Goal: Task Accomplishment & Management: Complete application form

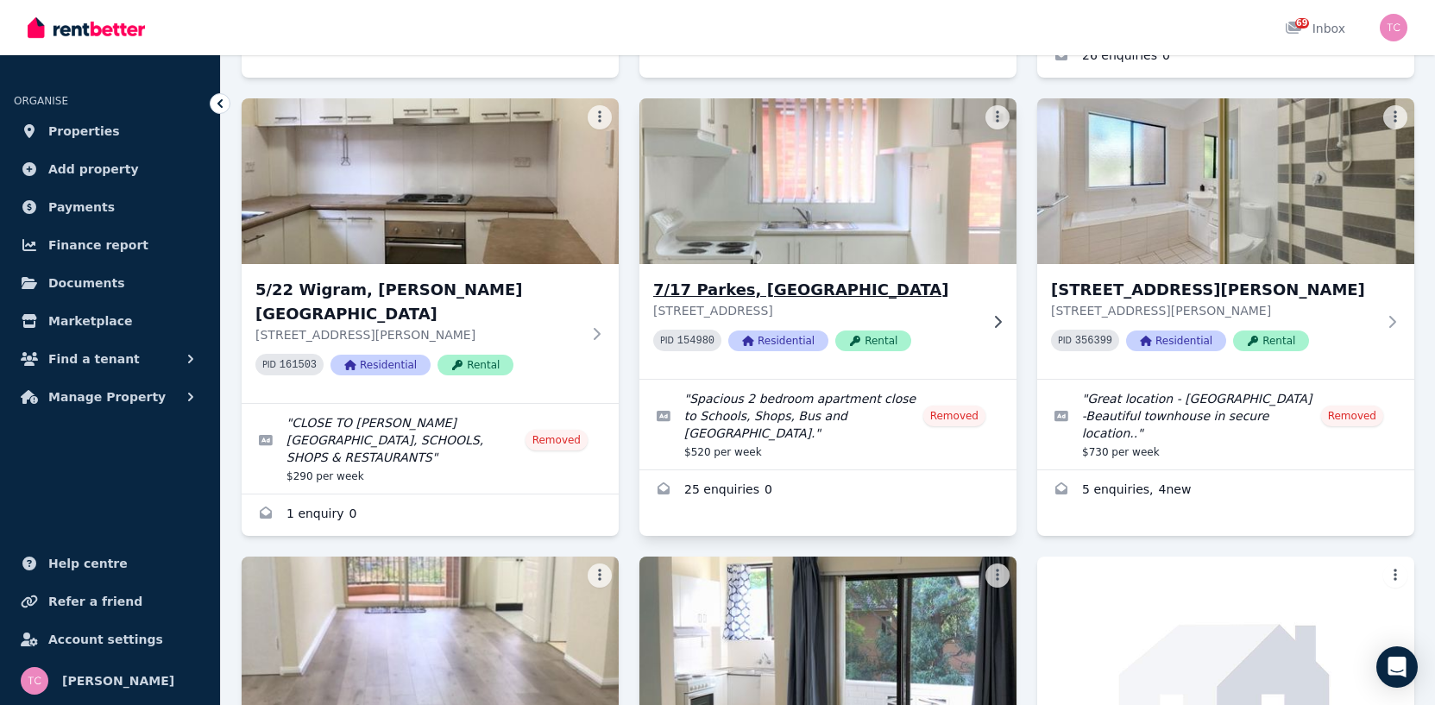
scroll to position [596, 0]
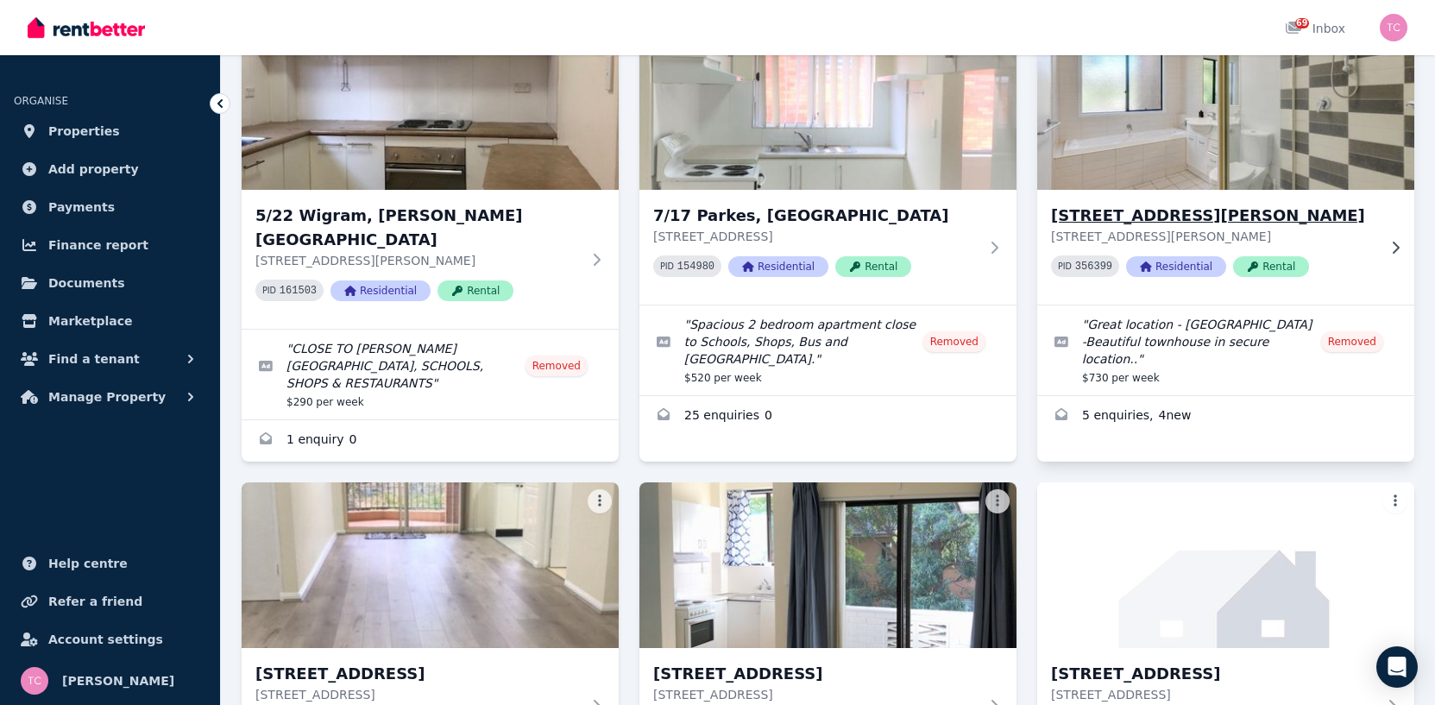
click at [1184, 133] on img at bounding box center [1226, 107] width 396 height 174
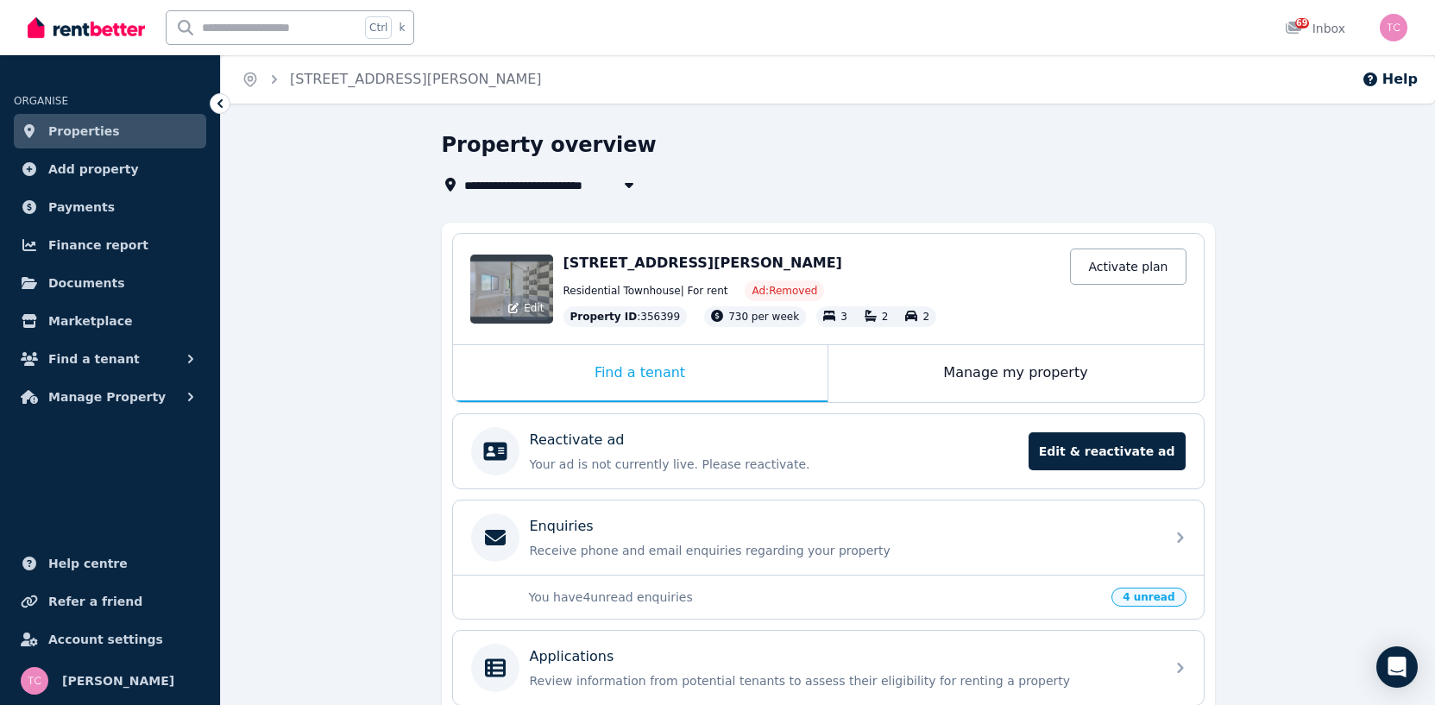
click at [501, 284] on div "Edit" at bounding box center [511, 289] width 83 height 69
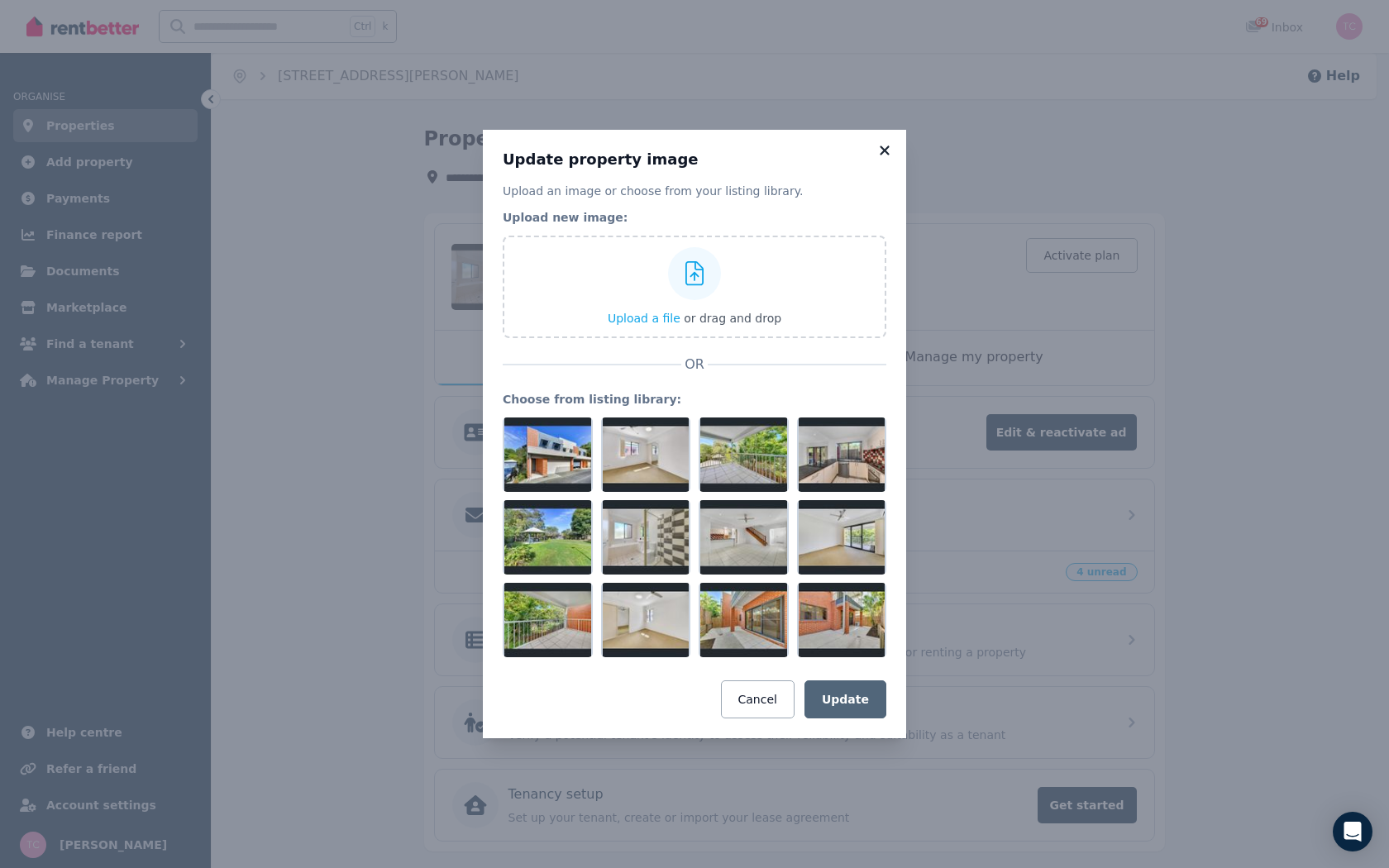
click at [885, 148] on icon at bounding box center [884, 150] width 16 height 15
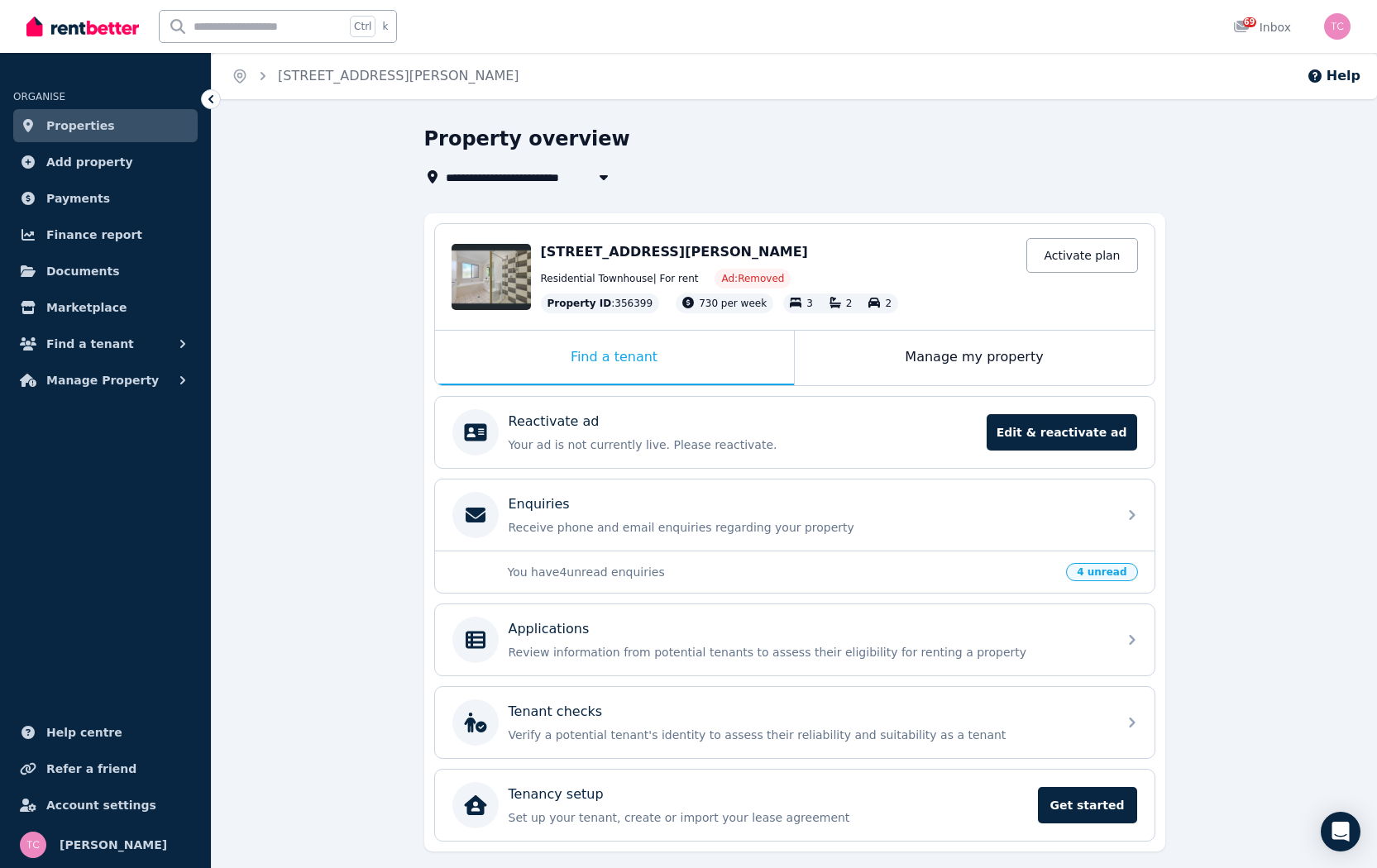
click at [213, 97] on icon at bounding box center [211, 99] width 5 height 9
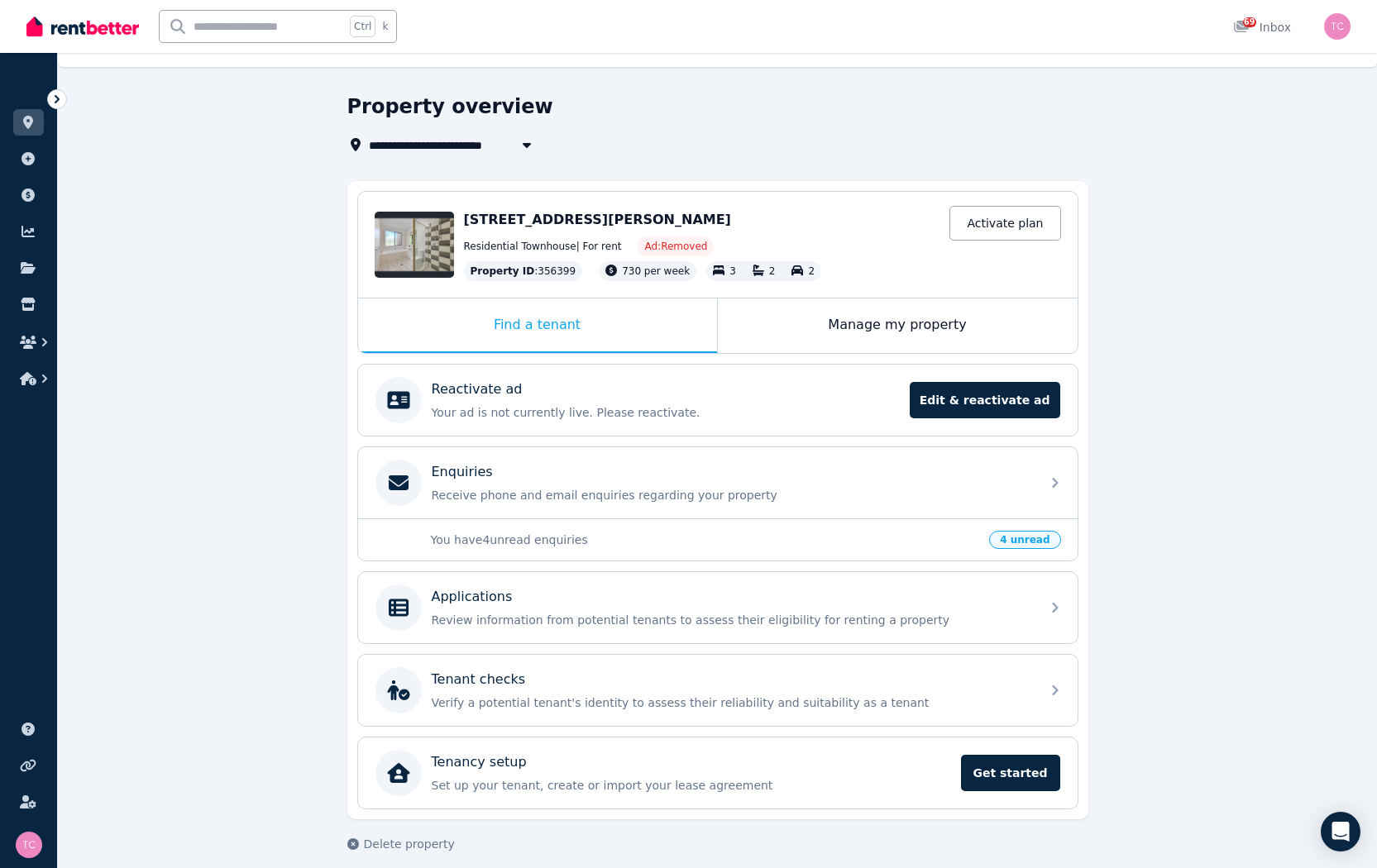
scroll to position [46, 0]
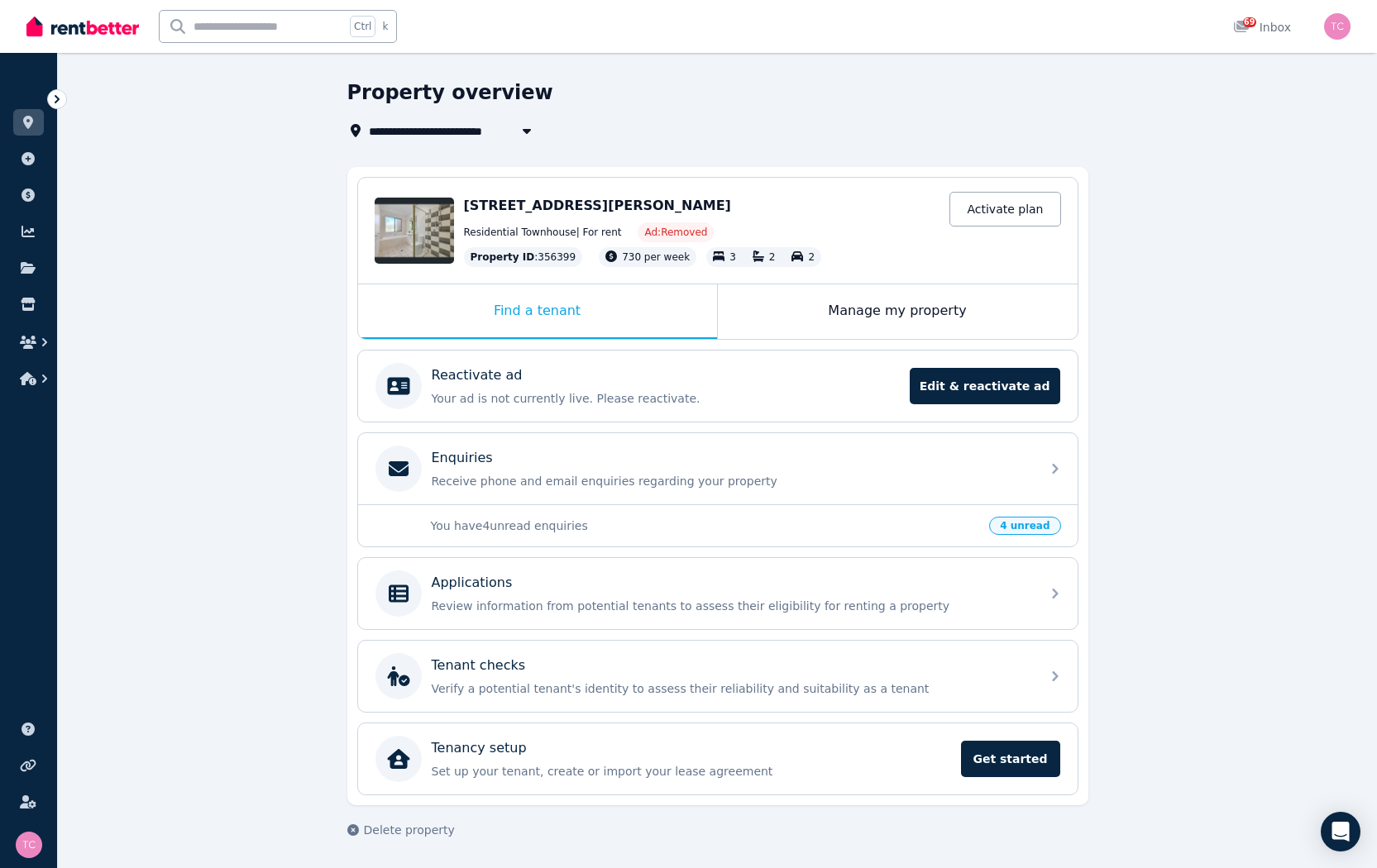
click at [57, 96] on icon at bounding box center [57, 99] width 16 height 16
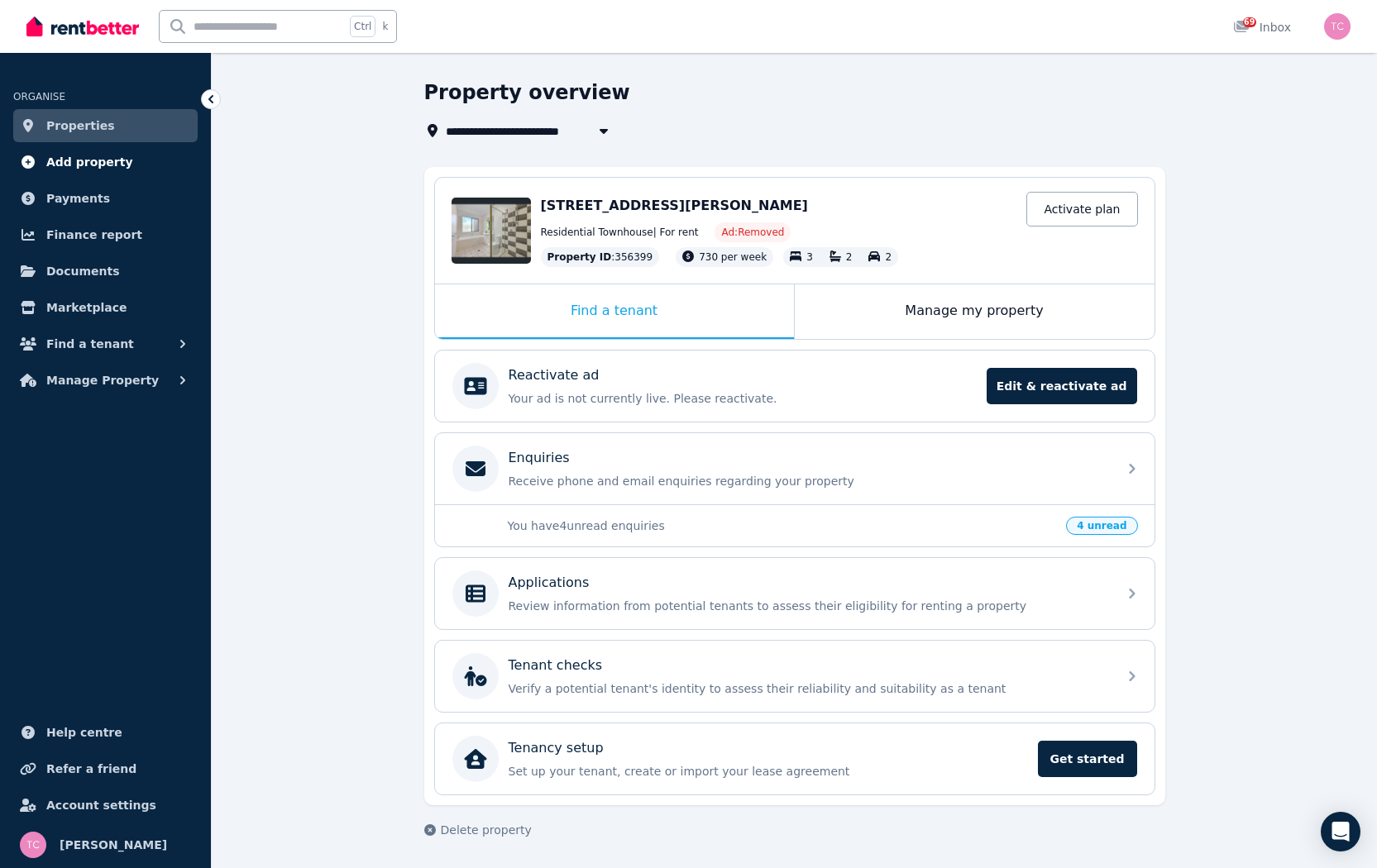
click at [57, 156] on span "Add property" at bounding box center [89, 162] width 87 height 20
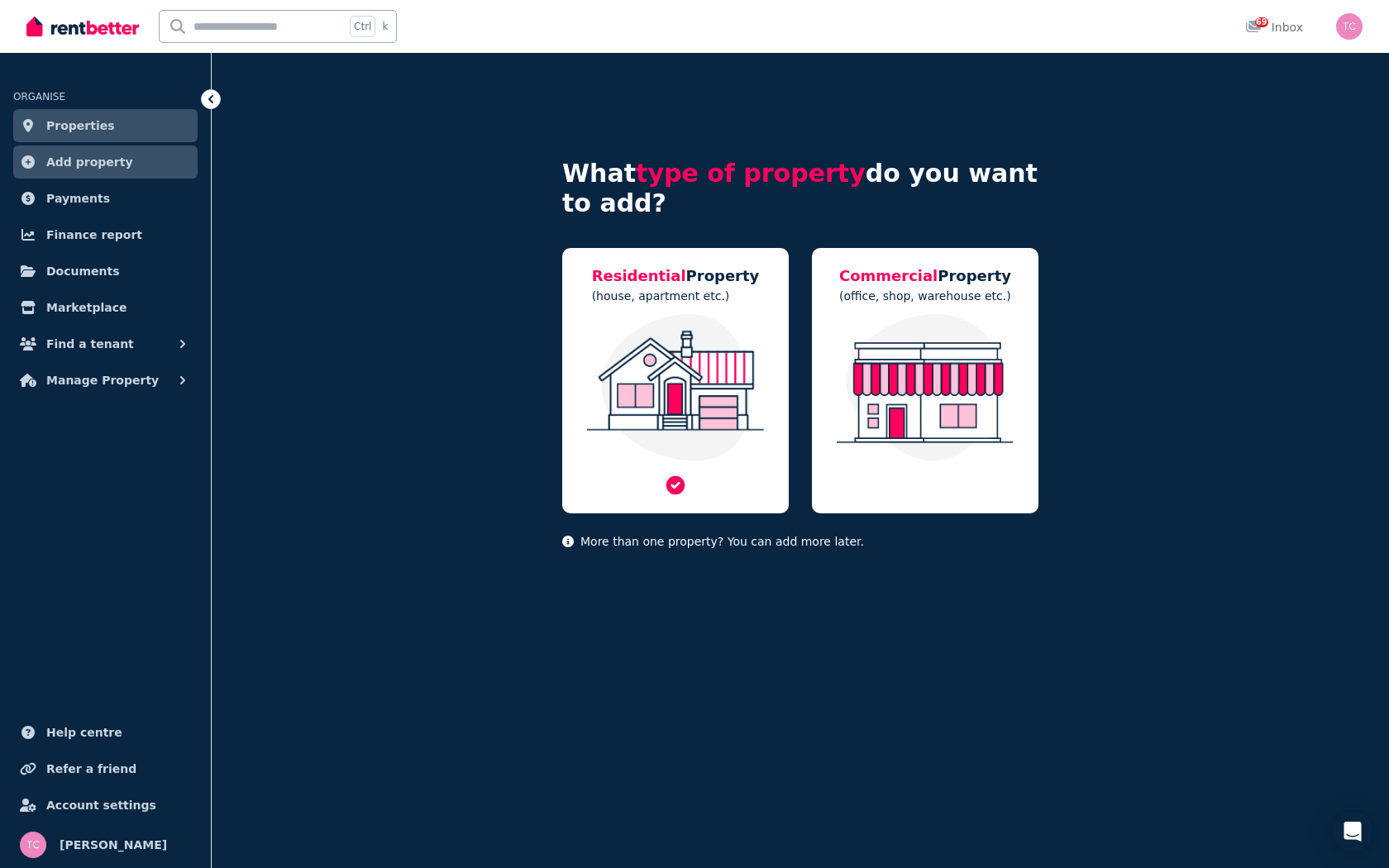
click at [644, 343] on img at bounding box center [675, 388] width 194 height 148
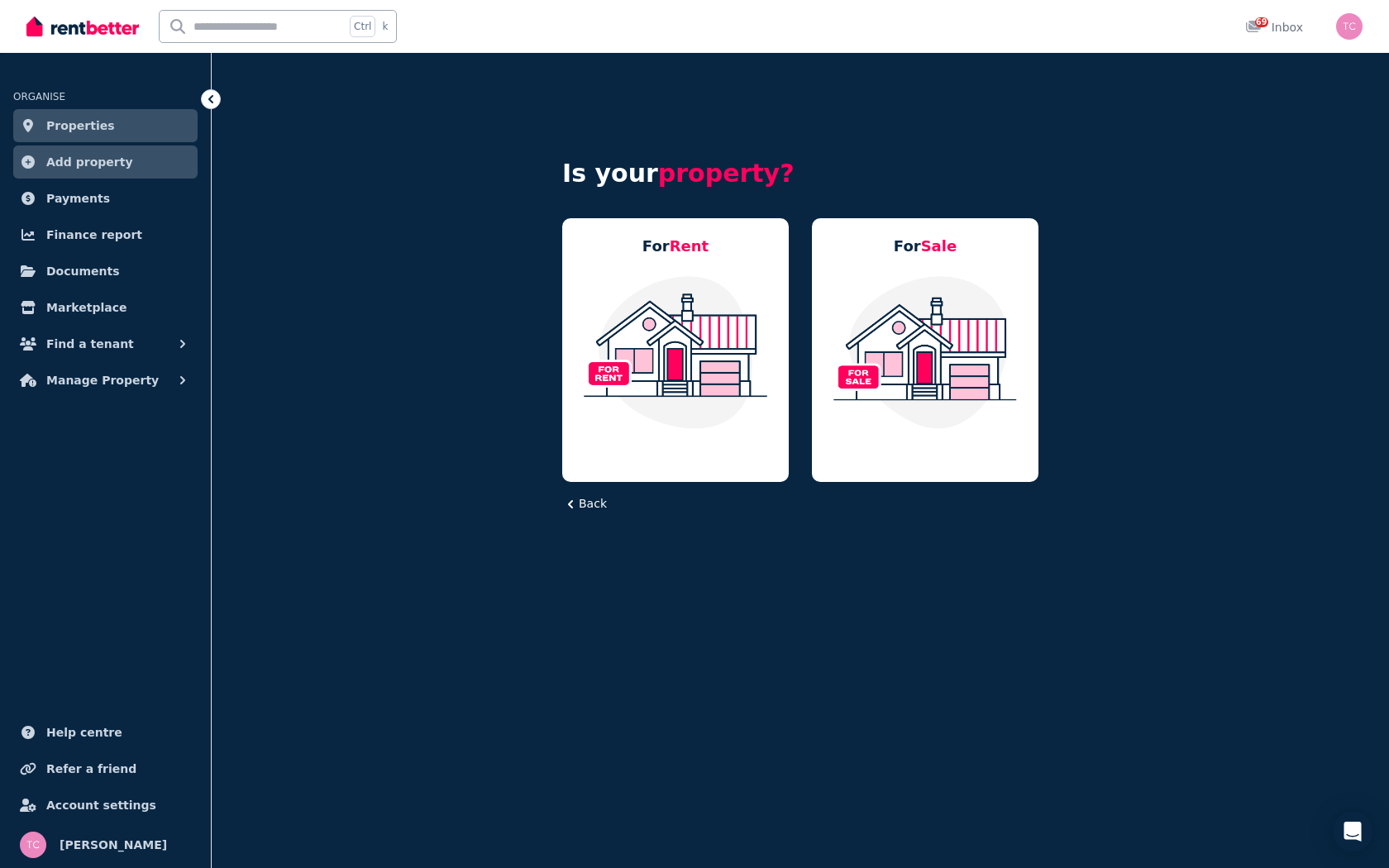
click at [644, 343] on img at bounding box center [675, 353] width 194 height 155
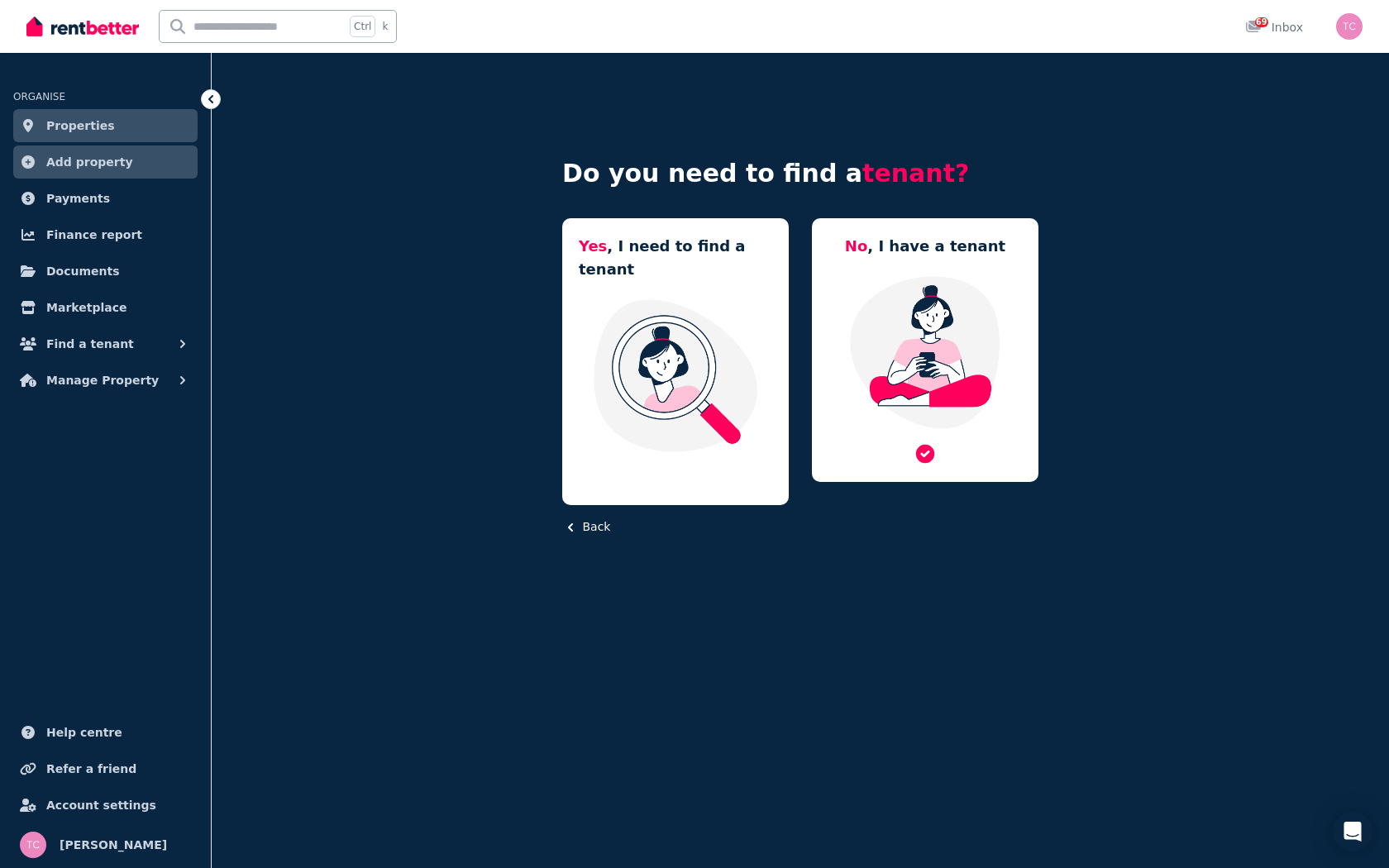
click at [882, 342] on img at bounding box center [925, 353] width 194 height 155
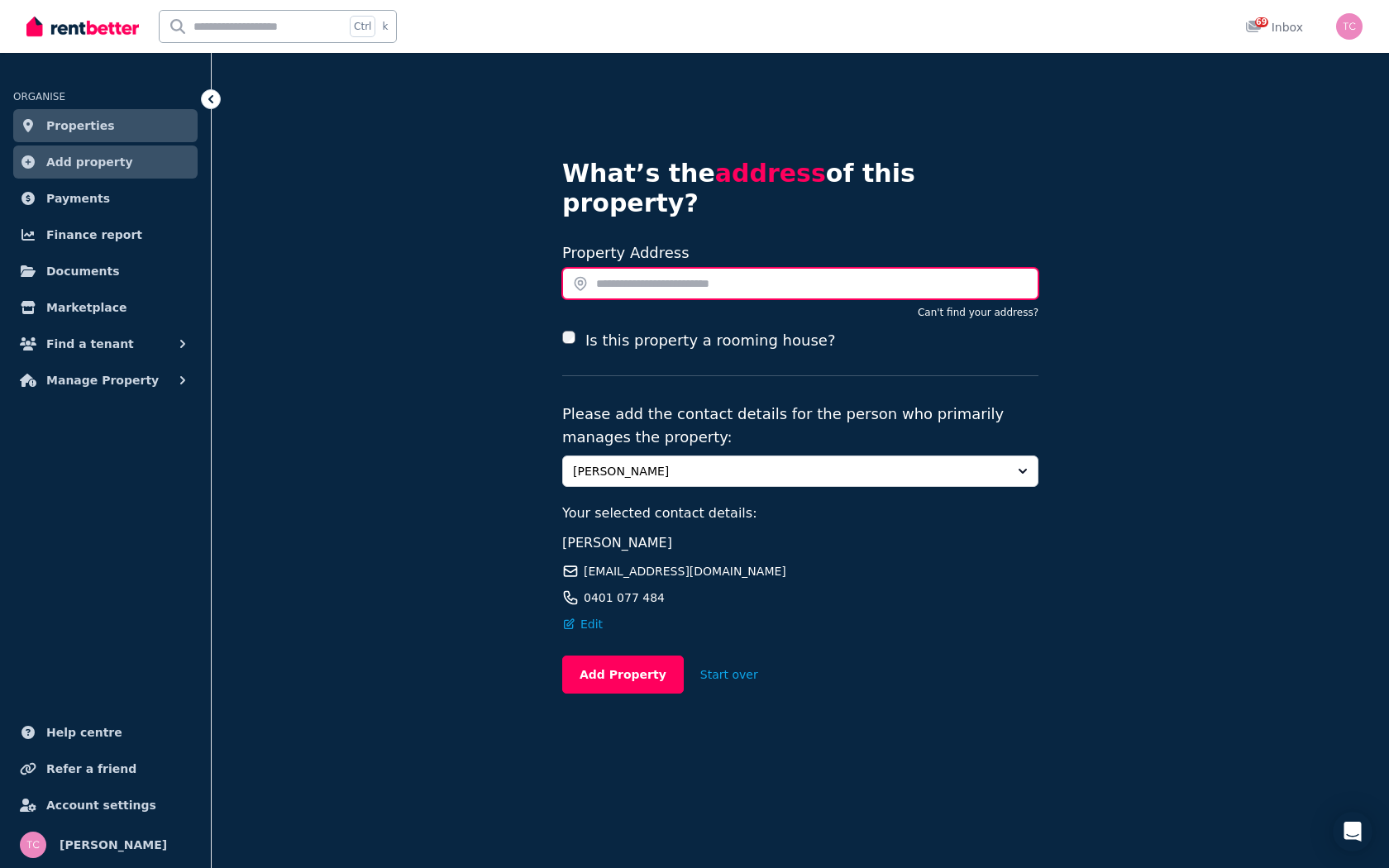
click at [668, 268] on input "text" at bounding box center [800, 284] width 476 height 32
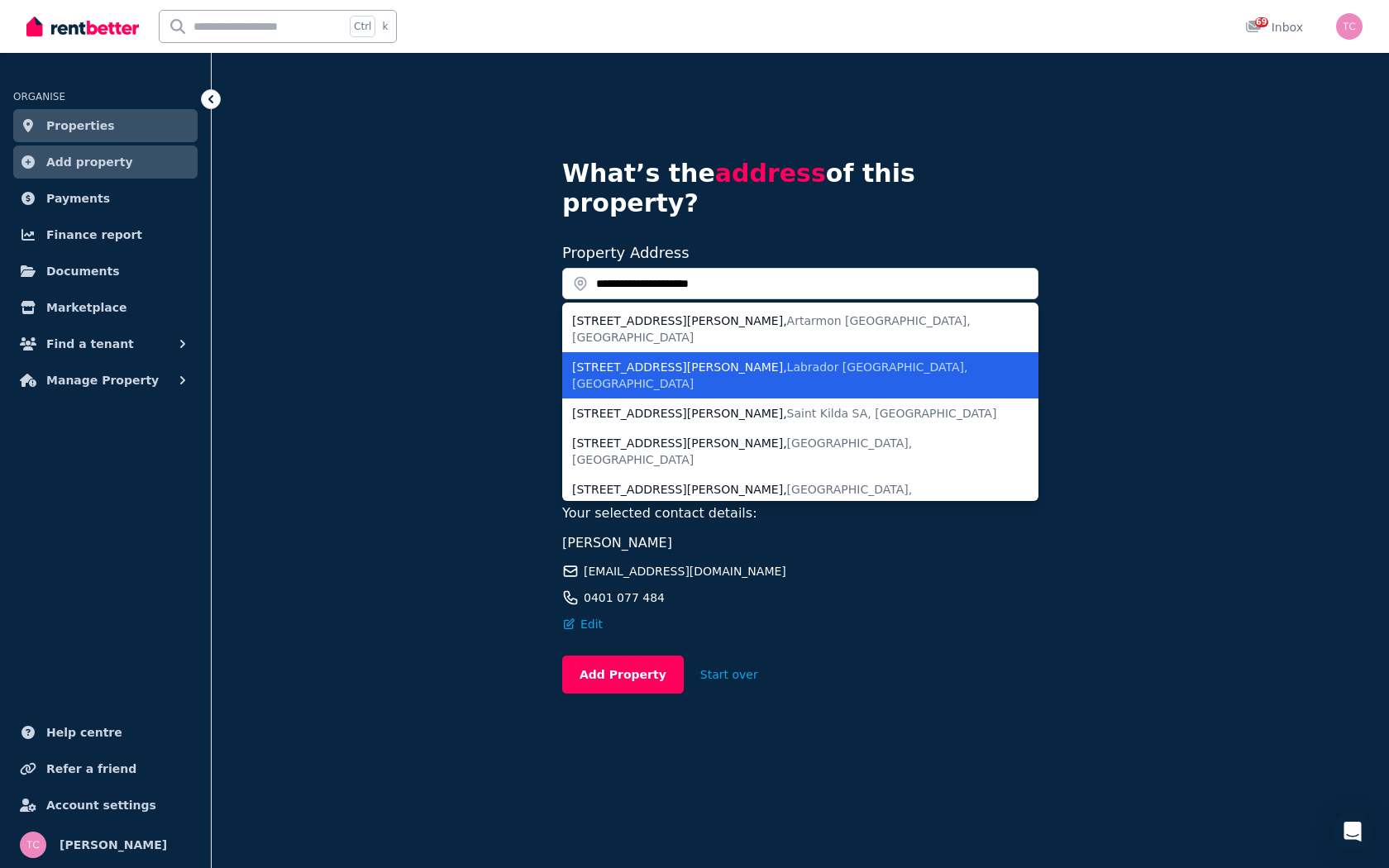
click at [649, 359] on div "10/170 Whiting Street , Labrador QLD, Australia" at bounding box center [790, 376] width 437 height 34
type input "**********"
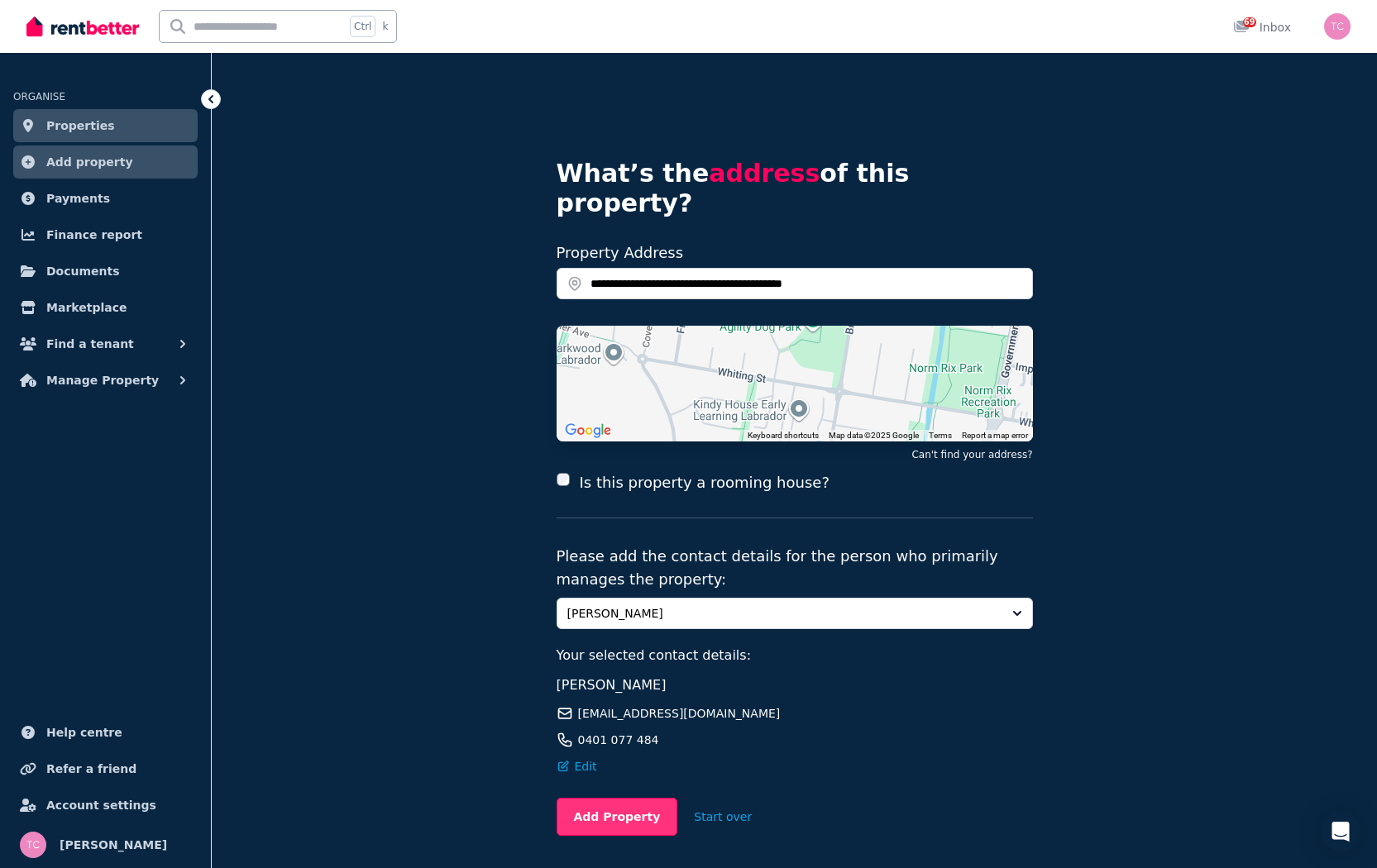
click at [598, 674] on button "Add Property" at bounding box center [617, 817] width 122 height 38
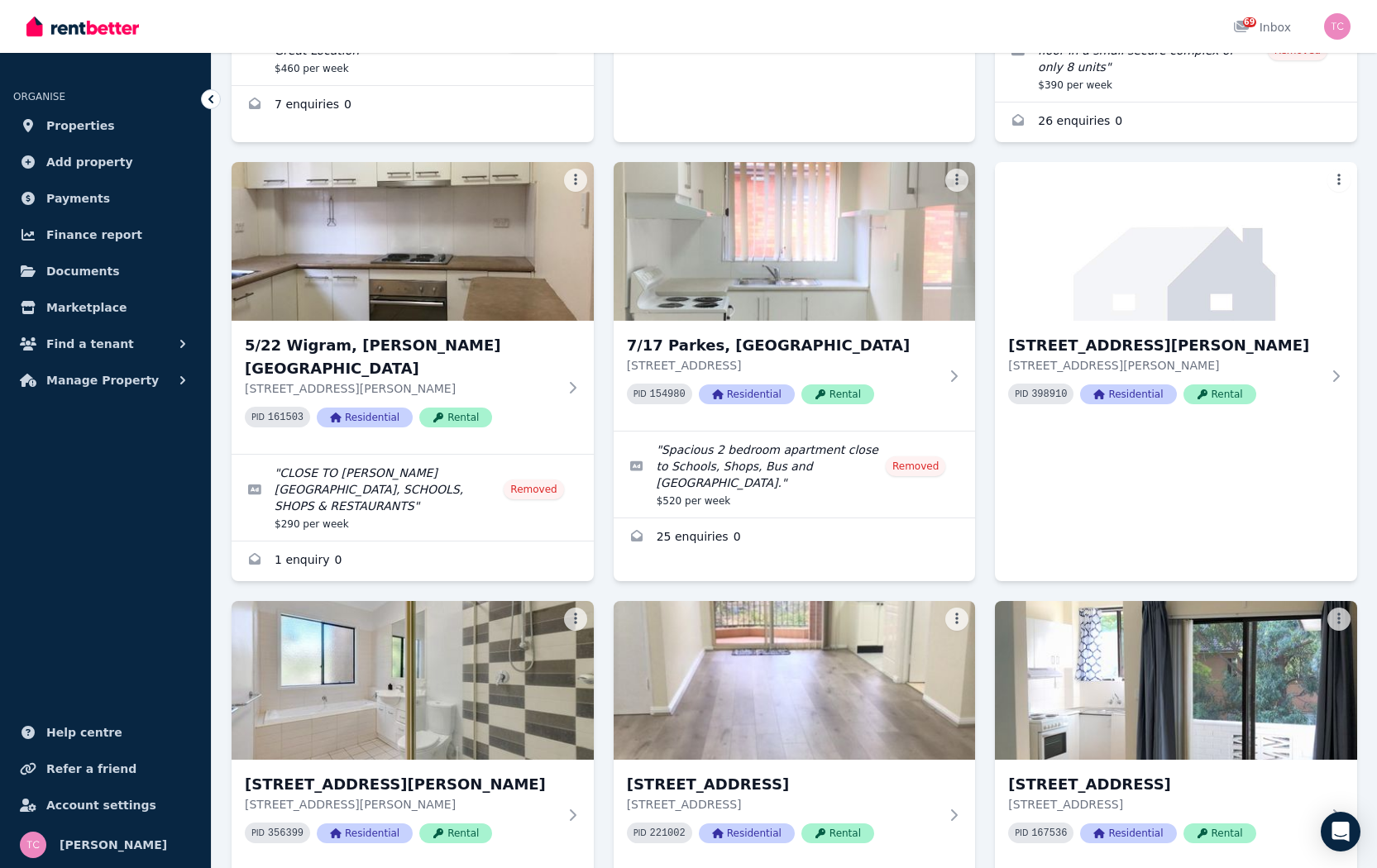
scroll to position [396, 0]
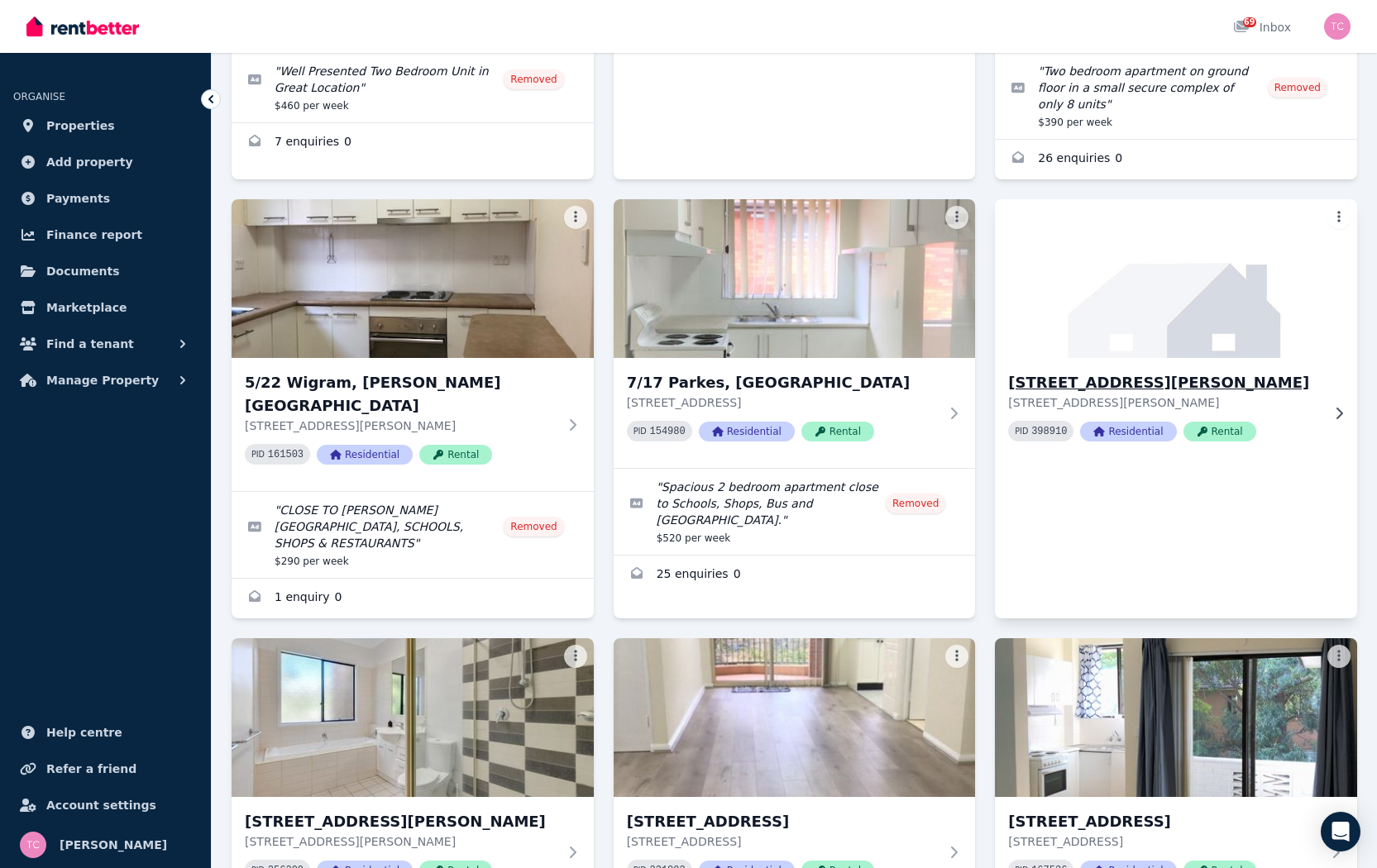
click at [1182, 318] on img at bounding box center [1176, 279] width 380 height 167
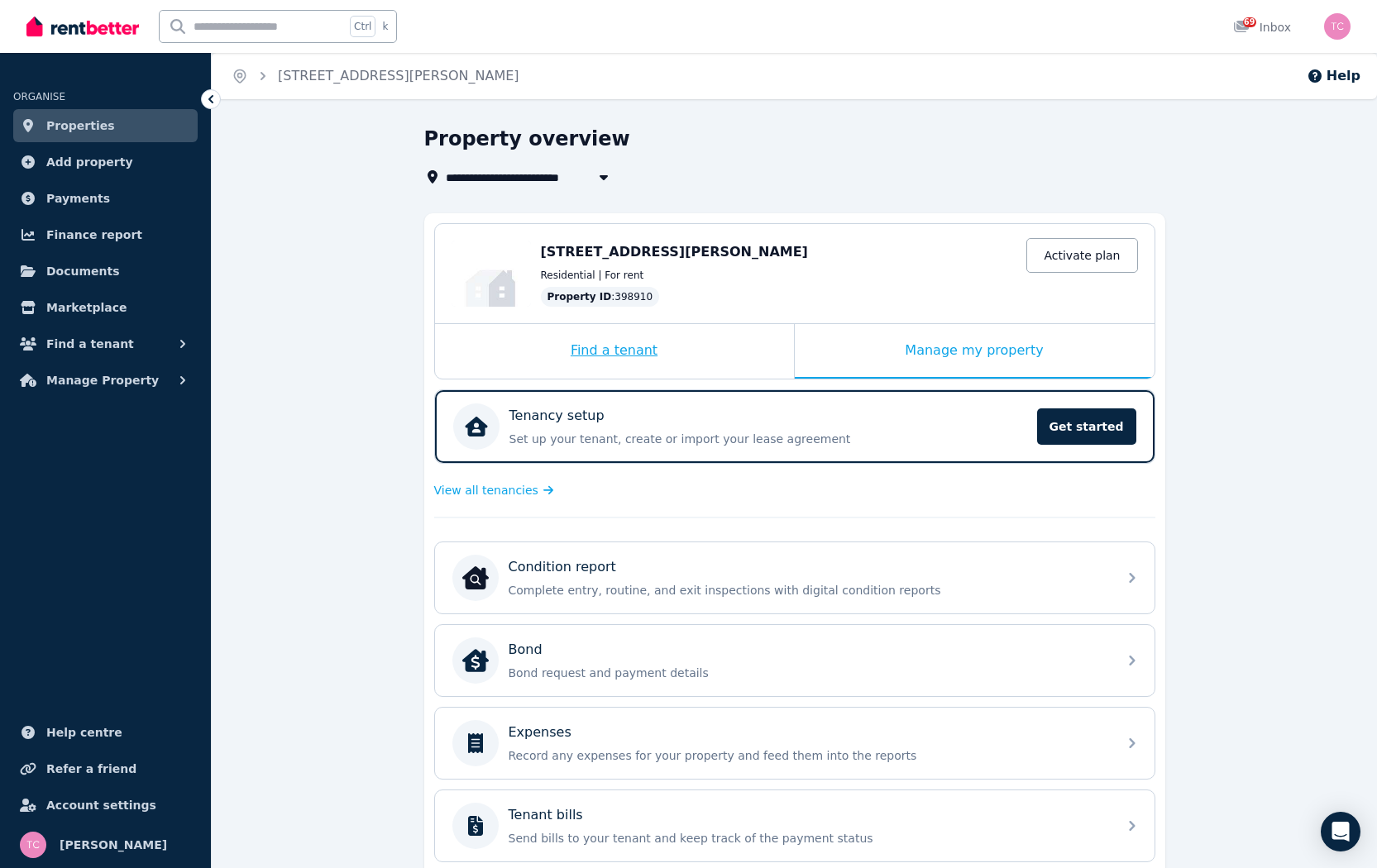
click at [596, 347] on div "Find a tenant" at bounding box center [614, 351] width 359 height 55
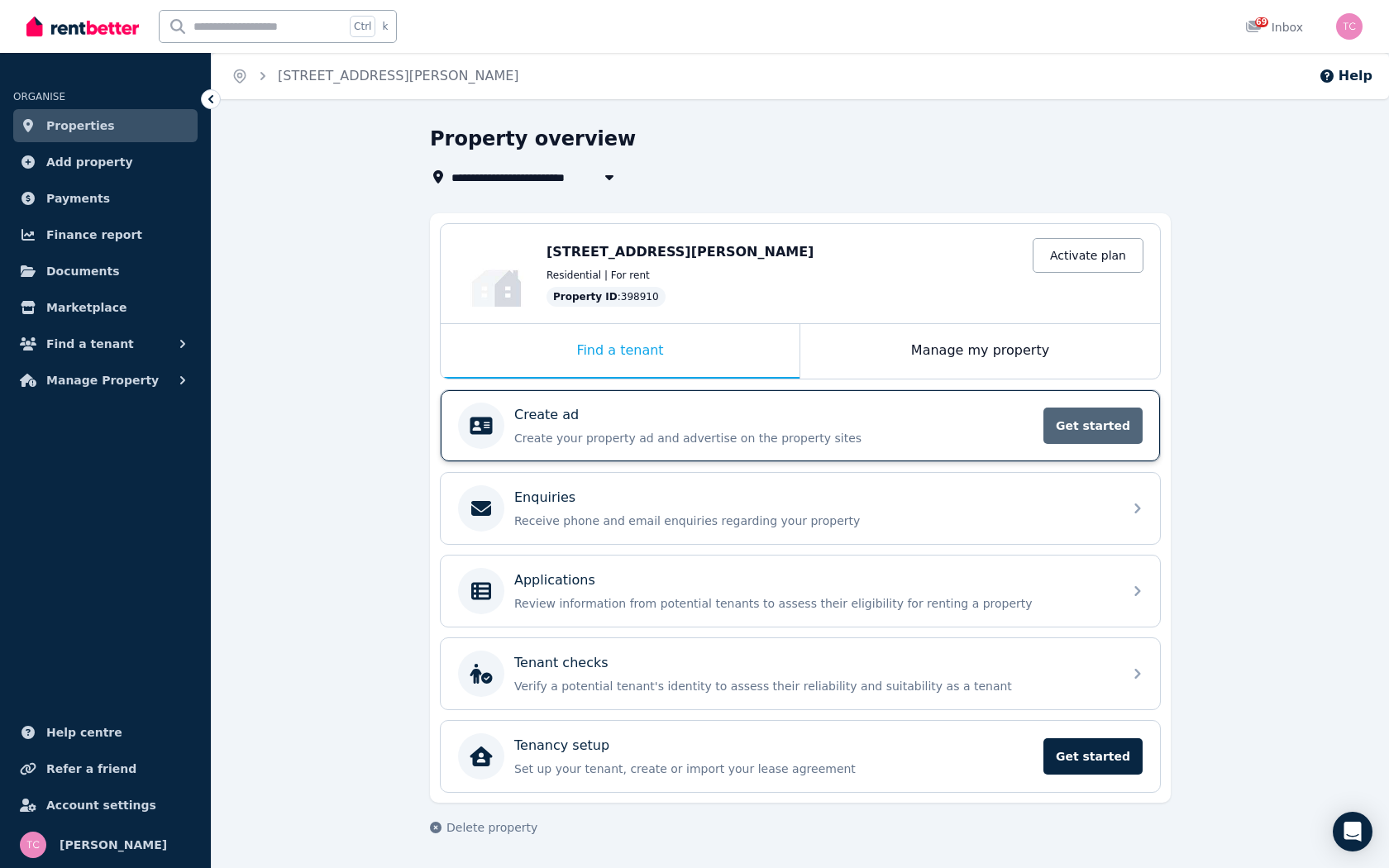
click at [1086, 423] on span "Get started" at bounding box center [1093, 426] width 100 height 36
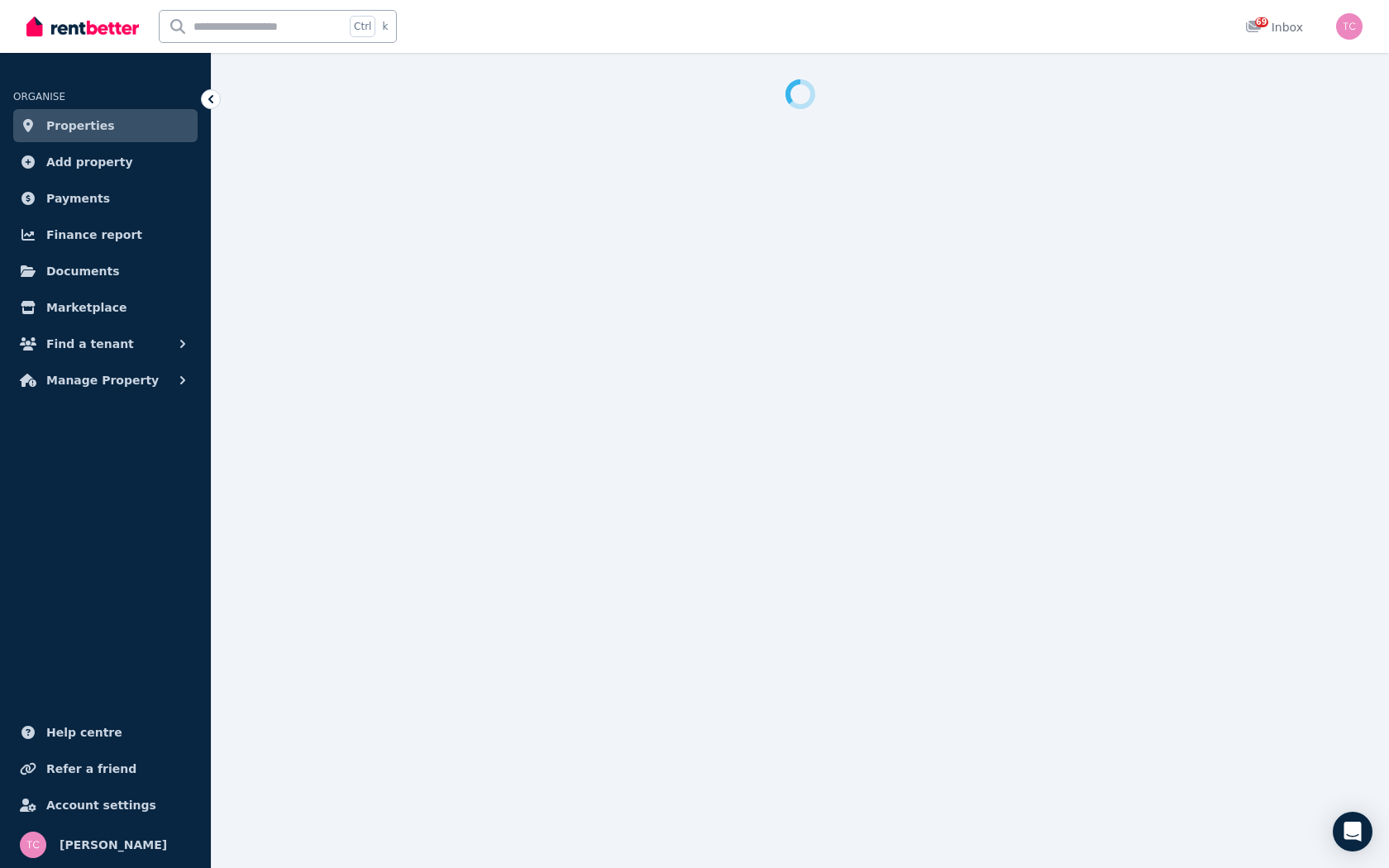
select select "***"
select select "**********"
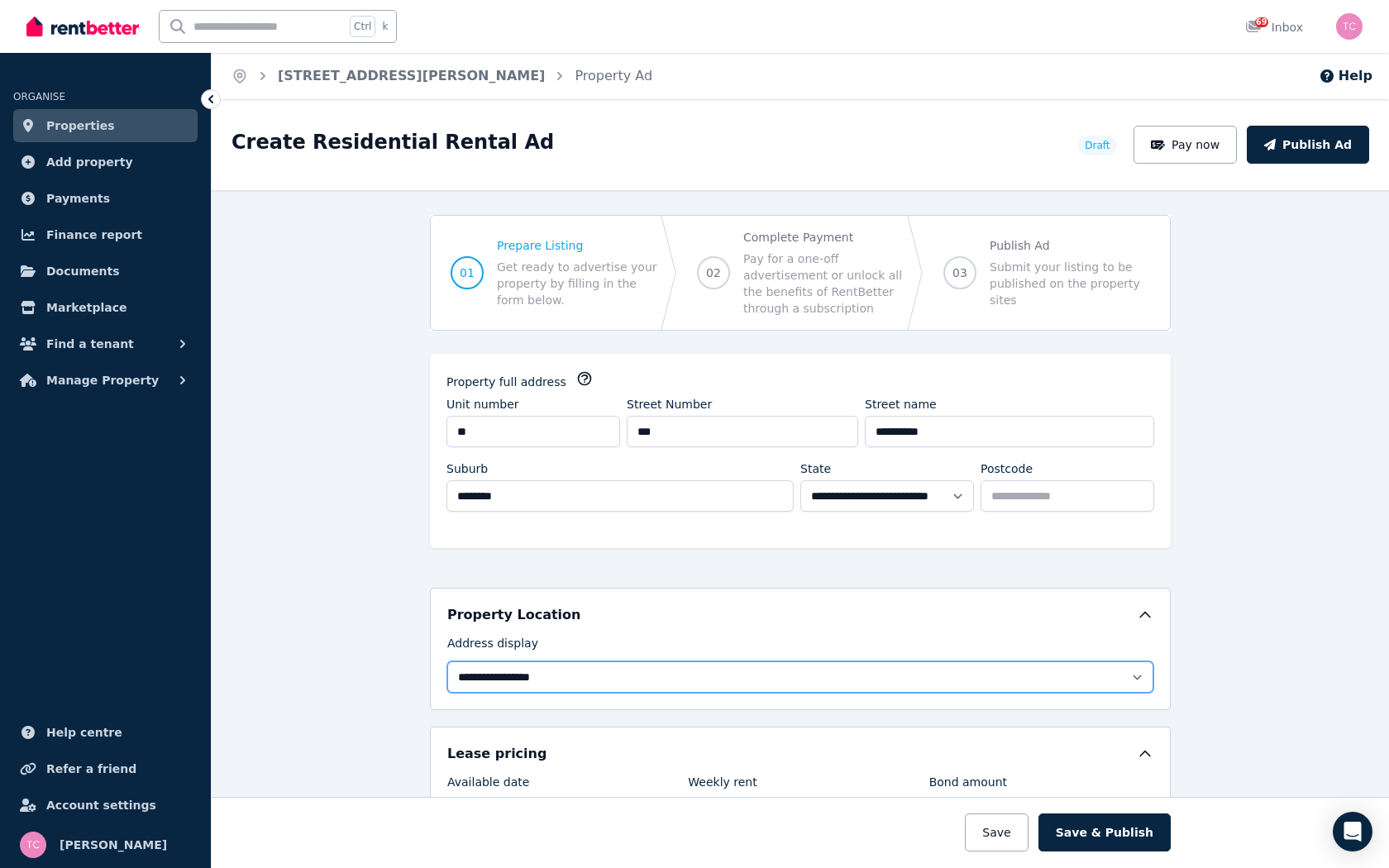
click at [541, 679] on select "**********" at bounding box center [800, 676] width 706 height 32
click at [447, 661] on select "**********" at bounding box center [800, 676] width 706 height 32
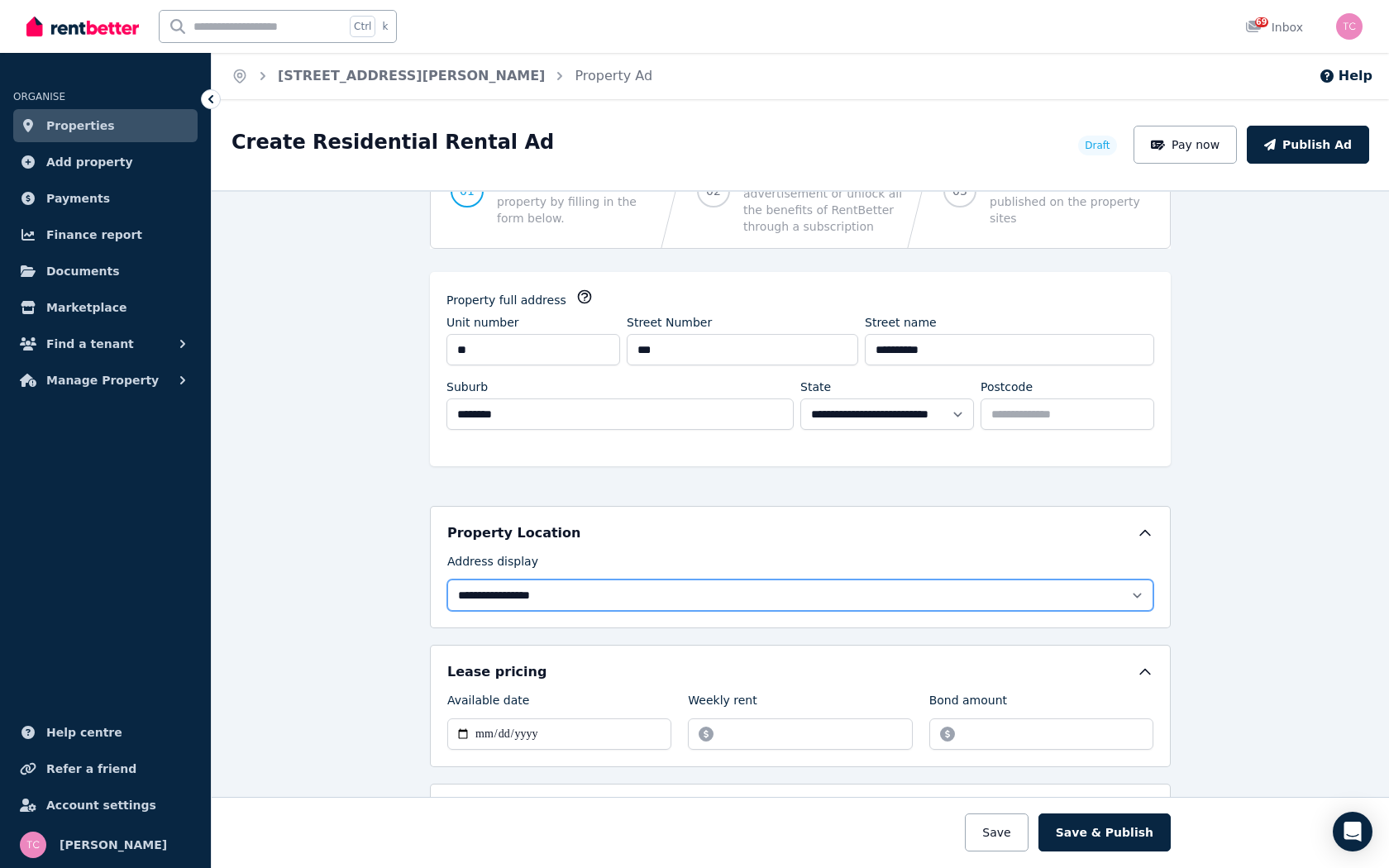
scroll to position [82, 0]
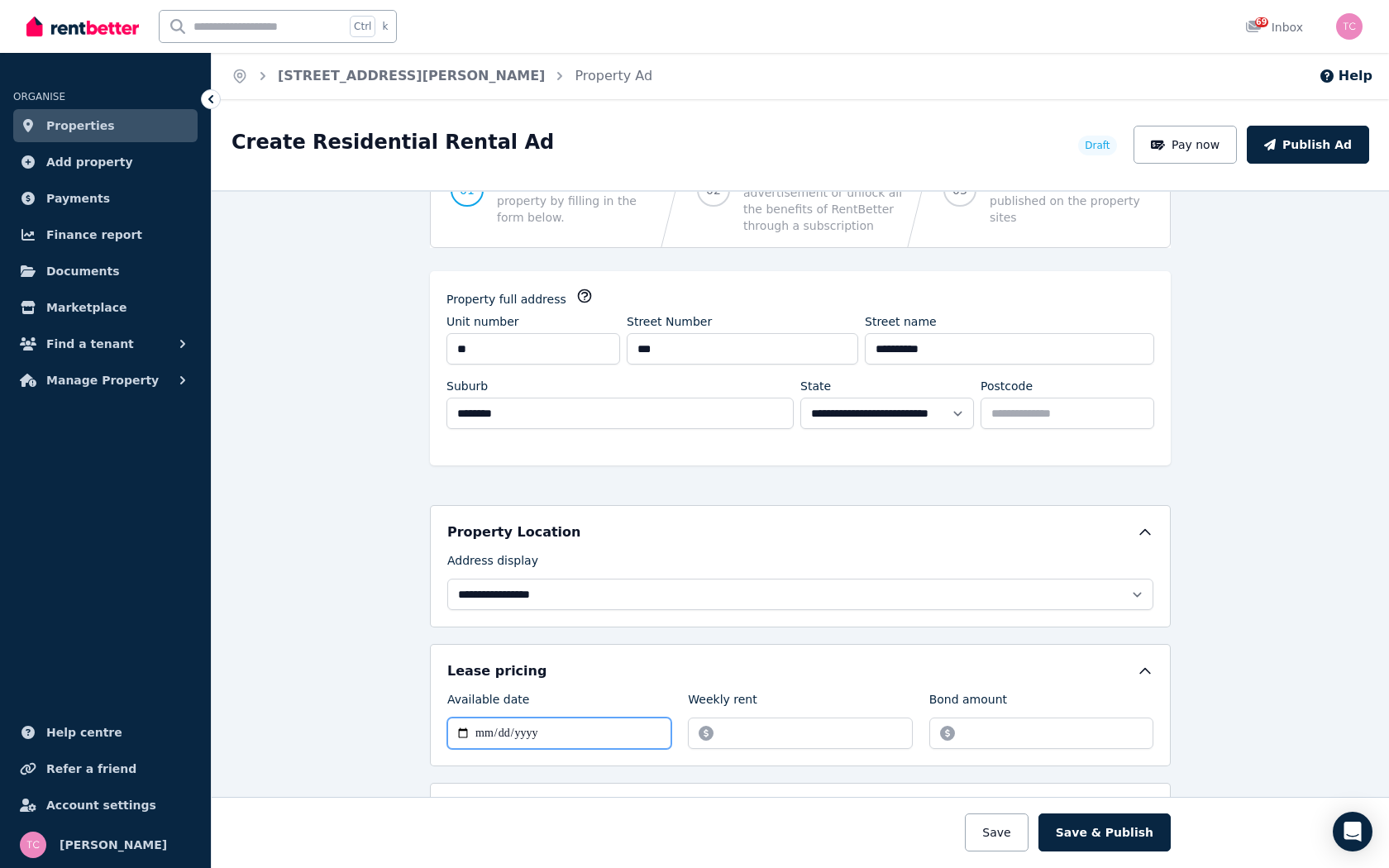
click at [577, 728] on input "Available date" at bounding box center [559, 733] width 224 height 32
click at [574, 725] on input "Available date" at bounding box center [559, 733] width 224 height 32
click at [453, 729] on input "Available date" at bounding box center [559, 733] width 224 height 32
type input "**********"
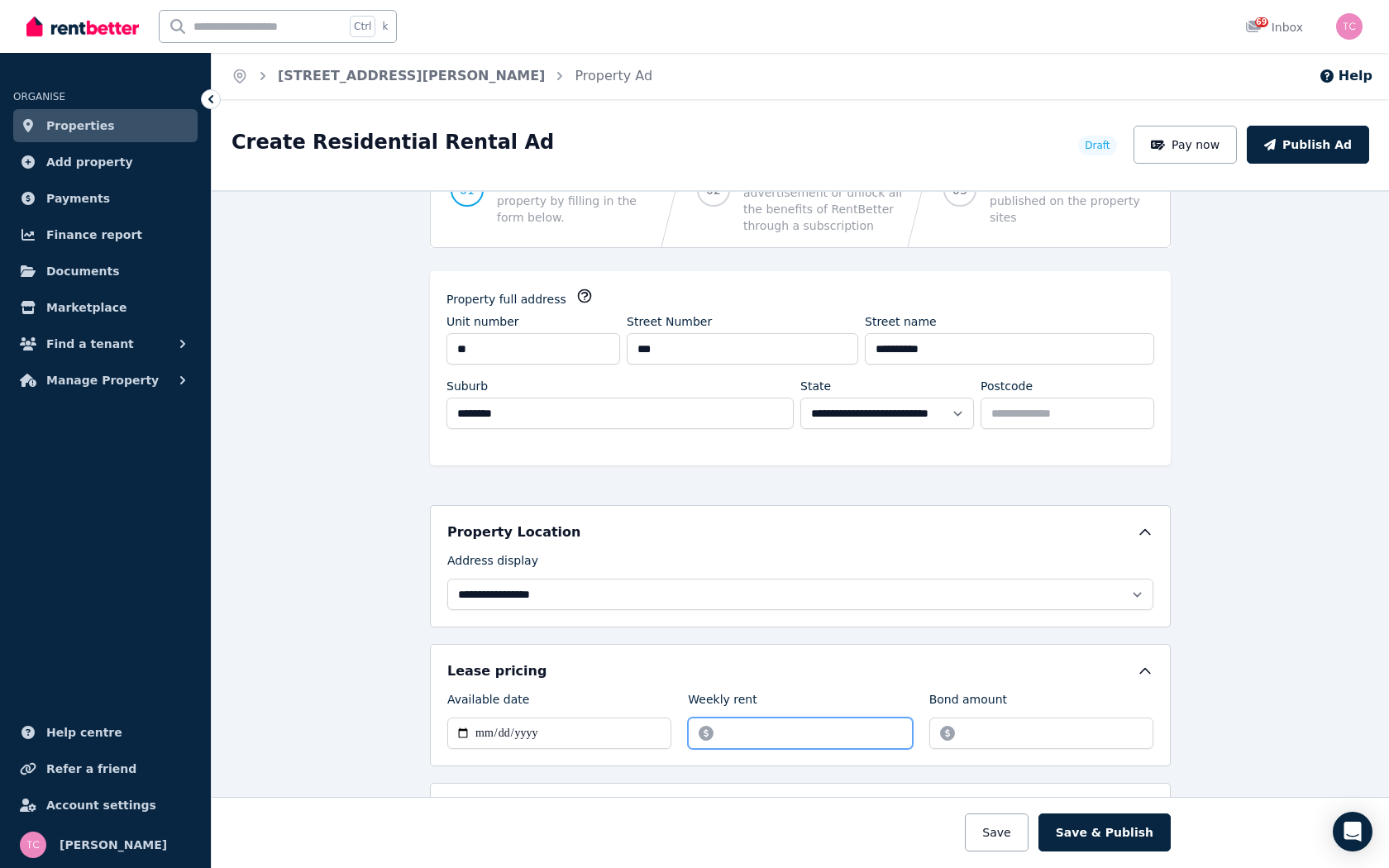
click at [777, 734] on input "Weekly rent" at bounding box center [800, 733] width 224 height 32
type input "***"
click at [978, 735] on input "Bond amount" at bounding box center [1041, 733] width 224 height 32
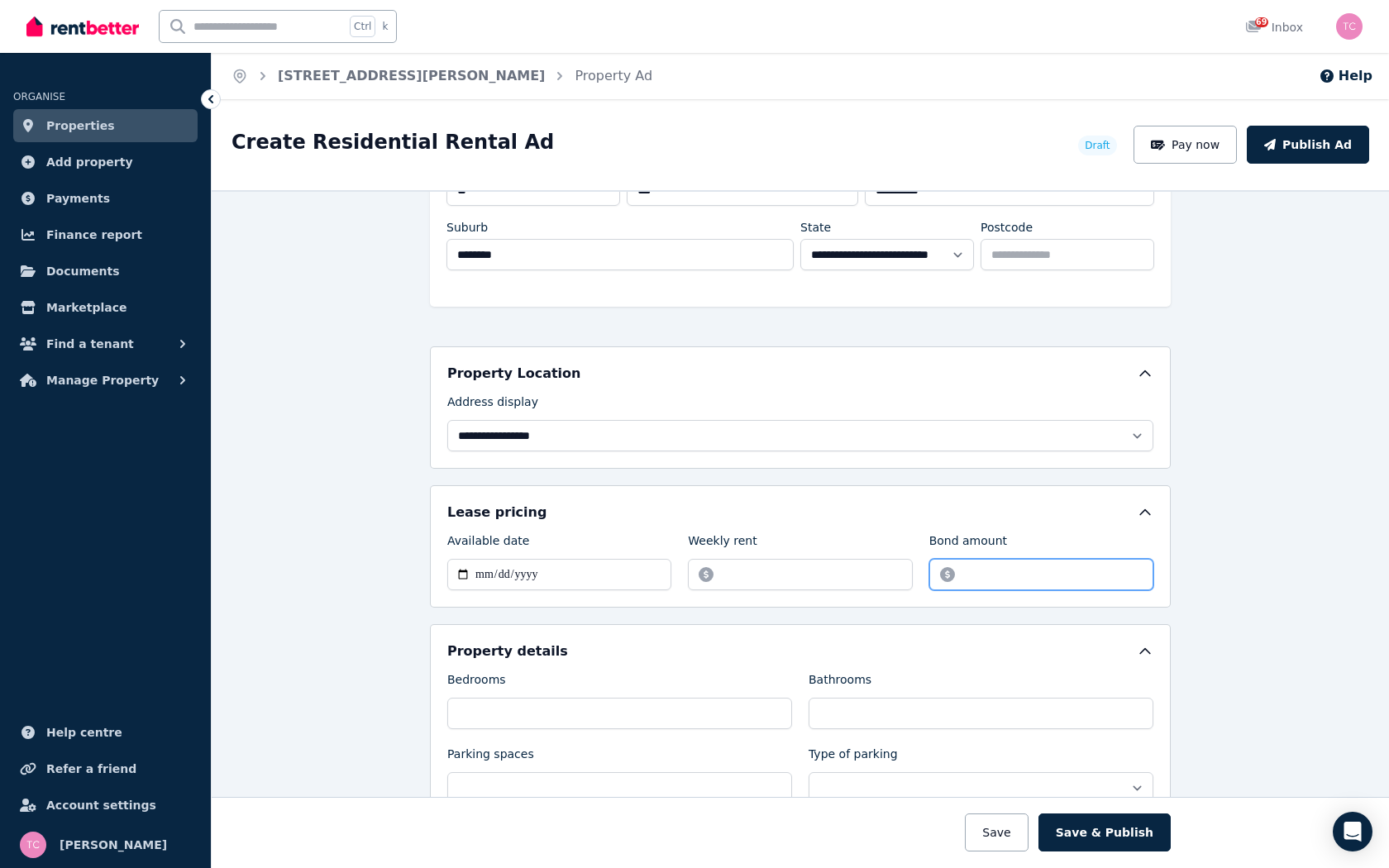
scroll to position [248, 0]
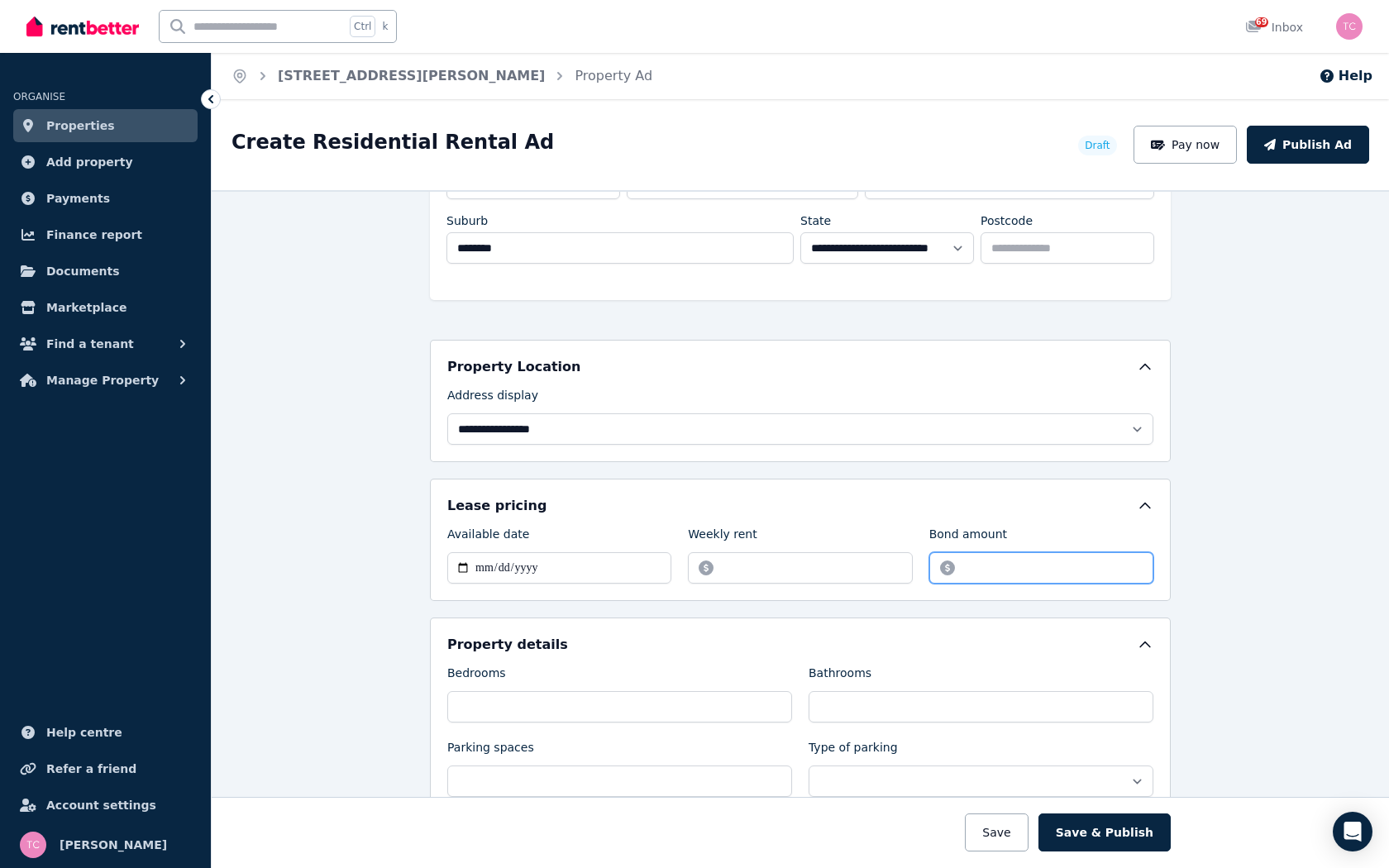
type input "****"
click at [575, 703] on input "Bedrooms" at bounding box center [620, 707] width 345 height 32
type input "*"
click at [873, 700] on input "Bathrooms" at bounding box center [981, 707] width 345 height 32
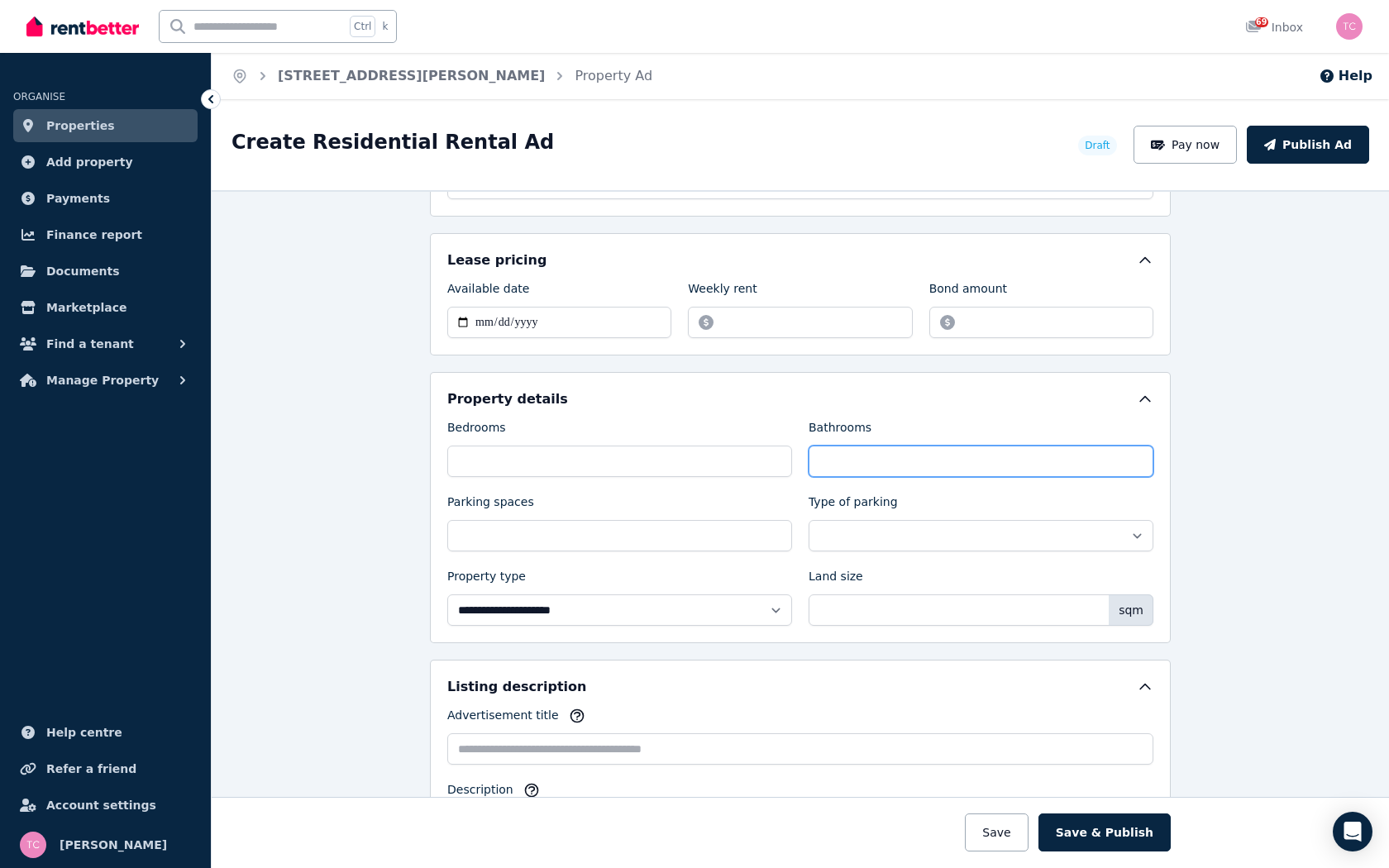
scroll to position [496, 0]
type input "*"
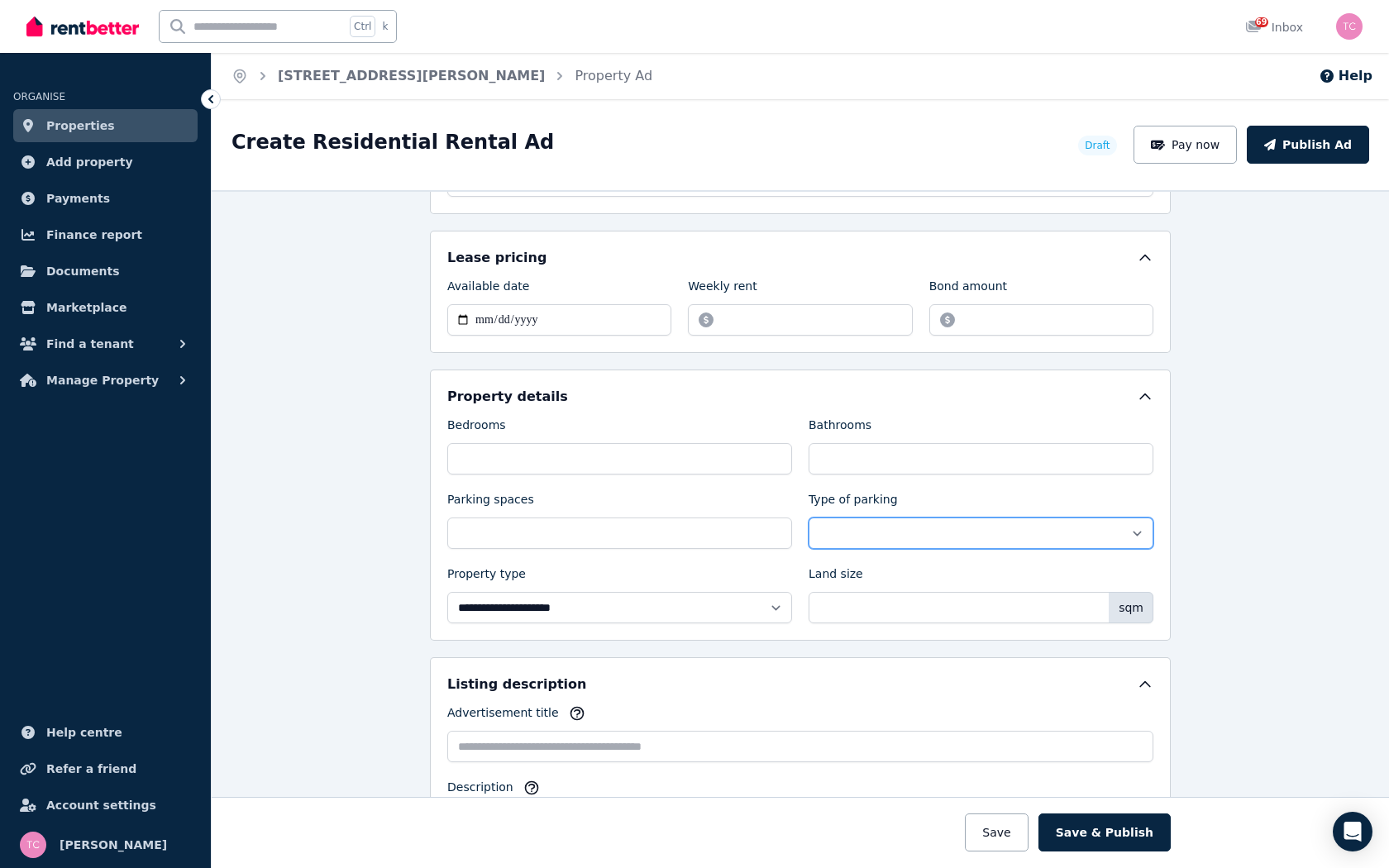
click at [1137, 532] on select "**********" at bounding box center [981, 533] width 345 height 32
select select "**********"
click at [808, 517] on select "**********" at bounding box center [981, 533] width 345 height 32
click at [529, 527] on input "Parking spaces" at bounding box center [620, 533] width 345 height 32
type input "*"
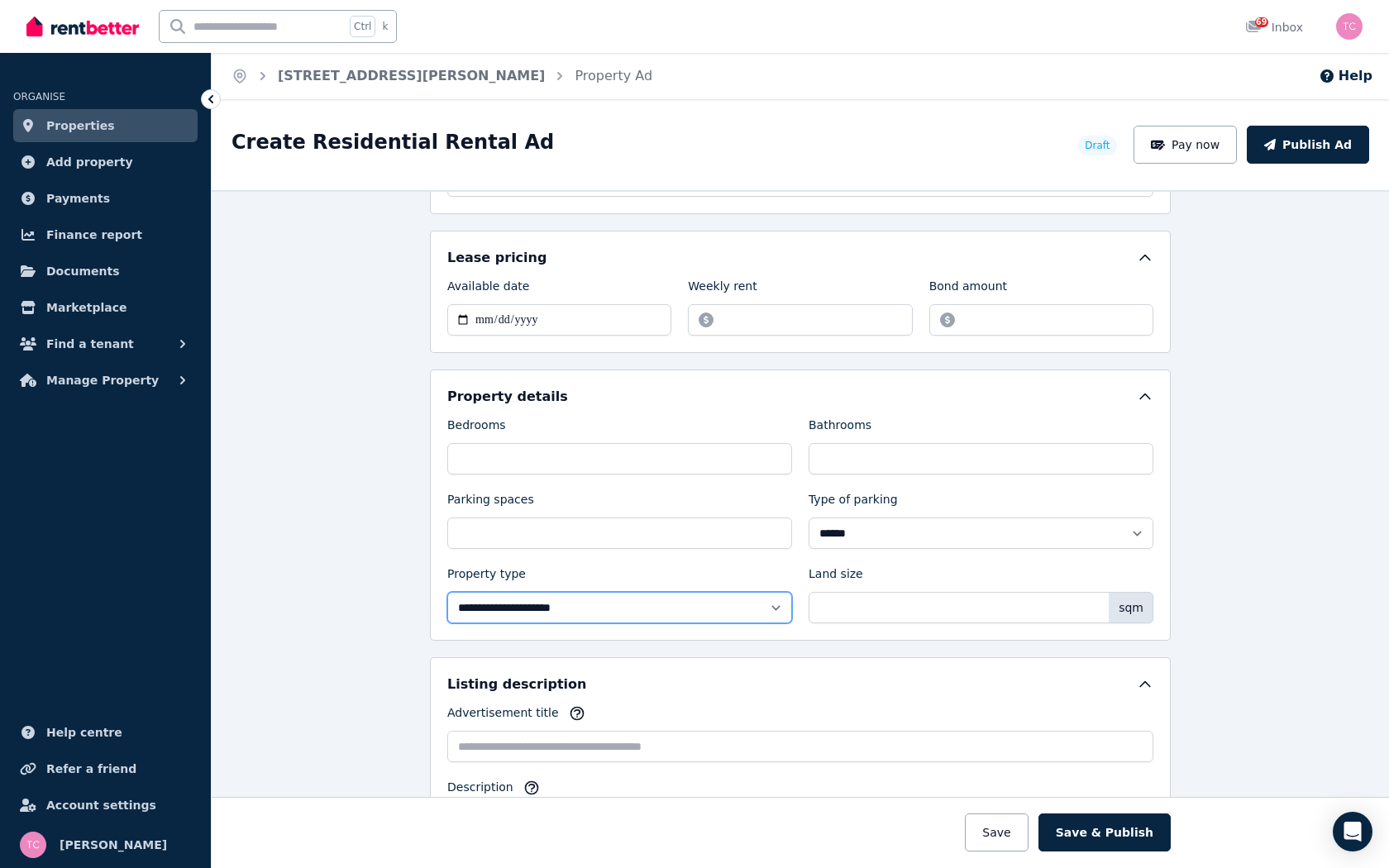
click at [775, 611] on select "**********" at bounding box center [620, 607] width 345 height 32
select select "**********"
click at [447, 592] on select "**********" at bounding box center [620, 607] width 345 height 32
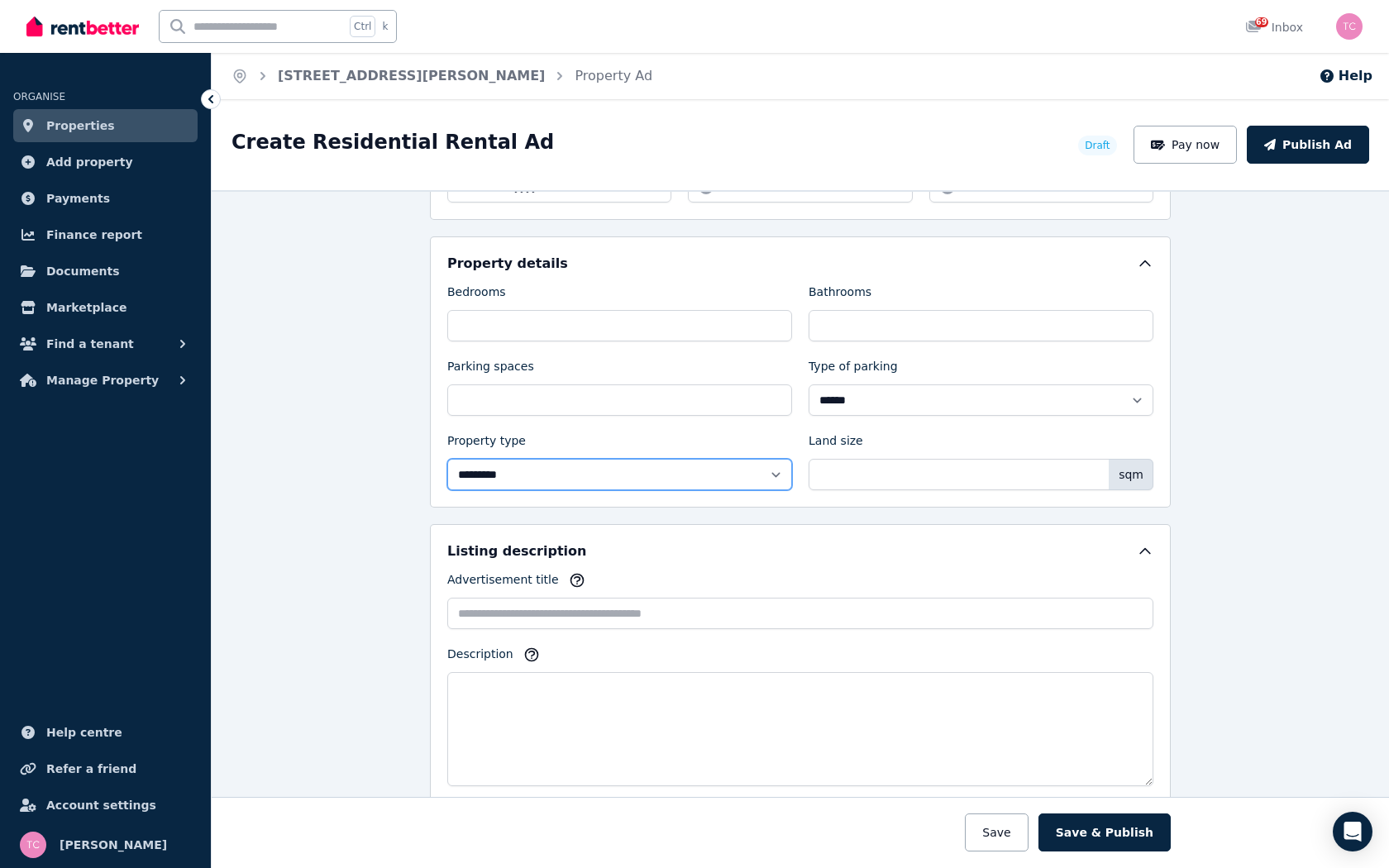
scroll to position [661, 0]
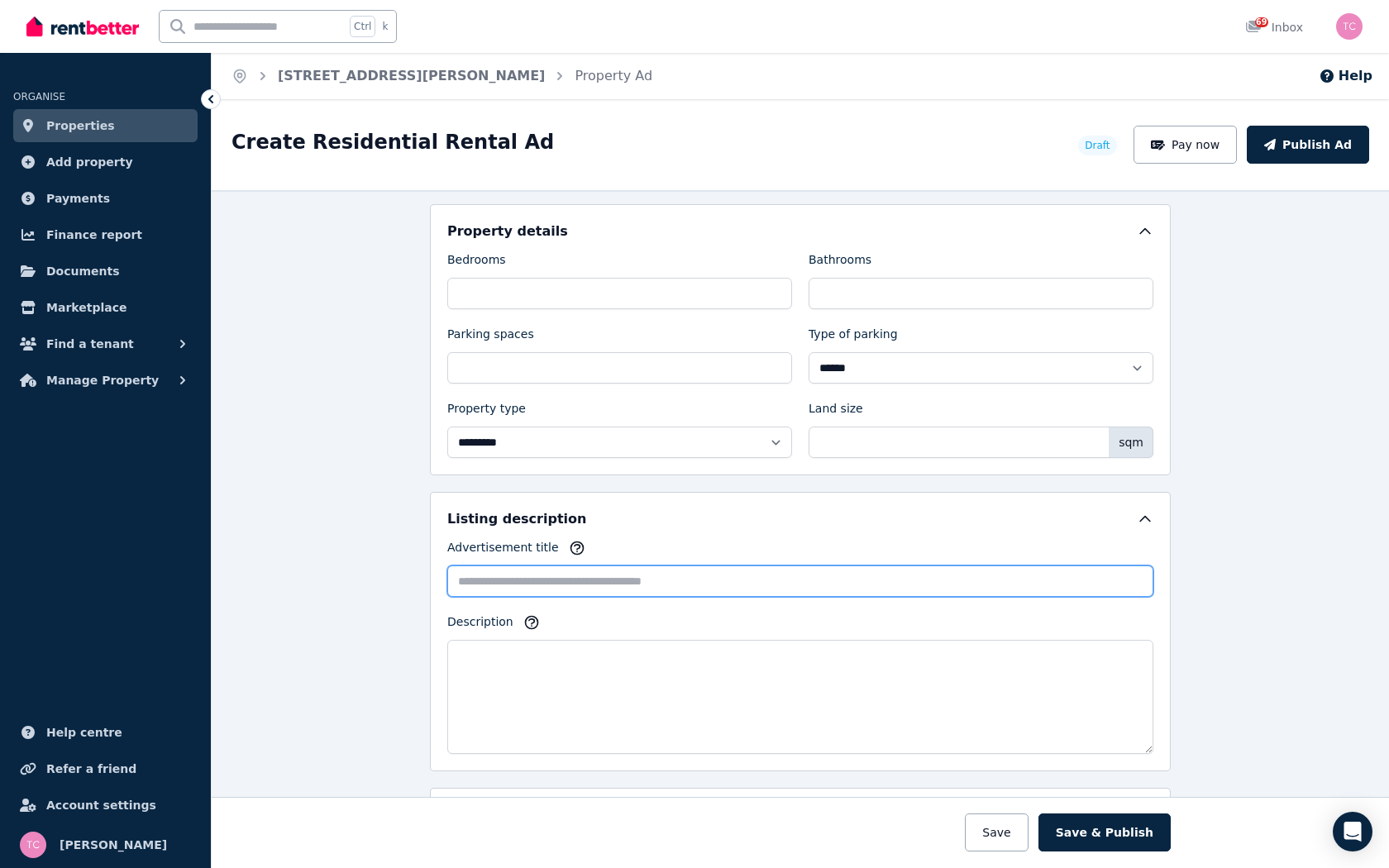
click at [503, 577] on input "Advertisement title" at bounding box center [800, 581] width 706 height 32
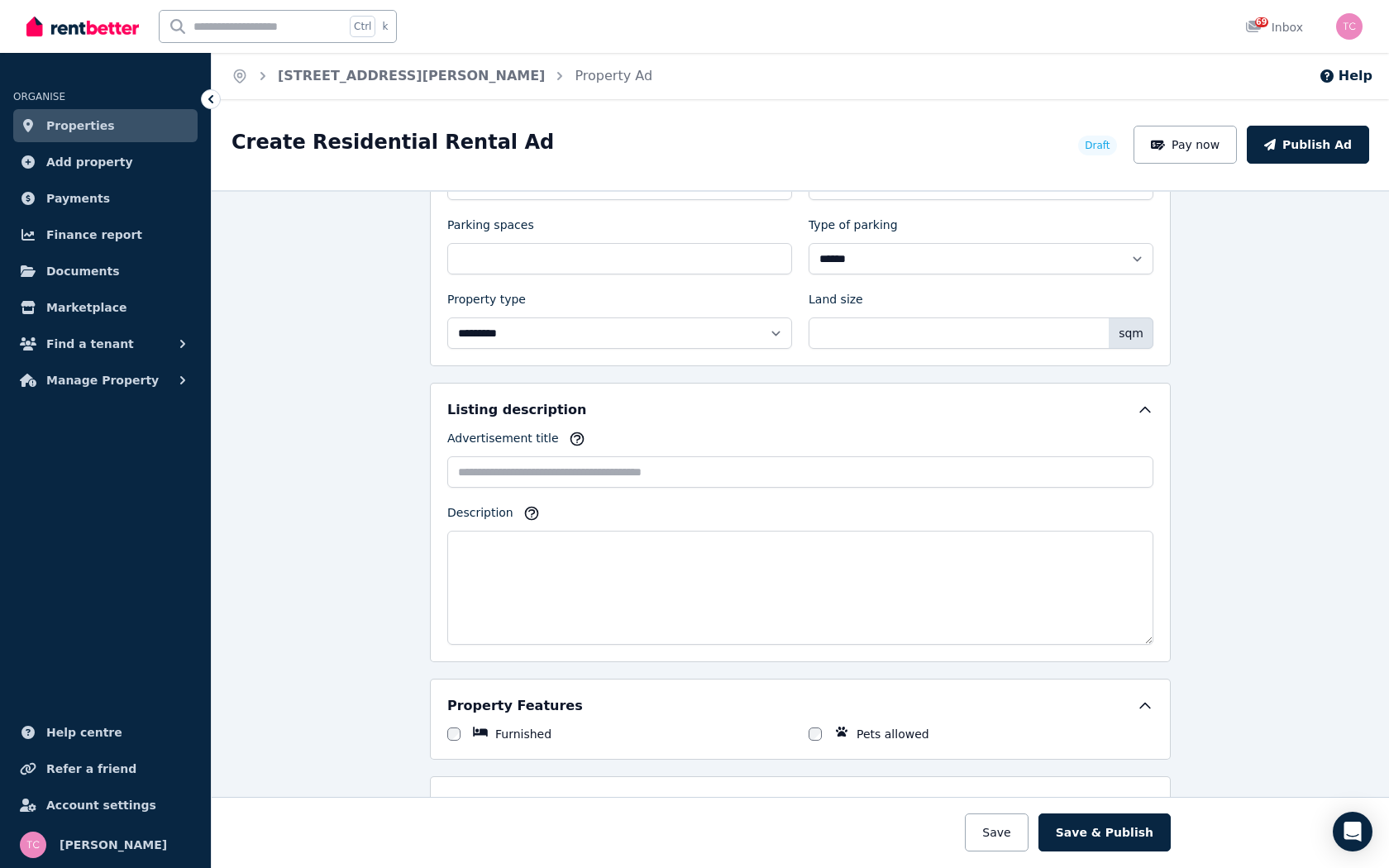
scroll to position [811, 0]
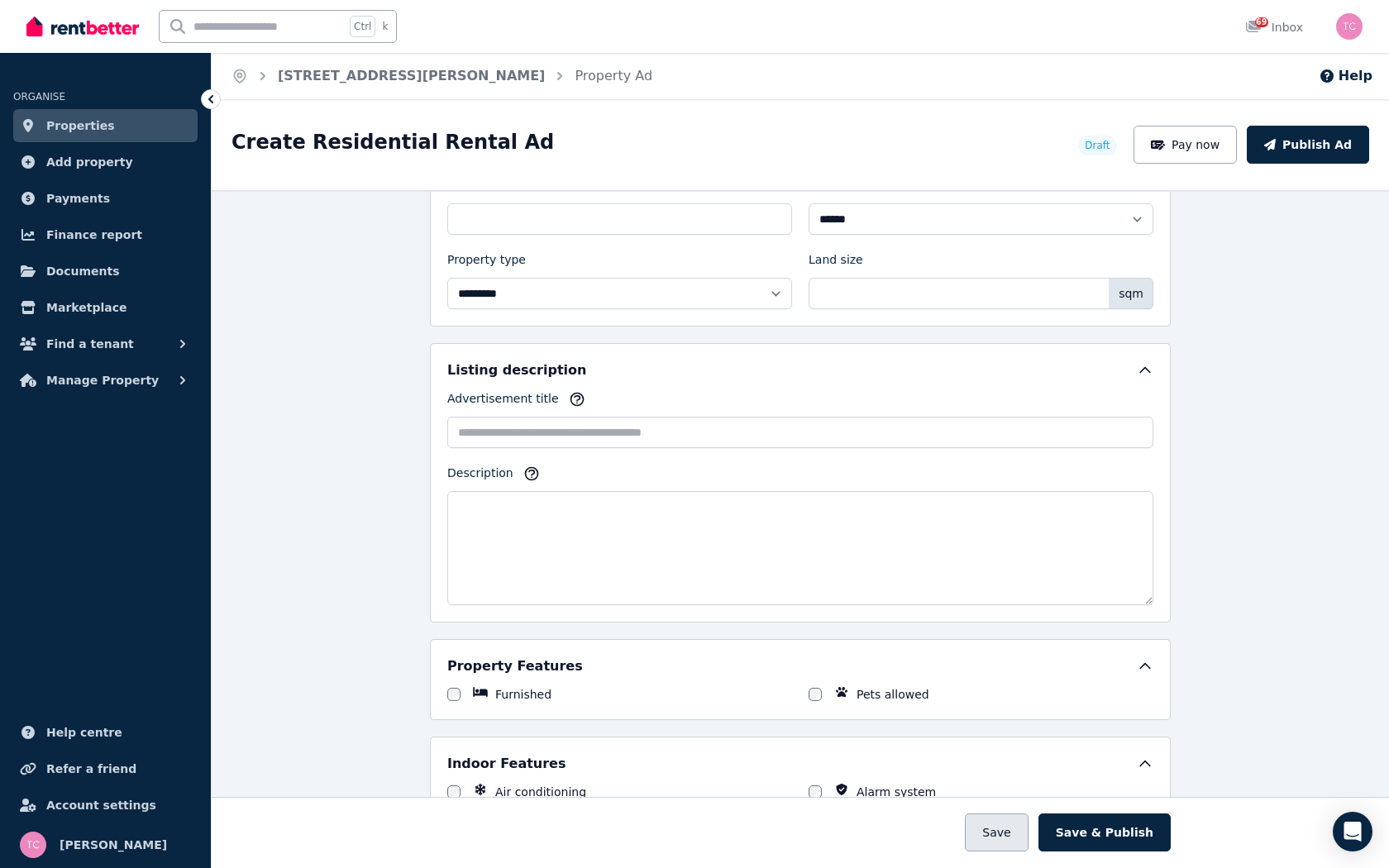
click at [1015, 835] on button "Save" at bounding box center [996, 833] width 63 height 38
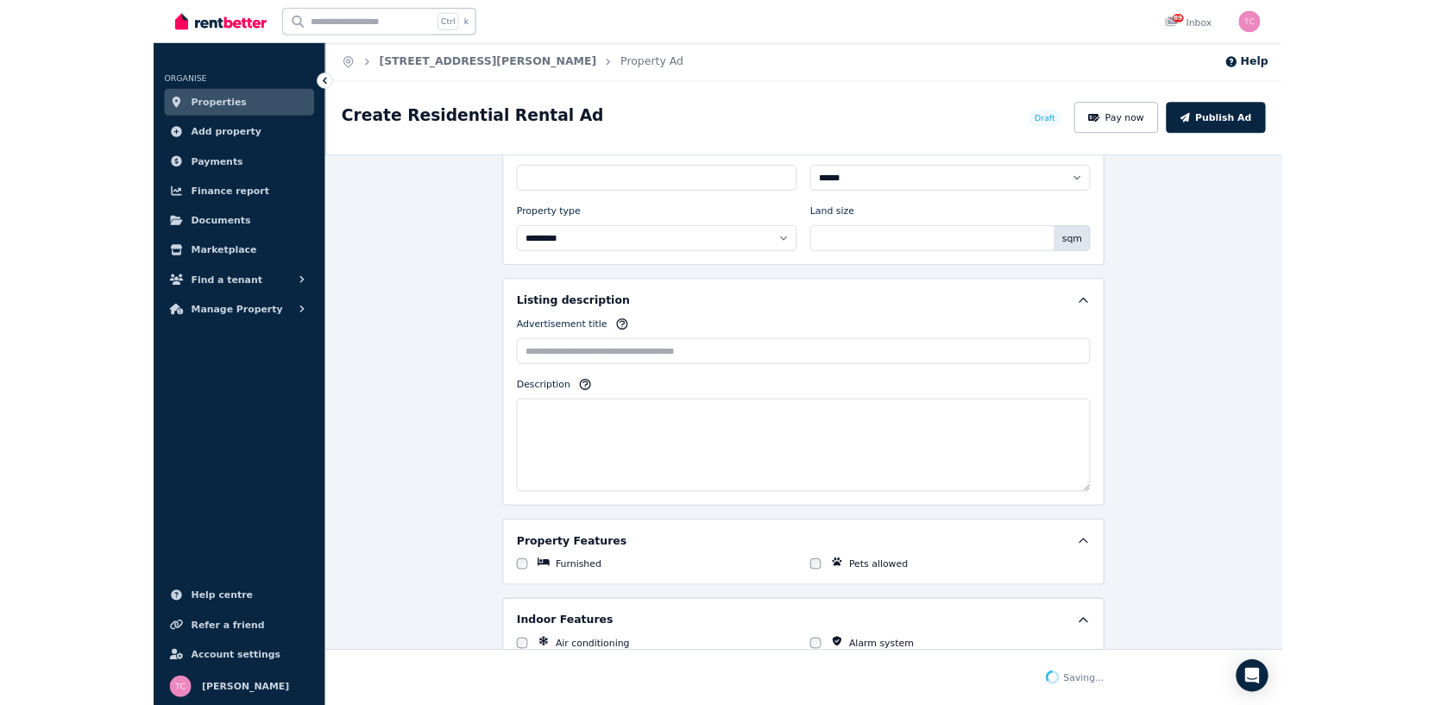
scroll to position [980, 0]
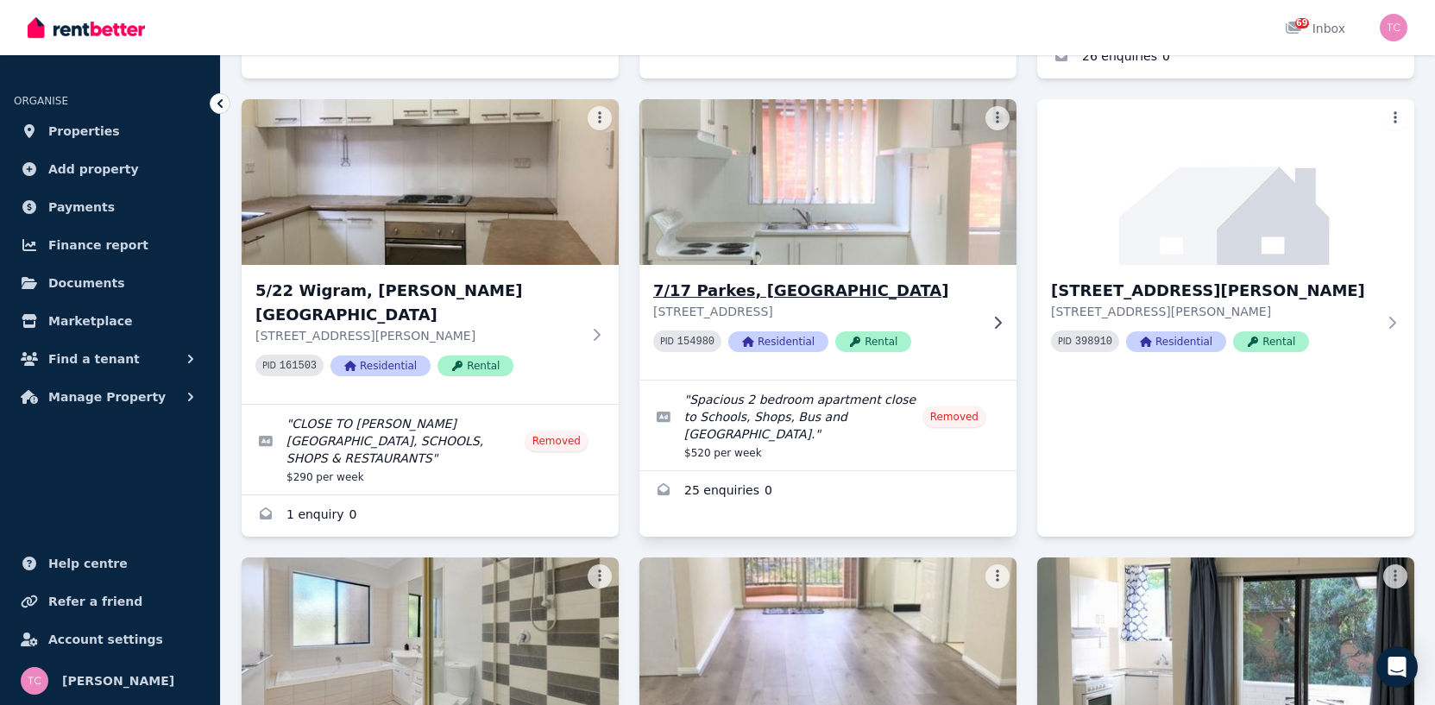
scroll to position [518, 0]
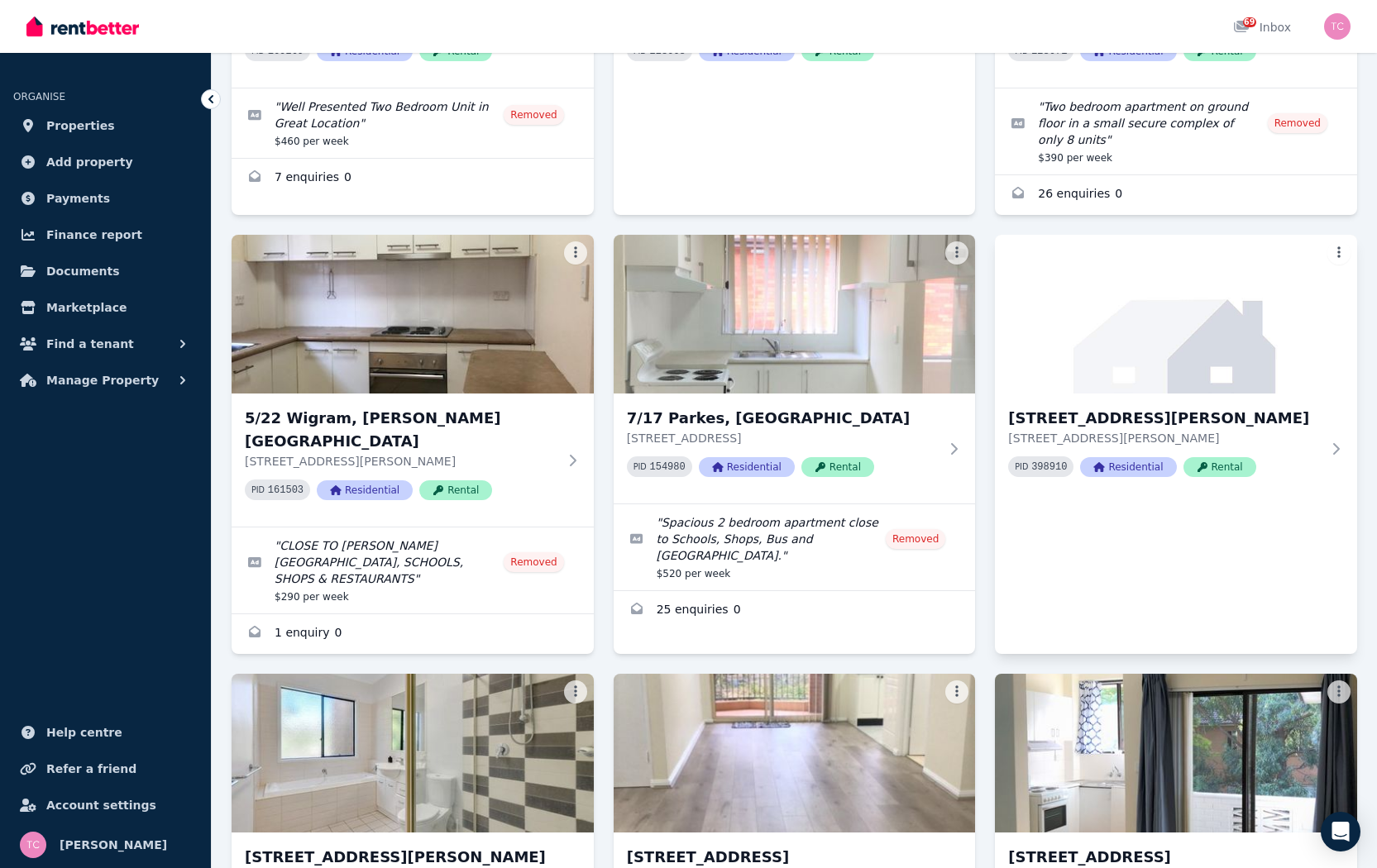
scroll to position [414, 0]
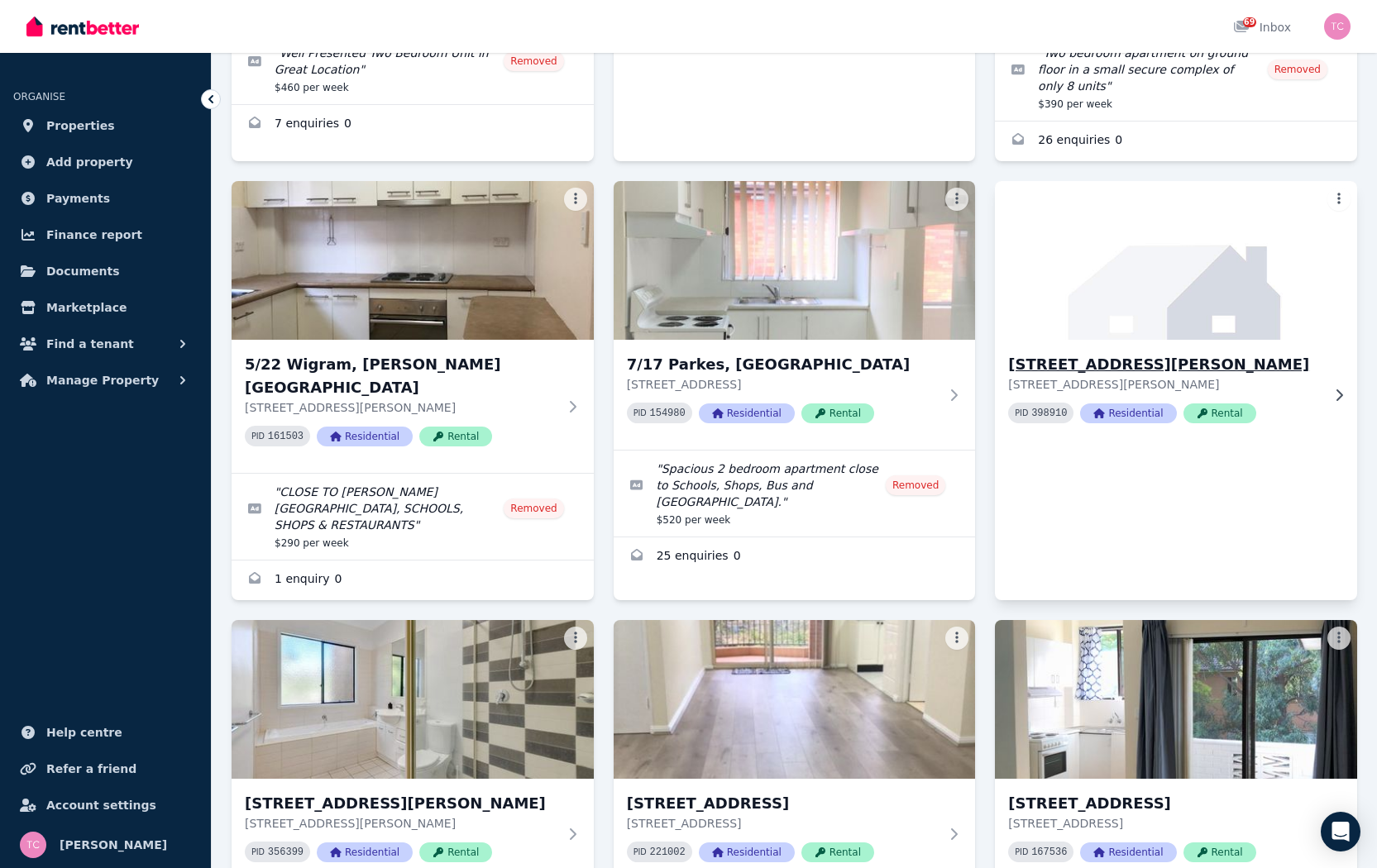
click at [1059, 354] on h3 "[STREET_ADDRESS][PERSON_NAME]" at bounding box center [1164, 365] width 312 height 23
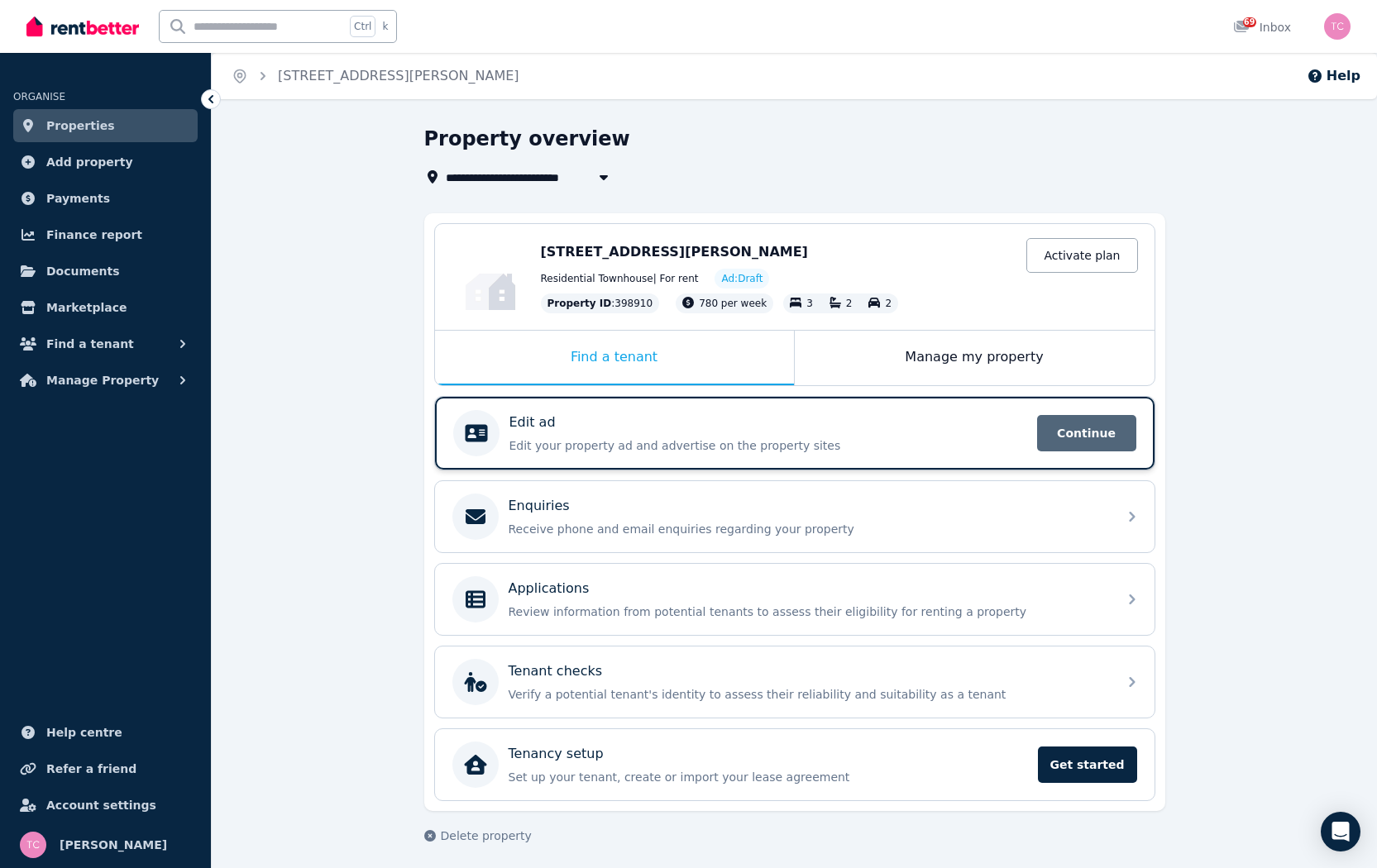
click at [1072, 428] on span "Continue" at bounding box center [1087, 433] width 100 height 36
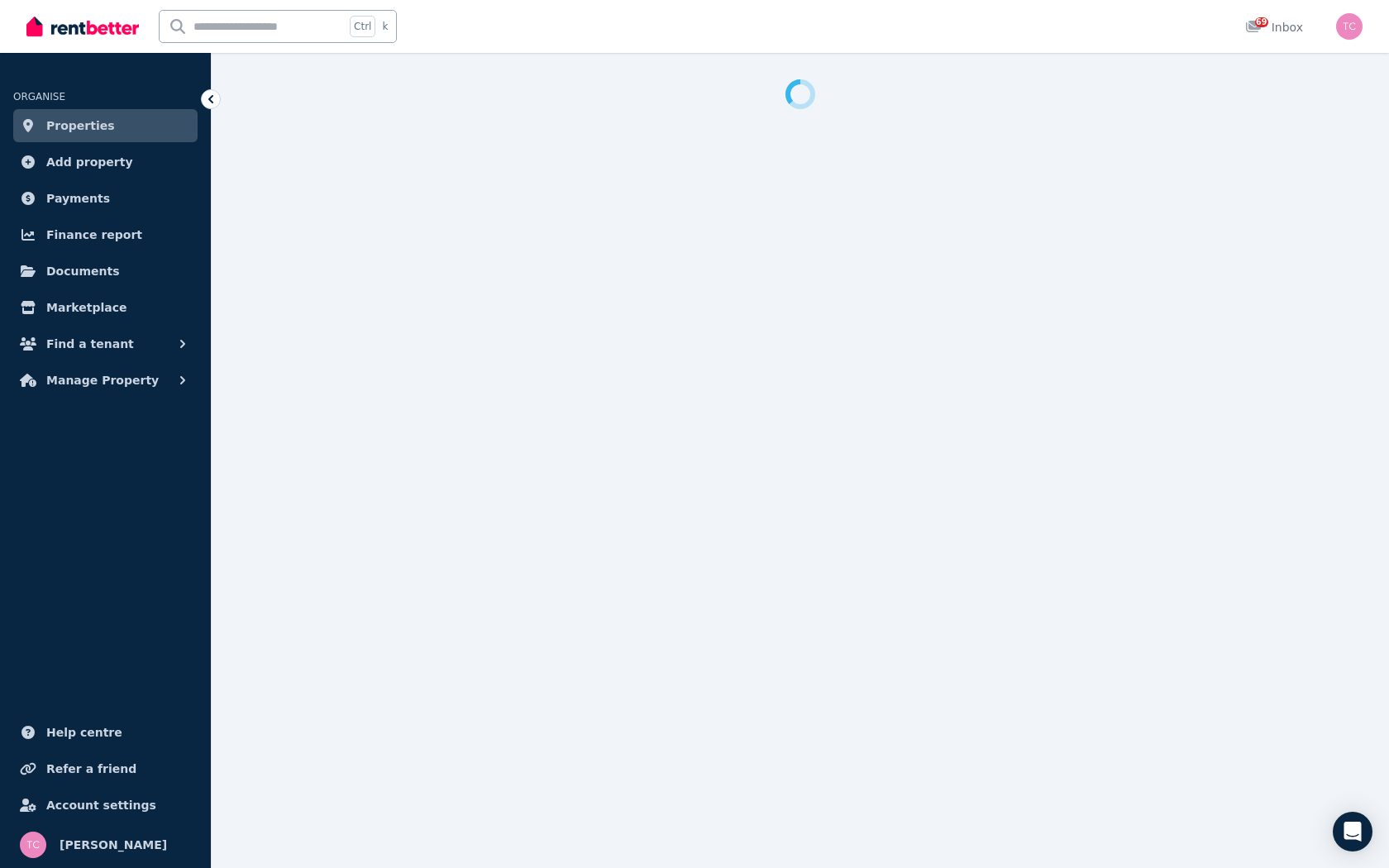
select select "***"
select select "**********"
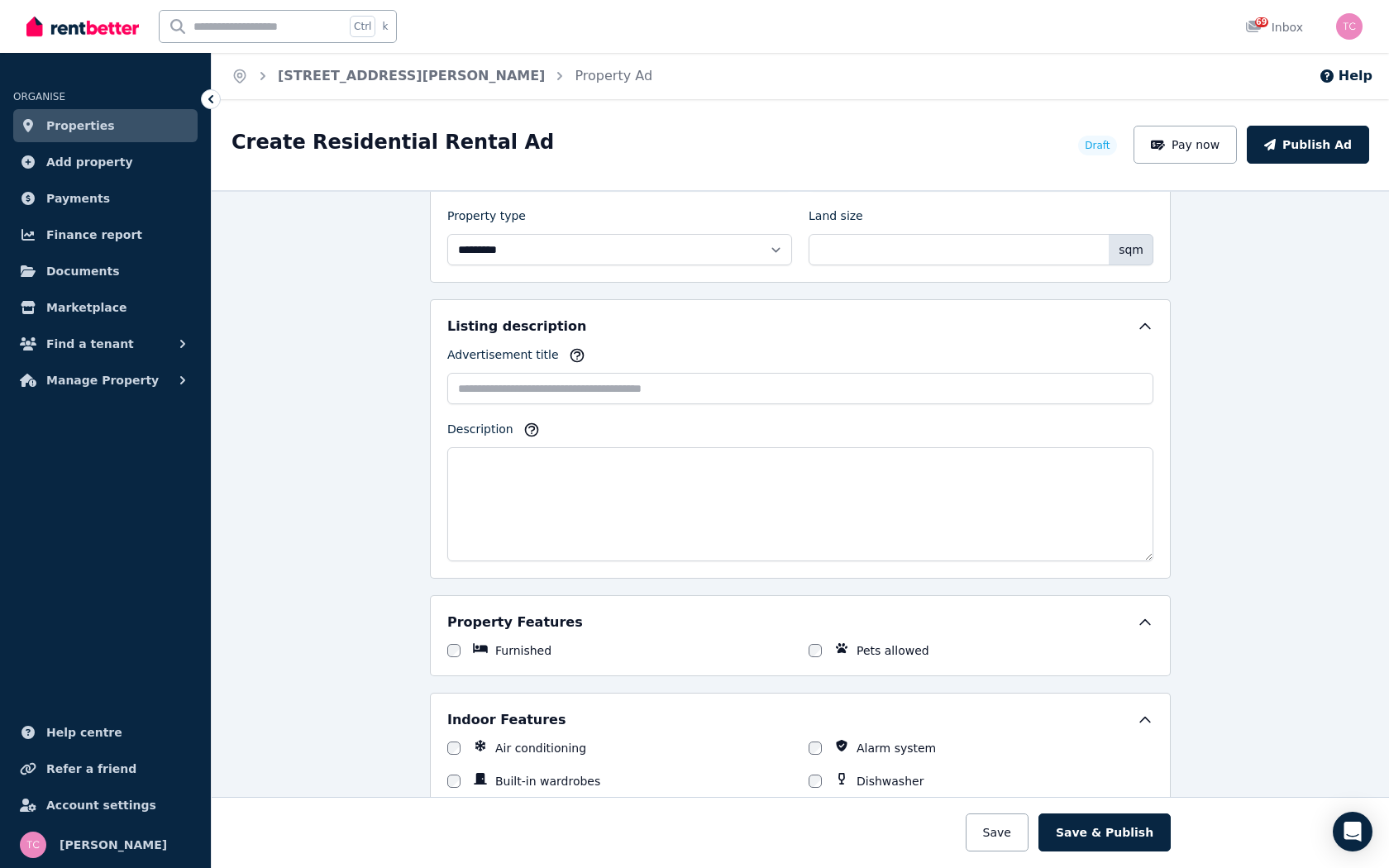
scroll to position [909, 0]
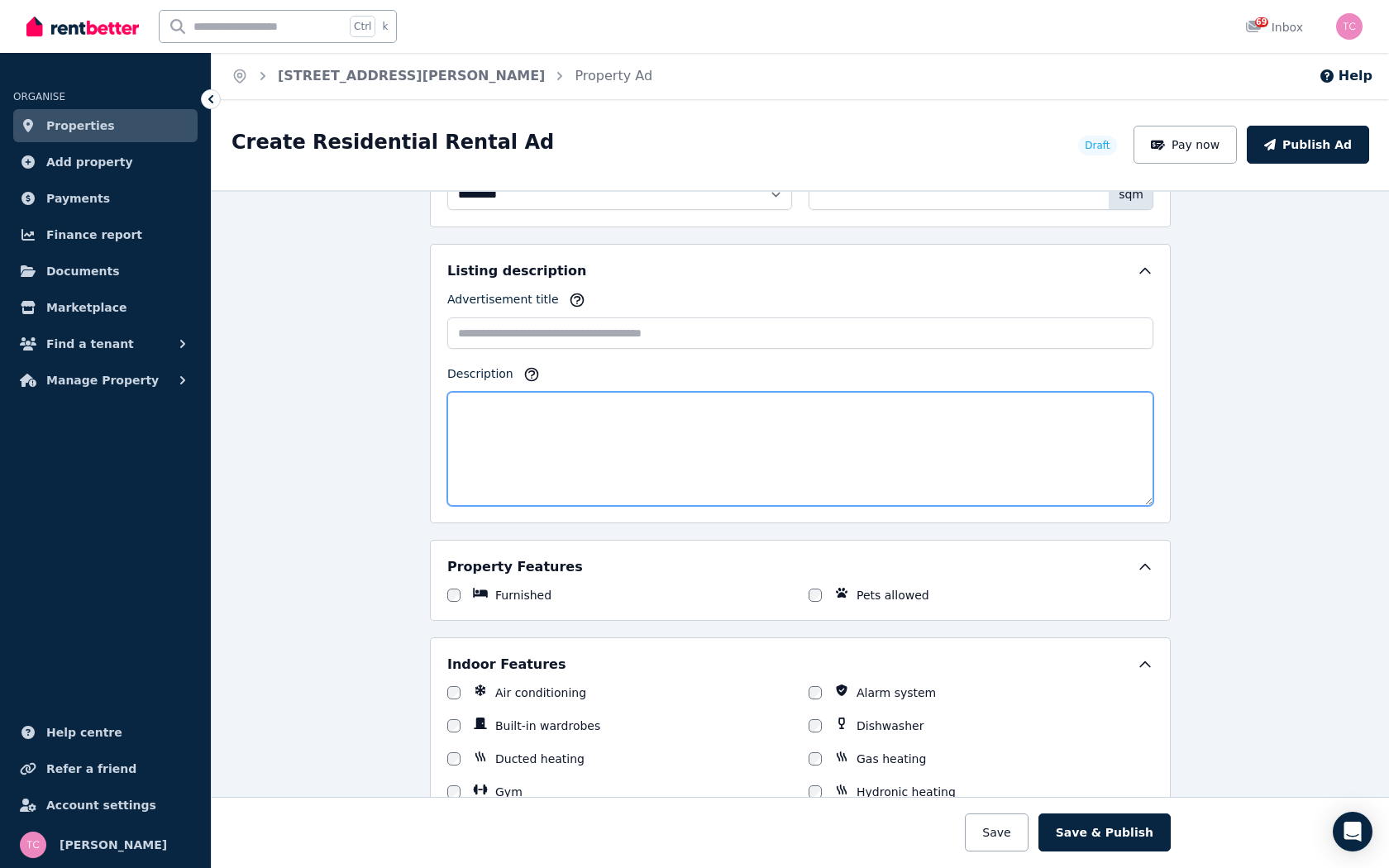
click at [480, 408] on textarea "Description" at bounding box center [800, 448] width 706 height 114
paste textarea "**********"
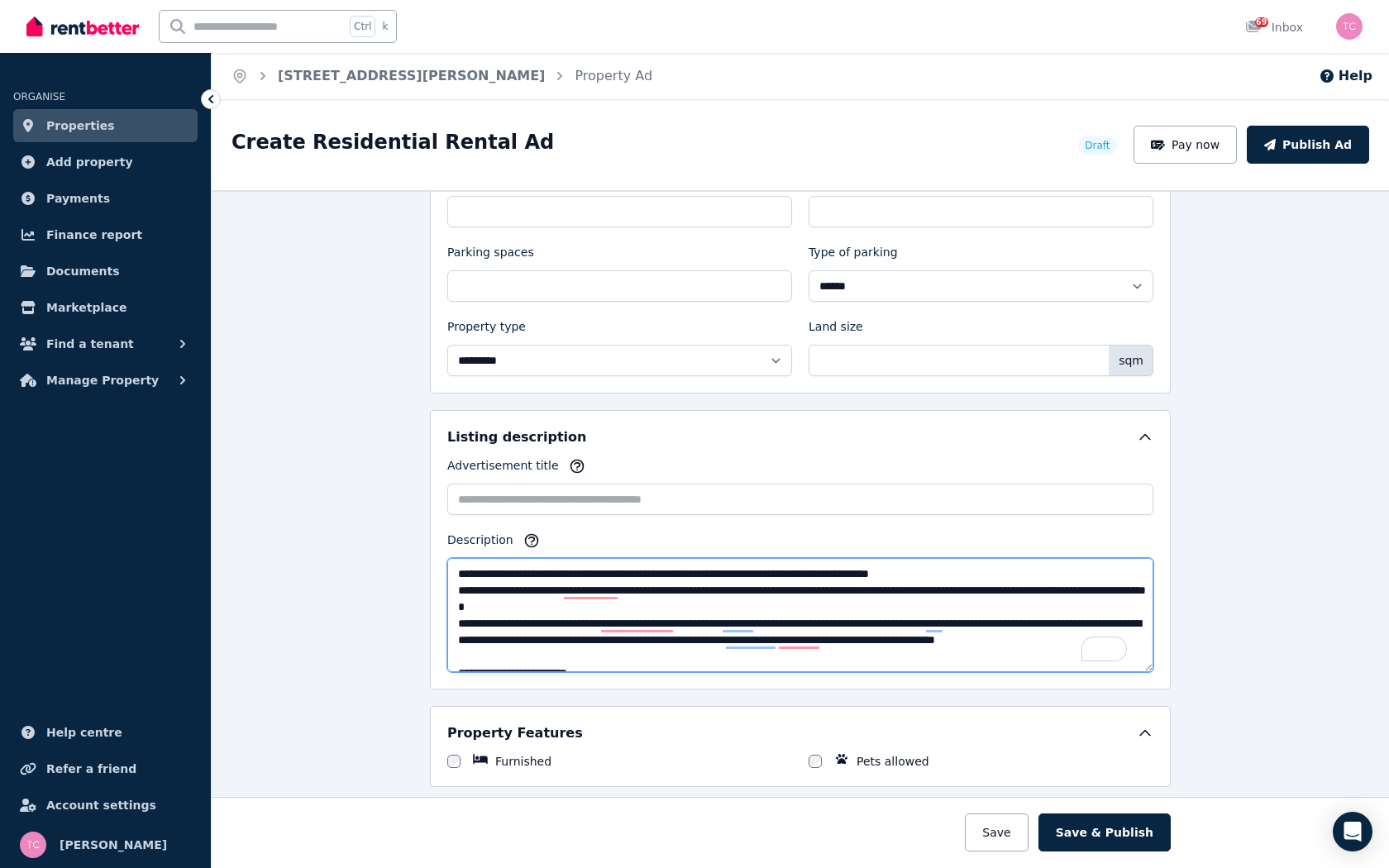
scroll to position [744, 0]
drag, startPoint x: 452, startPoint y: 569, endPoint x: 1078, endPoint y: 571, distance: 626.0
click at [1078, 571] on textarea "Description" at bounding box center [800, 614] width 706 height 114
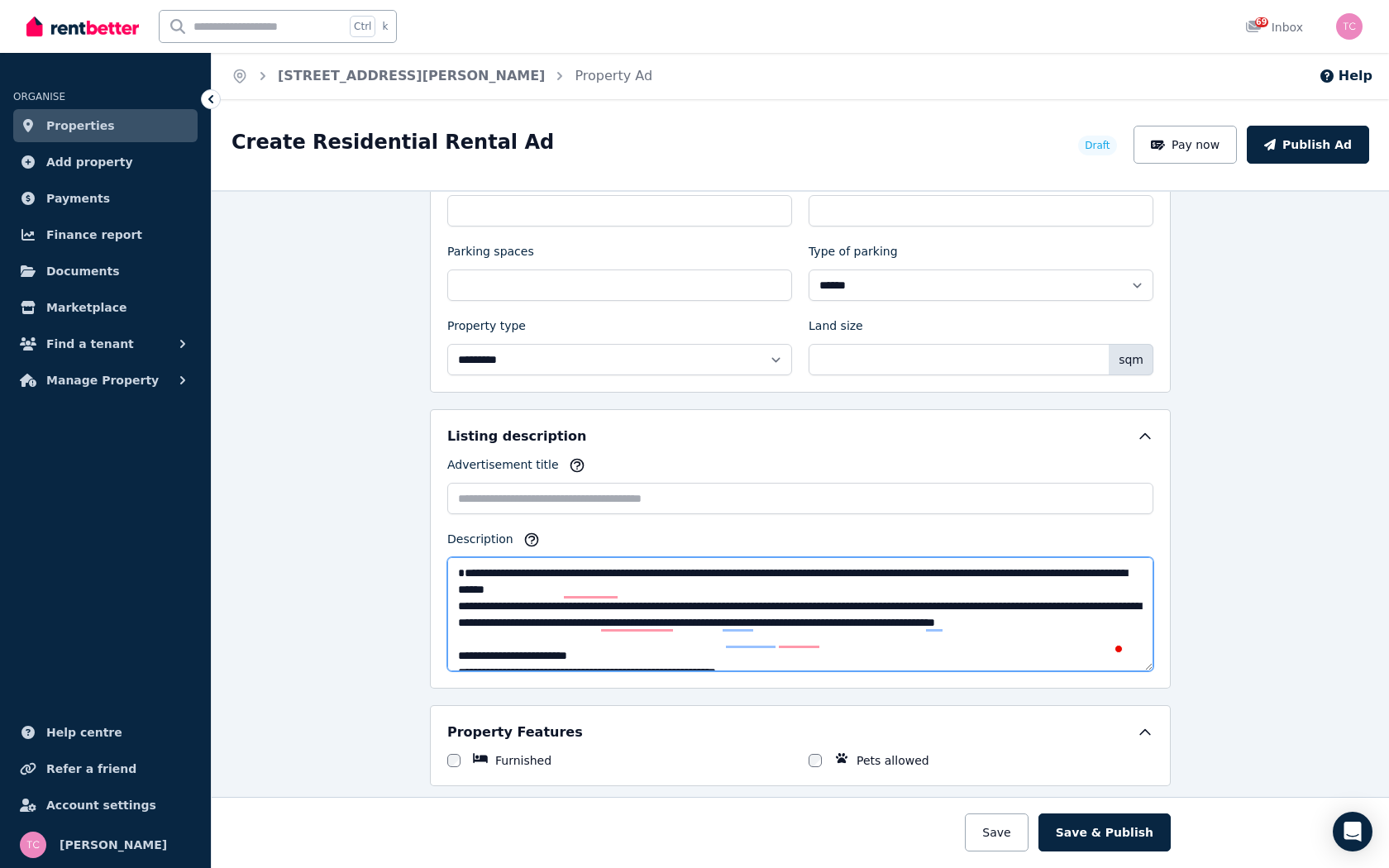
type textarea "**********"
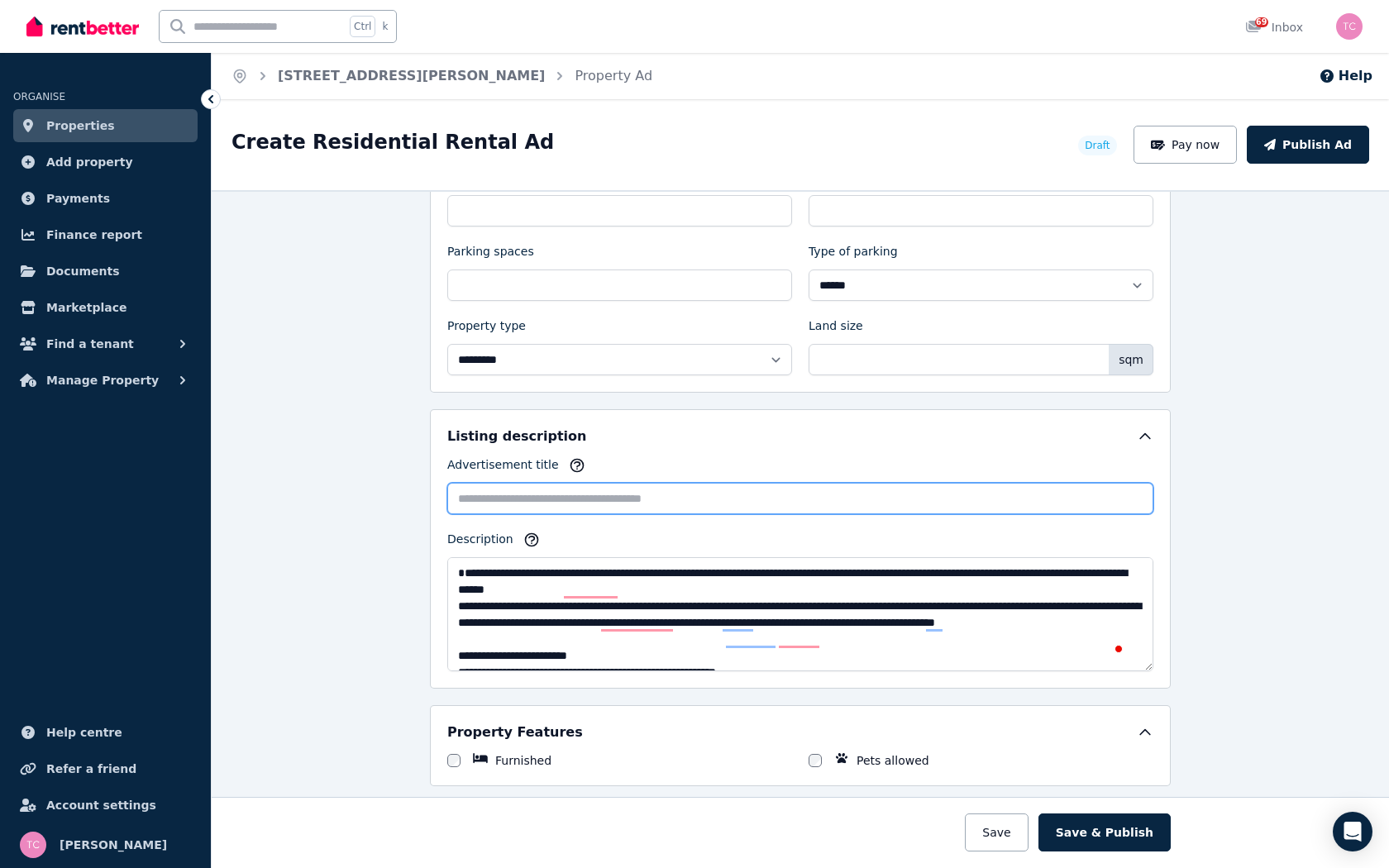
click at [494, 497] on input "Advertisement title" at bounding box center [800, 498] width 706 height 32
paste input "**********"
type input "**********"
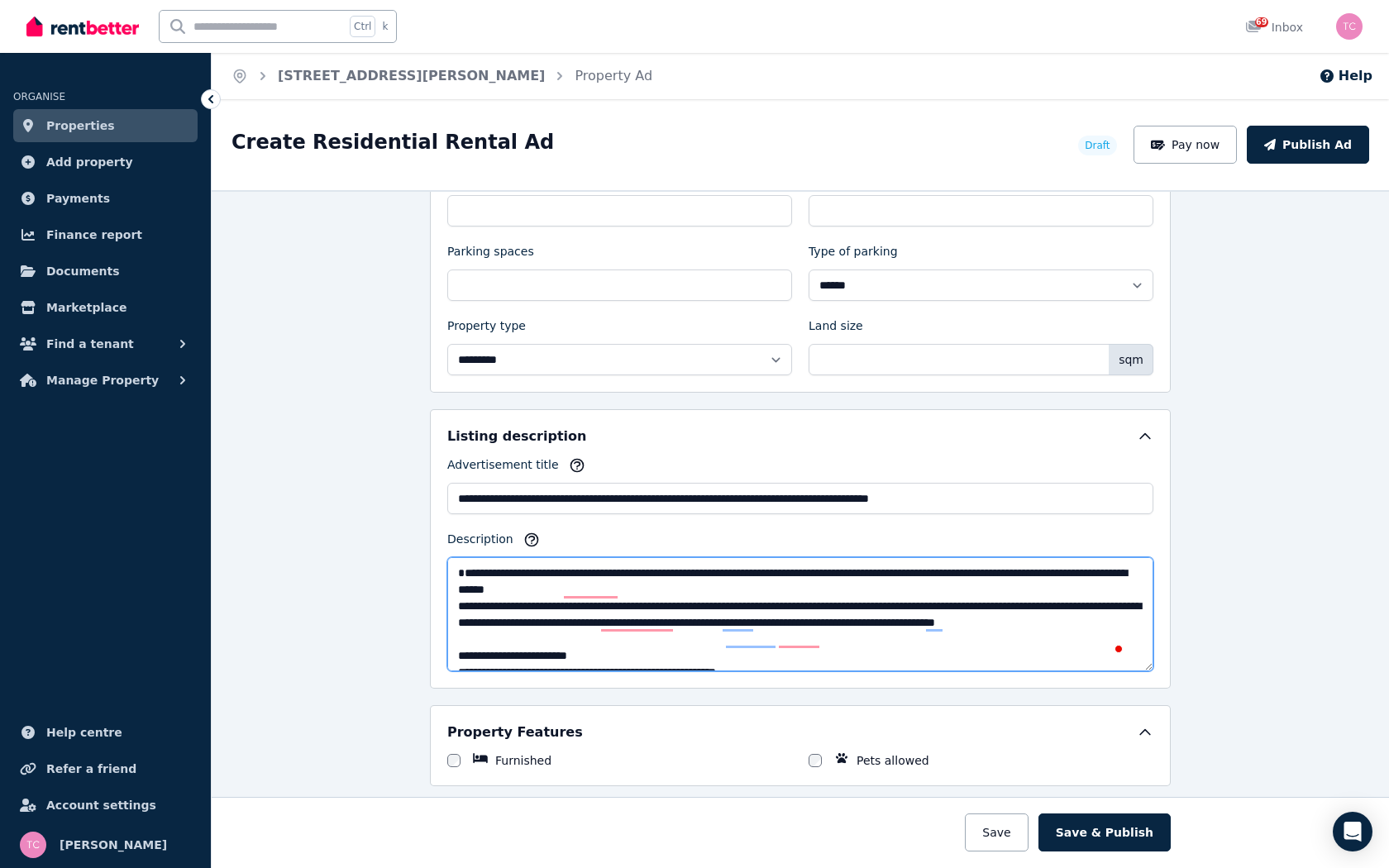
click at [470, 582] on textarea "Description" at bounding box center [800, 614] width 706 height 114
click at [452, 586] on textarea "Description" at bounding box center [800, 614] width 706 height 114
click at [637, 594] on textarea "Description" at bounding box center [800, 614] width 706 height 114
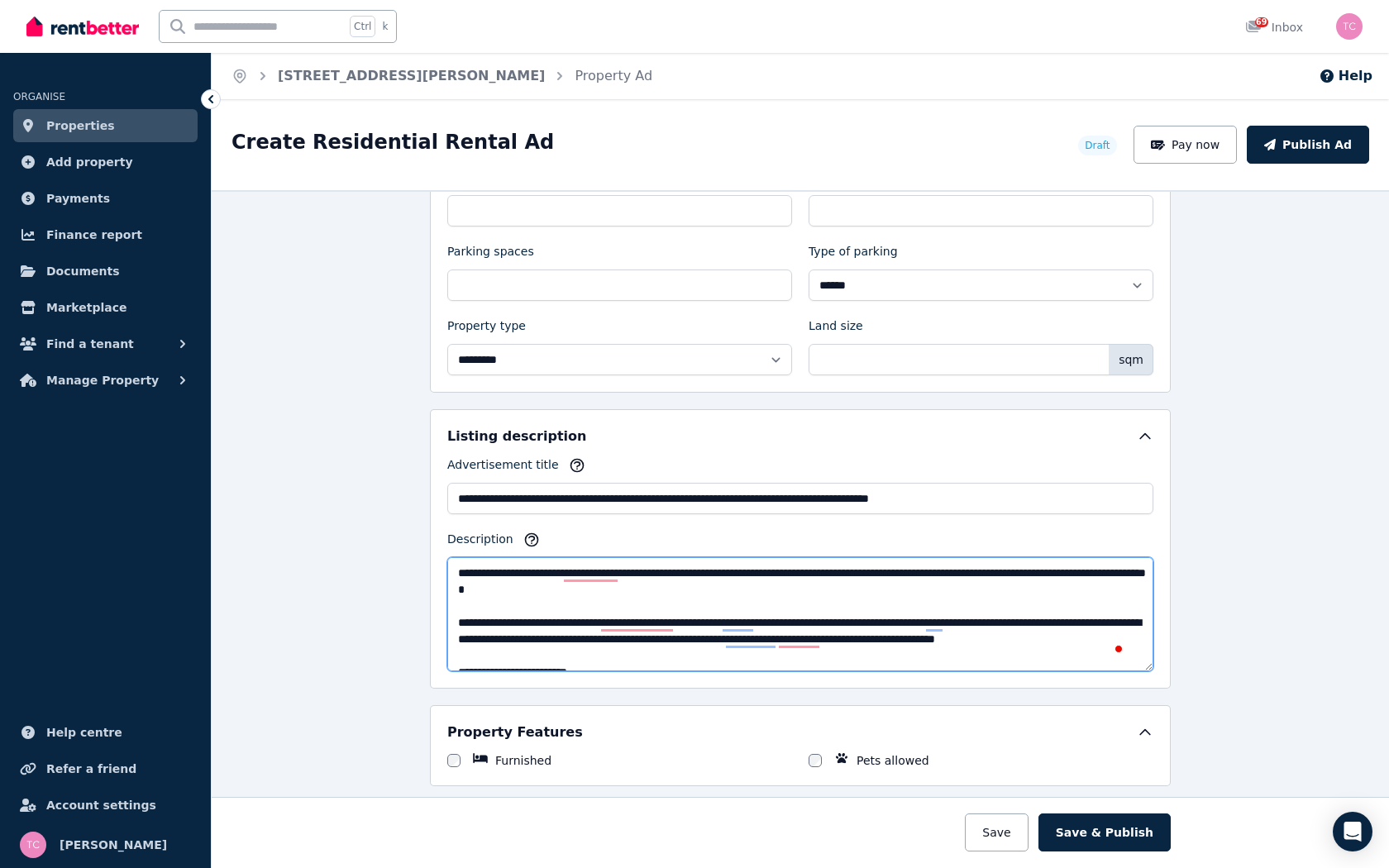
scroll to position [0, 0]
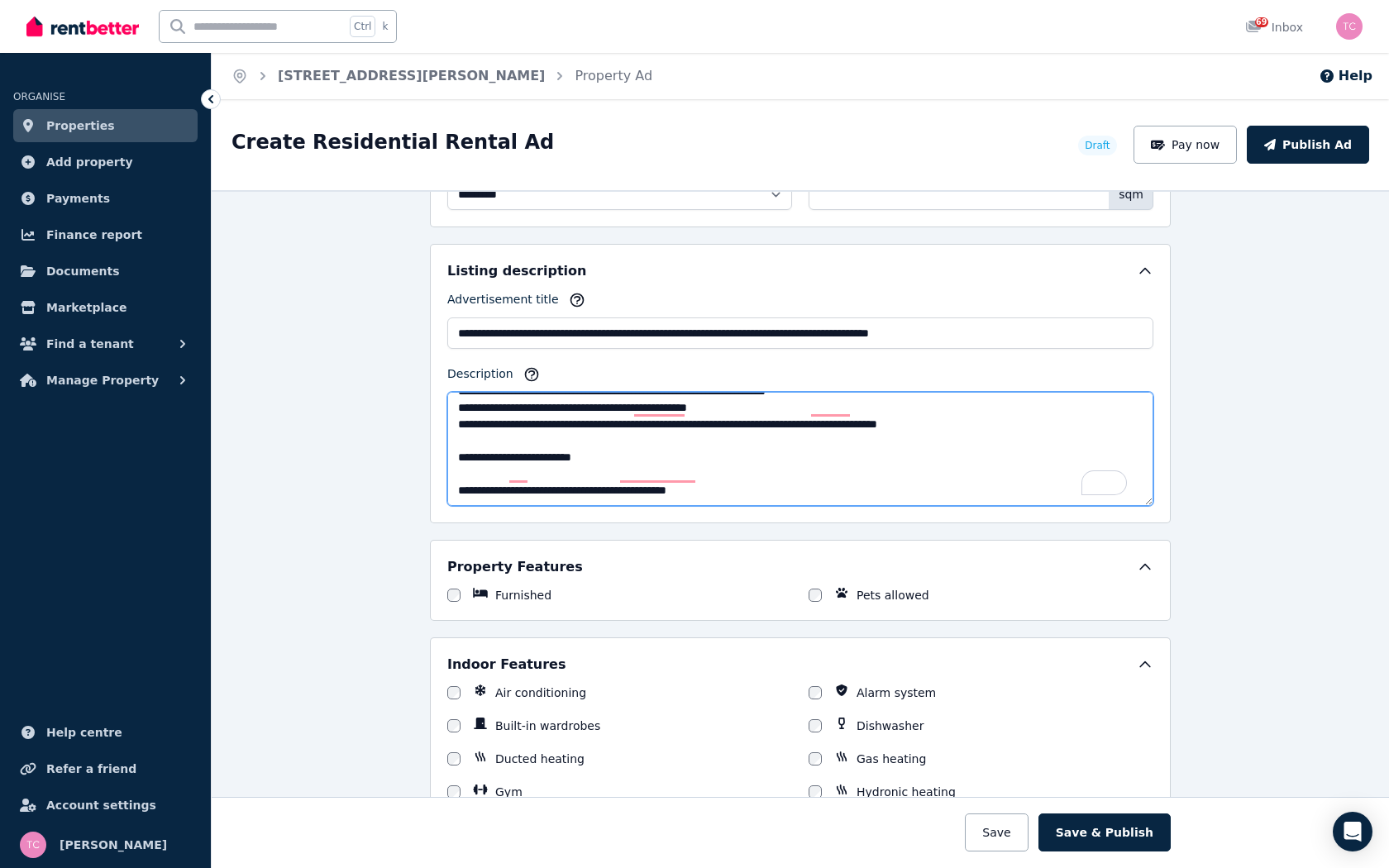
click at [763, 476] on textarea "Description" at bounding box center [800, 448] width 706 height 114
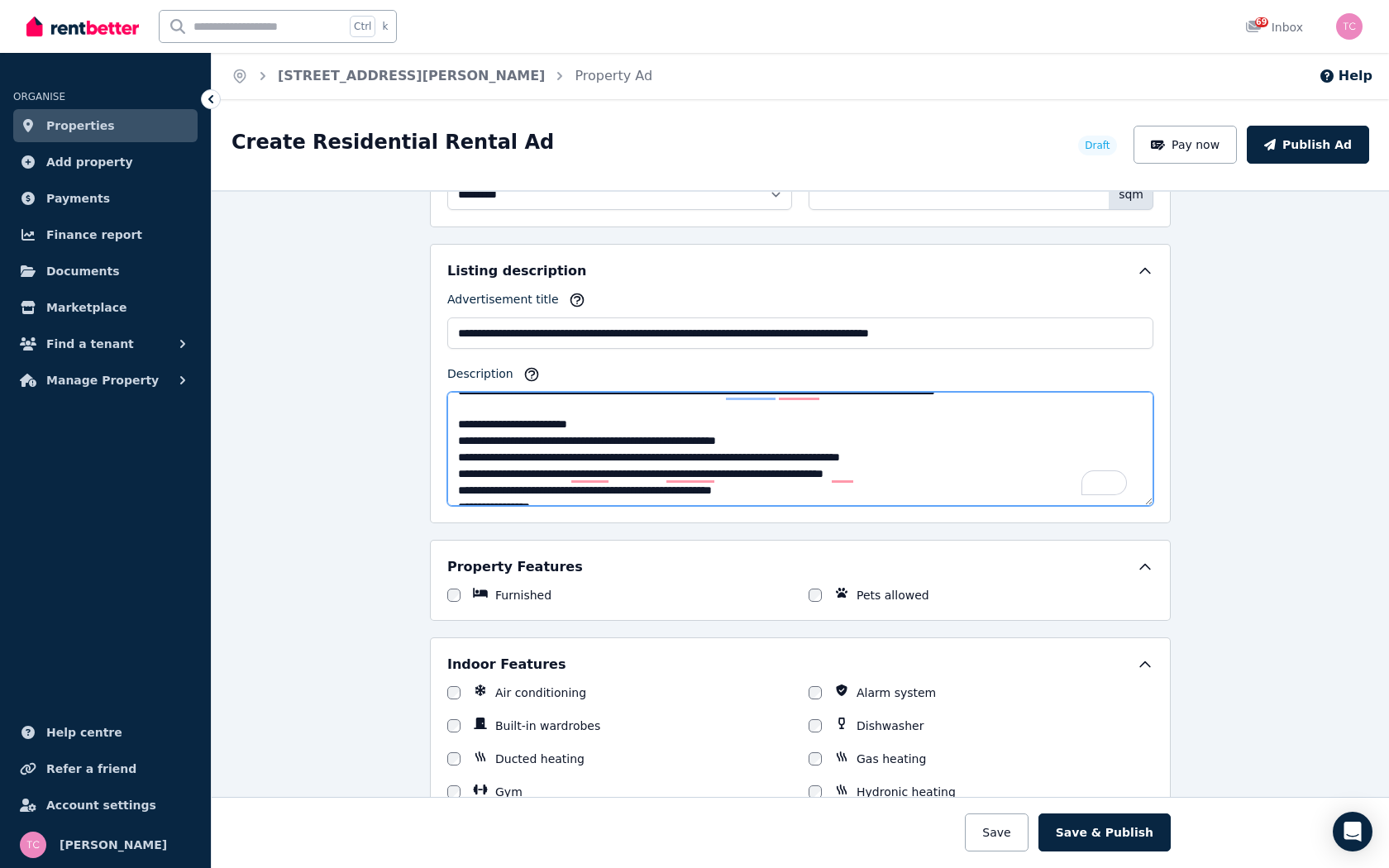
click at [600, 436] on textarea "Description" at bounding box center [800, 448] width 706 height 114
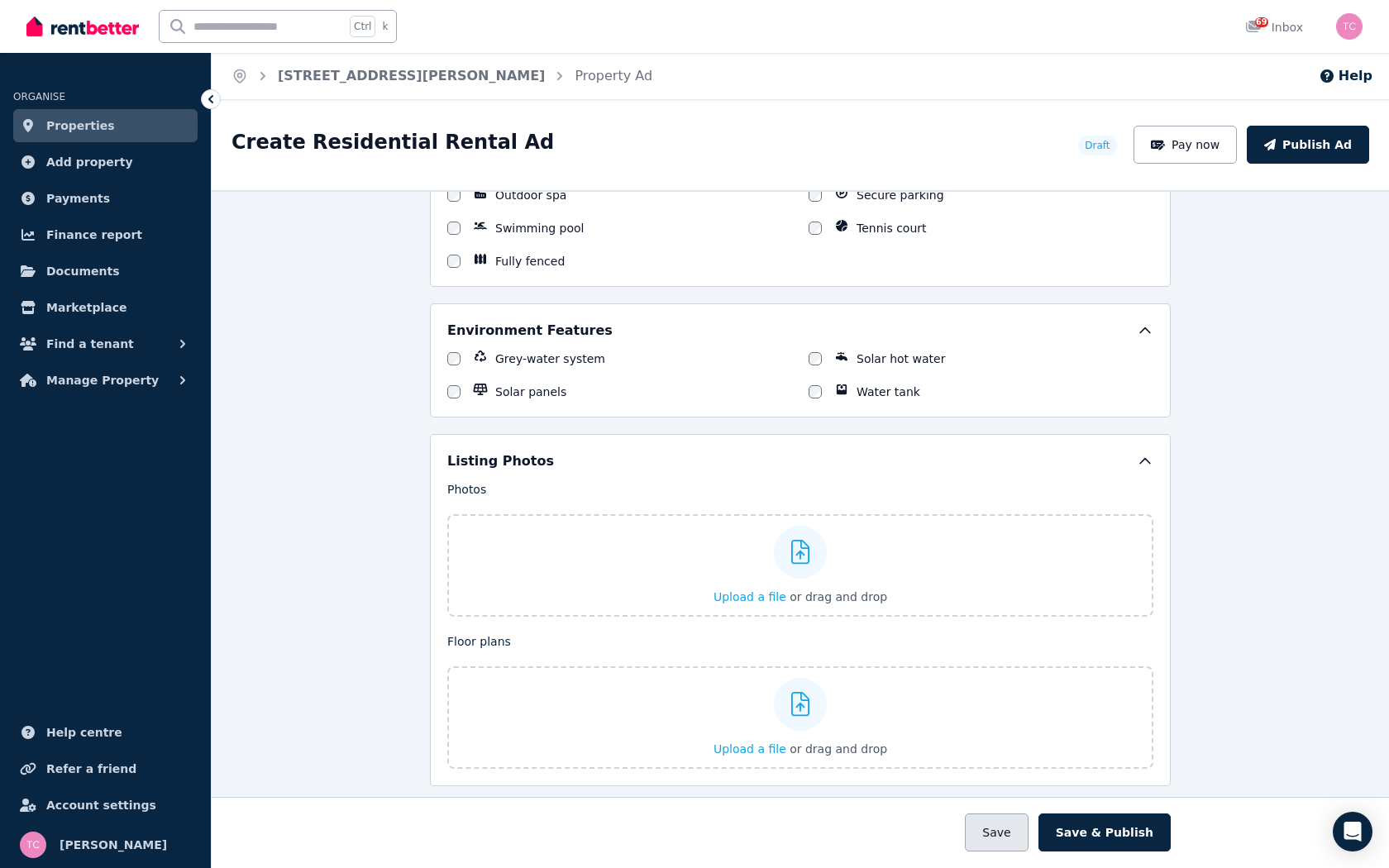
type textarea "**********"
click at [1012, 674] on button "Save" at bounding box center [996, 833] width 63 height 38
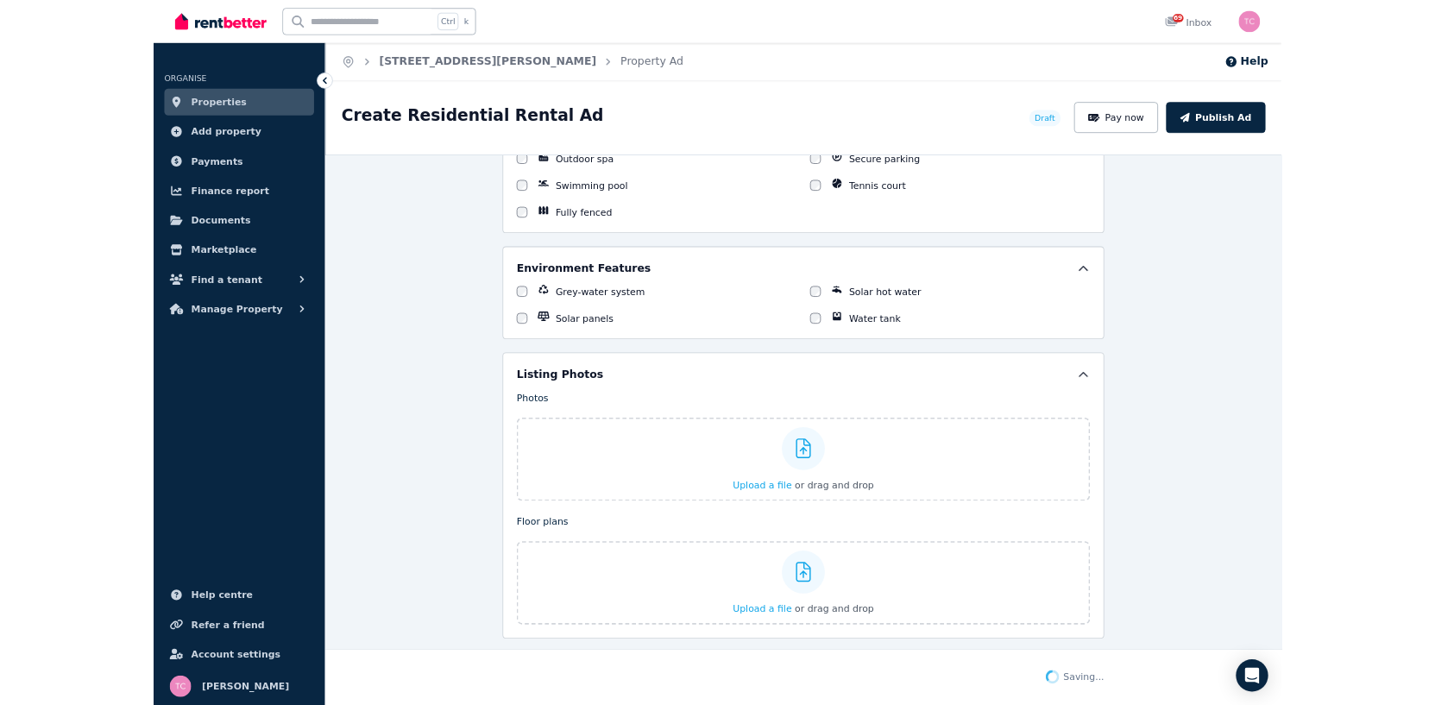
scroll to position [1947, 0]
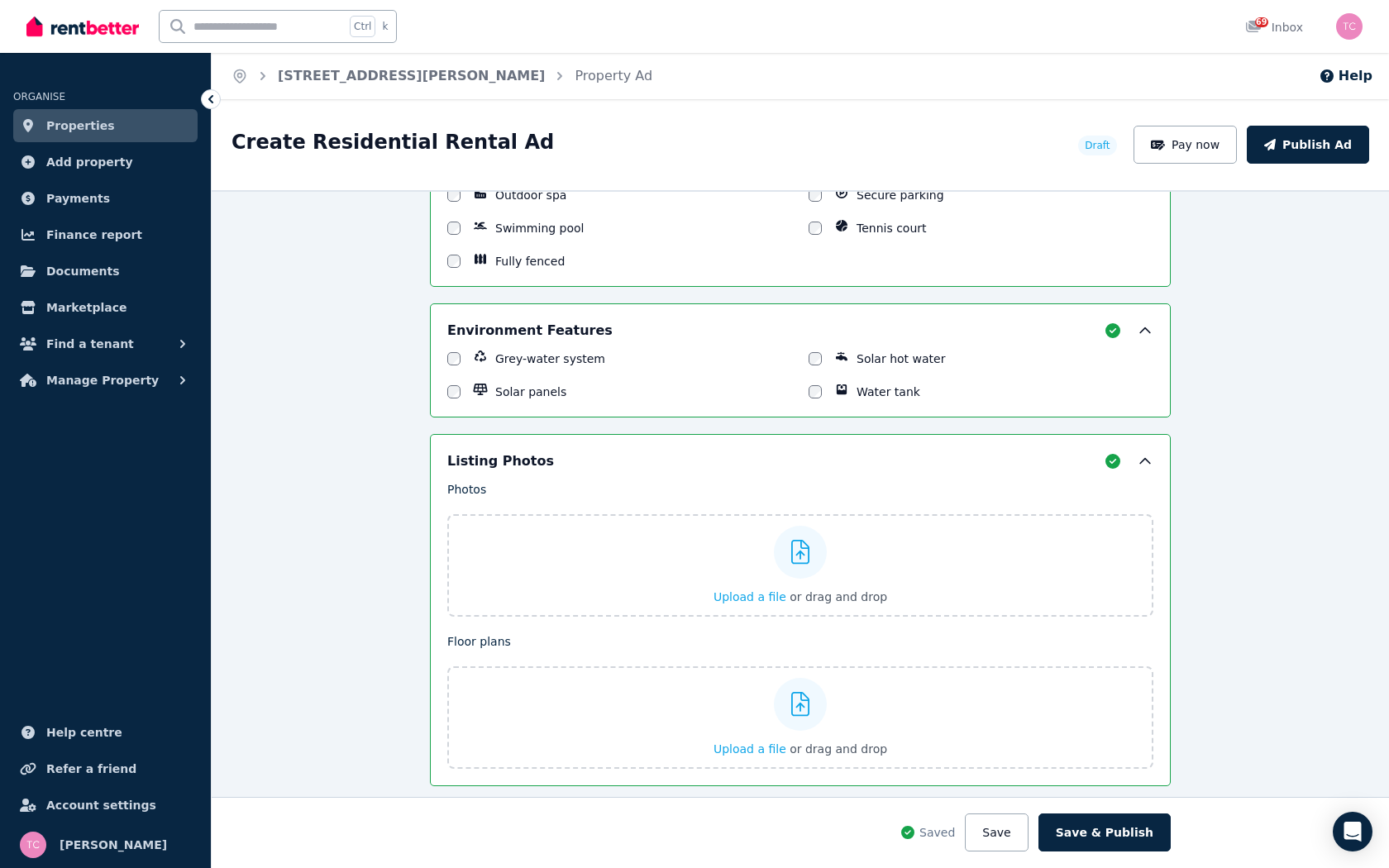
click at [212, 99] on icon at bounding box center [210, 99] width 16 height 16
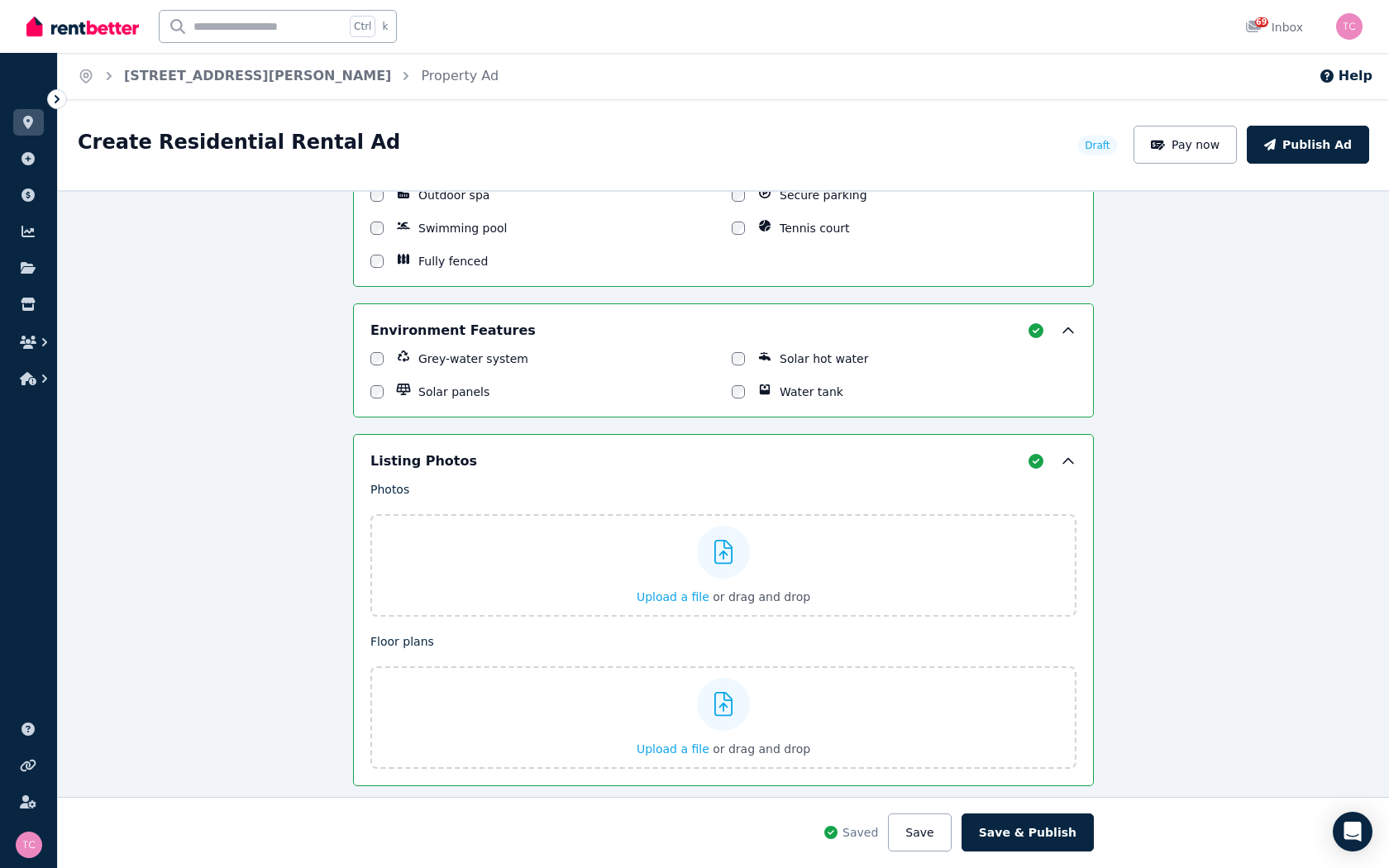
click at [169, 286] on div "**********" at bounding box center [723, 530] width 1332 height 678
click at [658, 595] on span "Upload a file" at bounding box center [673, 597] width 73 height 13
click at [927, 674] on button "Save" at bounding box center [920, 833] width 63 height 38
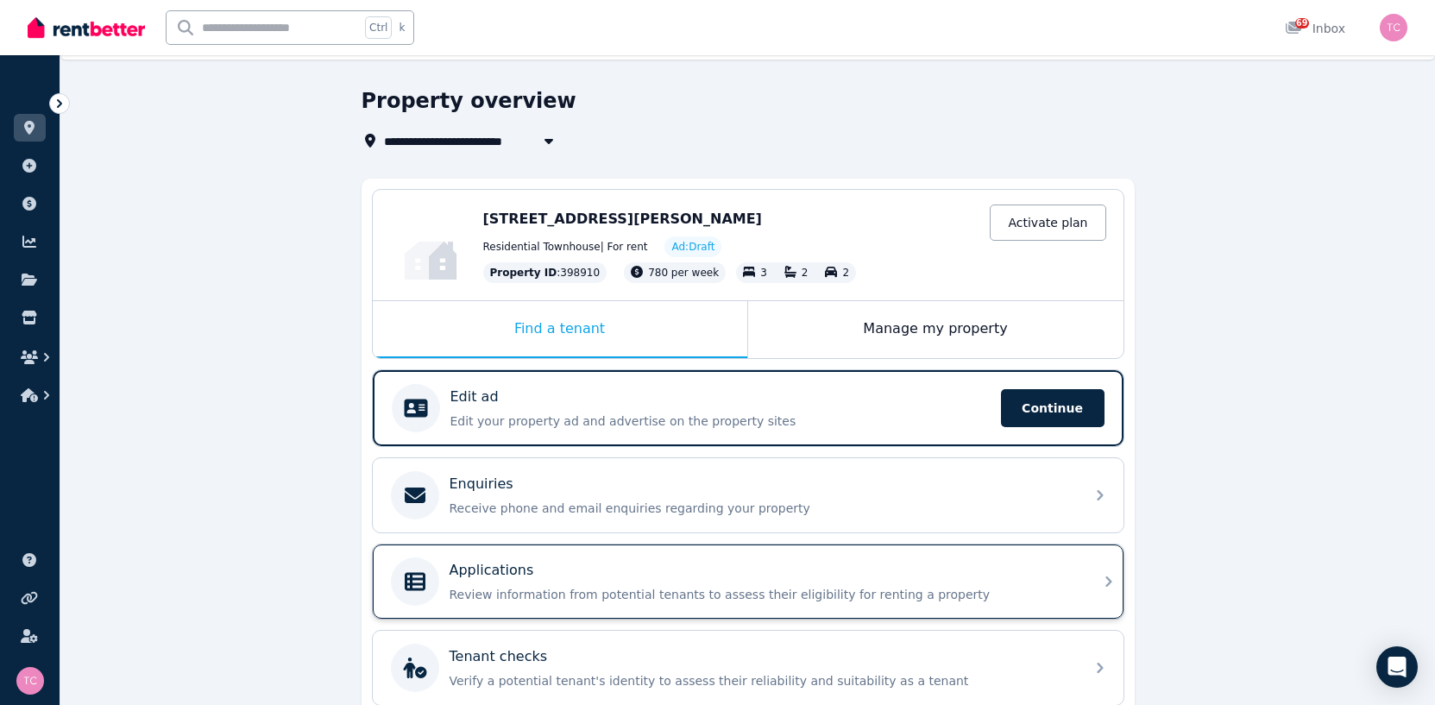
scroll to position [173, 0]
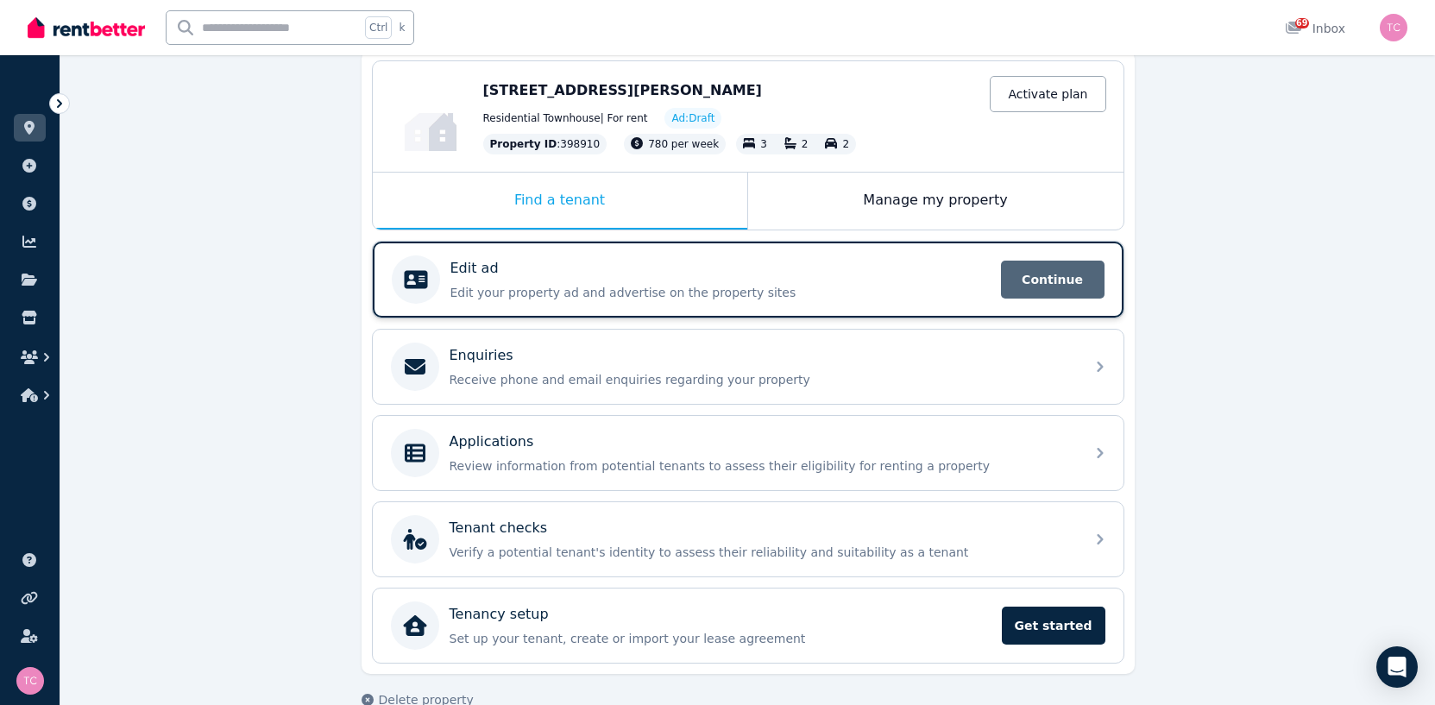
click at [1056, 282] on span "Continue" at bounding box center [1053, 280] width 104 height 38
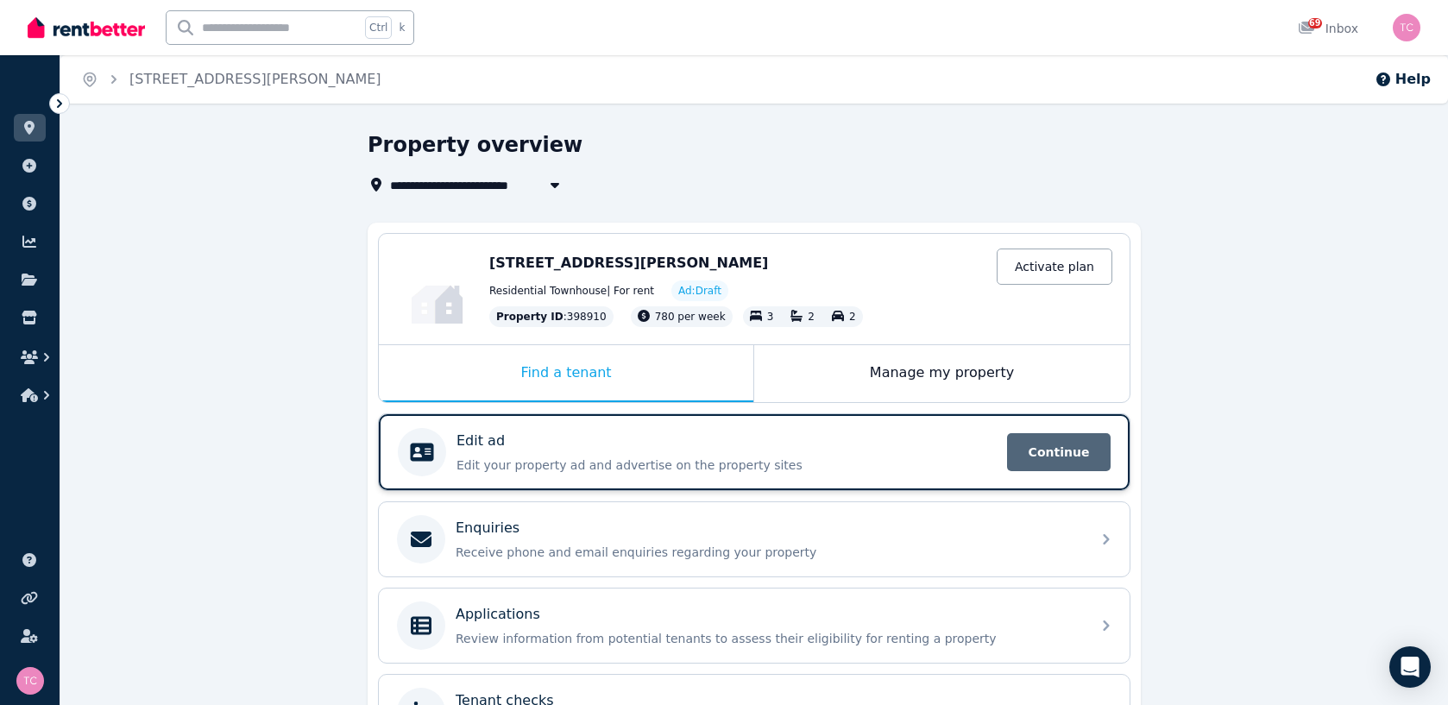
select select "***"
select select "**********"
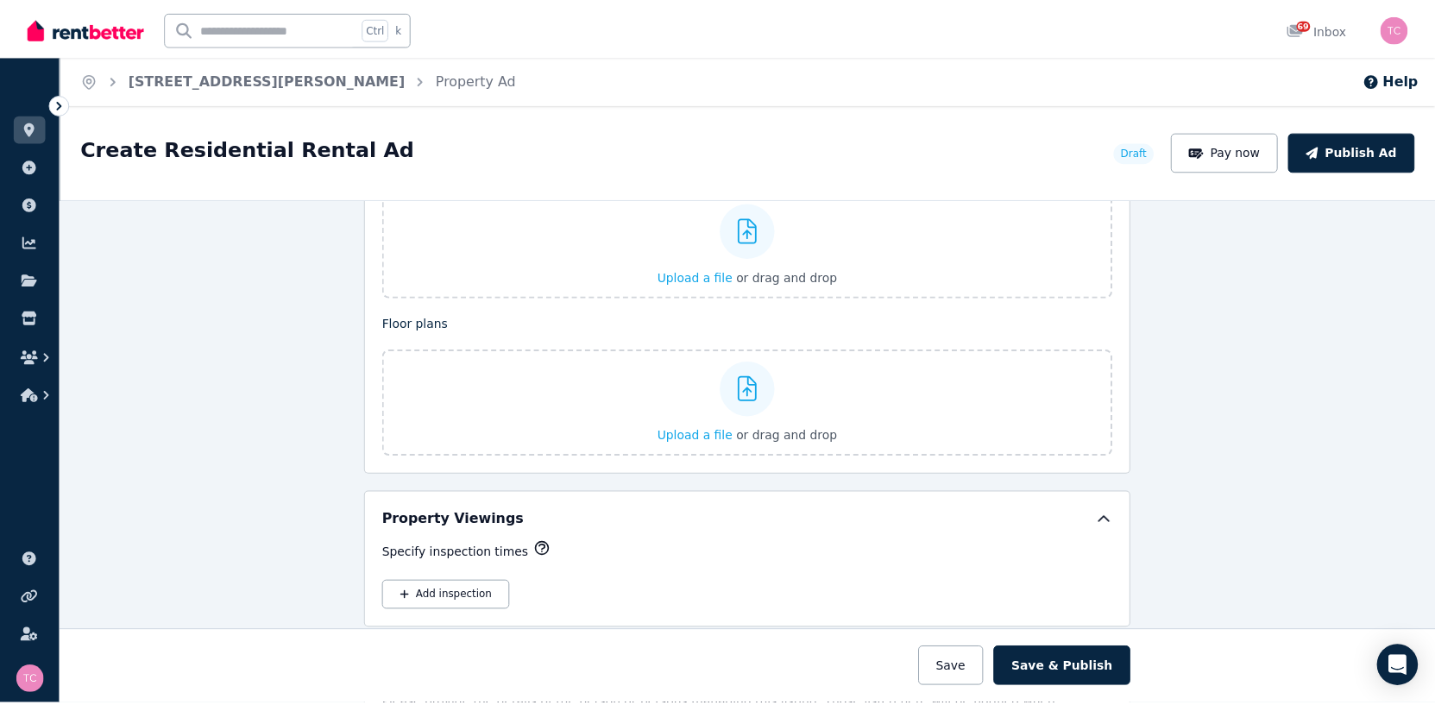
scroll to position [2158, 0]
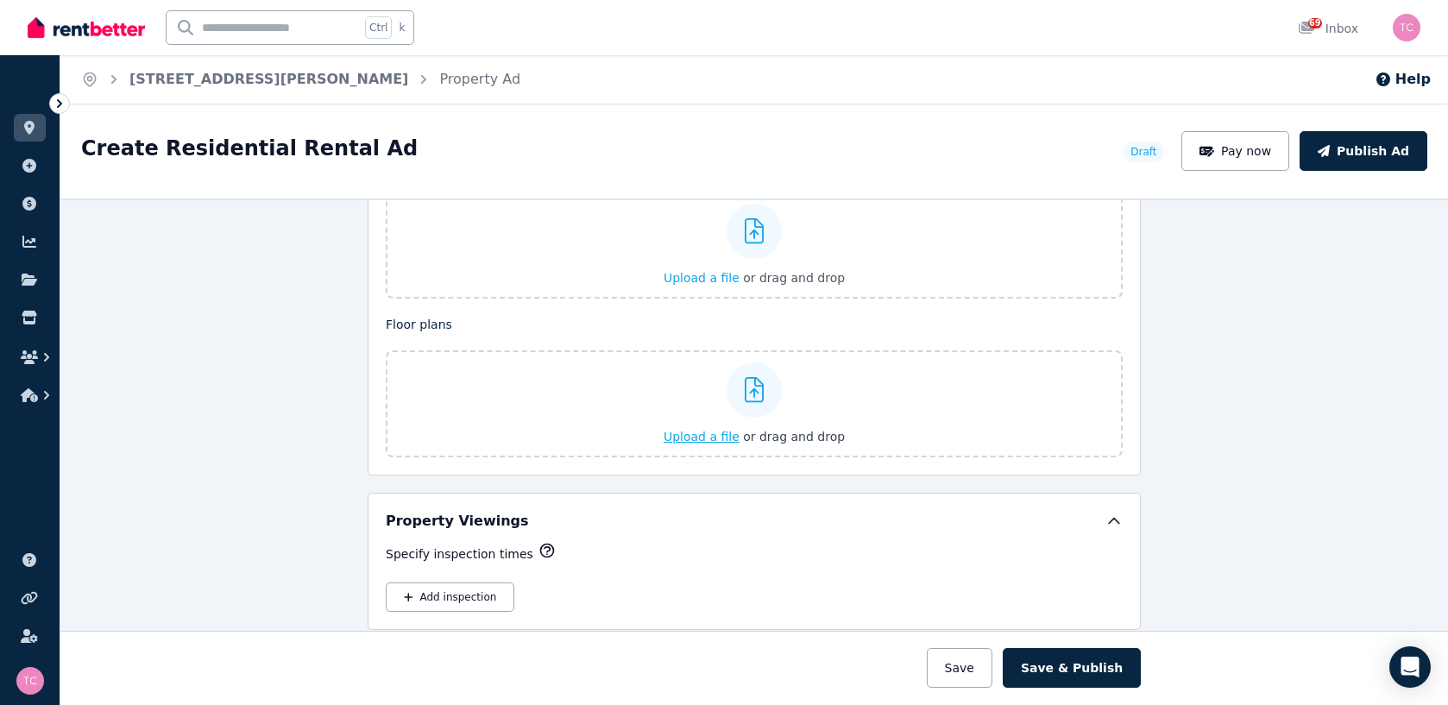
click at [746, 381] on icon at bounding box center [755, 390] width 20 height 26
click at [0, 0] on input "Upload a file or drag and drop" at bounding box center [0, 0] width 0 height 0
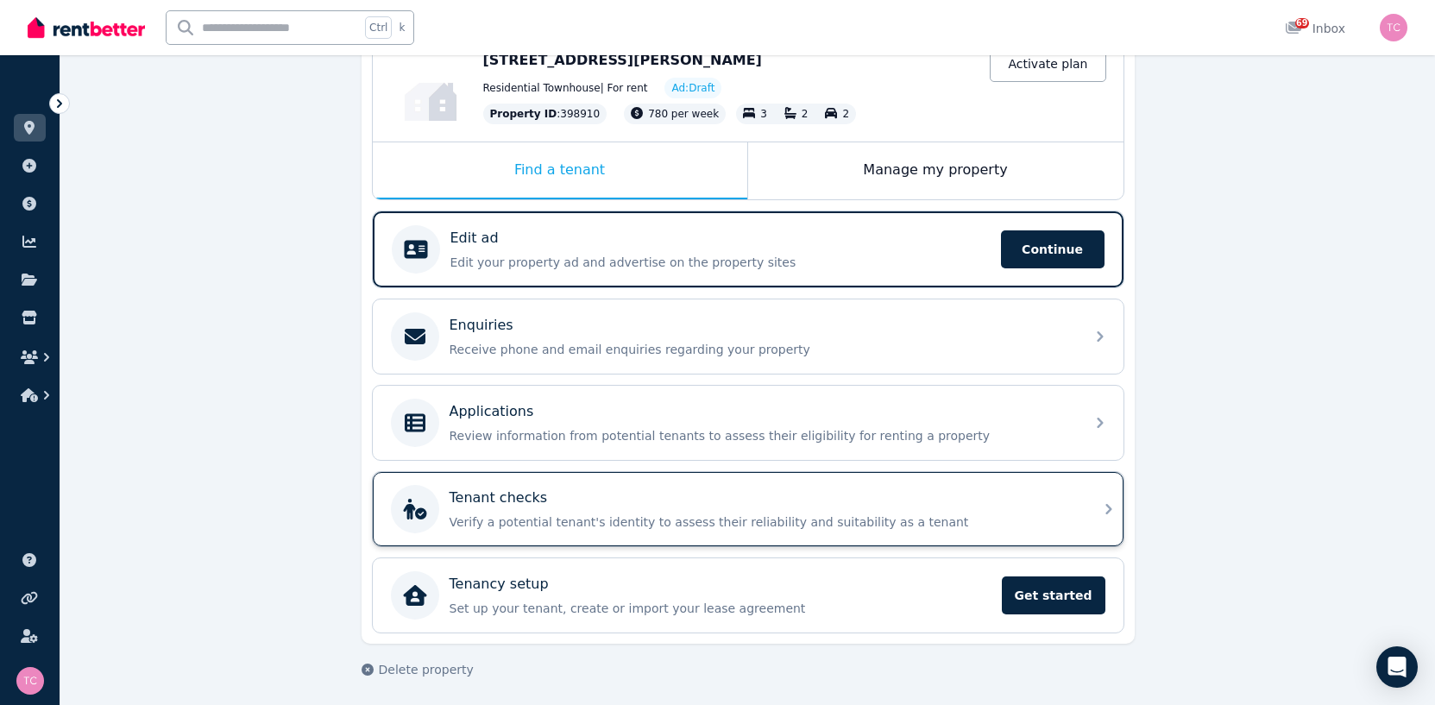
scroll to position [207, 0]
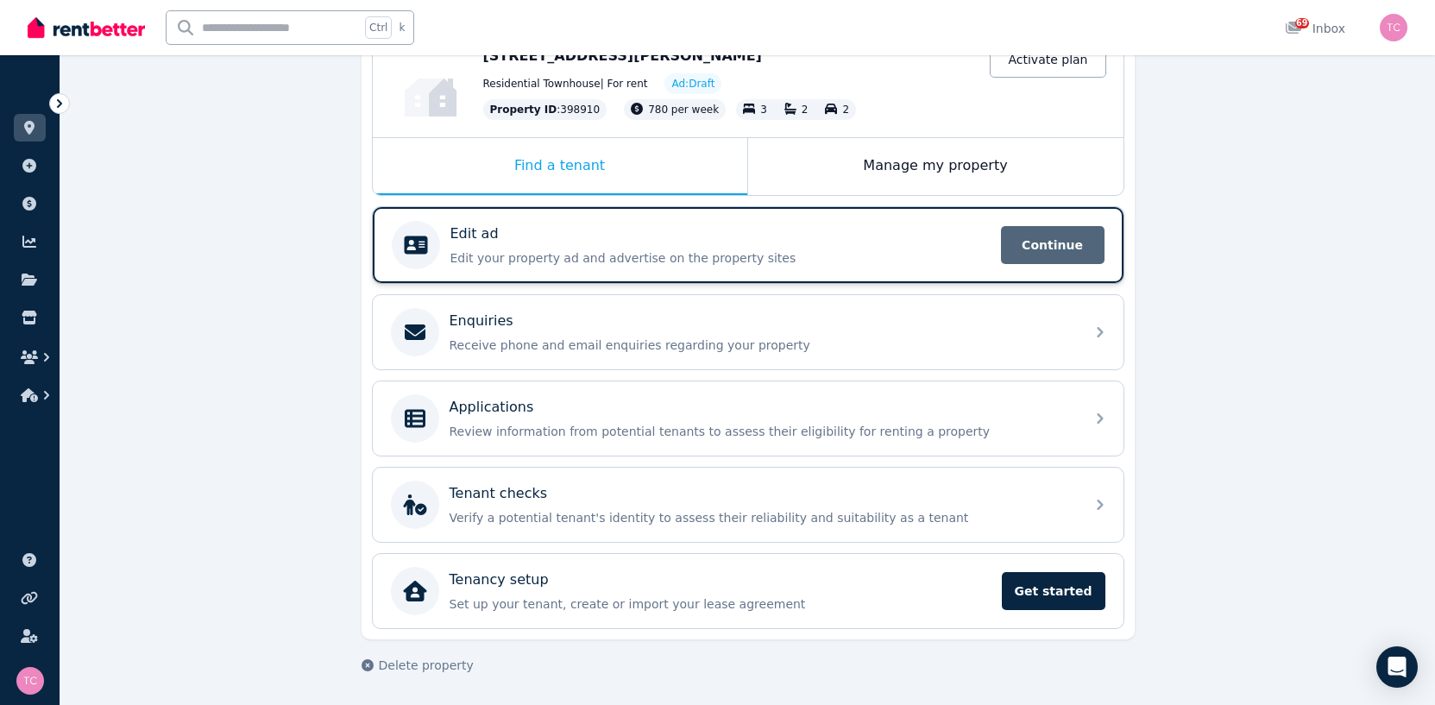
click at [1069, 239] on span "Continue" at bounding box center [1053, 245] width 104 height 38
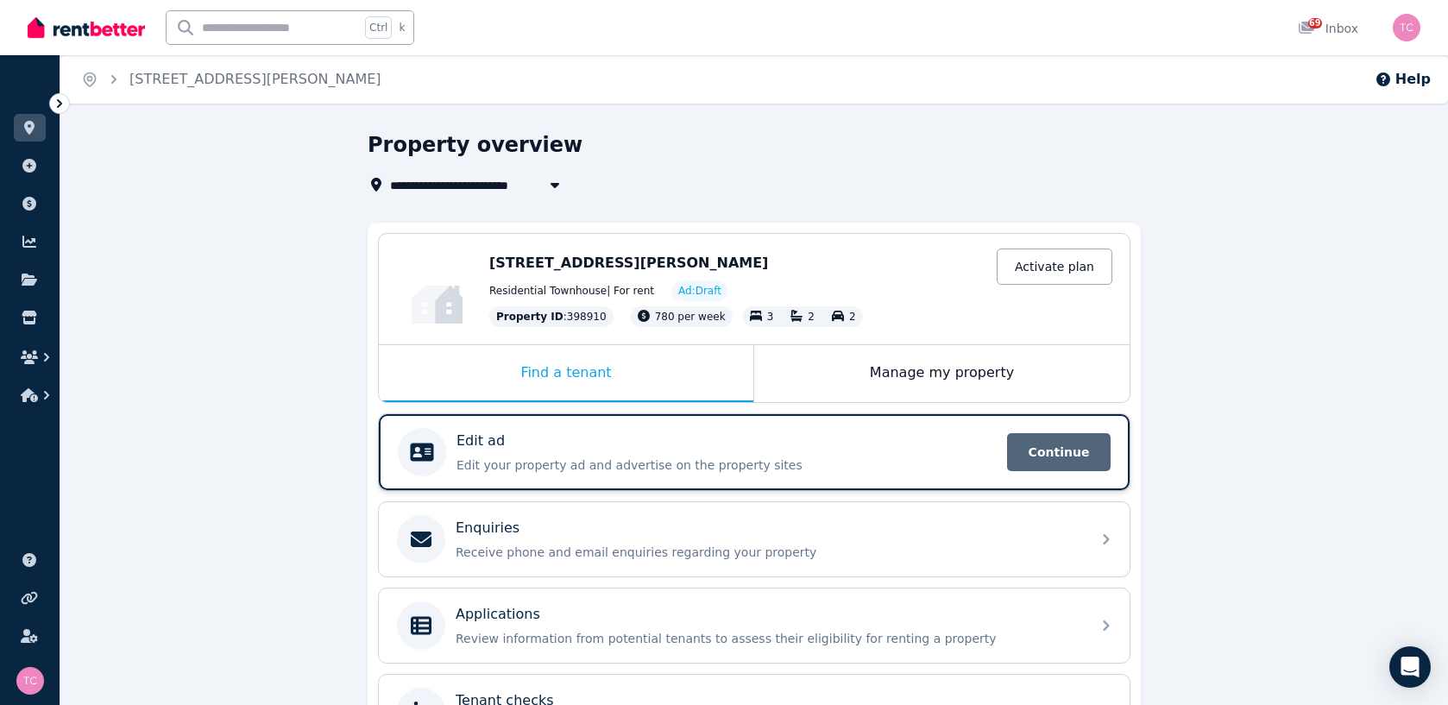
select select "***"
select select "**********"
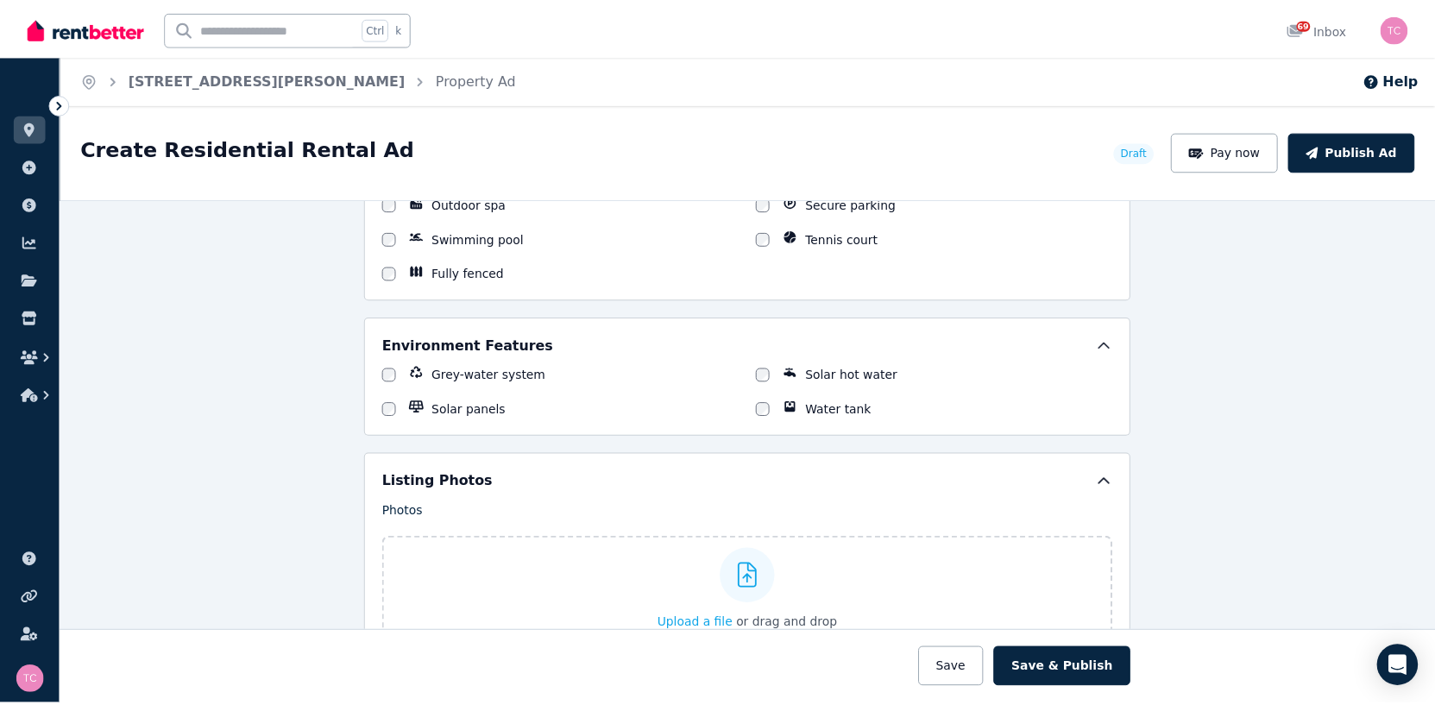
scroll to position [2158, 0]
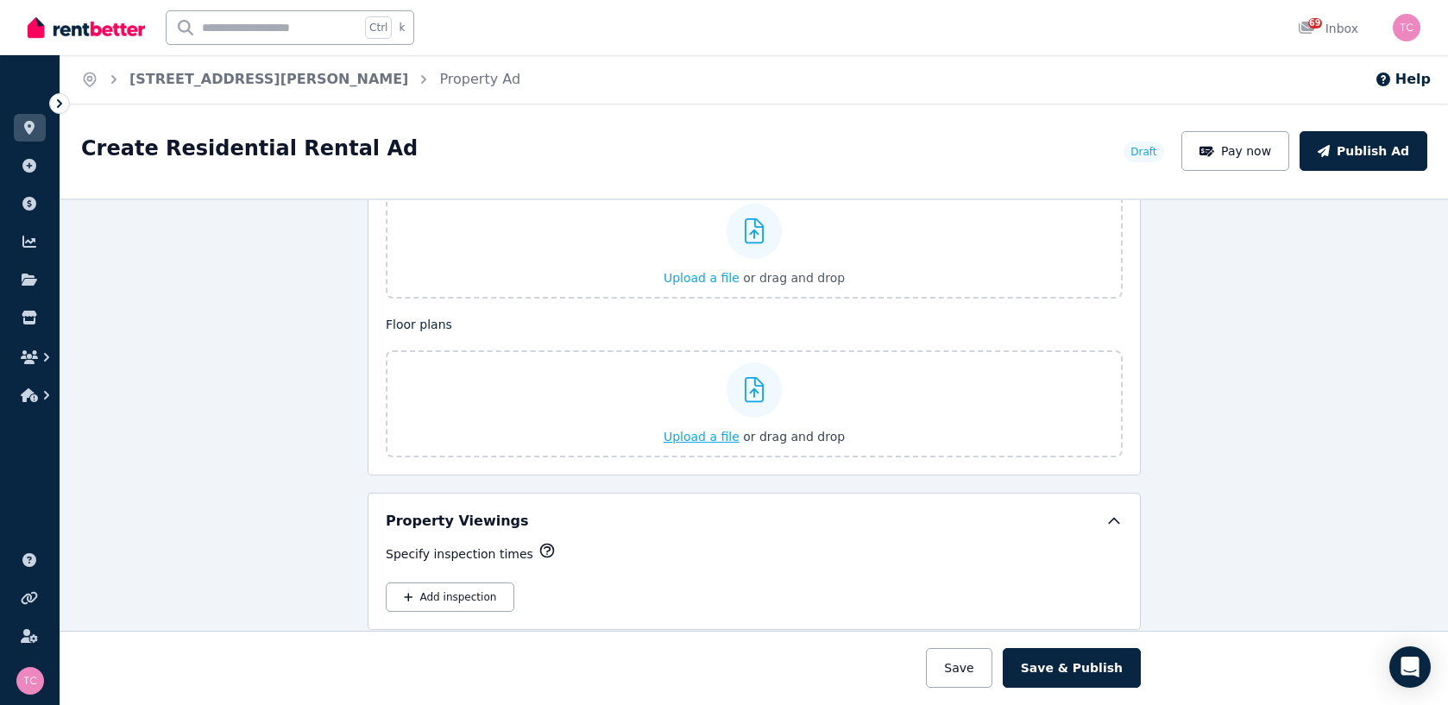
click at [745, 390] on icon at bounding box center [755, 390] width 20 height 26
click at [0, 0] on input "Upload a file or drag and drop" at bounding box center [0, 0] width 0 height 0
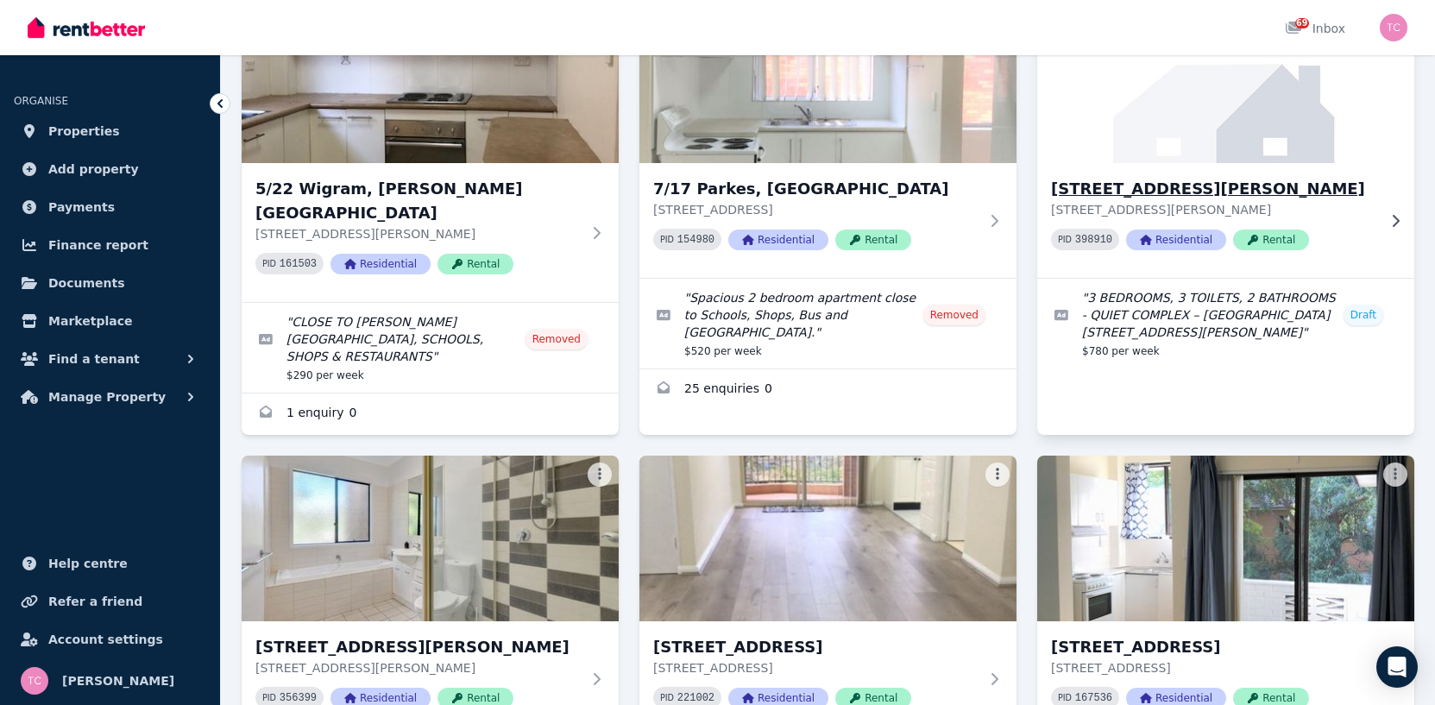
scroll to position [518, 0]
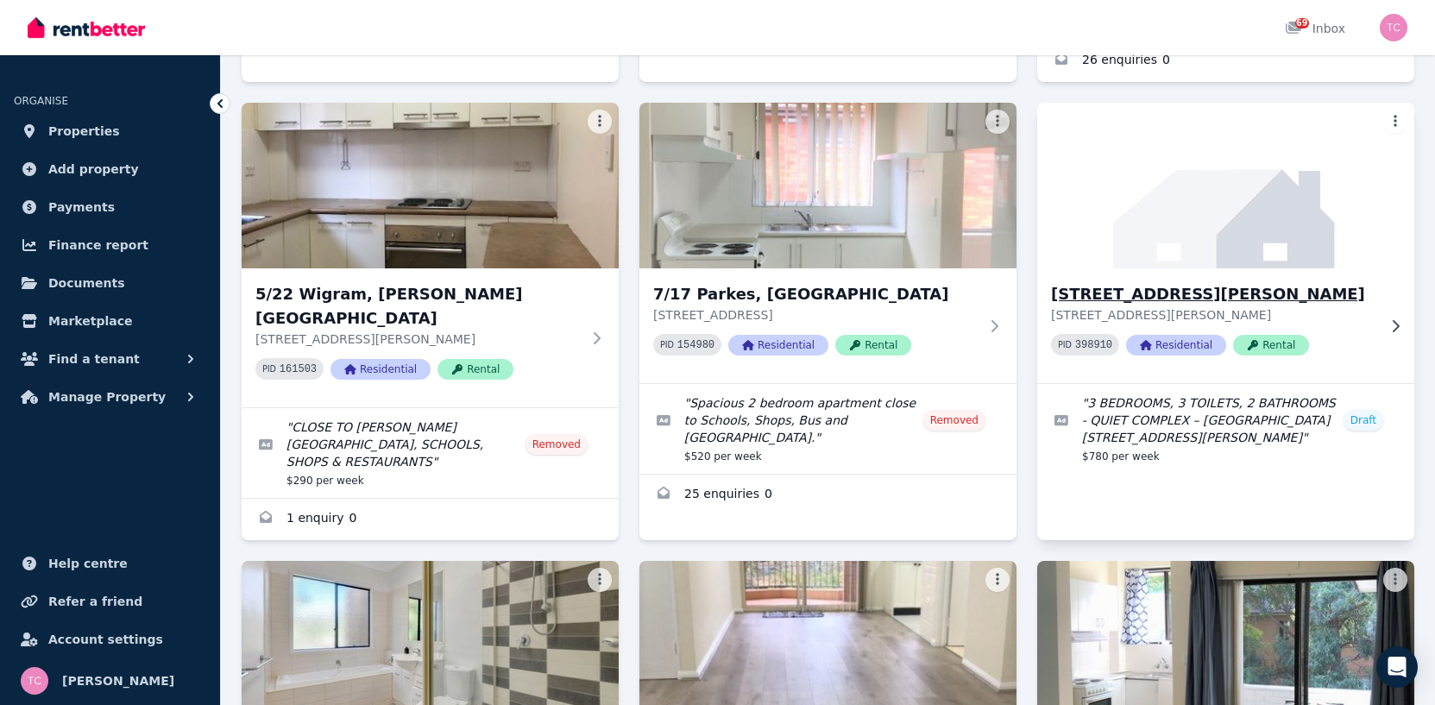
click at [1113, 159] on img at bounding box center [1226, 185] width 396 height 174
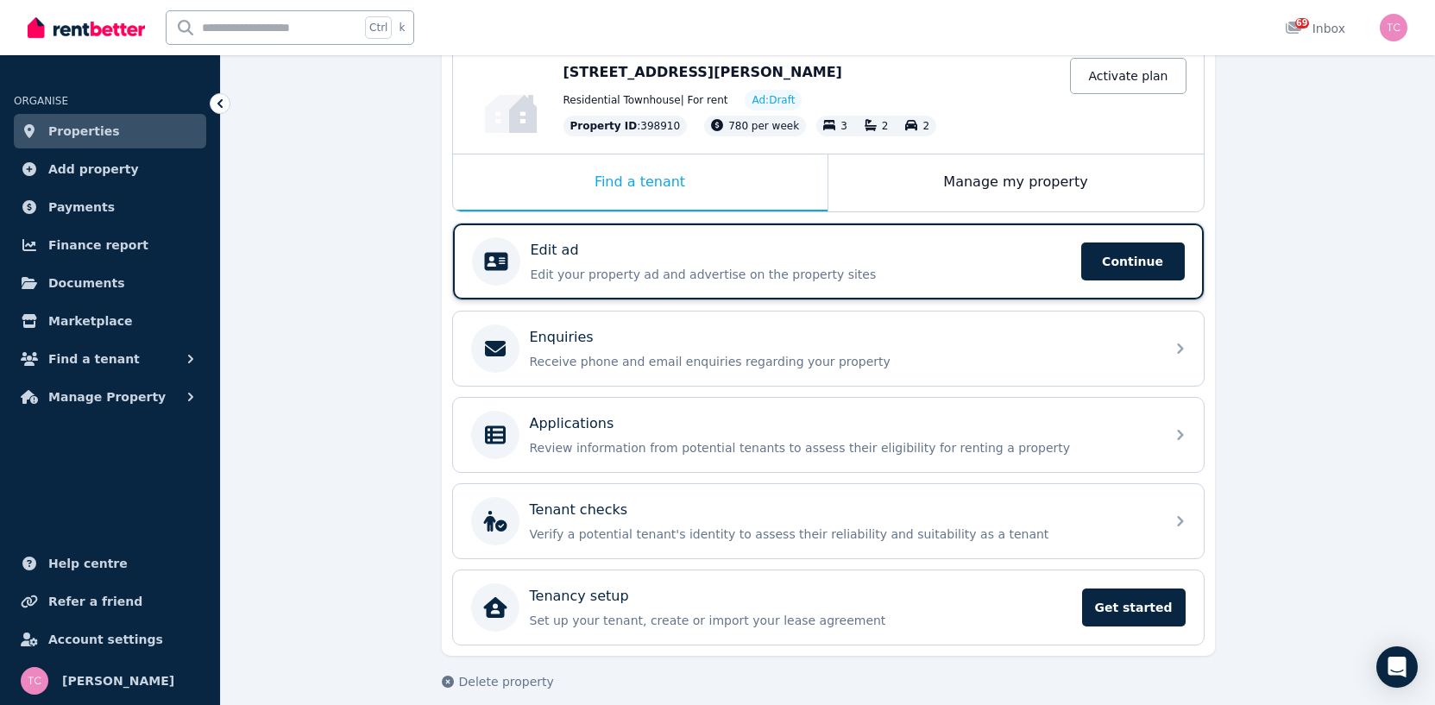
scroll to position [207, 0]
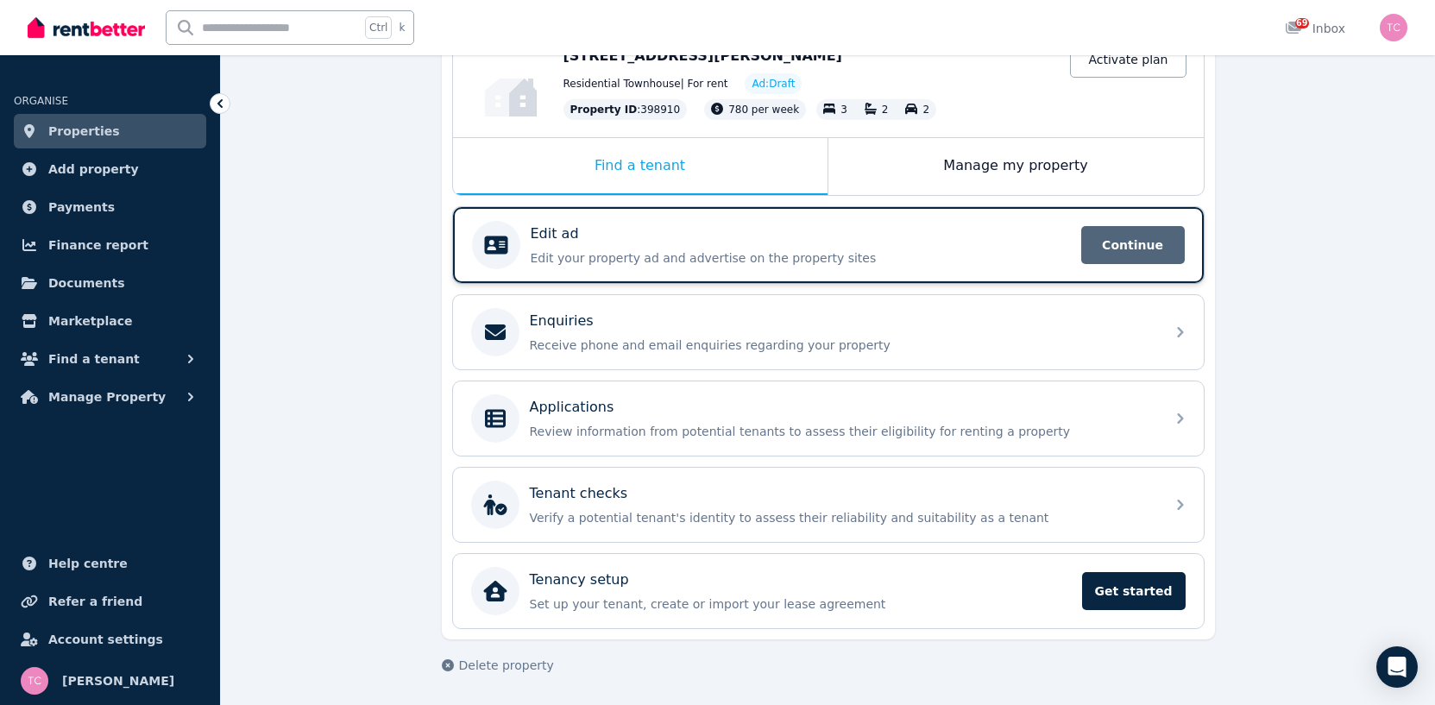
click at [1151, 242] on span "Continue" at bounding box center [1133, 245] width 104 height 38
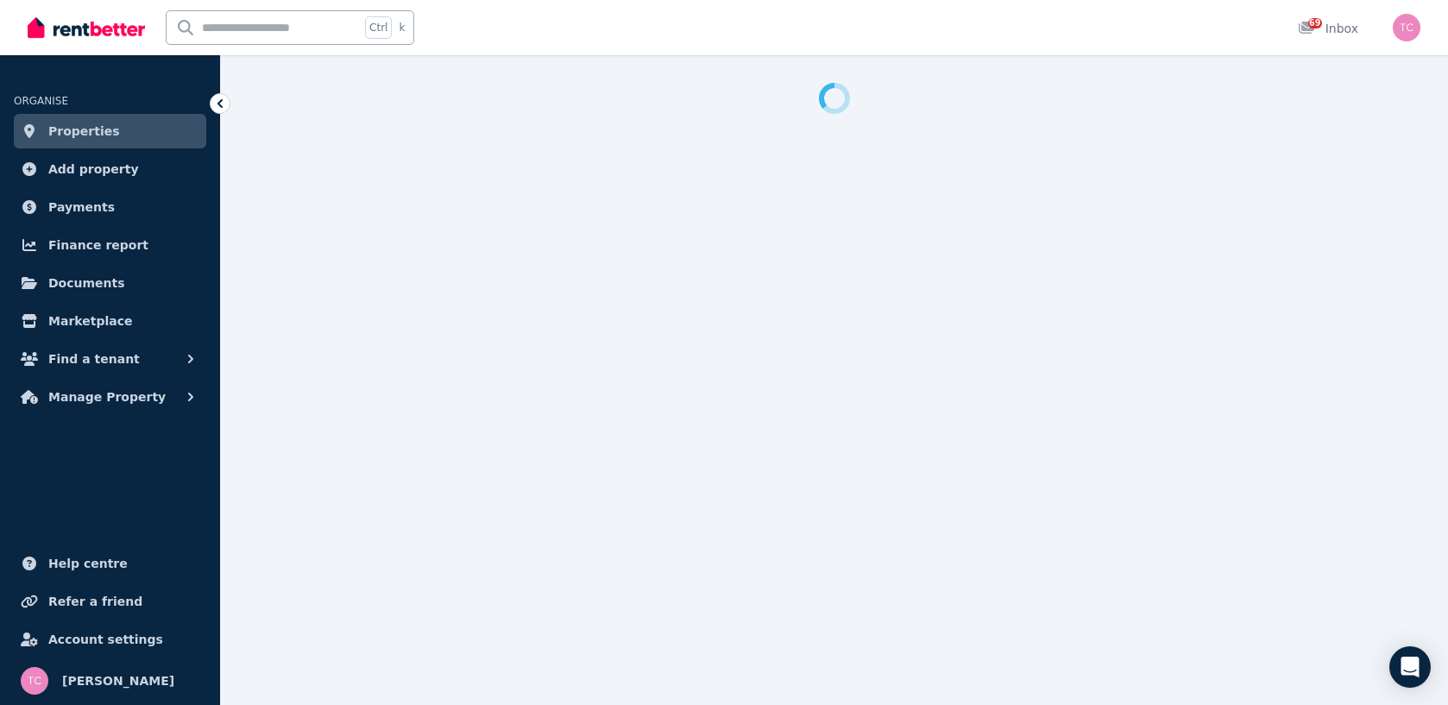
select select "***"
select select "**********"
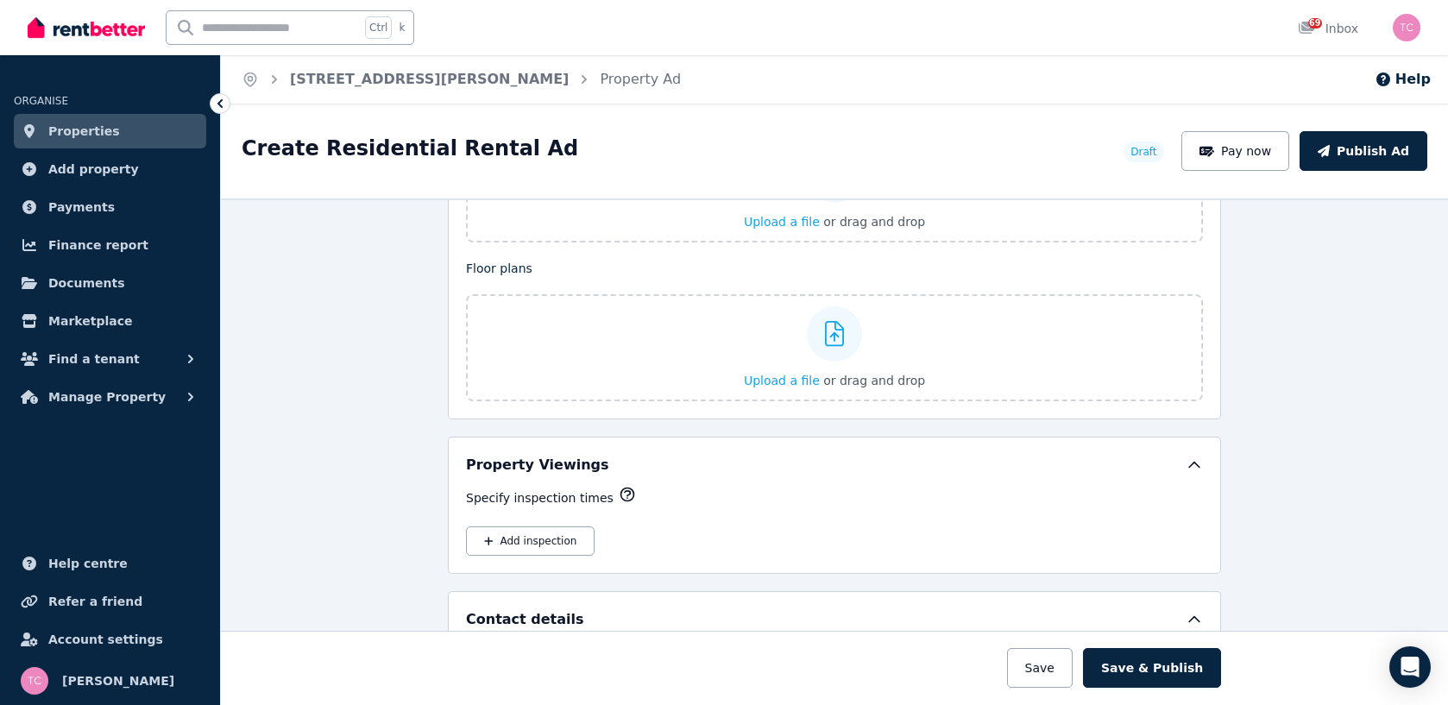
scroll to position [2244, 0]
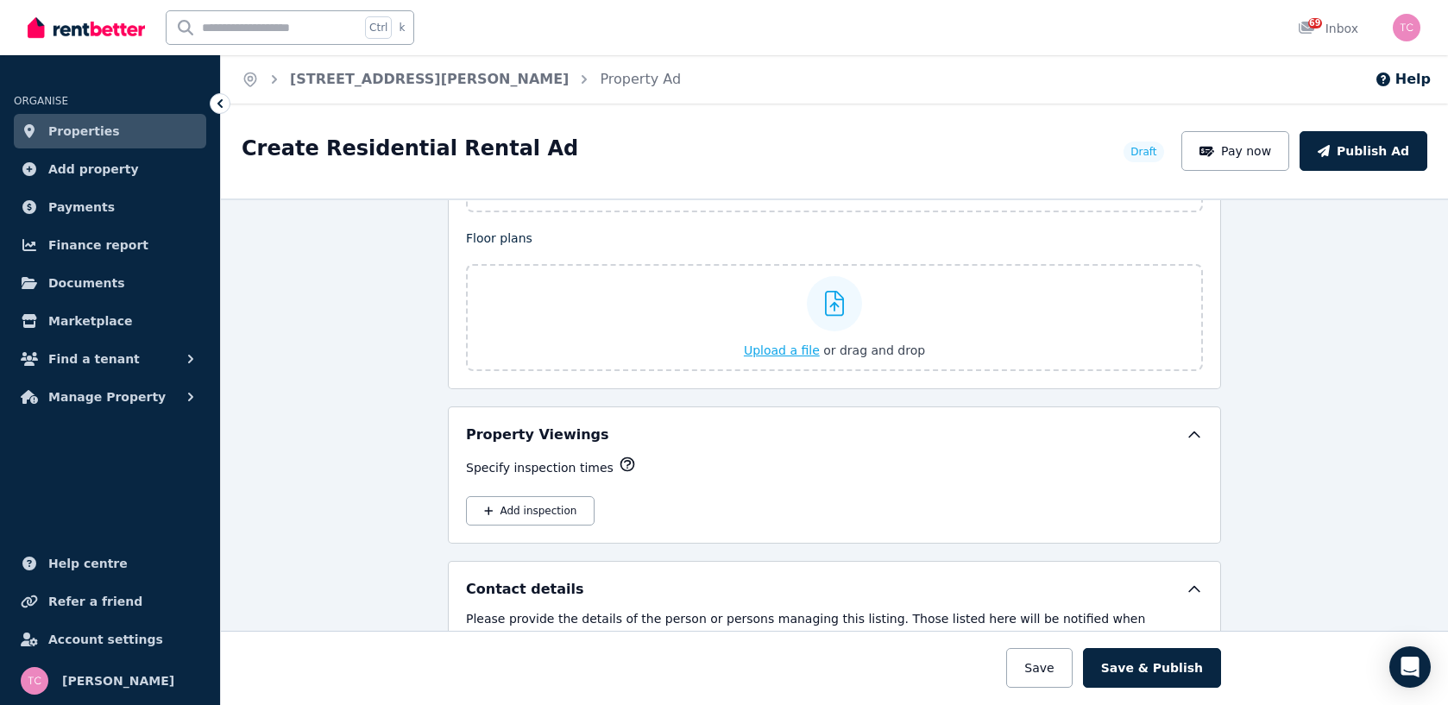
click at [830, 304] on icon at bounding box center [835, 304] width 20 height 26
click at [0, 0] on input "Upload a file or drag and drop" at bounding box center [0, 0] width 0 height 0
click at [780, 348] on span "Upload a file" at bounding box center [782, 351] width 76 height 14
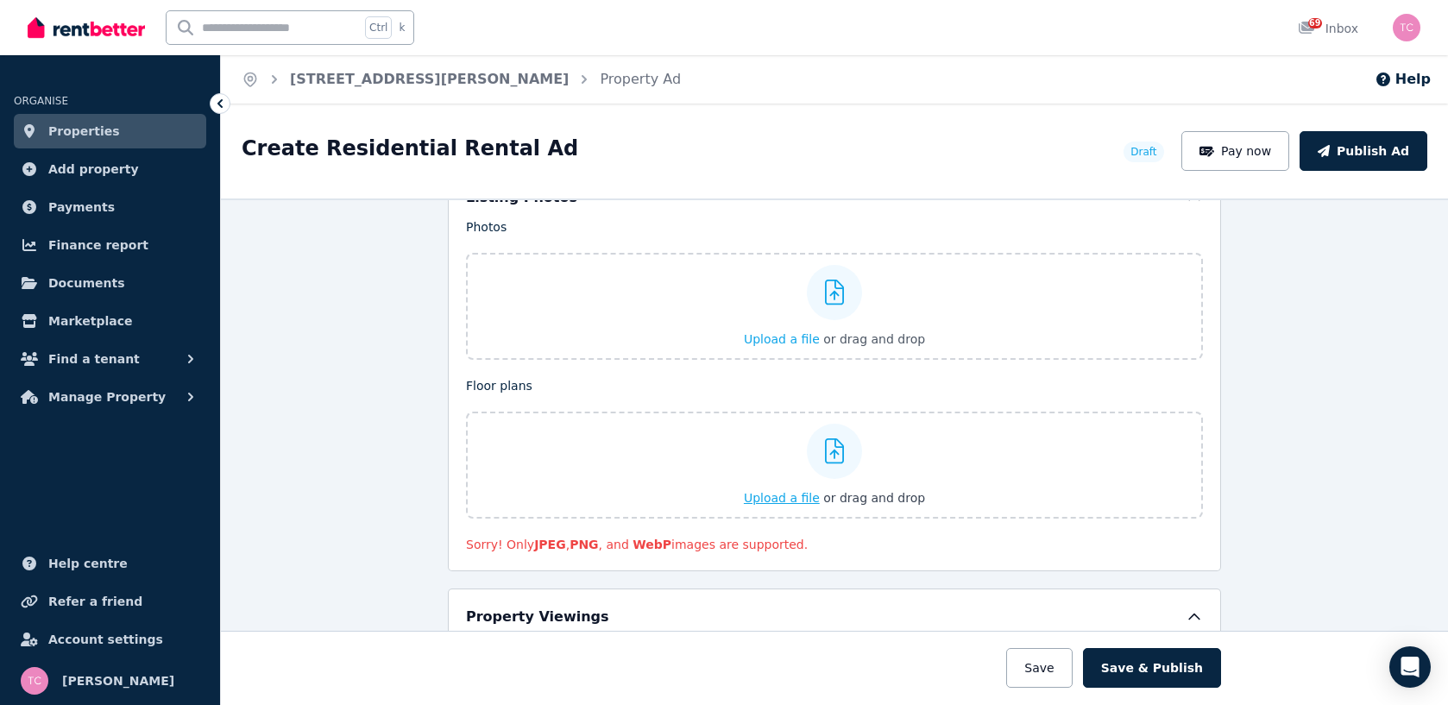
scroll to position [2071, 0]
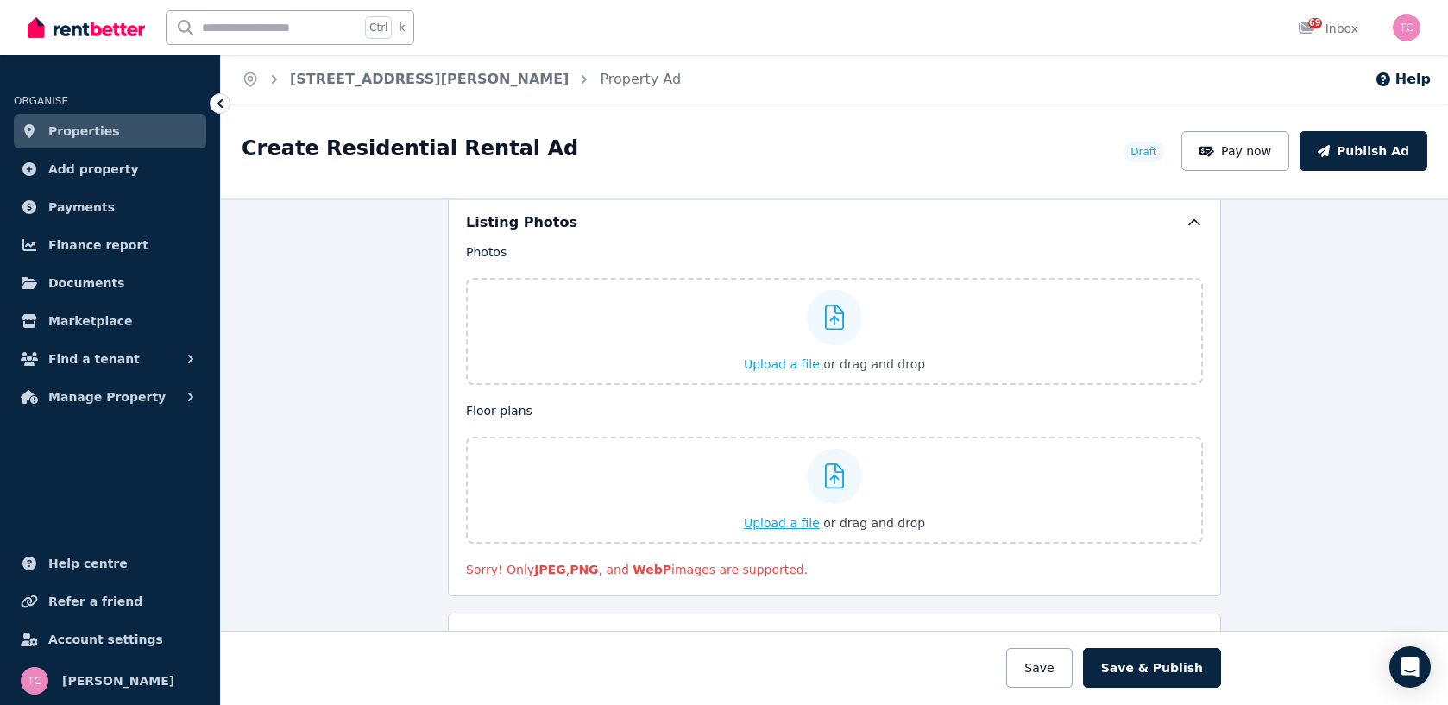
click at [772, 522] on span "Upload a file" at bounding box center [782, 523] width 76 height 14
click at [785, 524] on span "Upload a file" at bounding box center [782, 523] width 76 height 14
click at [783, 520] on span "Upload a file" at bounding box center [782, 523] width 76 height 14
click at [783, 524] on span "Upload a file" at bounding box center [782, 523] width 76 height 14
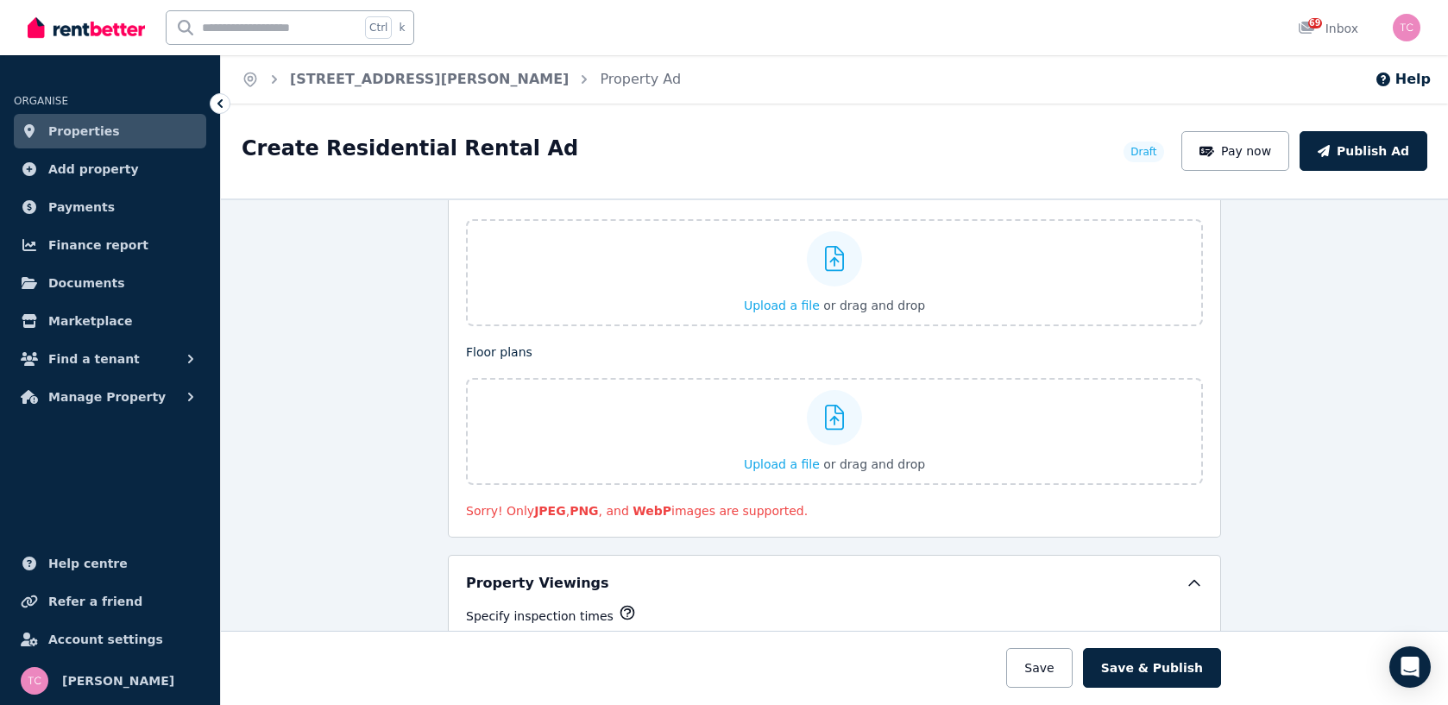
scroll to position [2158, 0]
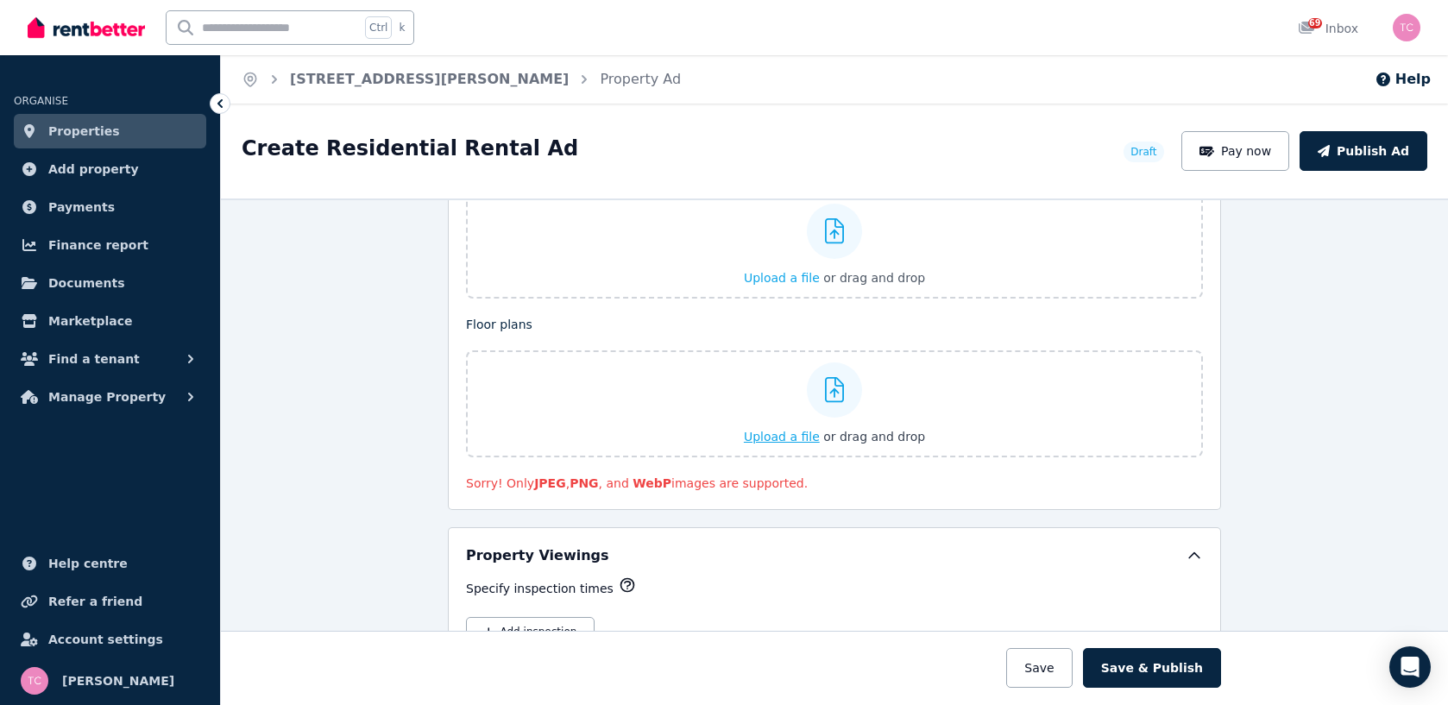
click at [768, 432] on span "Upload a file" at bounding box center [782, 437] width 76 height 14
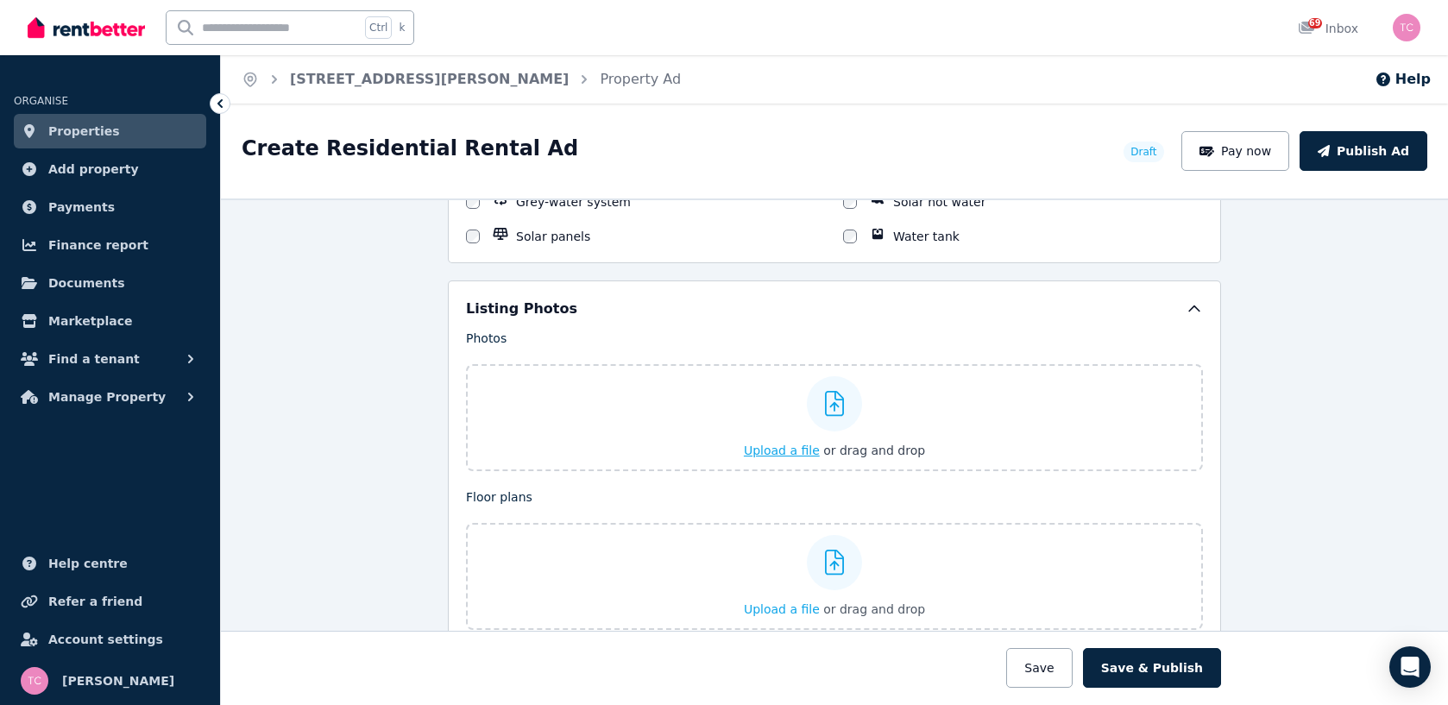
scroll to position [1899, 0]
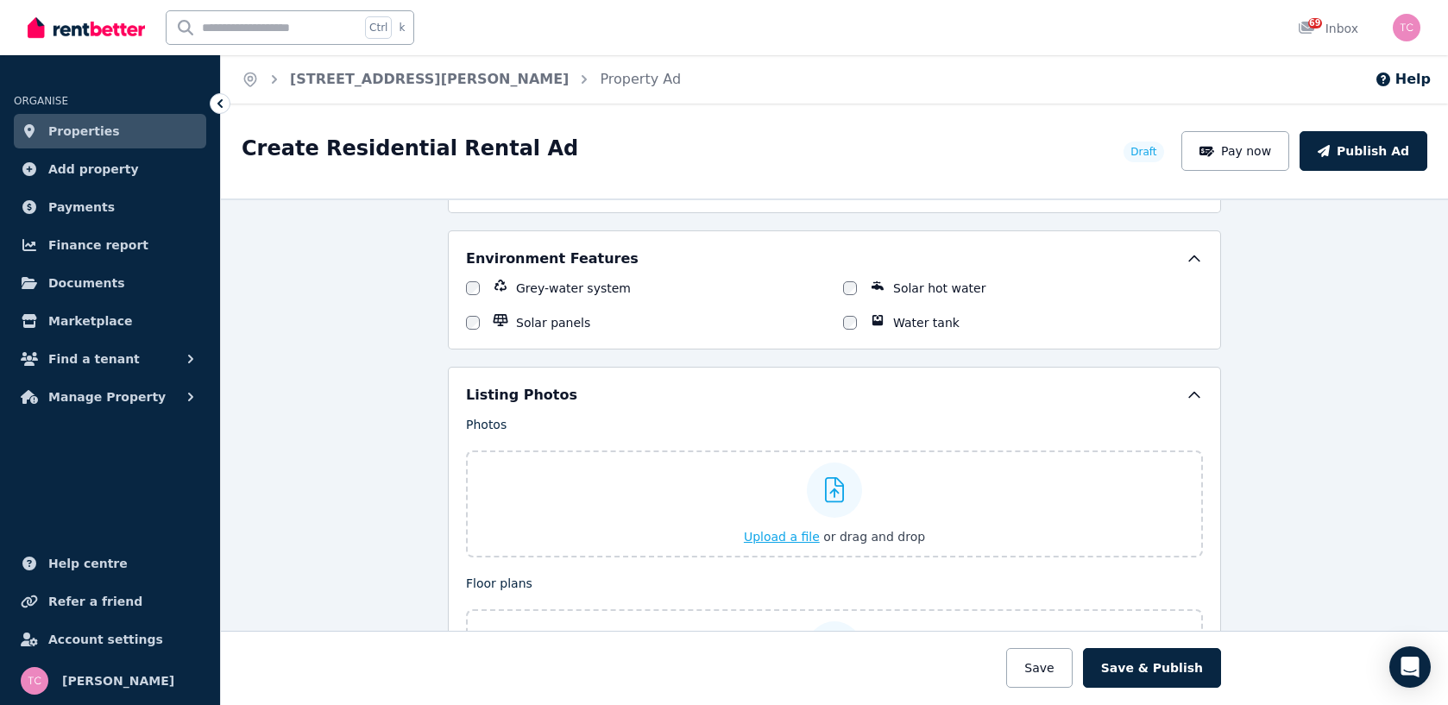
click at [788, 534] on span "Upload a file" at bounding box center [782, 537] width 76 height 14
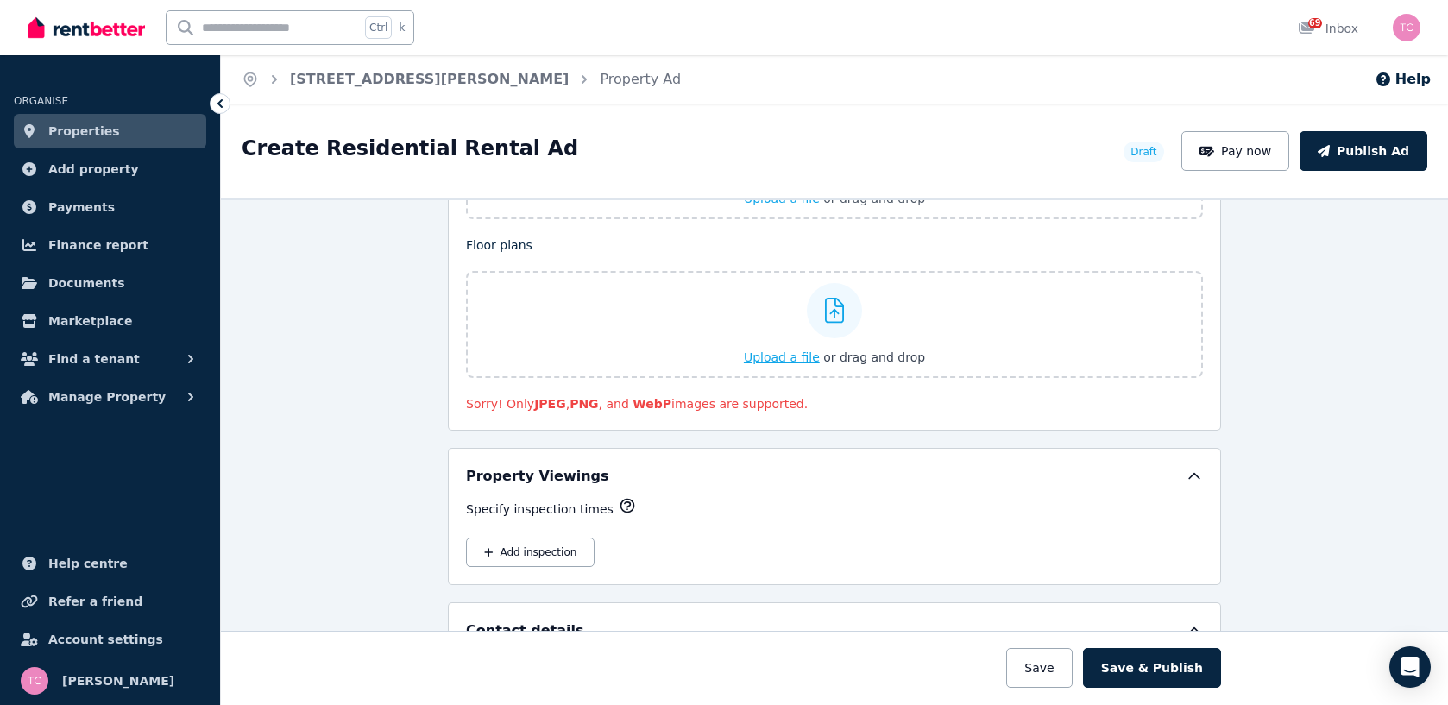
scroll to position [2244, 0]
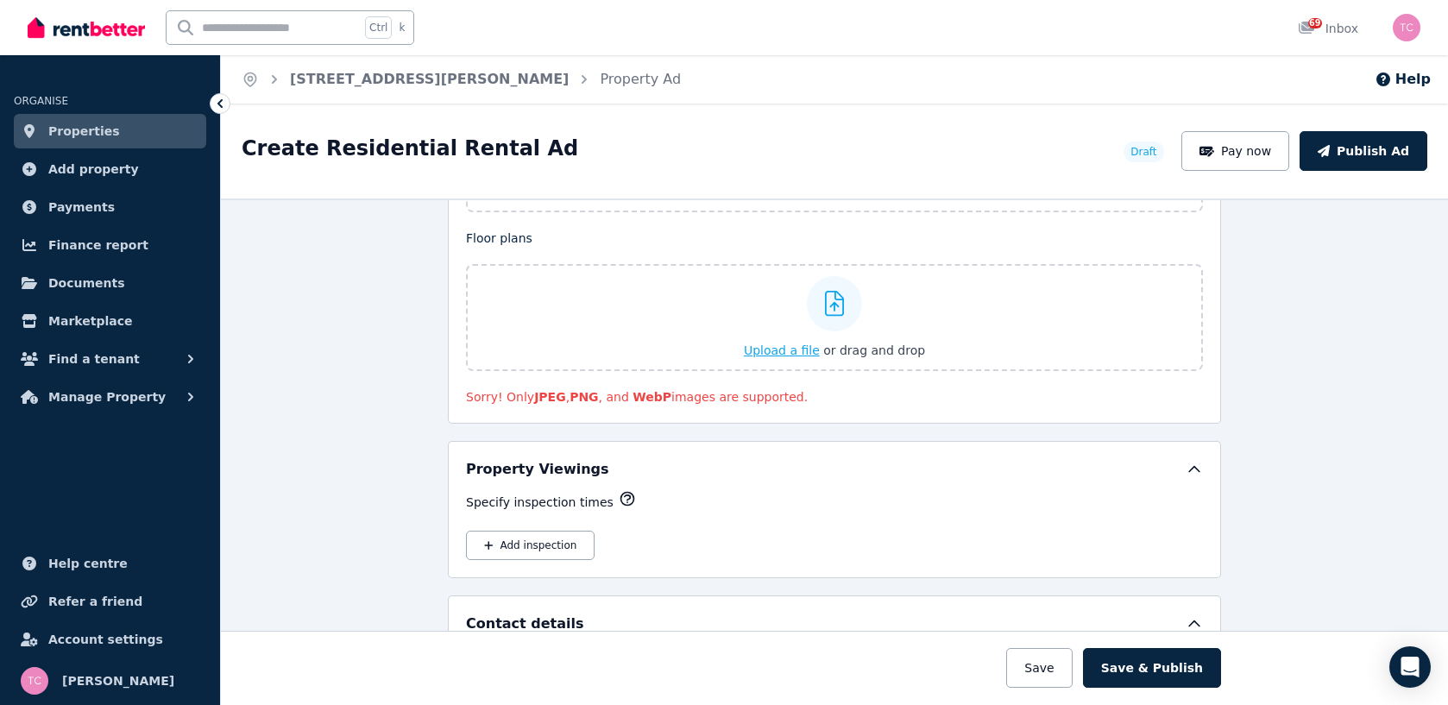
click at [785, 350] on span "Upload a file" at bounding box center [782, 351] width 76 height 14
click at [836, 303] on icon at bounding box center [835, 304] width 20 height 26
click at [0, 0] on input "Upload a file or drag and drop" at bounding box center [0, 0] width 0 height 0
click at [827, 304] on icon at bounding box center [835, 304] width 20 height 26
click at [0, 0] on input "Upload a file or drag and drop" at bounding box center [0, 0] width 0 height 0
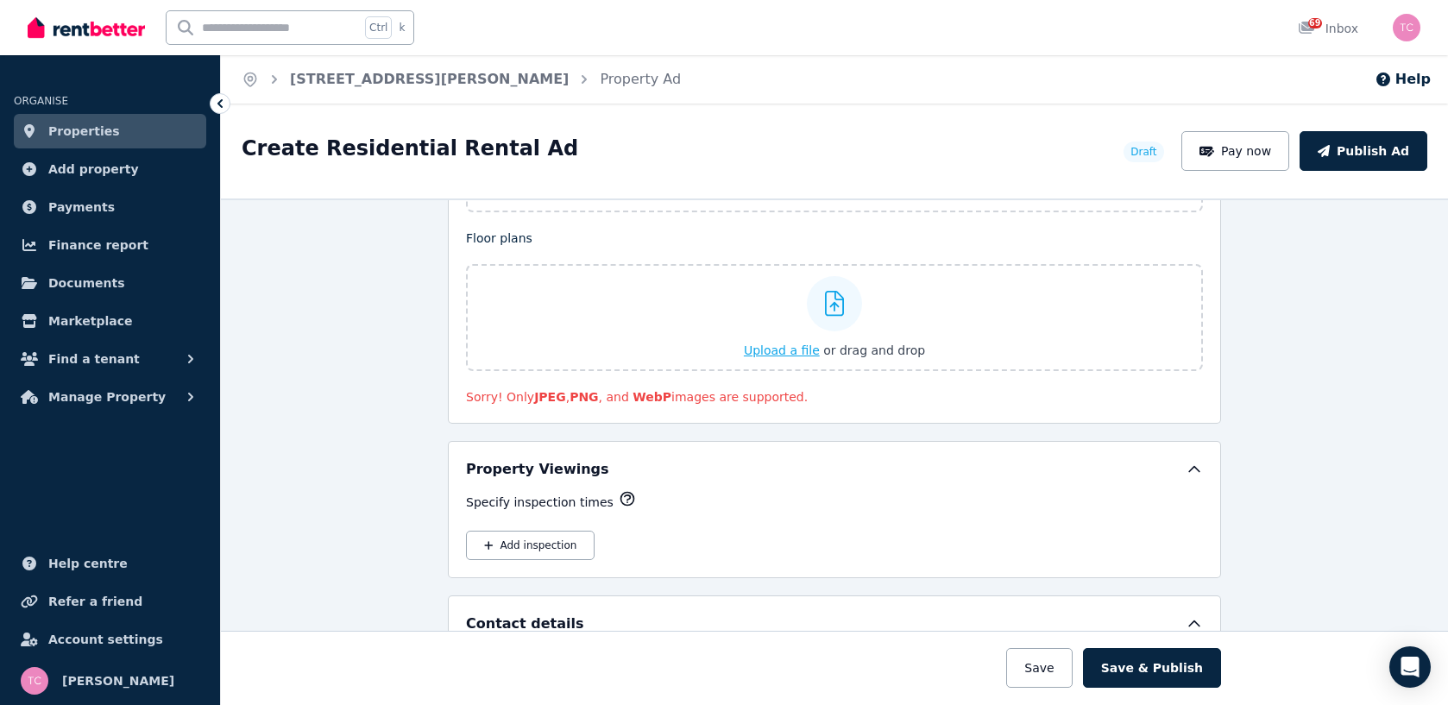
click at [782, 349] on span "Upload a file" at bounding box center [782, 351] width 76 height 14
click at [359, 318] on div "**********" at bounding box center [834, 452] width 1227 height 507
click at [1252, 307] on div "**********" at bounding box center [834, 452] width 1227 height 507
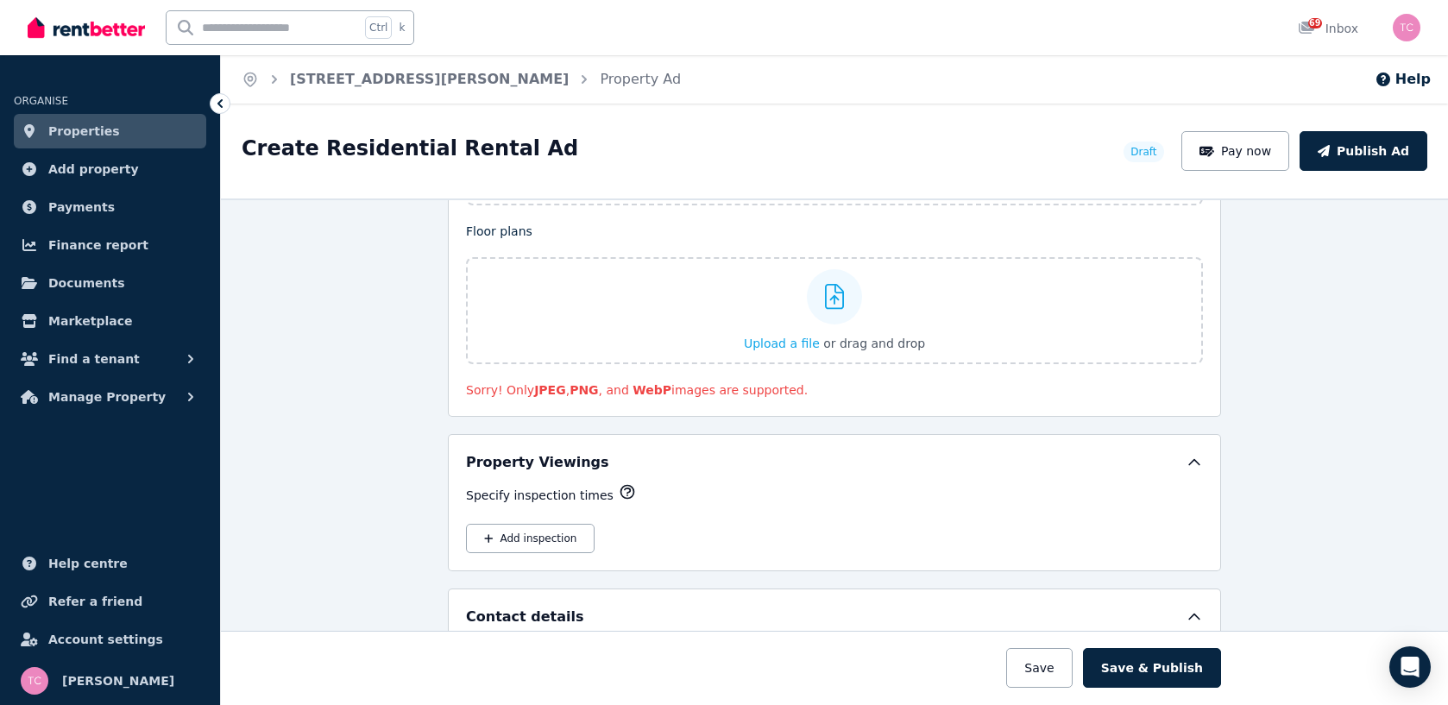
scroll to position [2290, 0]
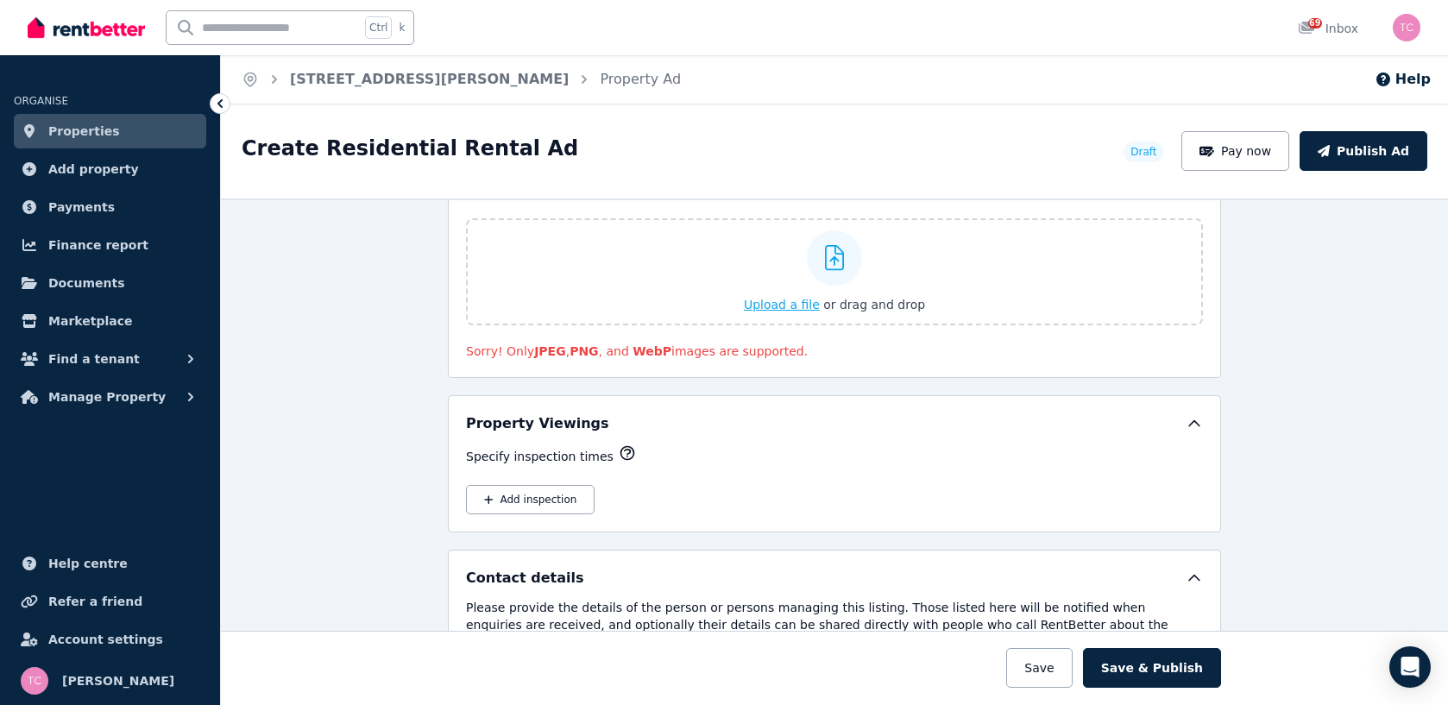
click at [784, 305] on span "Upload a file" at bounding box center [782, 305] width 76 height 14
click at [769, 305] on span "Upload a file" at bounding box center [782, 305] width 76 height 14
click at [768, 301] on span "Upload a file" at bounding box center [782, 305] width 76 height 14
click at [825, 257] on icon at bounding box center [835, 258] width 20 height 26
click at [0, 0] on input "Upload a file or drag and drop" at bounding box center [0, 0] width 0 height 0
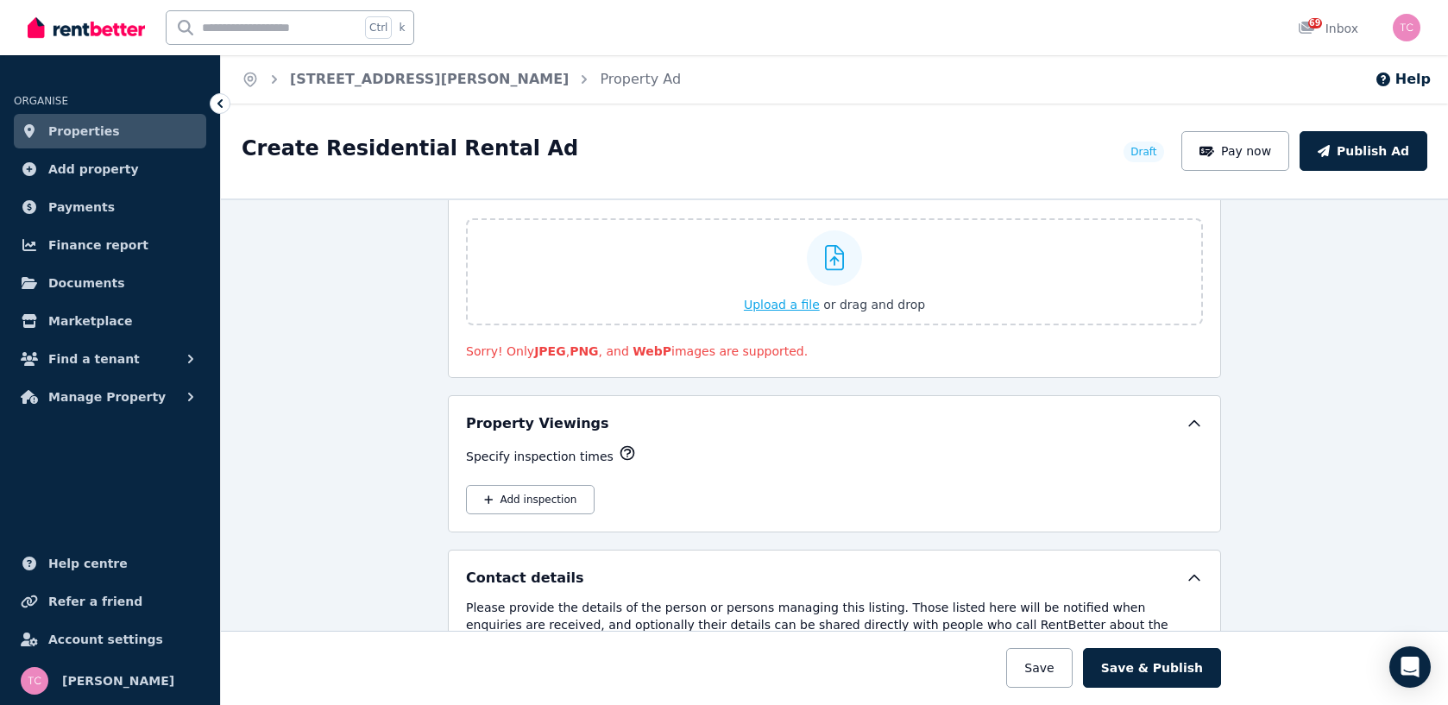
click at [768, 304] on span "Upload a file" at bounding box center [782, 305] width 76 height 14
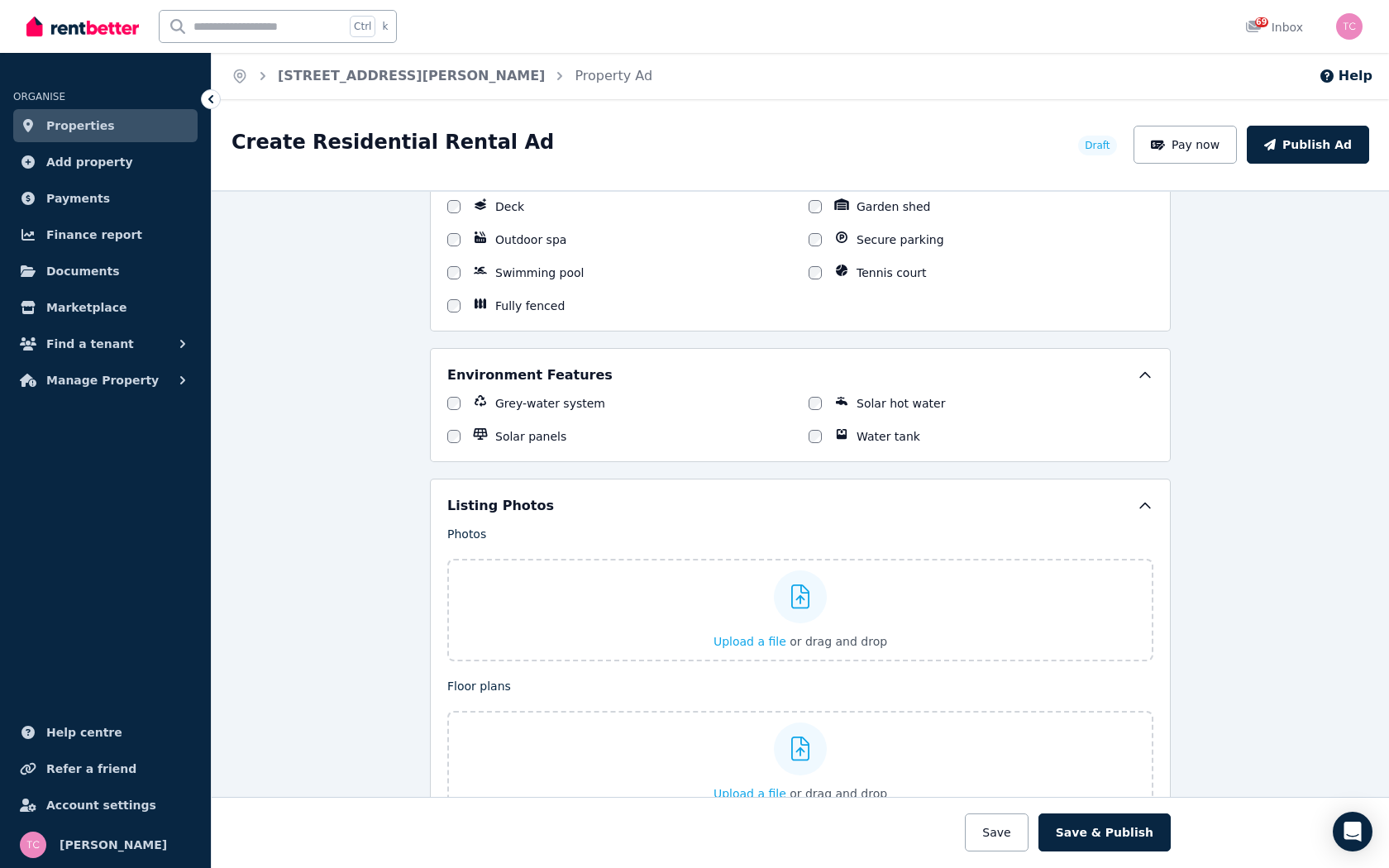
scroll to position [1737, 0]
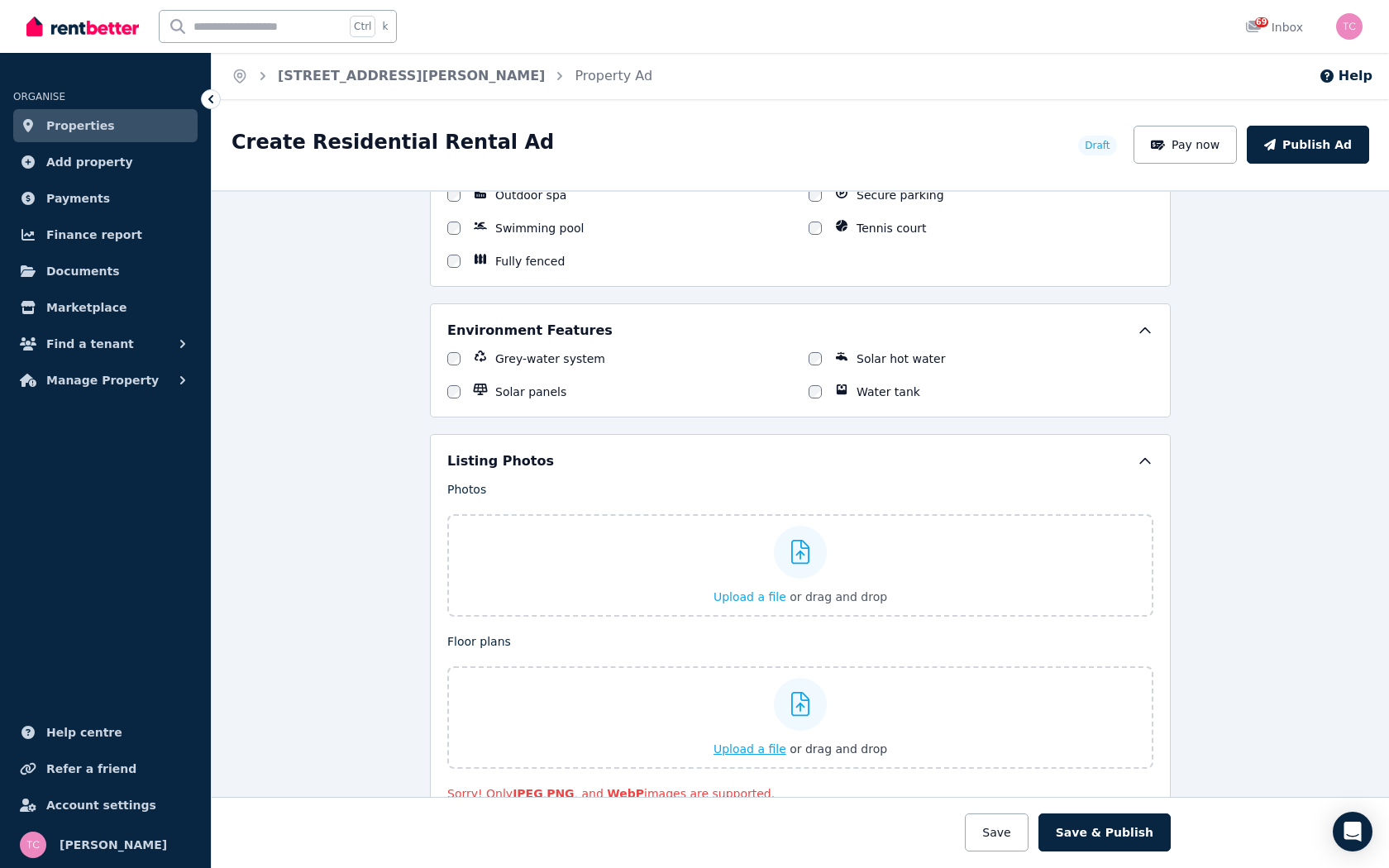
click at [795, 674] on icon at bounding box center [801, 704] width 19 height 25
click at [0, 0] on input "Upload a file or drag and drop" at bounding box center [0, 0] width 0 height 0
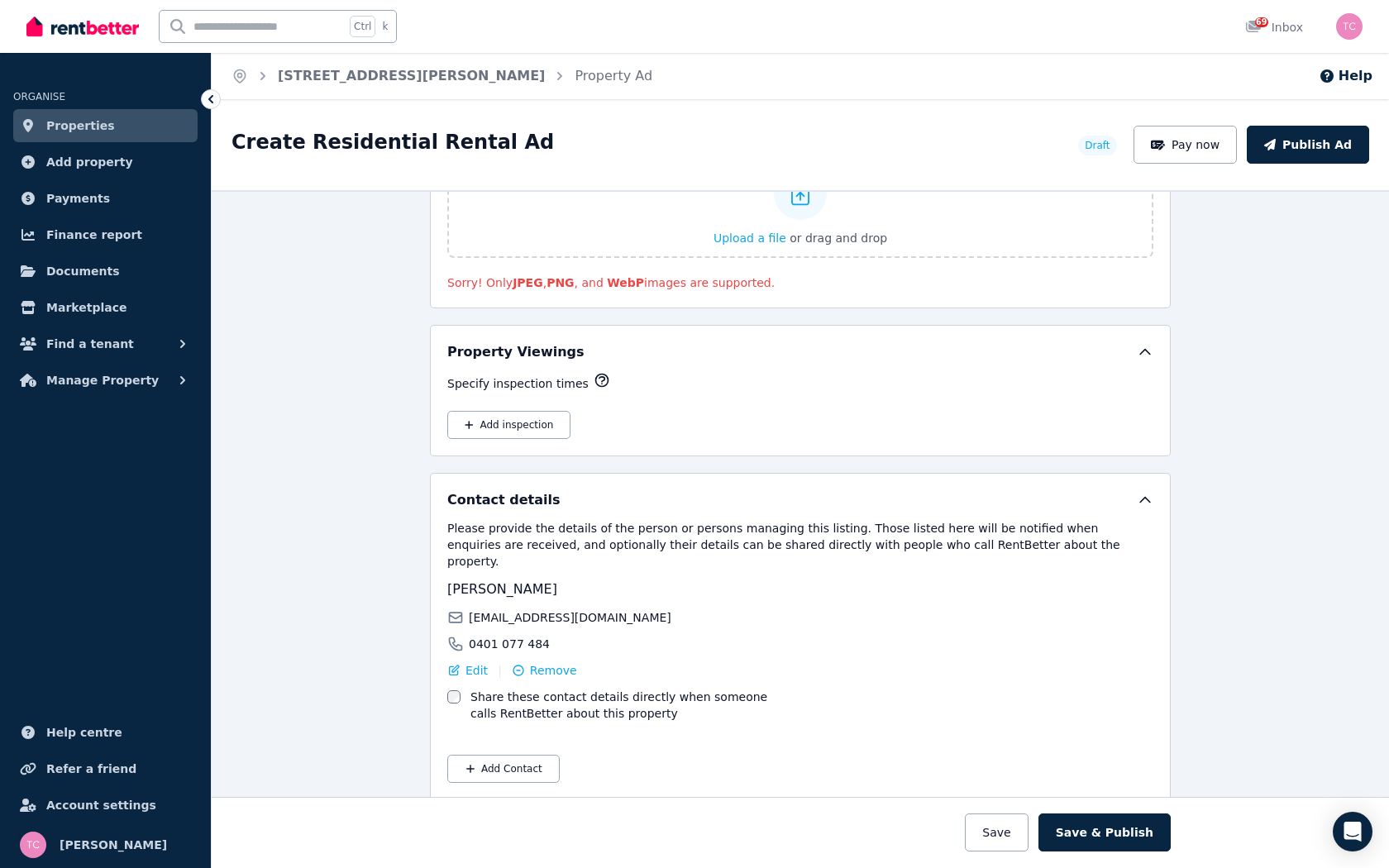
scroll to position [2250, 0]
click at [1013, 674] on button "Save" at bounding box center [996, 833] width 63 height 38
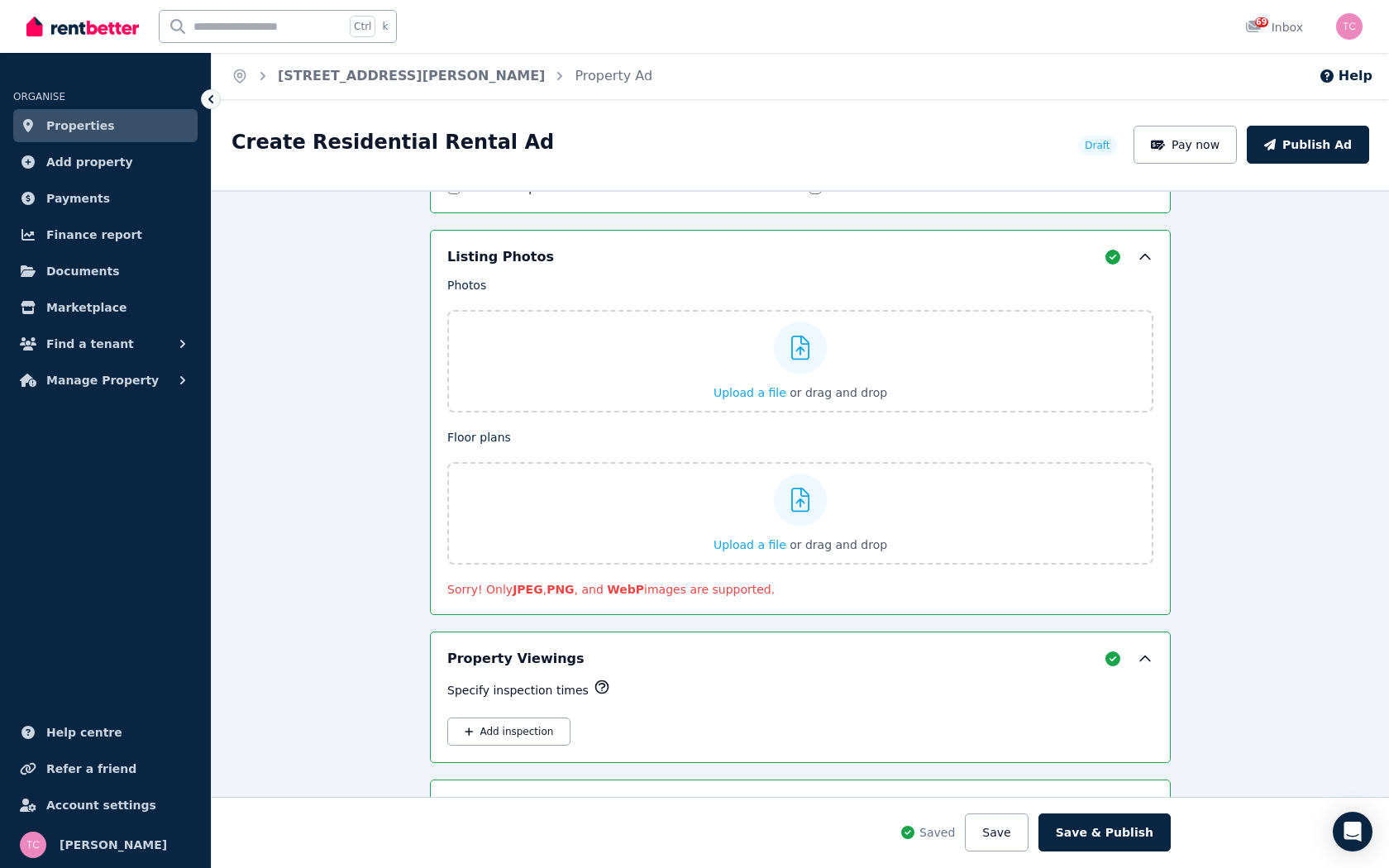
scroll to position [2047, 0]
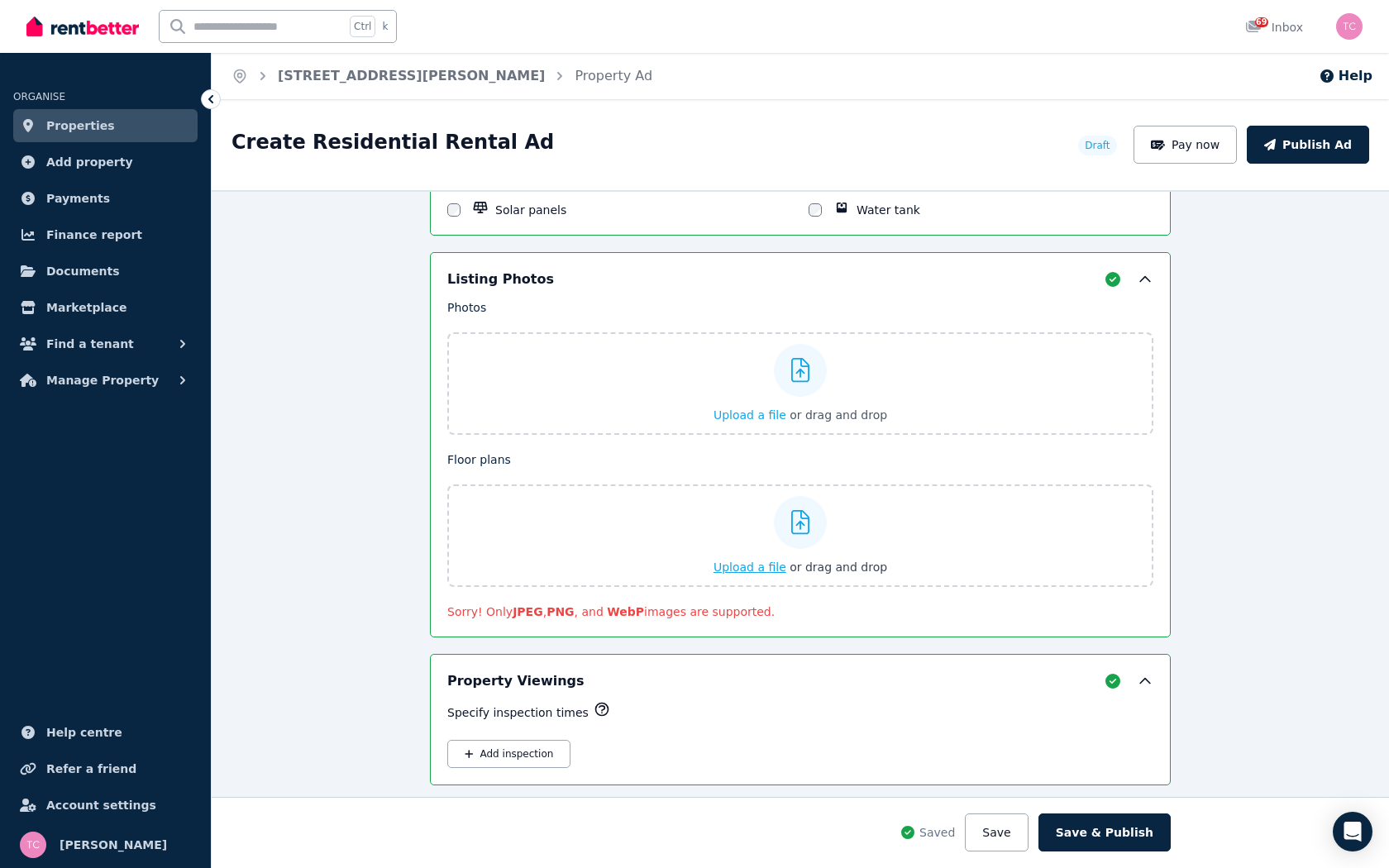
click at [747, 565] on span "Upload a file" at bounding box center [750, 567] width 73 height 13
click at [744, 410] on span "Upload a file" at bounding box center [750, 415] width 73 height 13
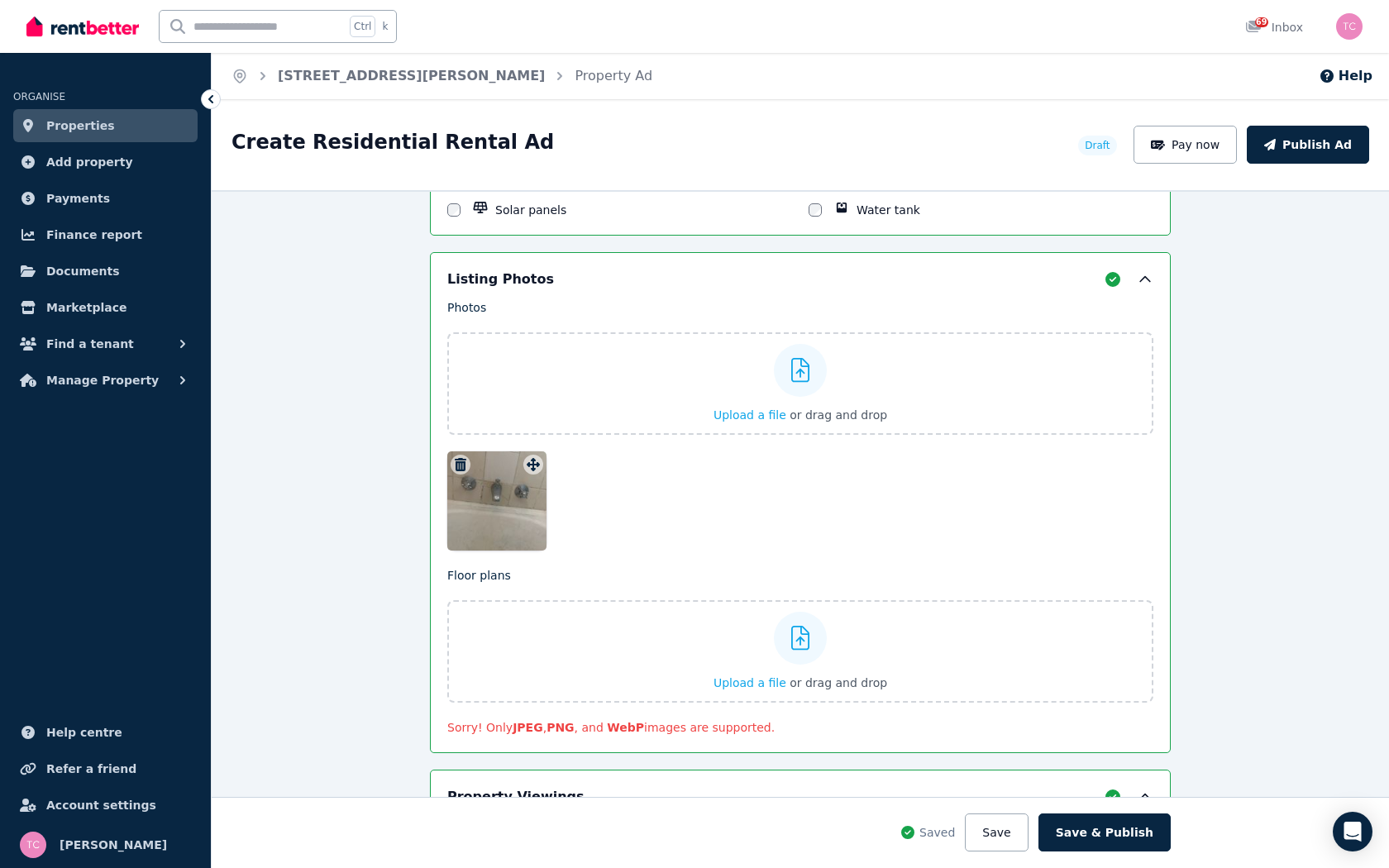
click at [455, 460] on icon "button" at bounding box center [461, 465] width 11 height 13
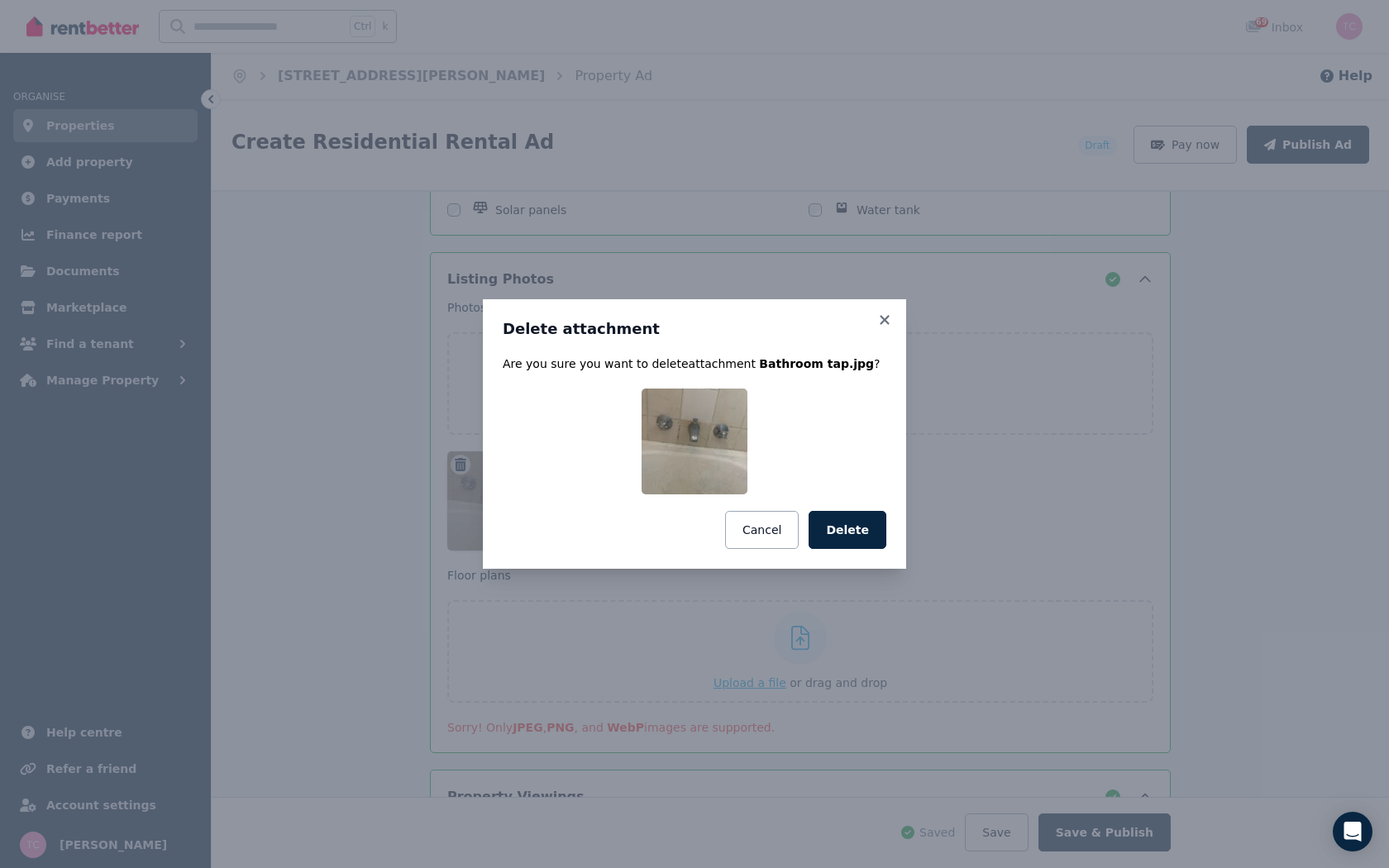
click at [849, 529] on button "Delete" at bounding box center [847, 530] width 78 height 38
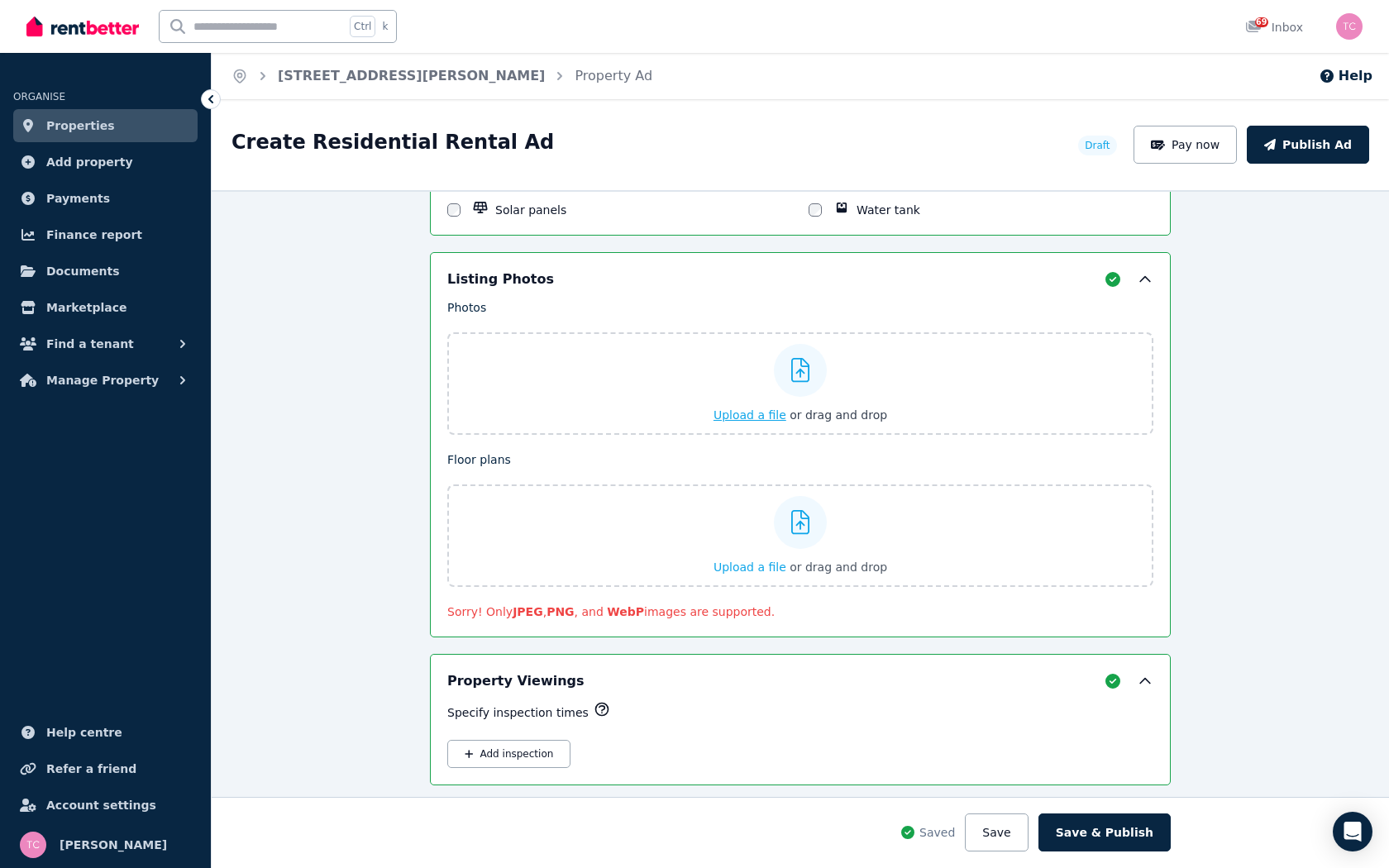
click at [746, 413] on span "Upload a file" at bounding box center [750, 415] width 73 height 13
click at [746, 568] on span "Upload a file" at bounding box center [750, 567] width 73 height 13
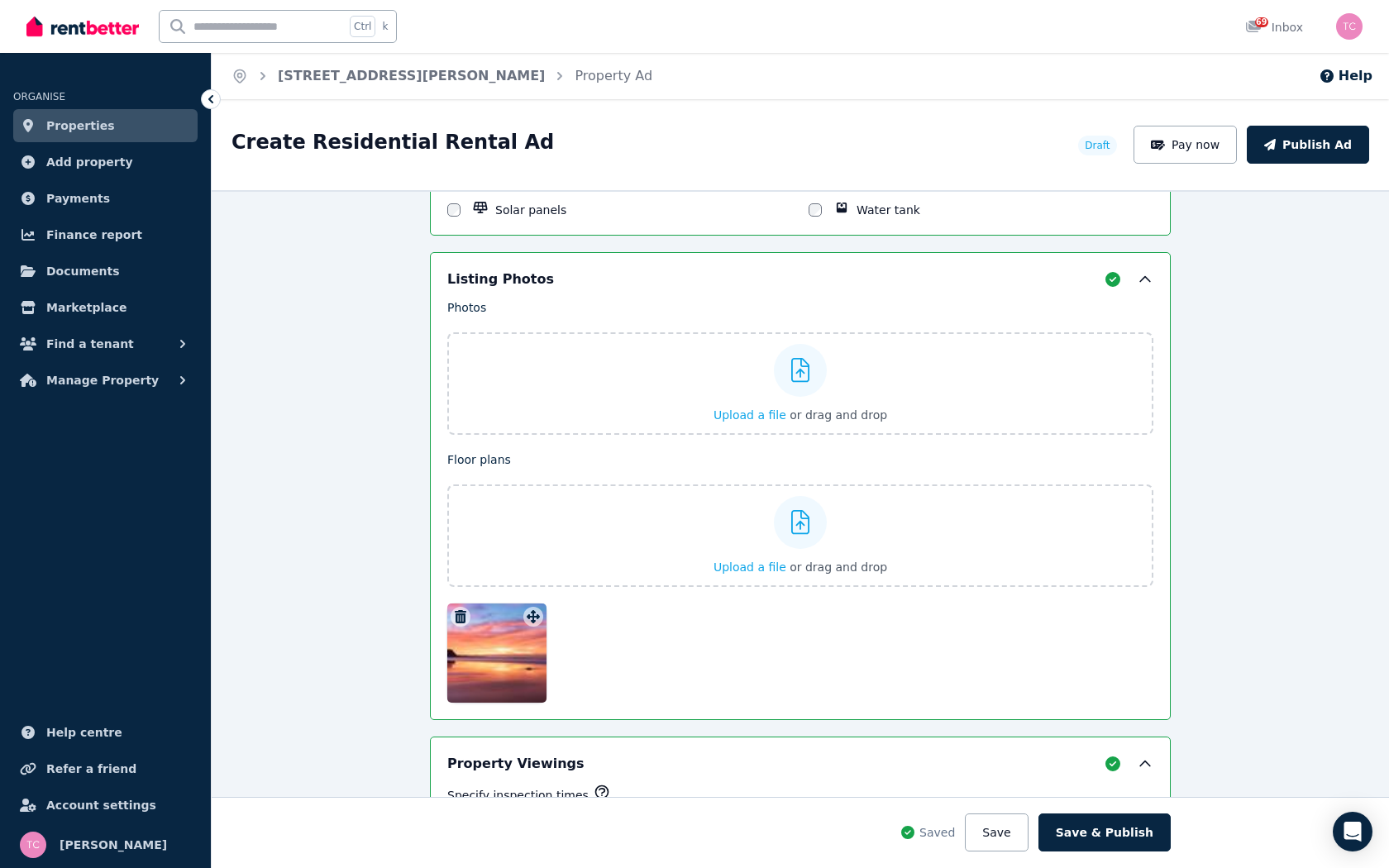
click at [457, 613] on icon "button" at bounding box center [461, 617] width 11 height 13
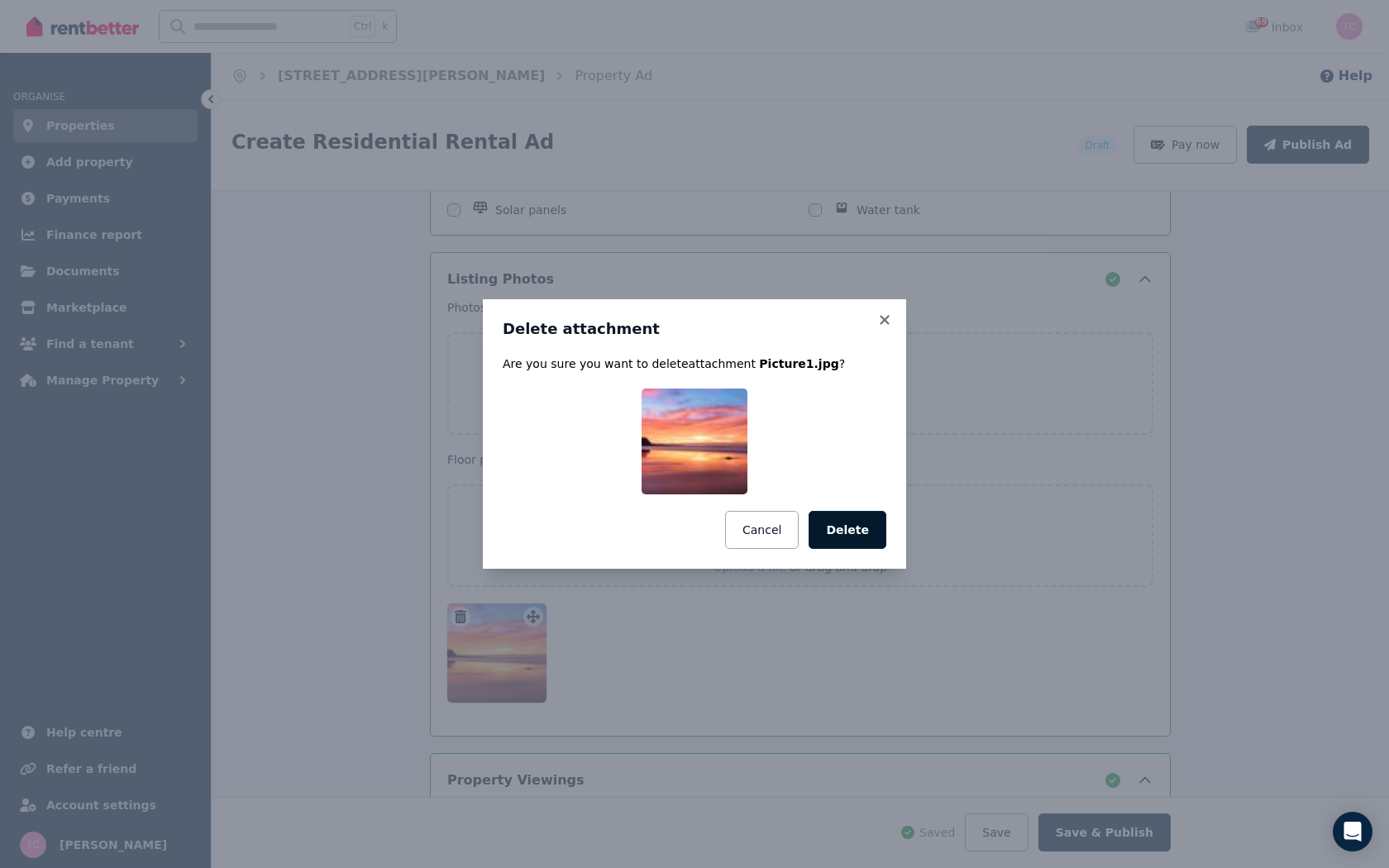
click at [856, 525] on button "Delete" at bounding box center [847, 530] width 78 height 38
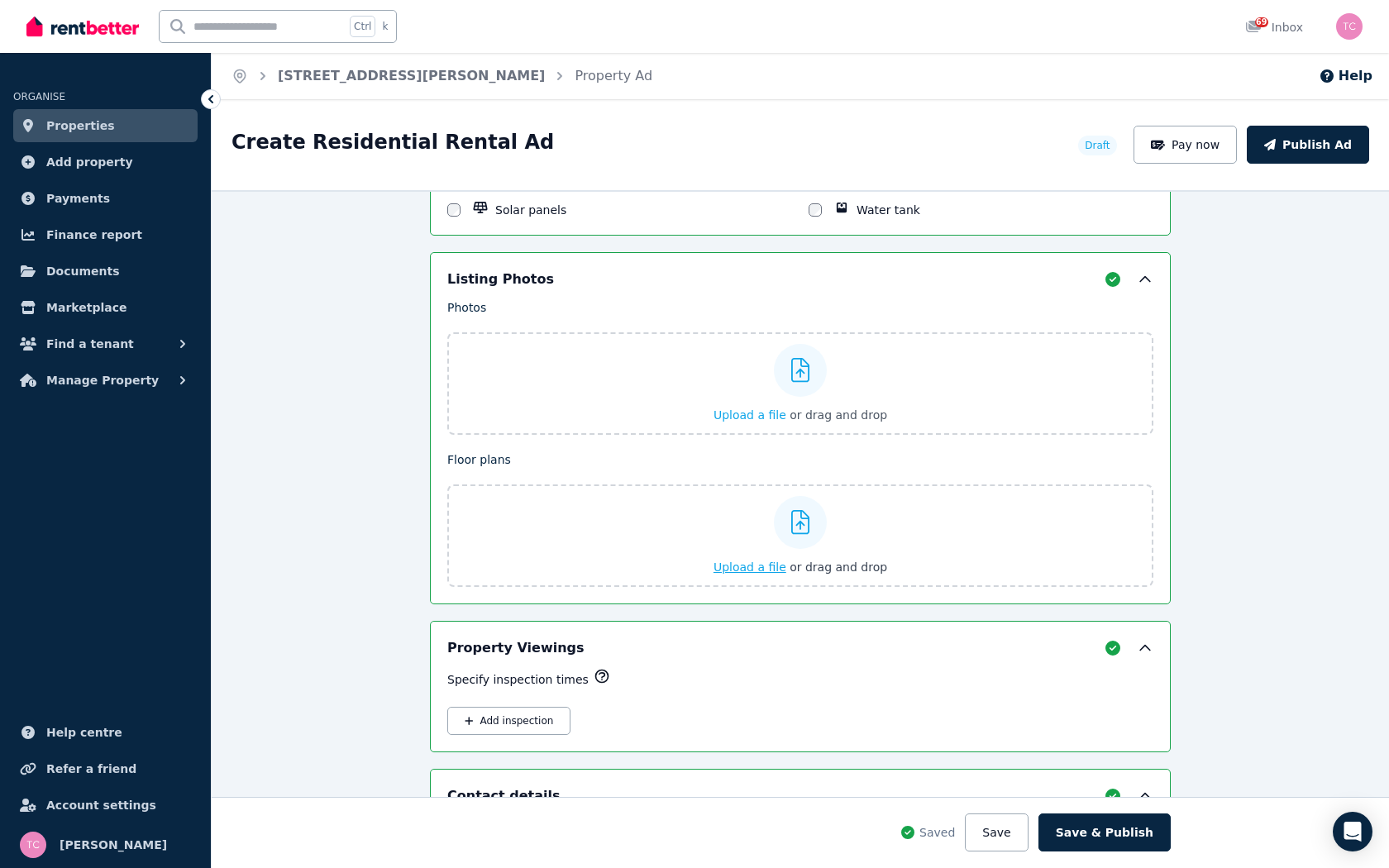
click at [751, 565] on span "Upload a file" at bounding box center [750, 567] width 73 height 13
click at [1018, 674] on button "Save" at bounding box center [996, 833] width 63 height 38
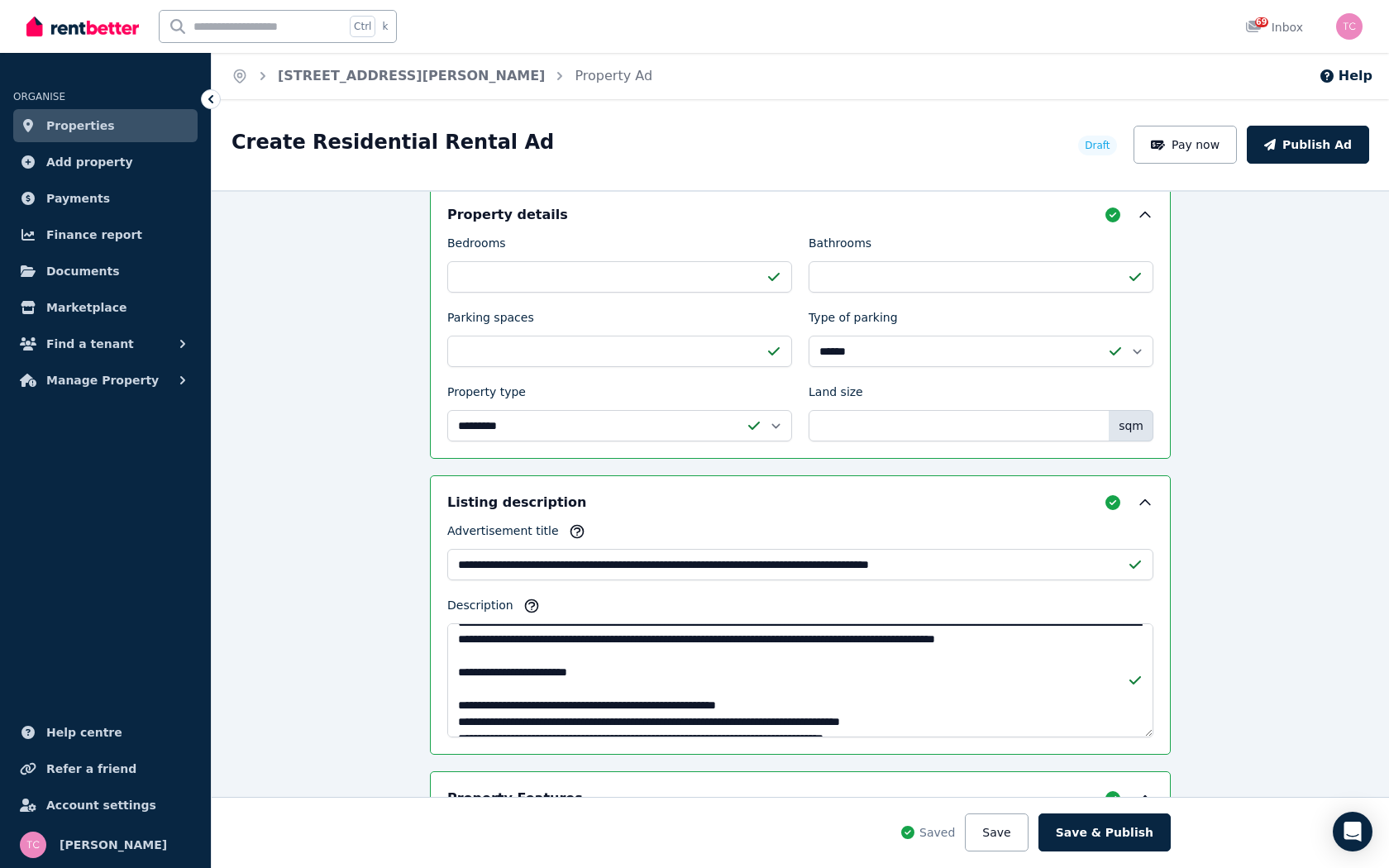
scroll to position [148, 0]
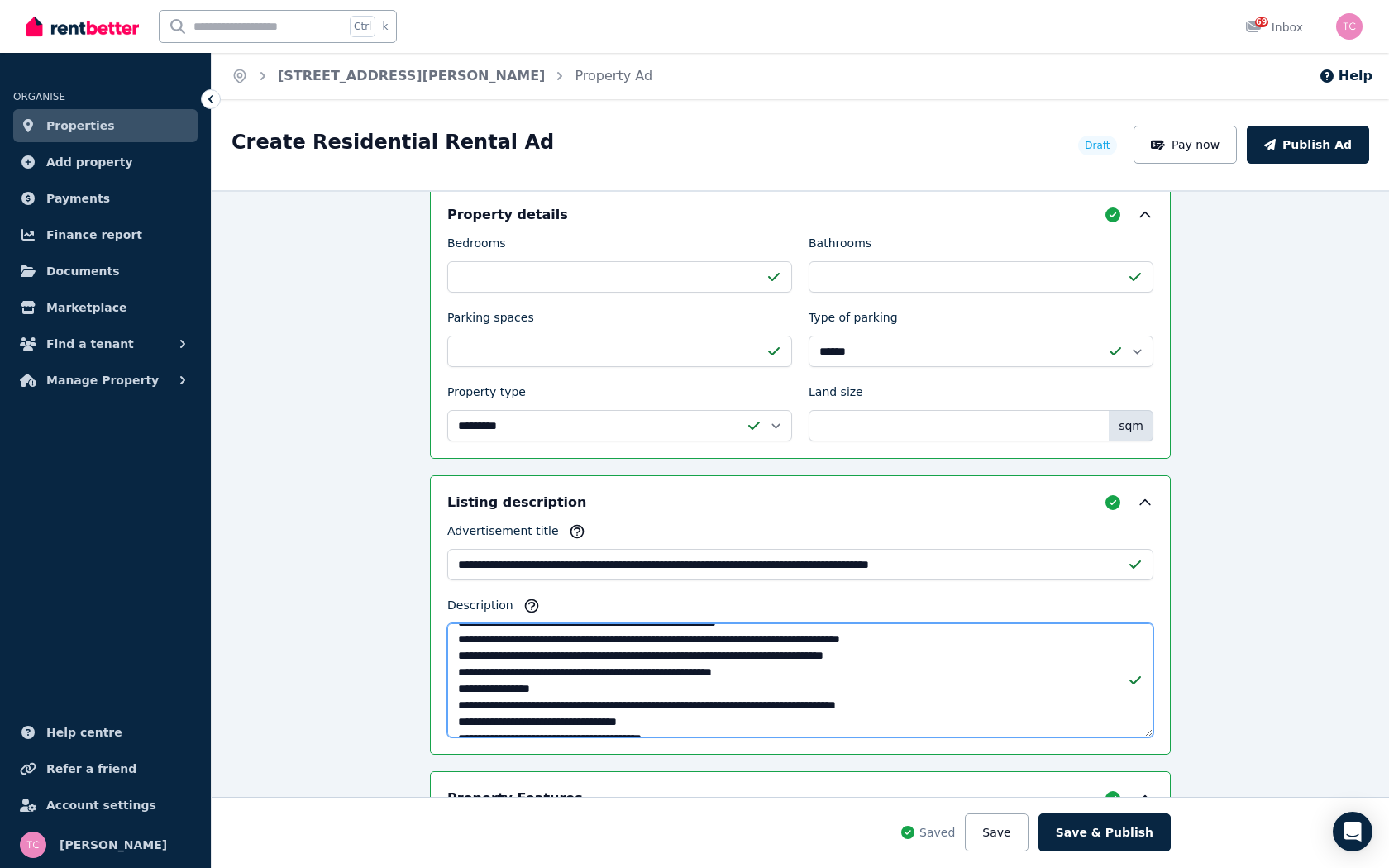
drag, startPoint x: 602, startPoint y: 674, endPoint x: 620, endPoint y: 697, distance: 29.2
click at [602, 674] on textarea "Description" at bounding box center [800, 680] width 706 height 114
click at [613, 674] on textarea "Description" at bounding box center [800, 680] width 706 height 114
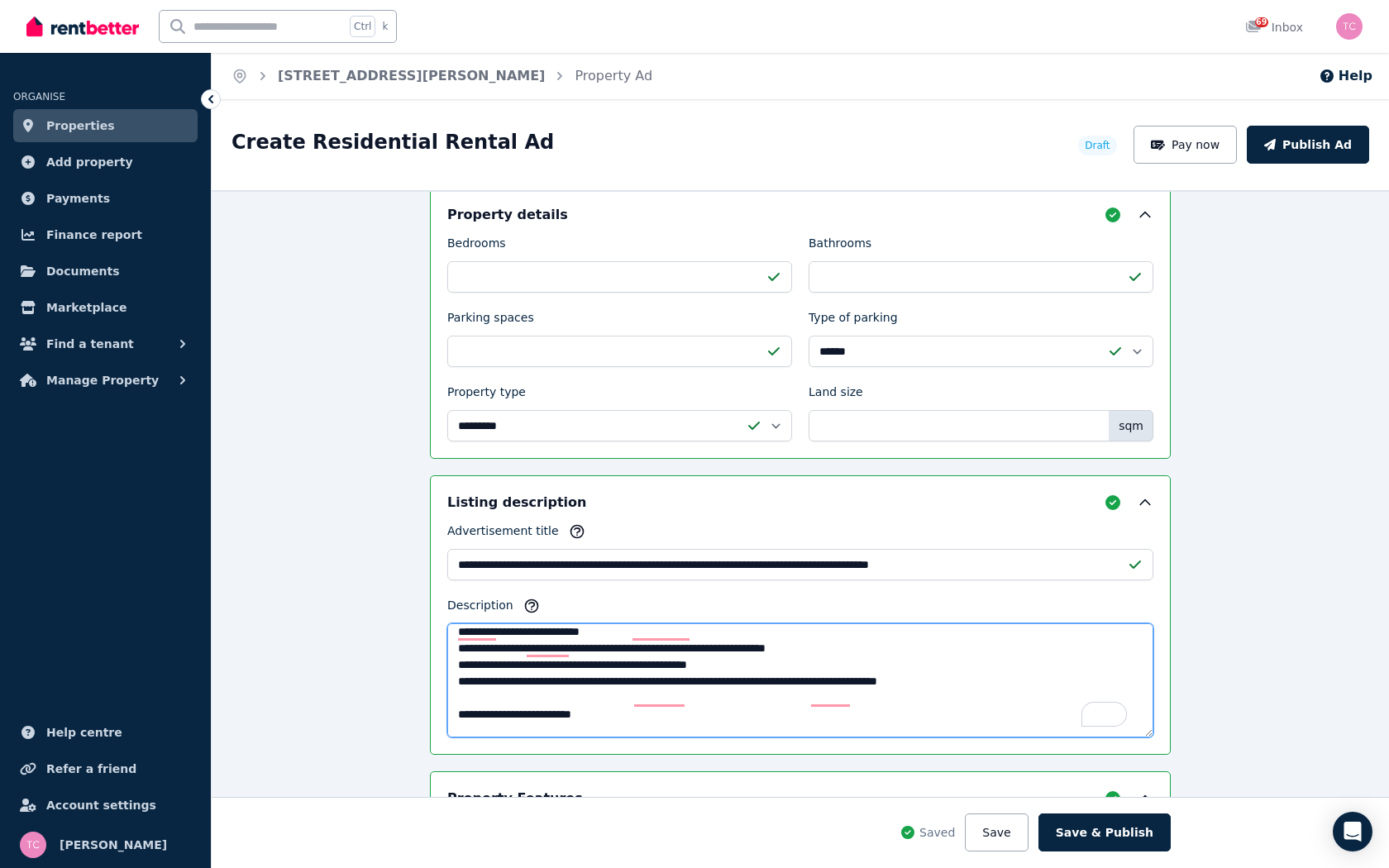
scroll to position [0, 0]
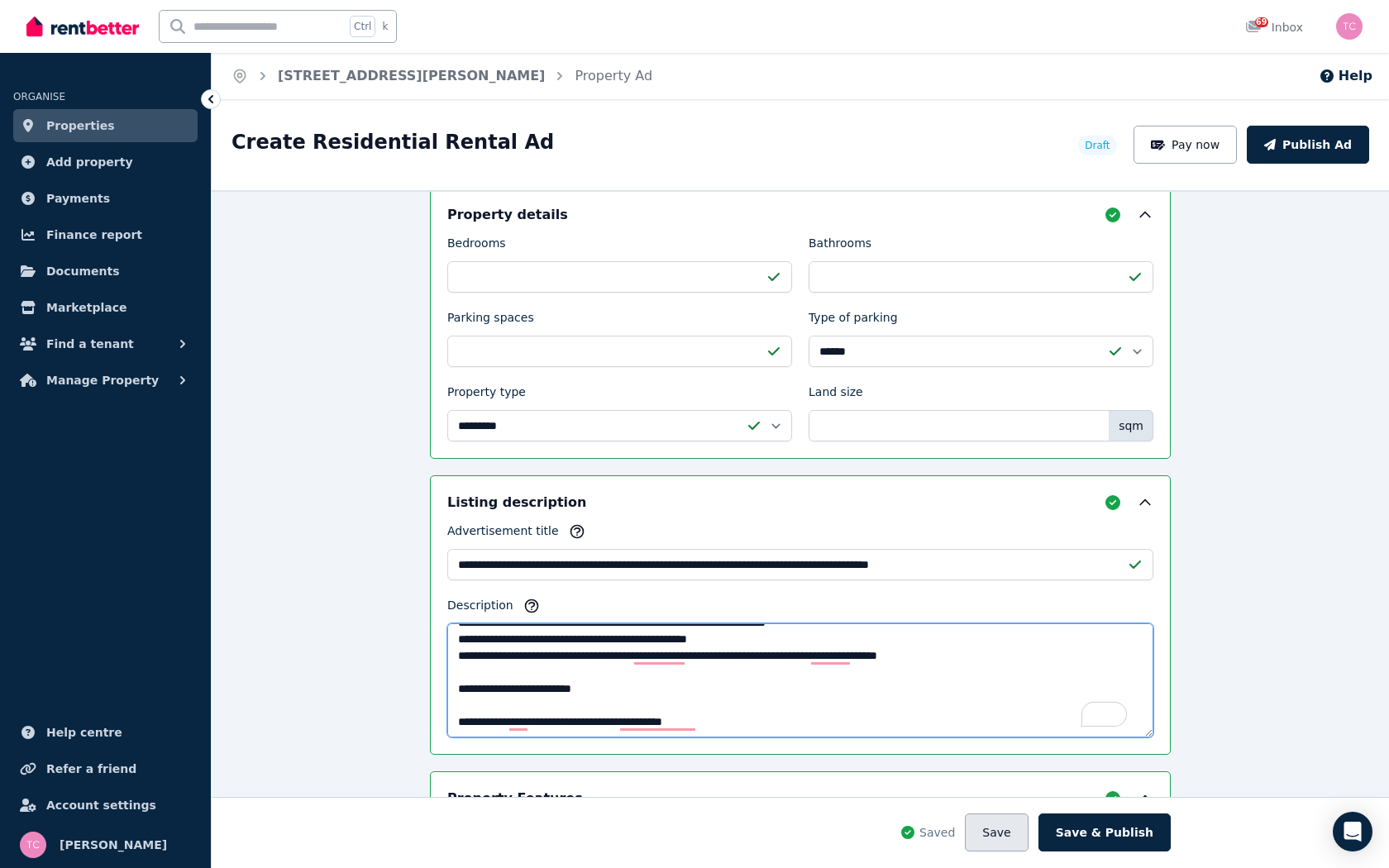
type textarea "**********"
click at [1011, 674] on button "Save" at bounding box center [996, 833] width 63 height 38
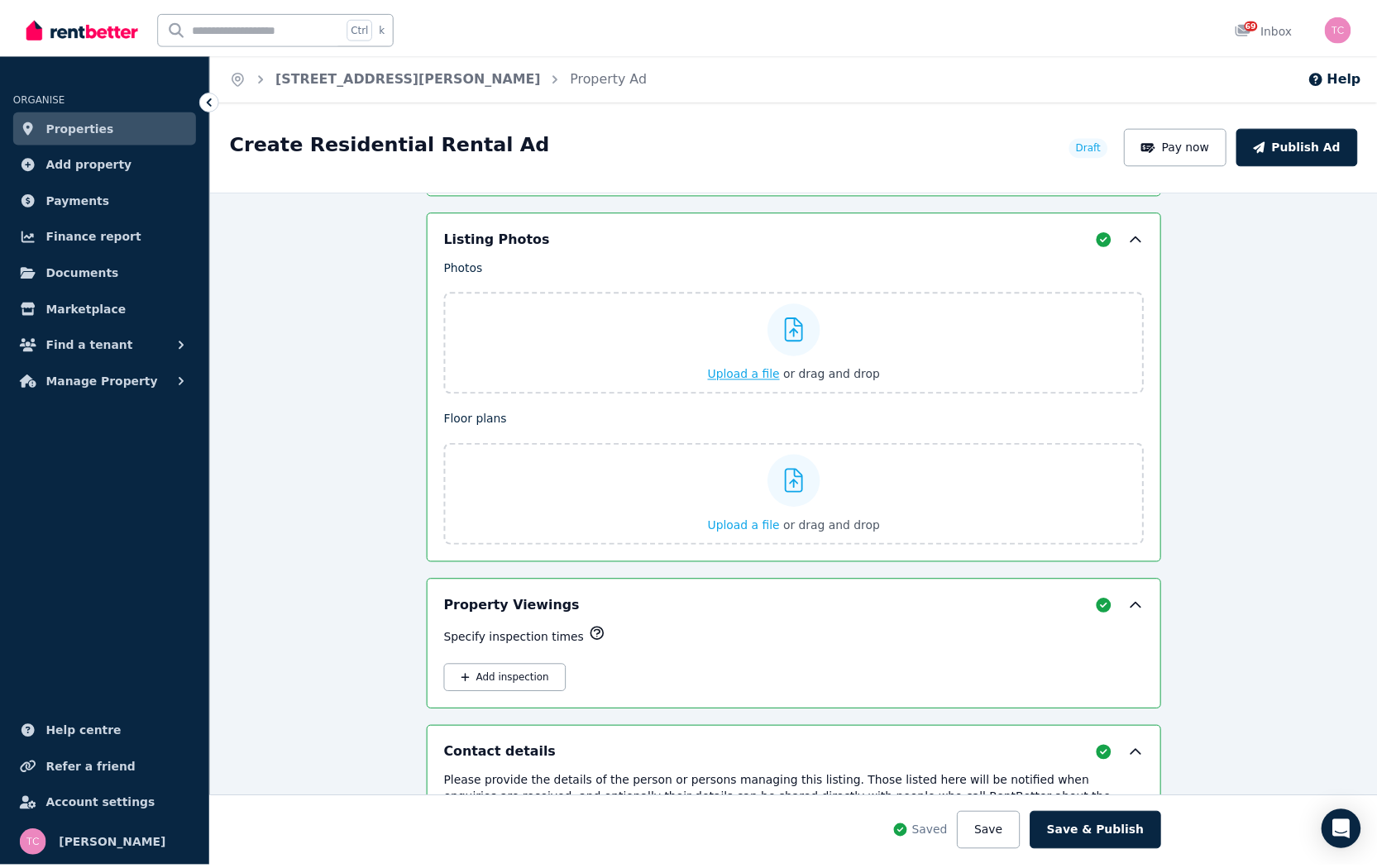
scroll to position [1931, 0]
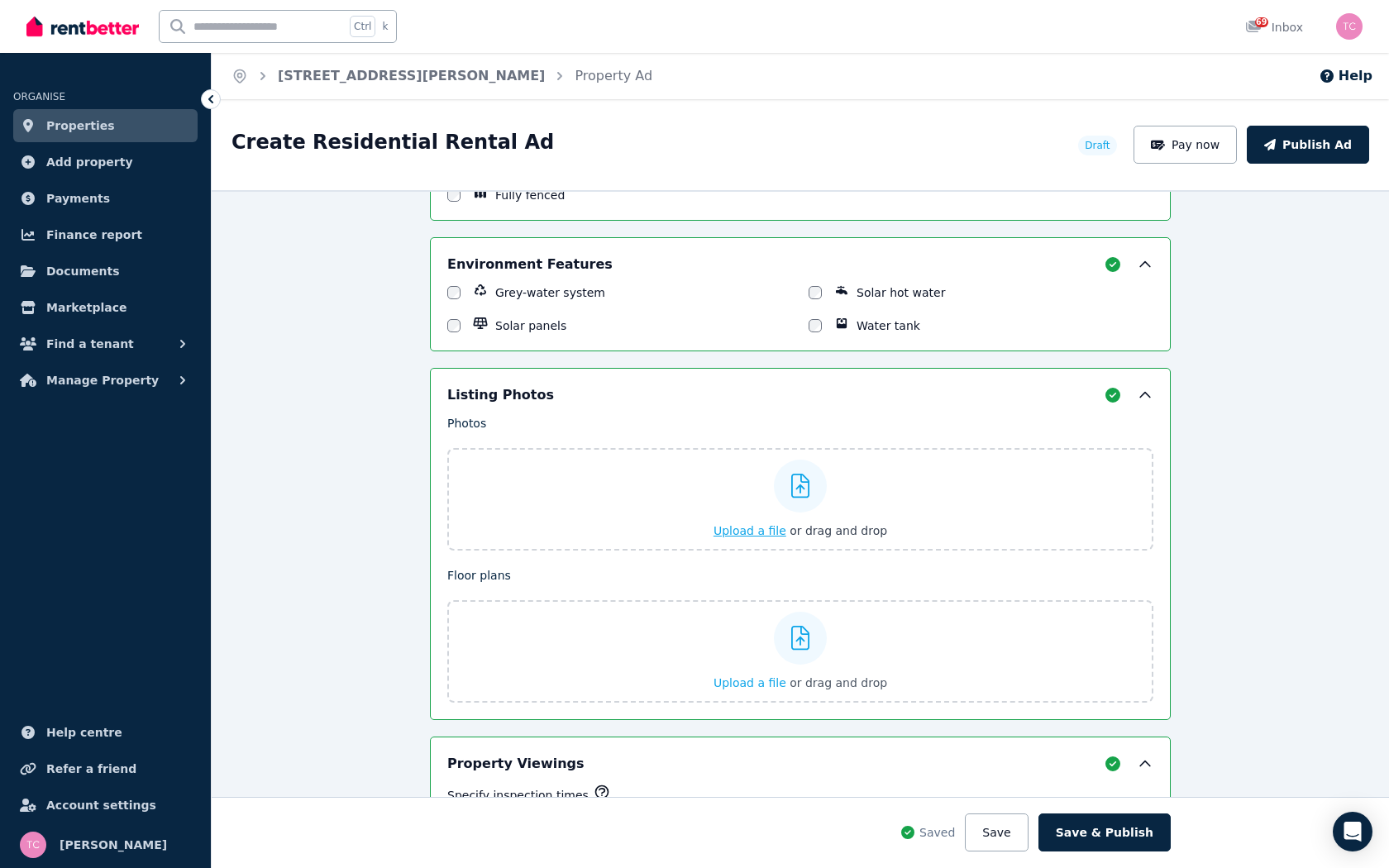
click at [795, 485] on icon at bounding box center [801, 487] width 19 height 25
click at [0, 0] on input "Upload a file or drag and drop" at bounding box center [0, 0] width 0 height 0
click at [1009, 674] on button "Save" at bounding box center [996, 833] width 63 height 38
click at [92, 266] on span "Documents" at bounding box center [82, 271] width 74 height 20
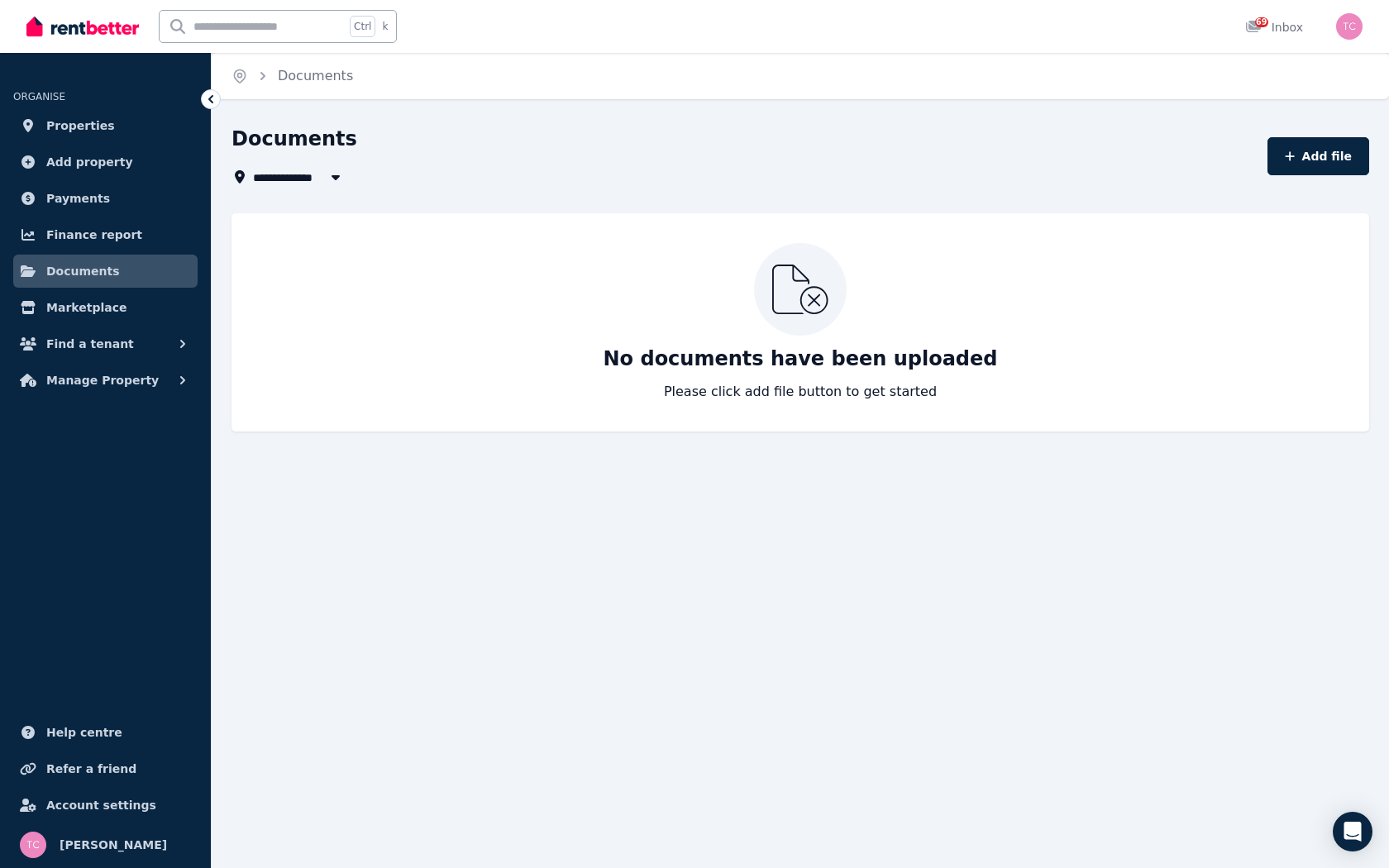
click at [797, 286] on icon at bounding box center [800, 289] width 57 height 50
click at [670, 348] on p "No documents have been uploaded" at bounding box center [801, 359] width 395 height 27
click at [804, 288] on icon at bounding box center [800, 289] width 57 height 50
click at [1320, 153] on button "Add file" at bounding box center [1318, 156] width 102 height 38
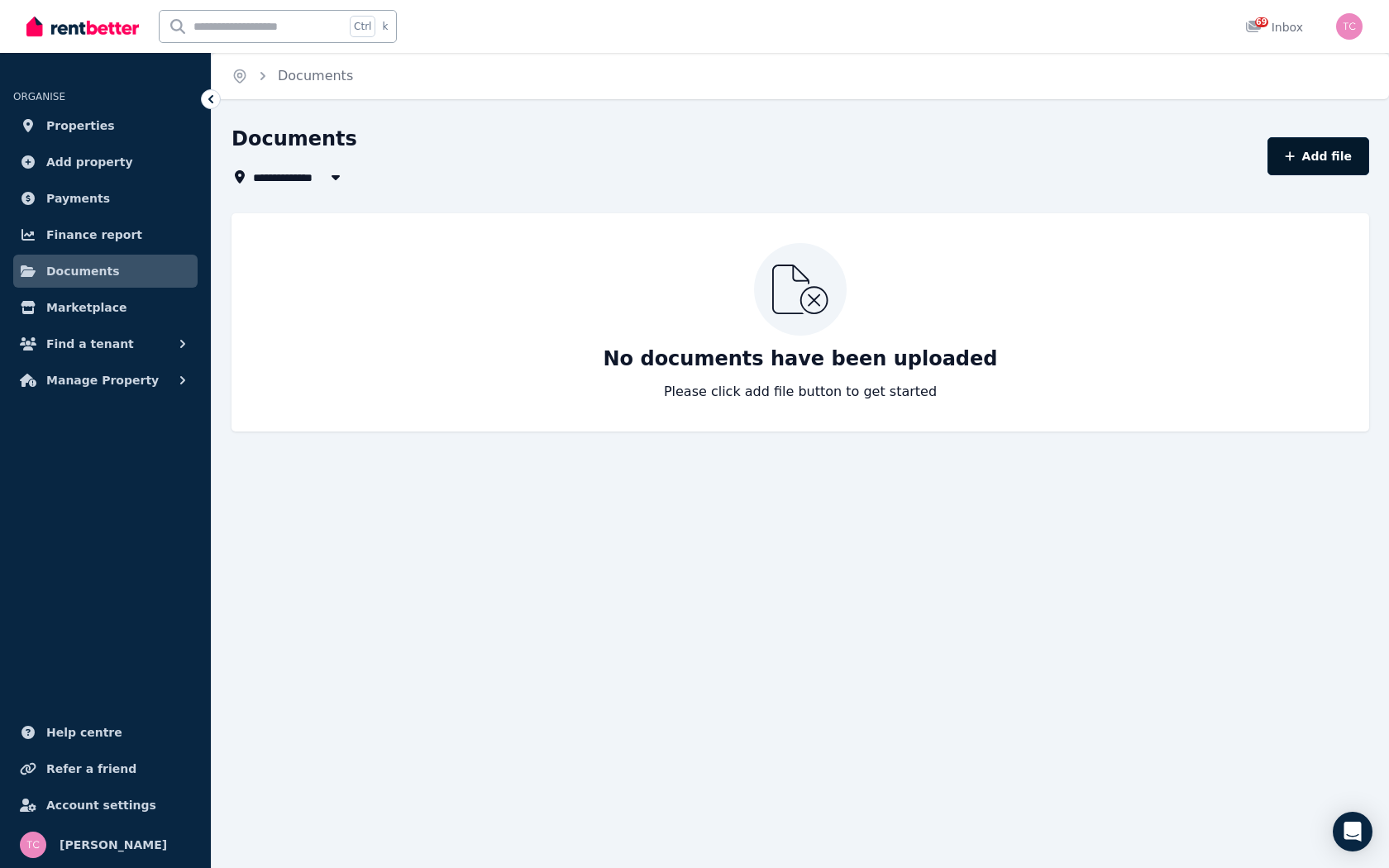
select select "*****"
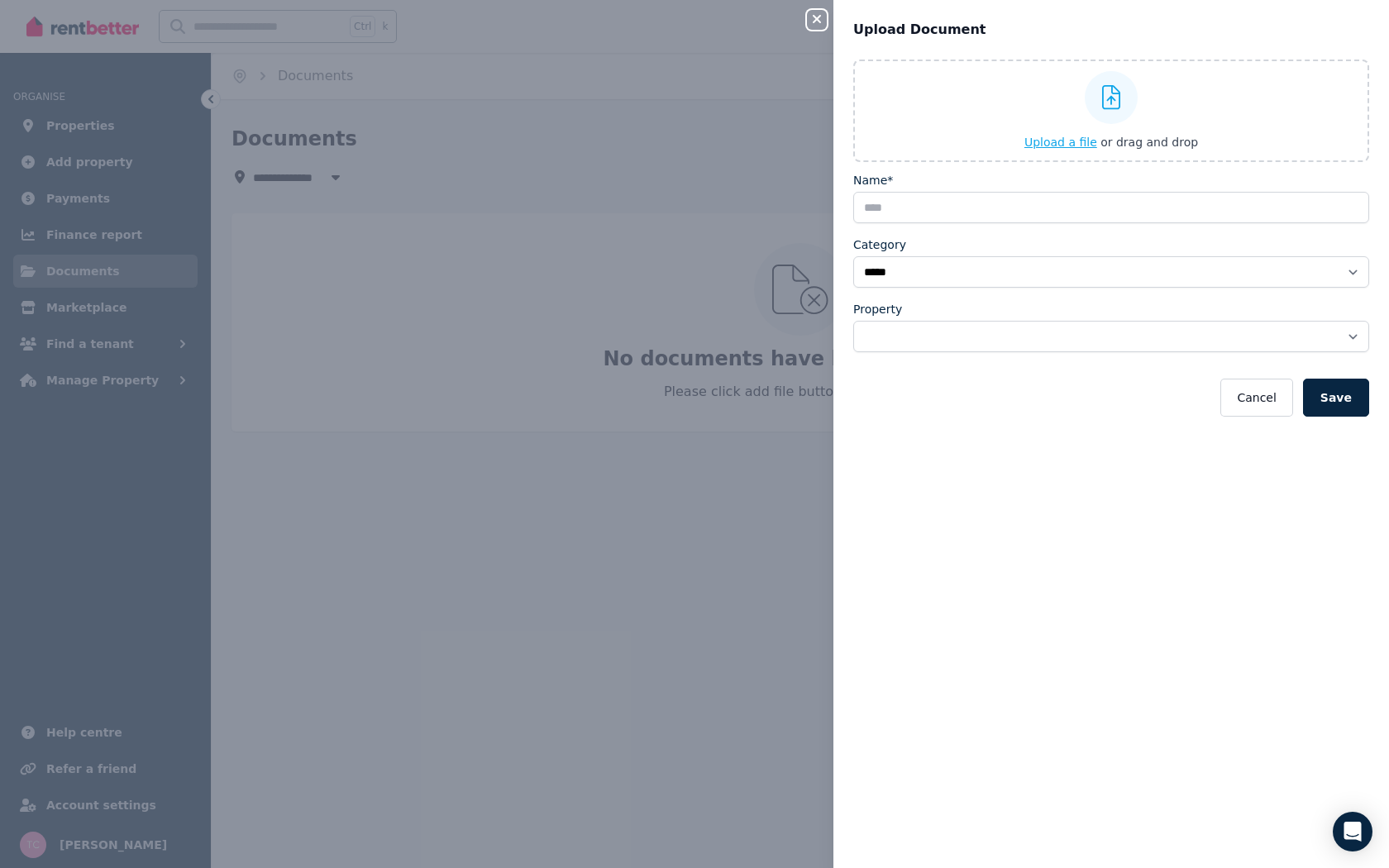
click at [1069, 140] on span "Upload a file" at bounding box center [1060, 143] width 73 height 13
click at [815, 18] on icon "button" at bounding box center [816, 19] width 9 height 9
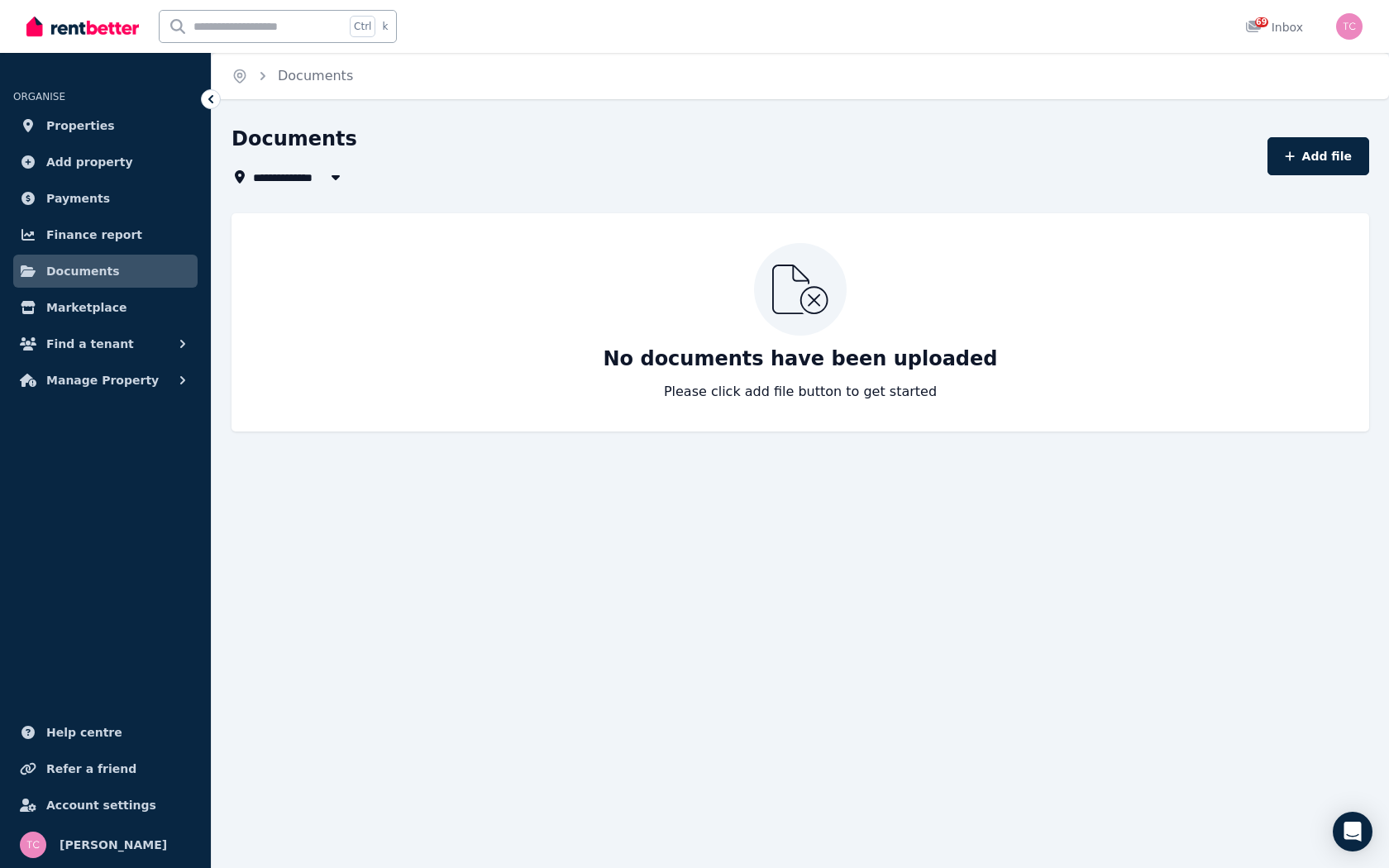
click at [209, 99] on icon at bounding box center [211, 99] width 5 height 9
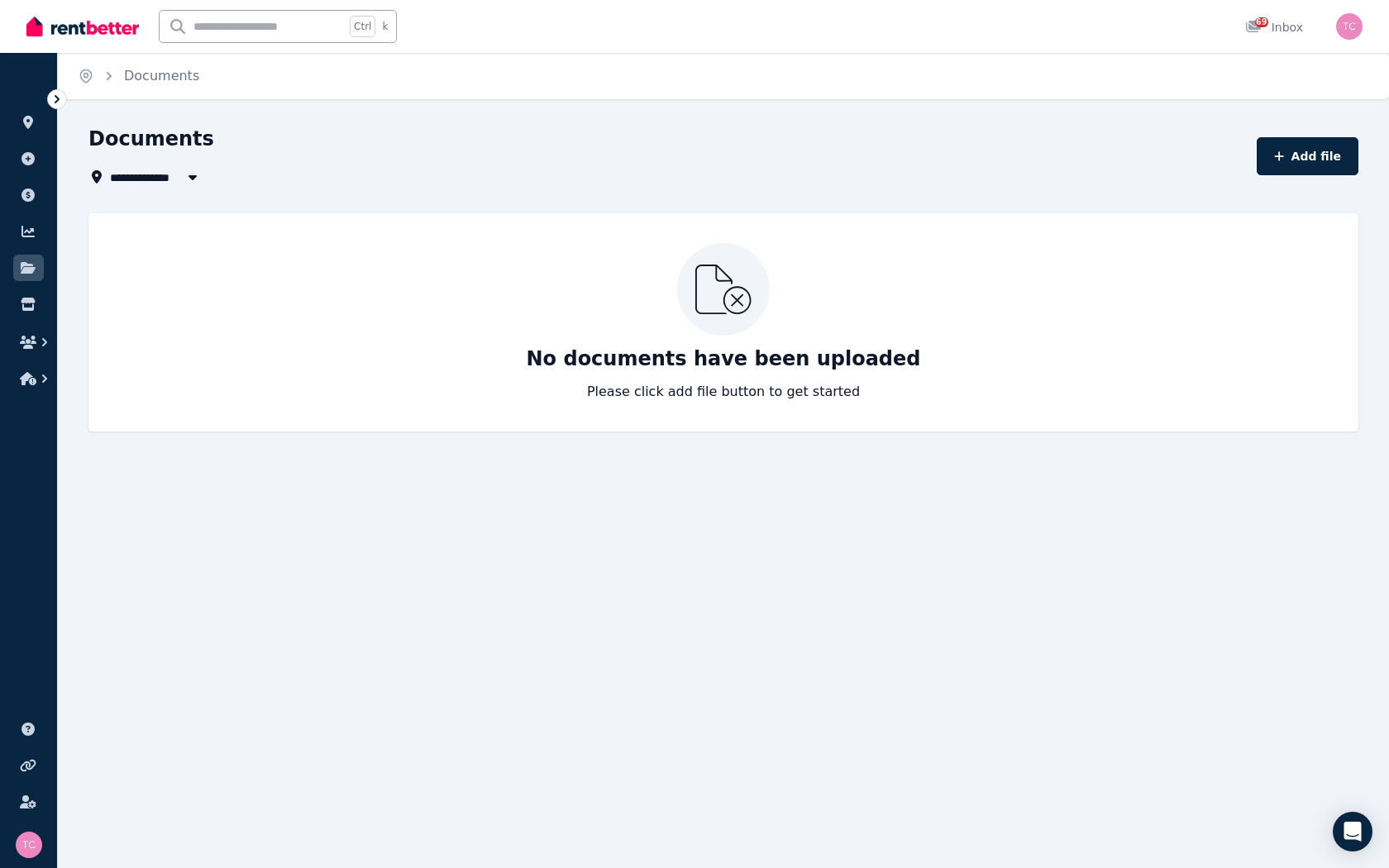
click at [55, 96] on icon at bounding box center [57, 99] width 16 height 16
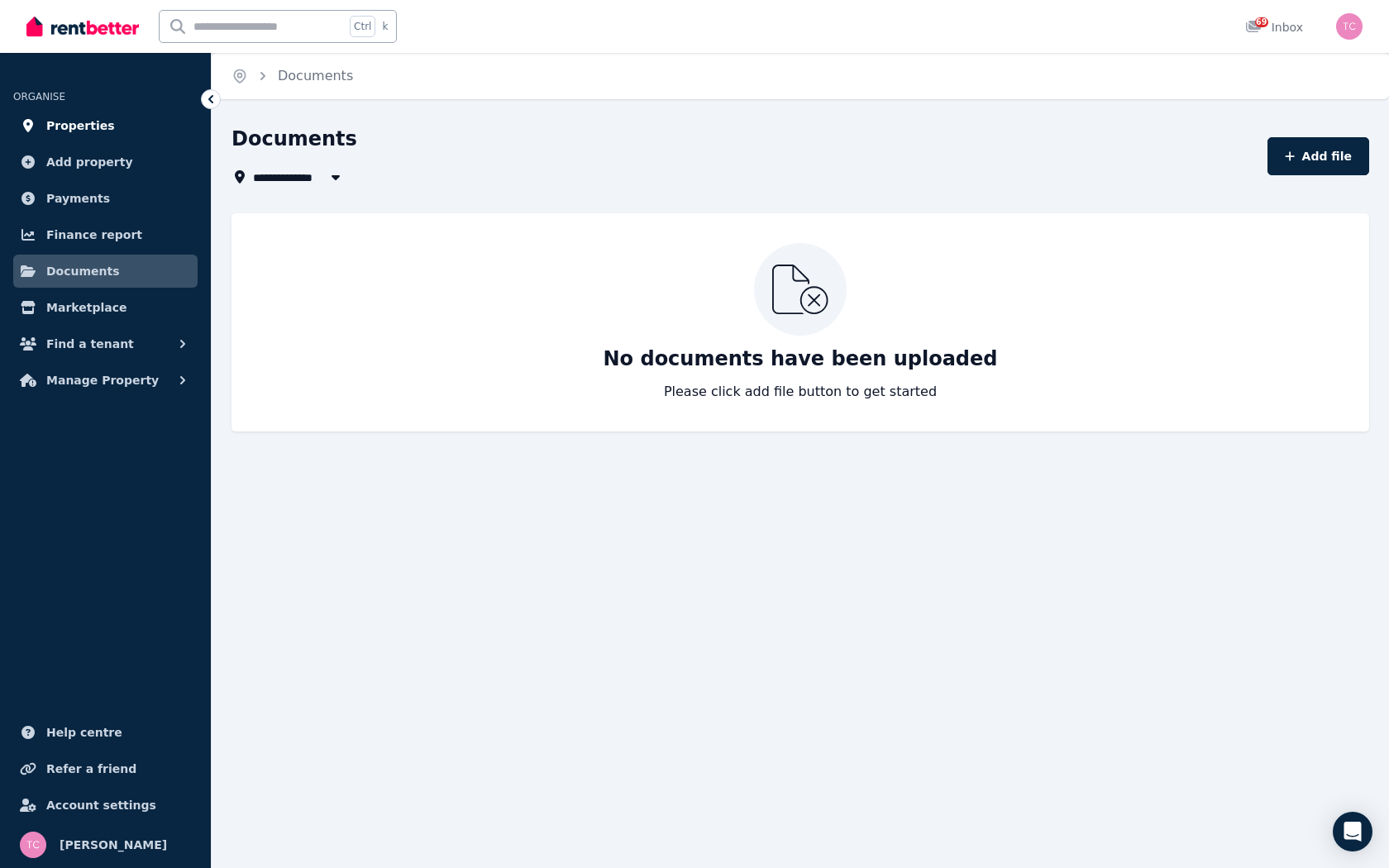
click at [78, 125] on span "Properties" at bounding box center [80, 126] width 69 height 20
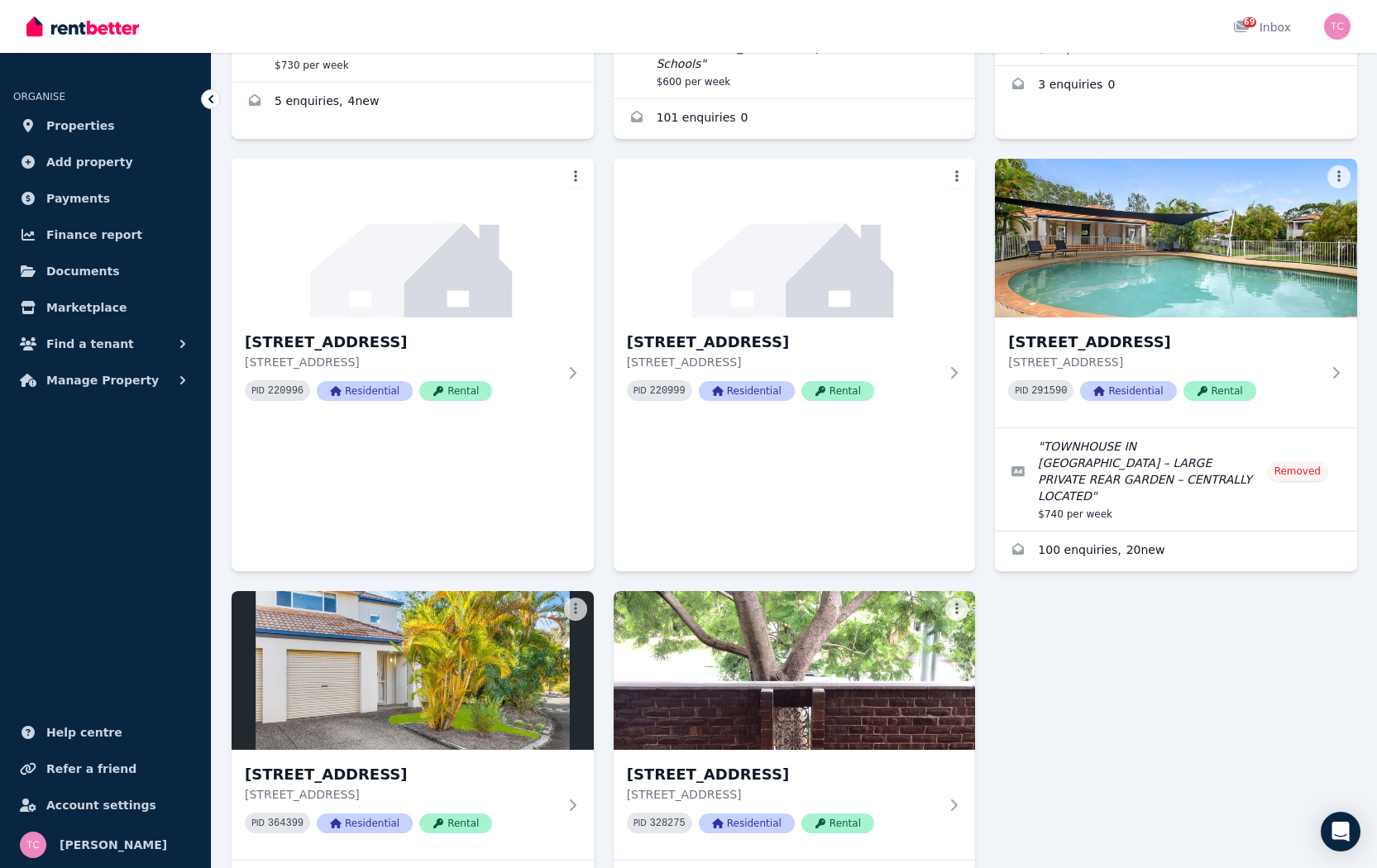
scroll to position [1305, 0]
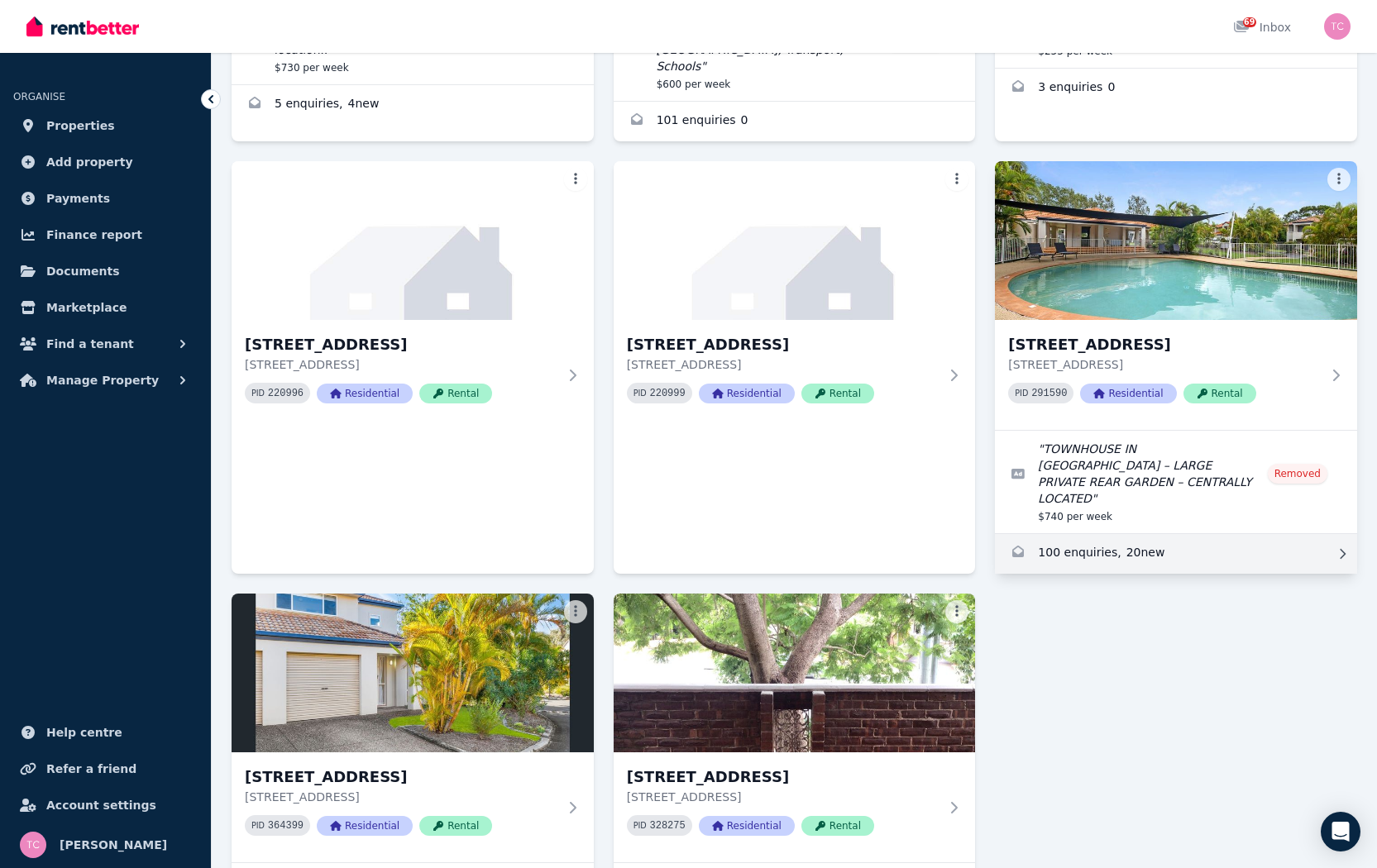
click at [1073, 535] on link "Enquiries for 59/19 Harrow Place, Arundel" at bounding box center [1176, 554] width 362 height 39
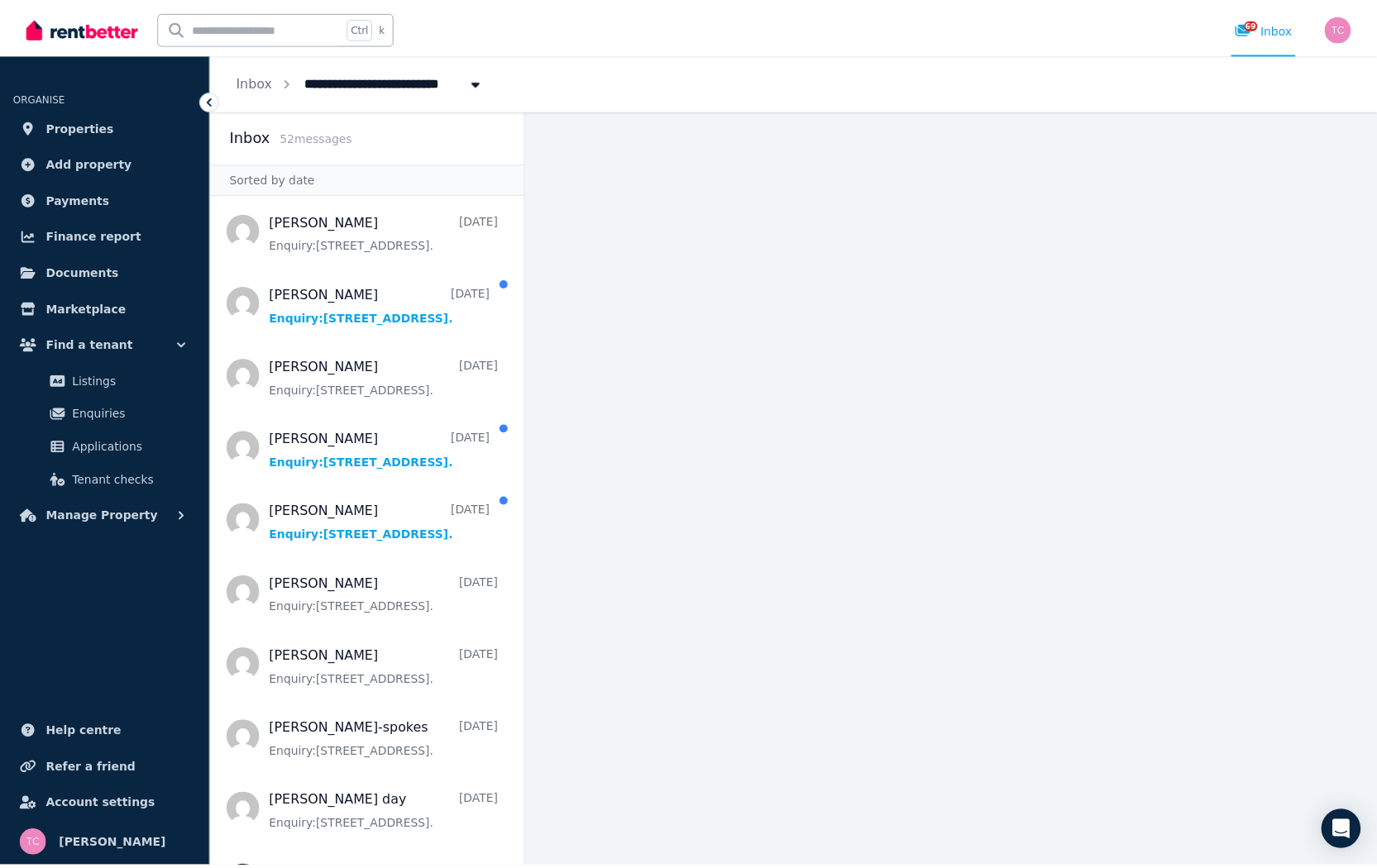
scroll to position [661, 0]
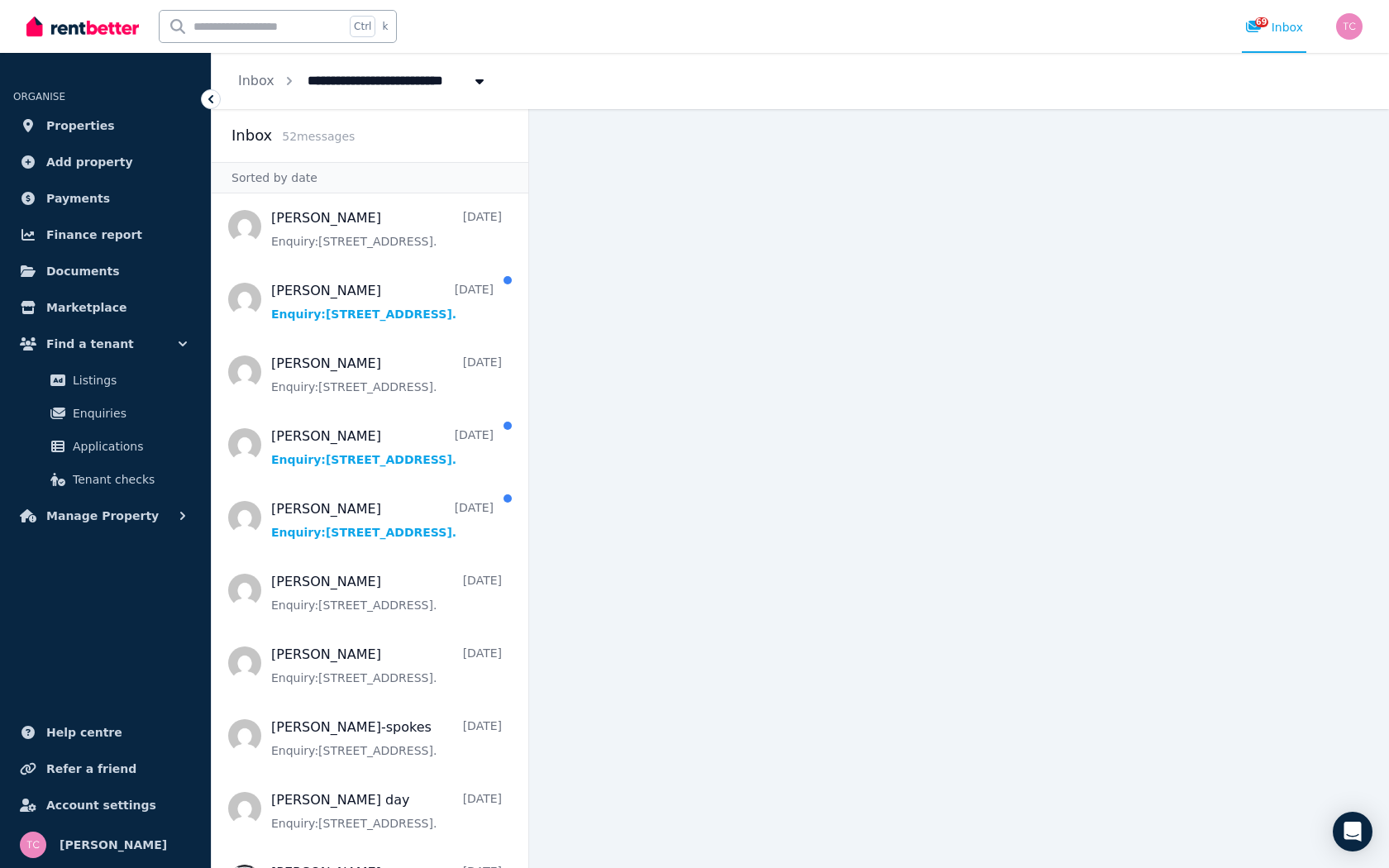
click at [213, 94] on icon at bounding box center [210, 99] width 16 height 16
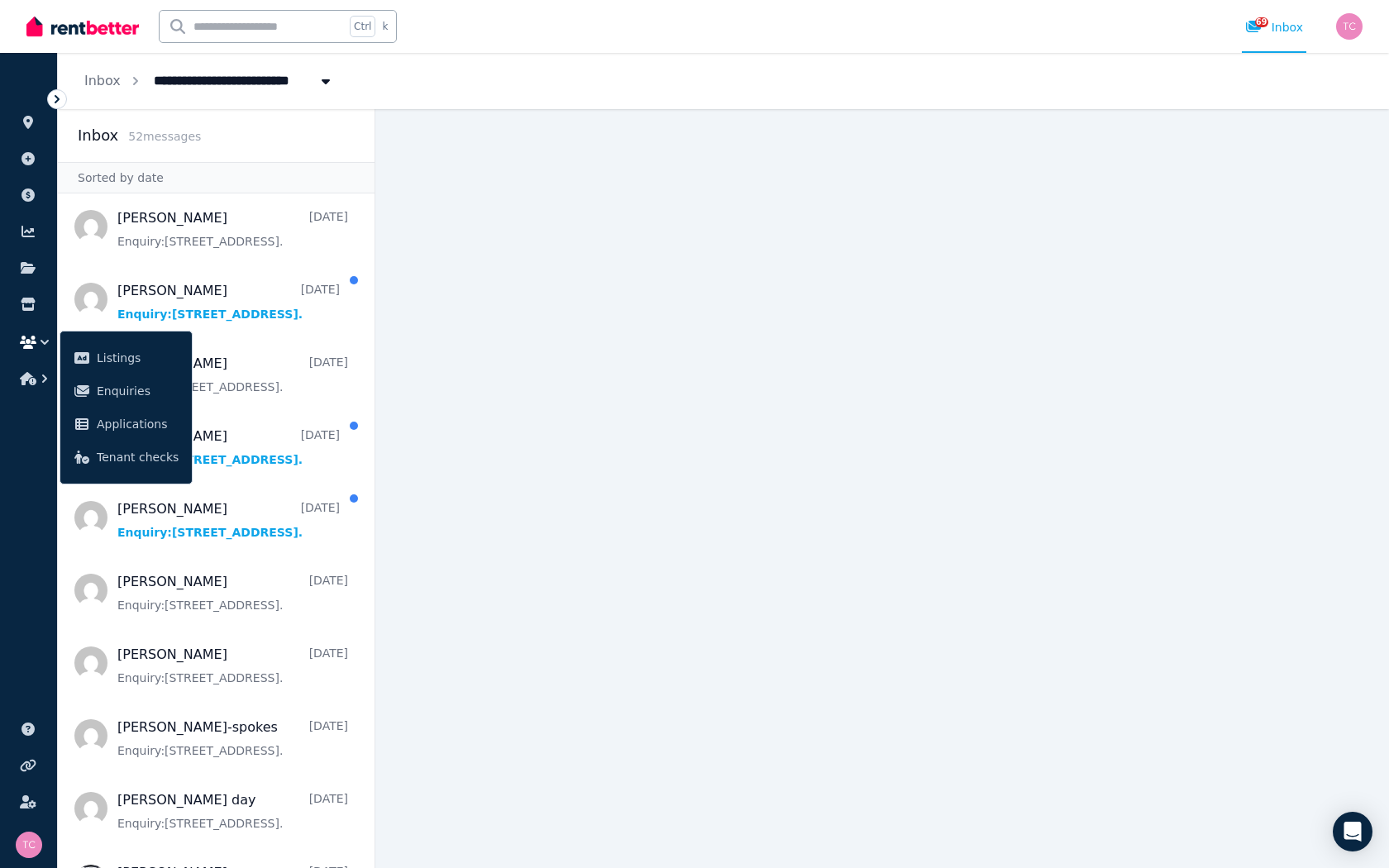
drag, startPoint x: 546, startPoint y: 257, endPoint x: 480, endPoint y: 224, distance: 73.8
click at [547, 257] on main at bounding box center [882, 489] width 1013 height 759
click at [57, 97] on icon at bounding box center [57, 99] width 5 height 9
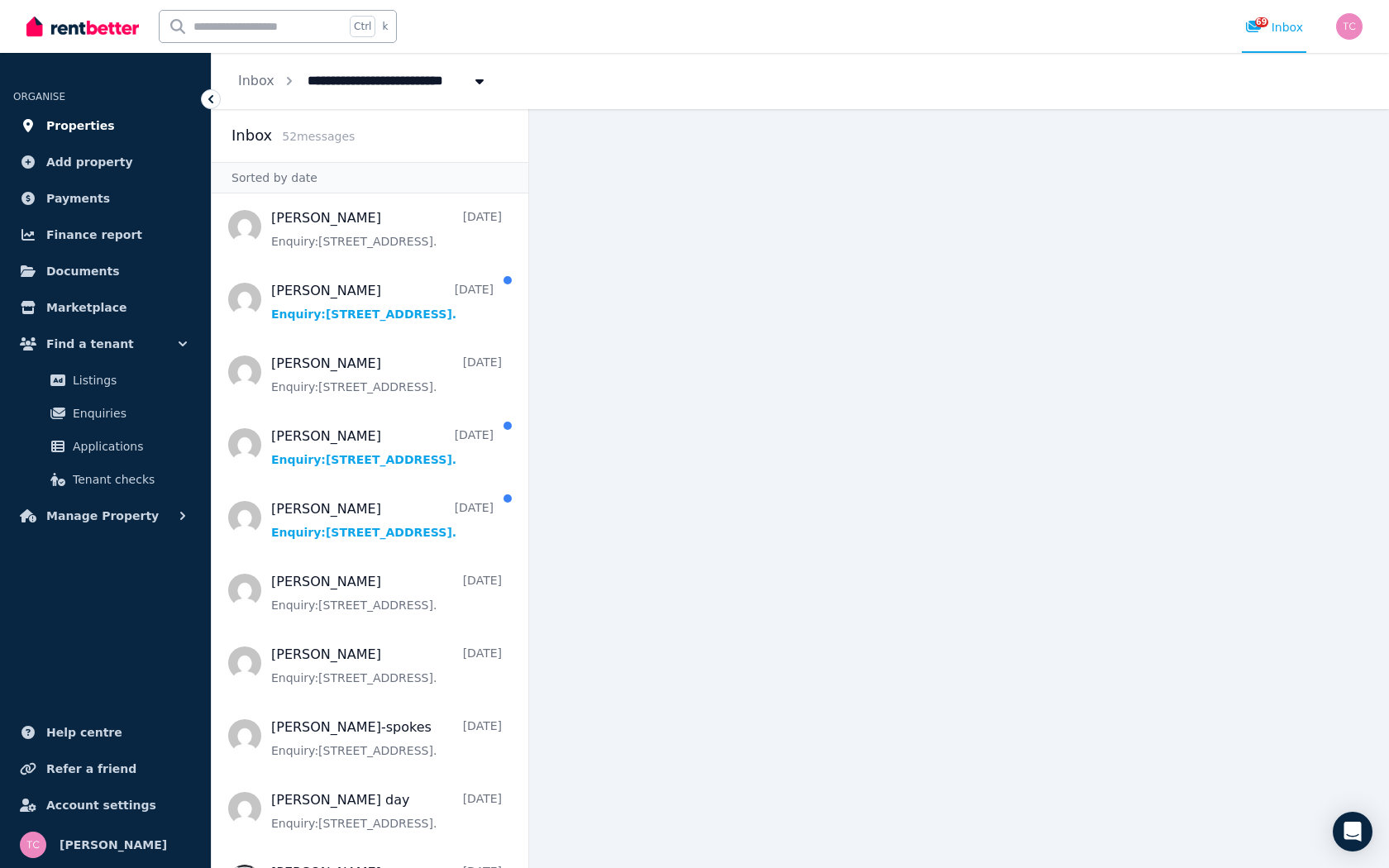
click at [68, 126] on span "Properties" at bounding box center [80, 126] width 69 height 20
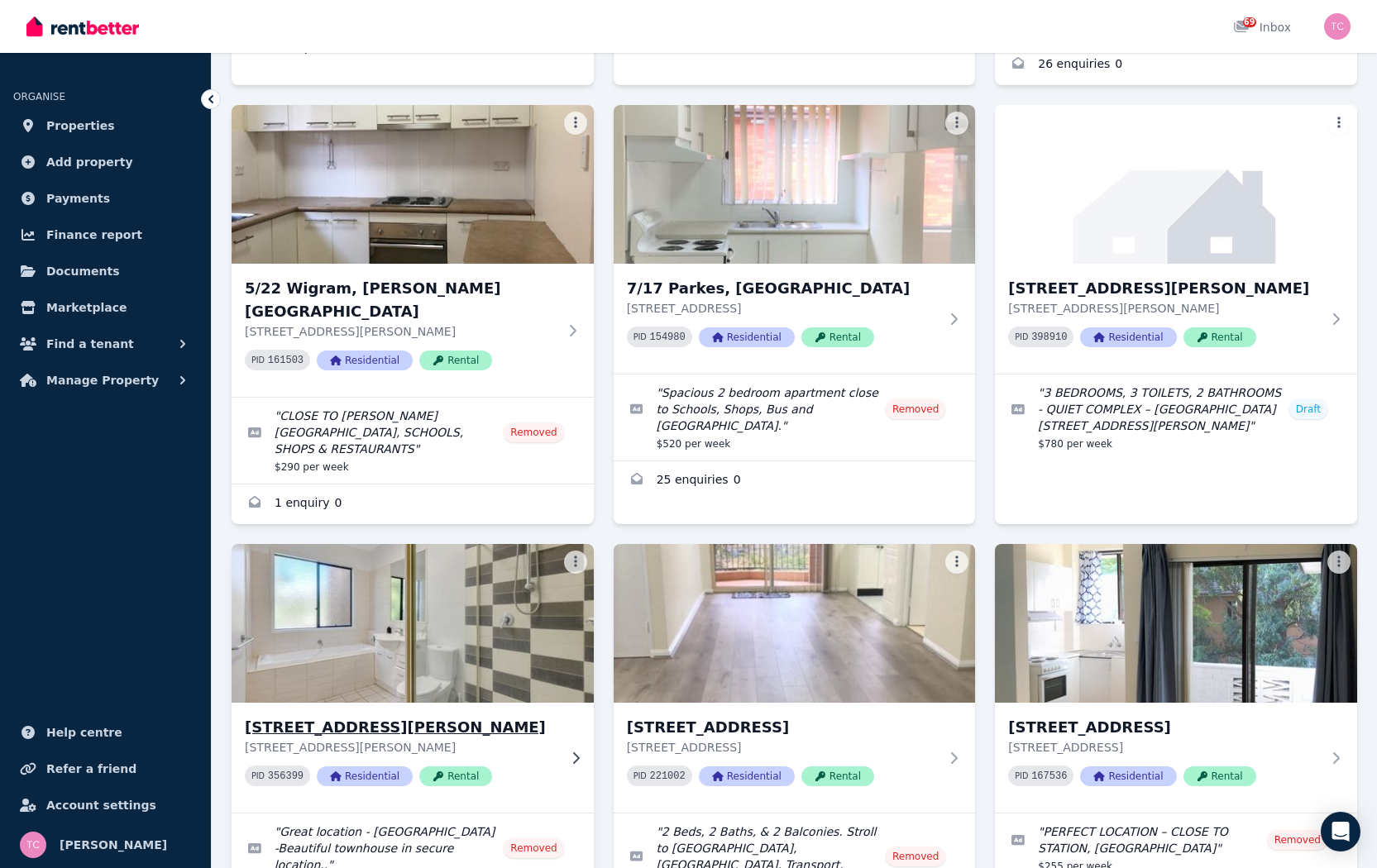
scroll to position [496, 0]
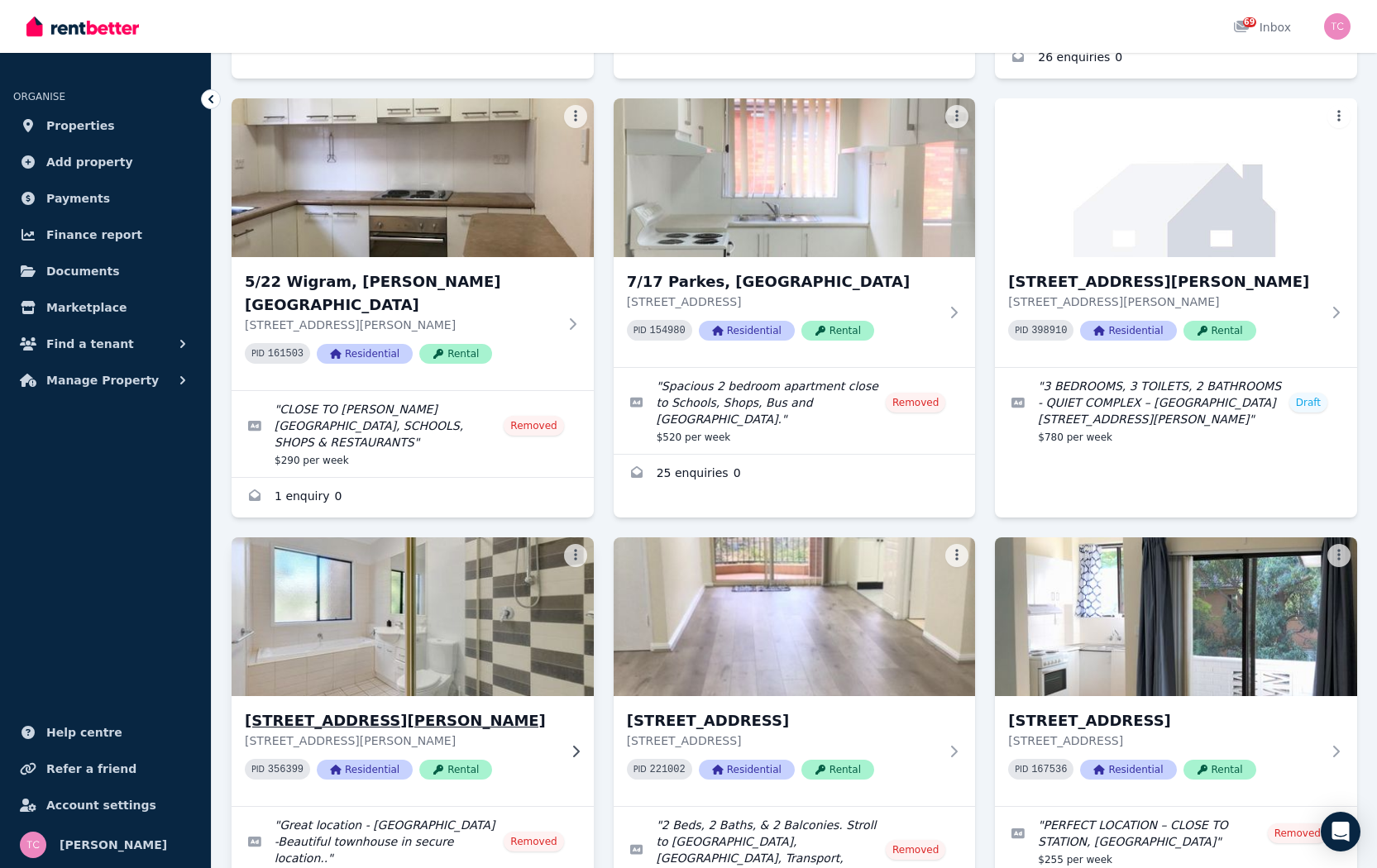
click at [450, 578] on img at bounding box center [412, 617] width 380 height 167
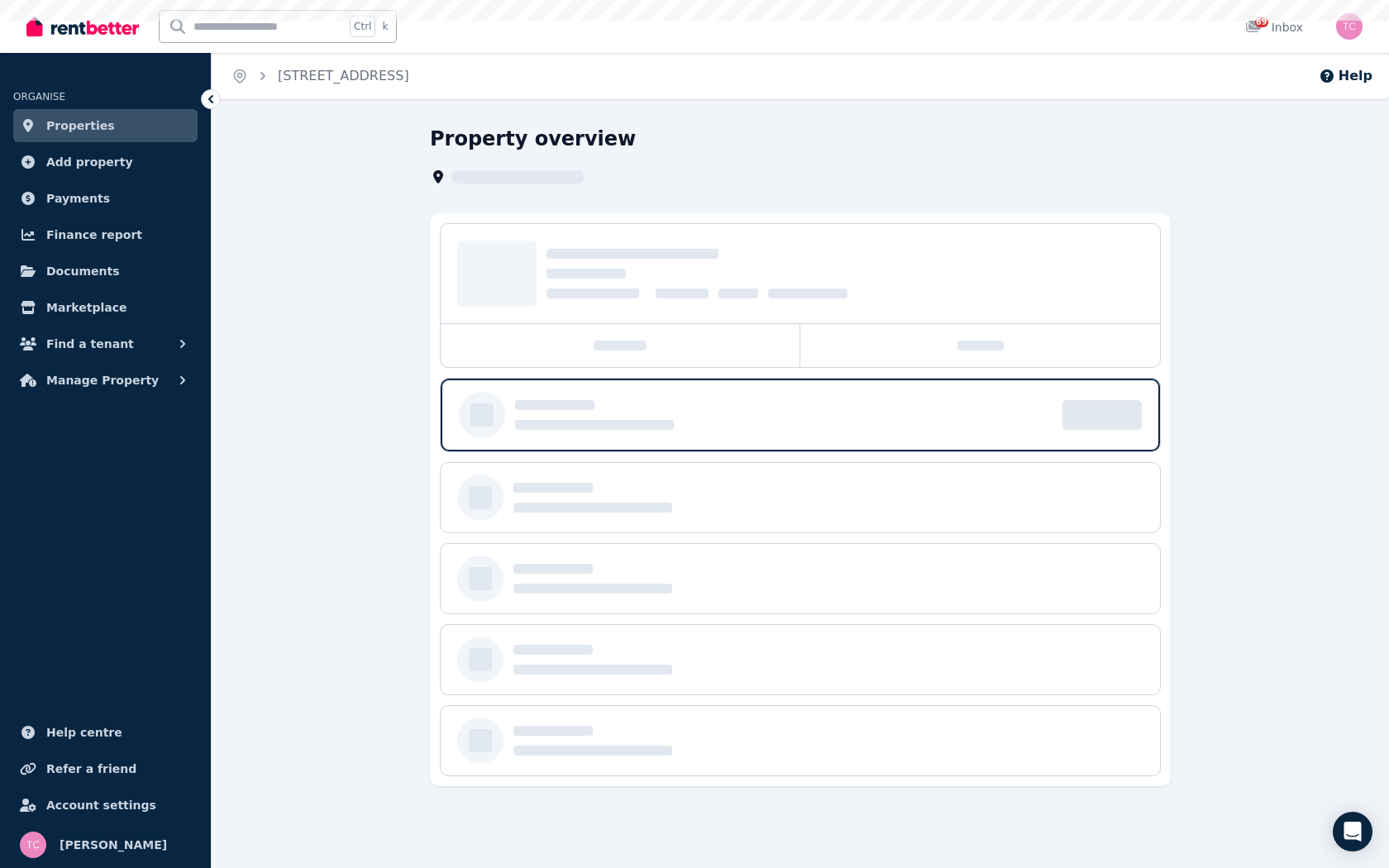
click at [450, 578] on div at bounding box center [800, 579] width 719 height 70
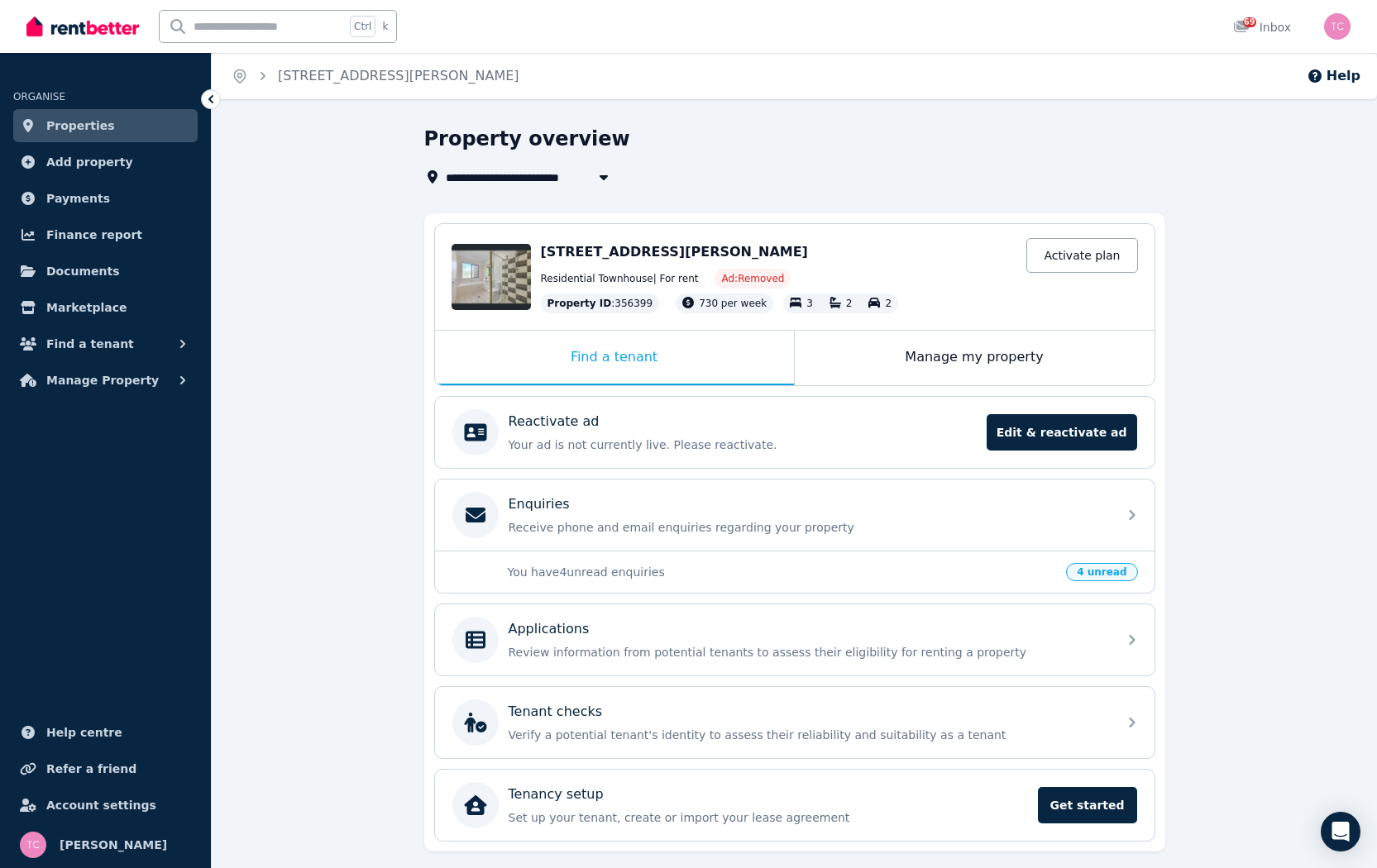
click at [209, 99] on icon at bounding box center [210, 99] width 16 height 16
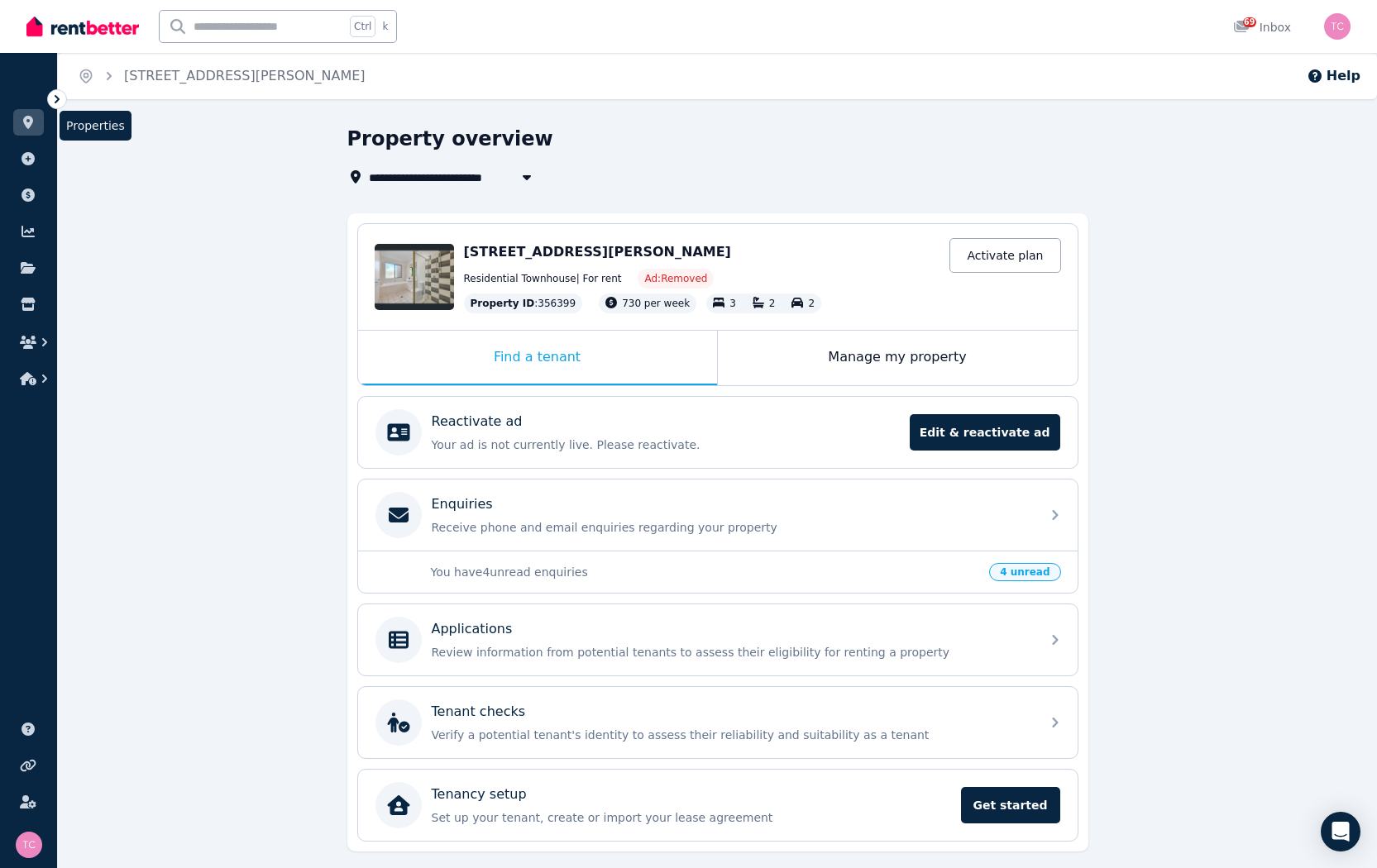
click at [34, 118] on icon at bounding box center [28, 123] width 16 height 13
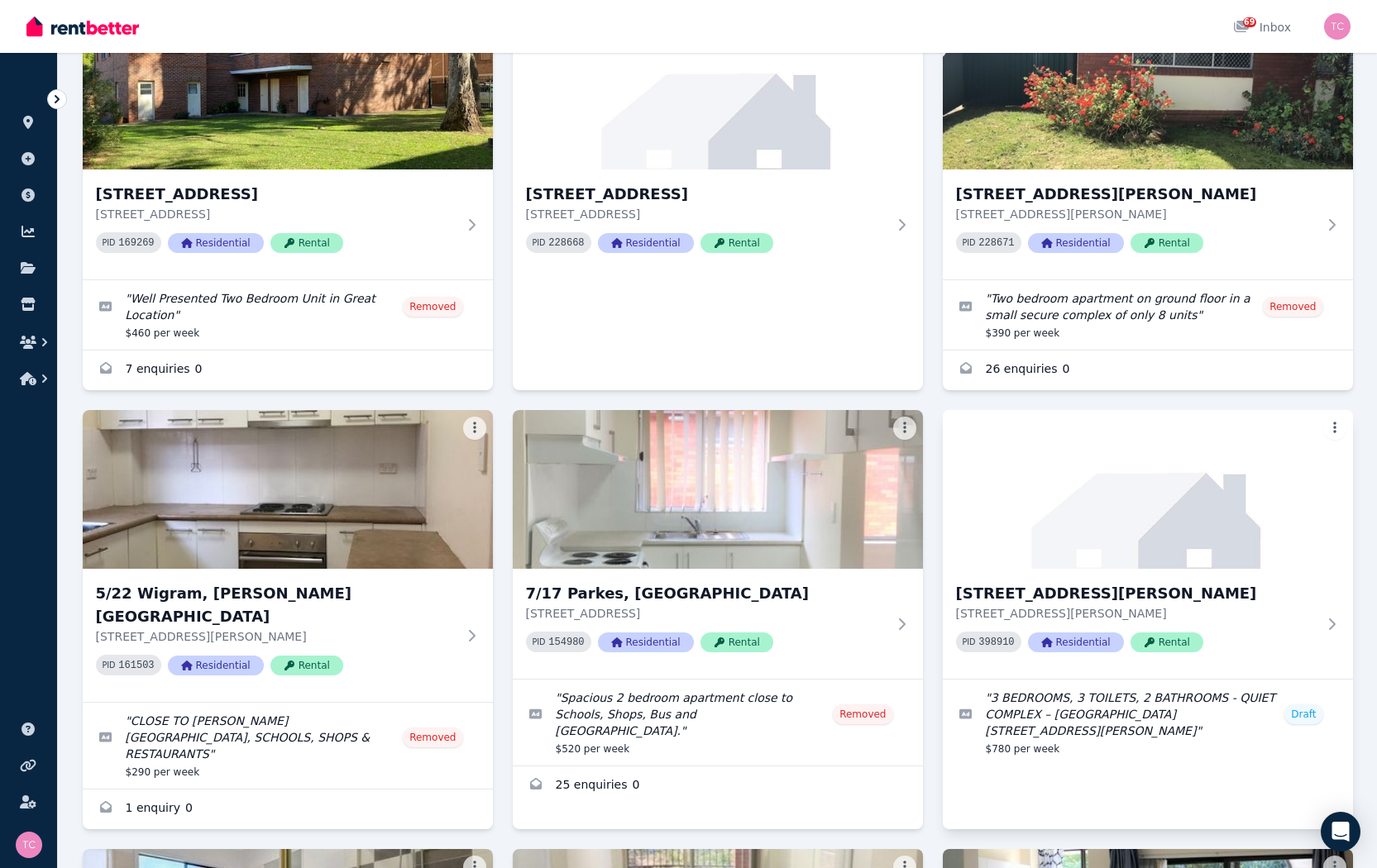
scroll to position [248, 0]
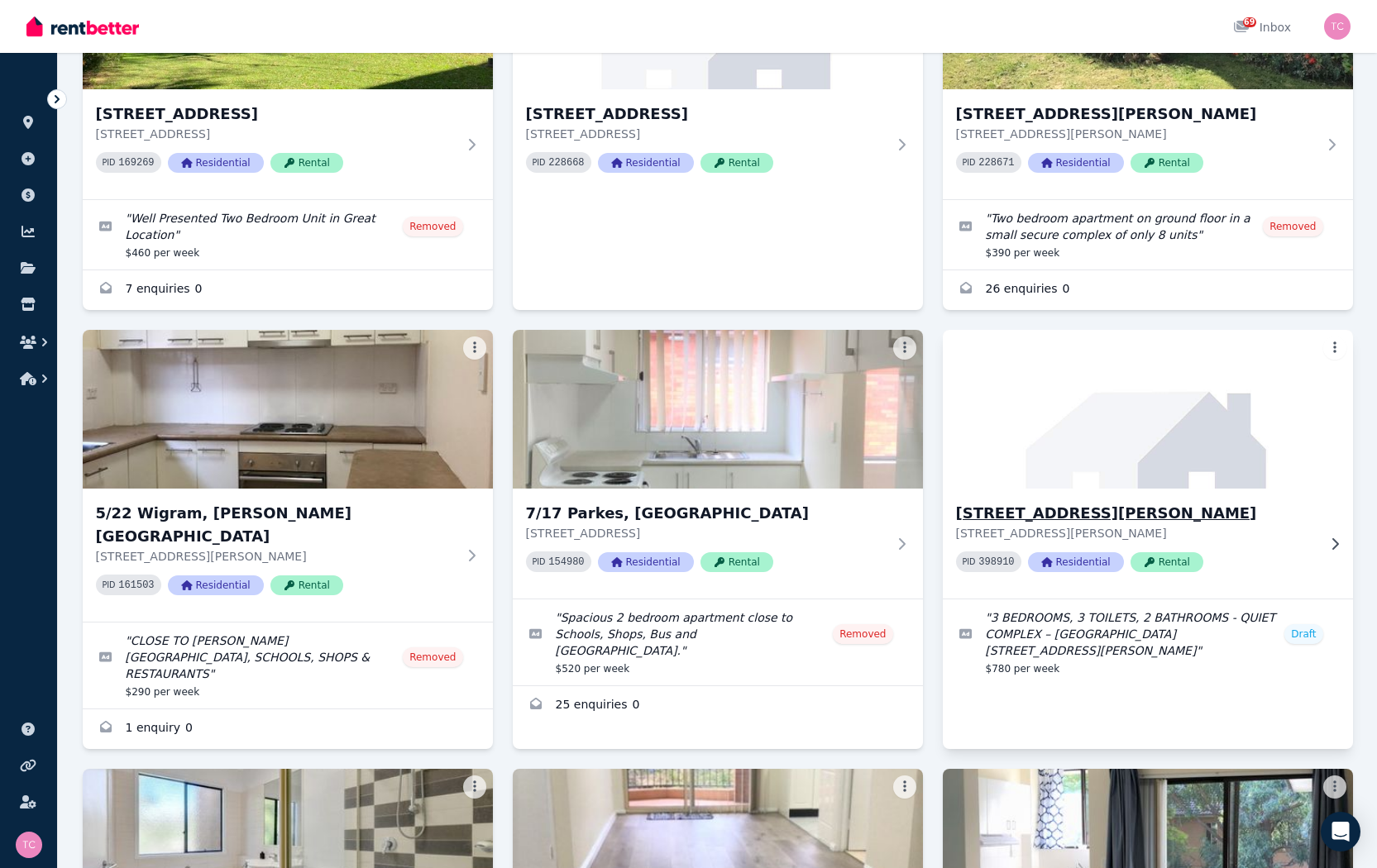
click at [1334, 537] on icon at bounding box center [1334, 544] width 16 height 13
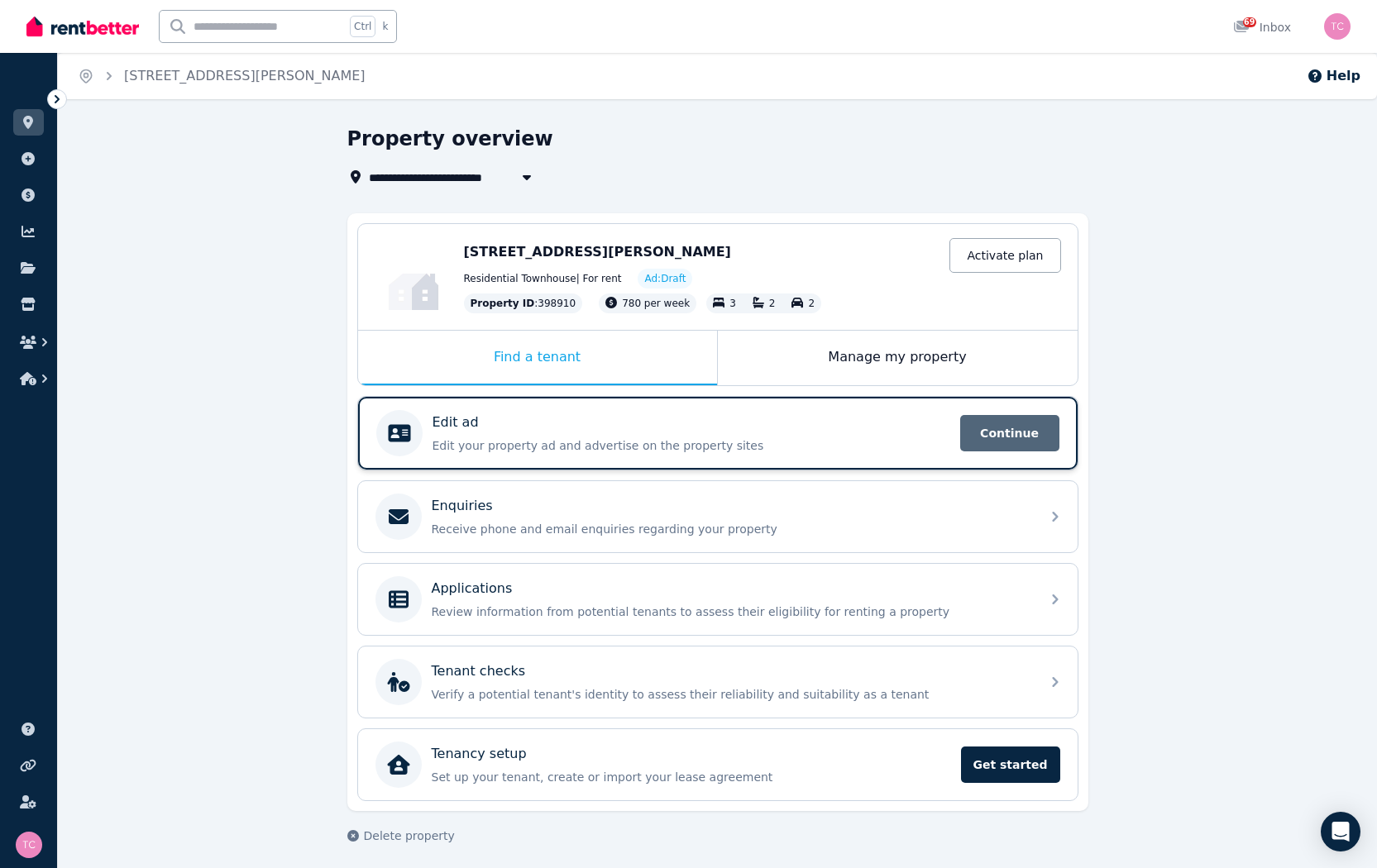
click at [1003, 430] on span "Continue" at bounding box center [1010, 433] width 100 height 36
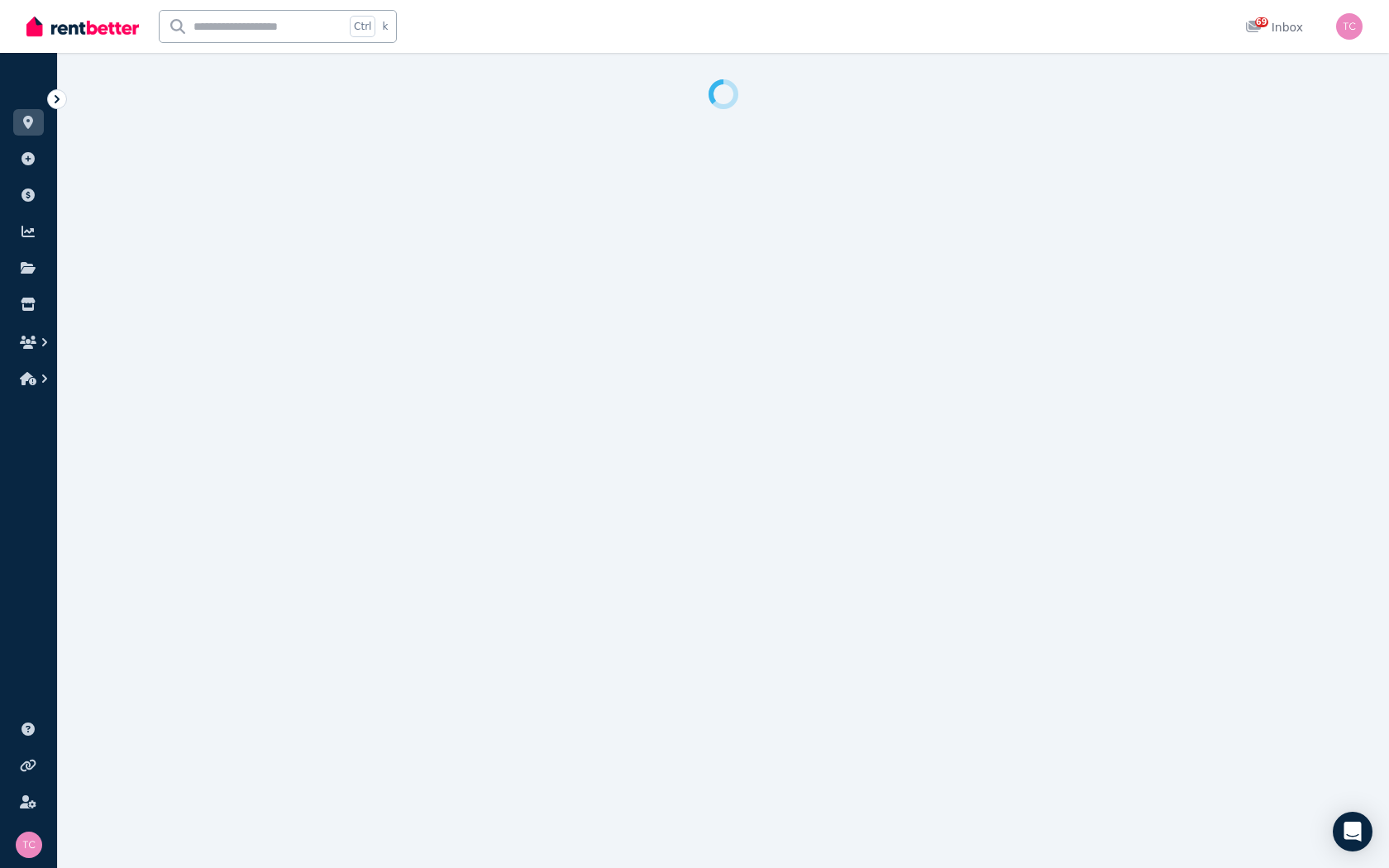
select select "***"
select select "**********"
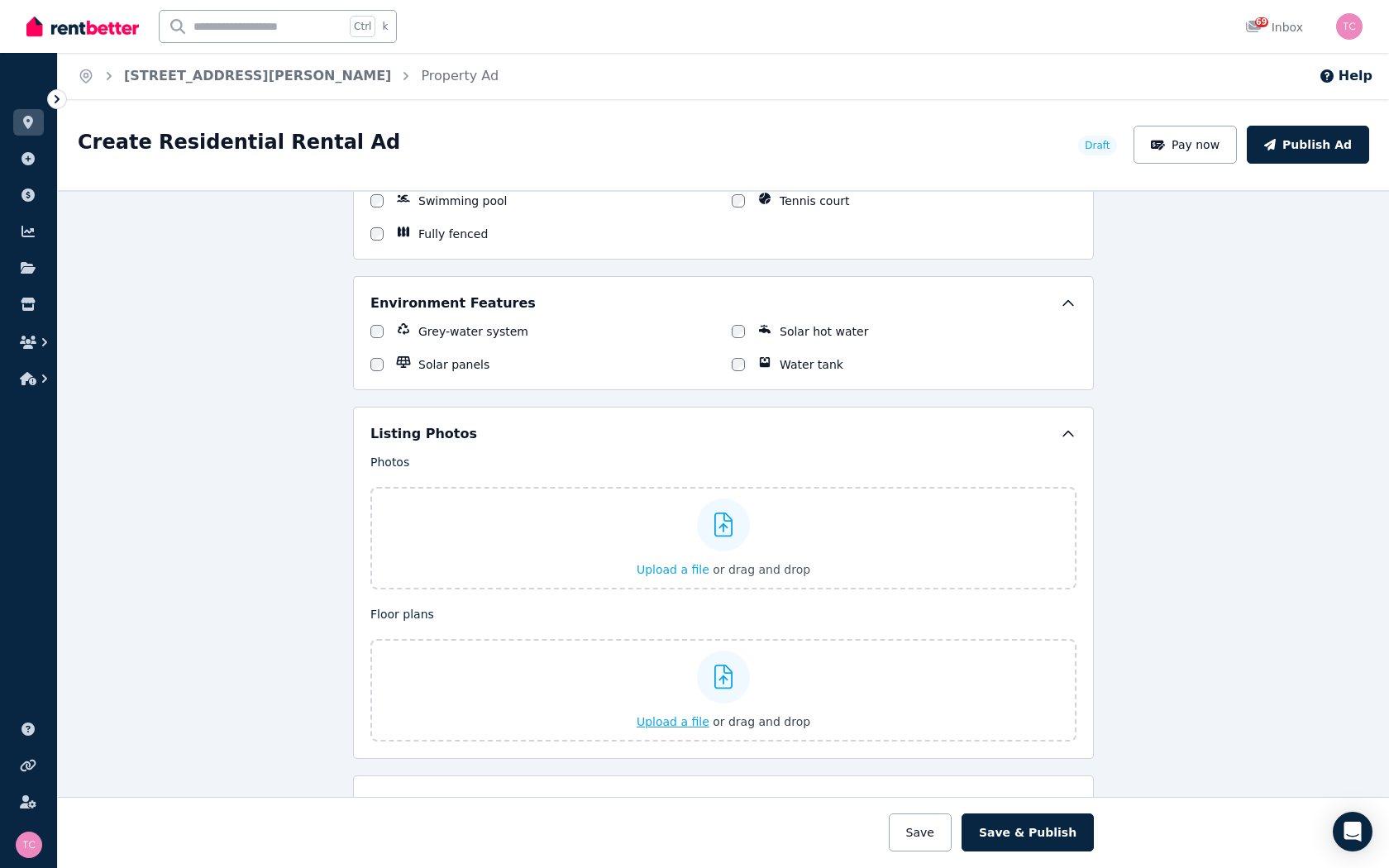
scroll to position [2067, 0]
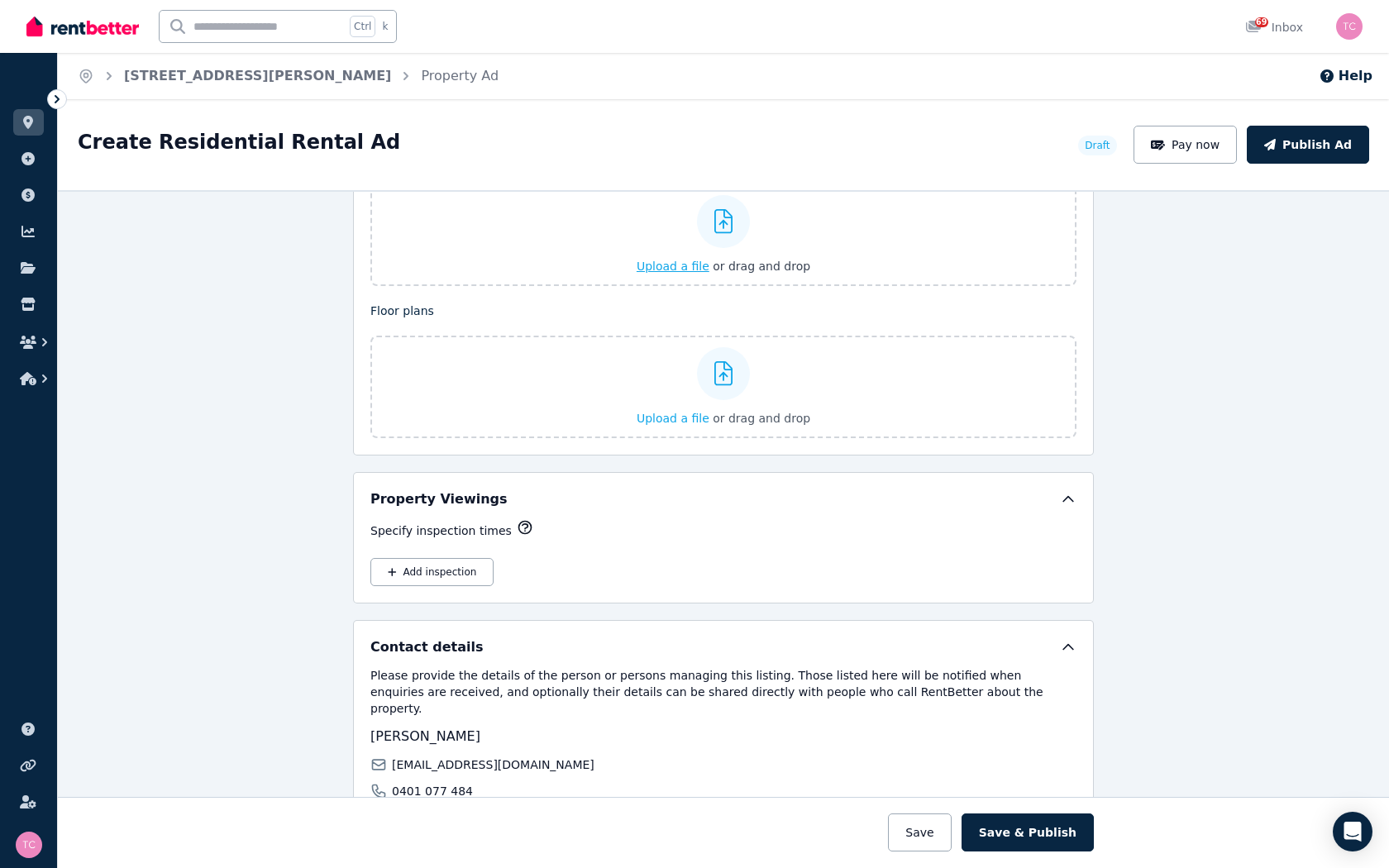
click at [715, 225] on icon at bounding box center [724, 221] width 19 height 25
click at [0, 0] on input "Upload a file or drag and drop" at bounding box center [0, 0] width 0 height 0
click at [717, 216] on icon at bounding box center [724, 221] width 19 height 25
click at [0, 0] on input "Upload a file or drag and drop" at bounding box center [0, 0] width 0 height 0
click at [715, 220] on icon at bounding box center [724, 221] width 19 height 25
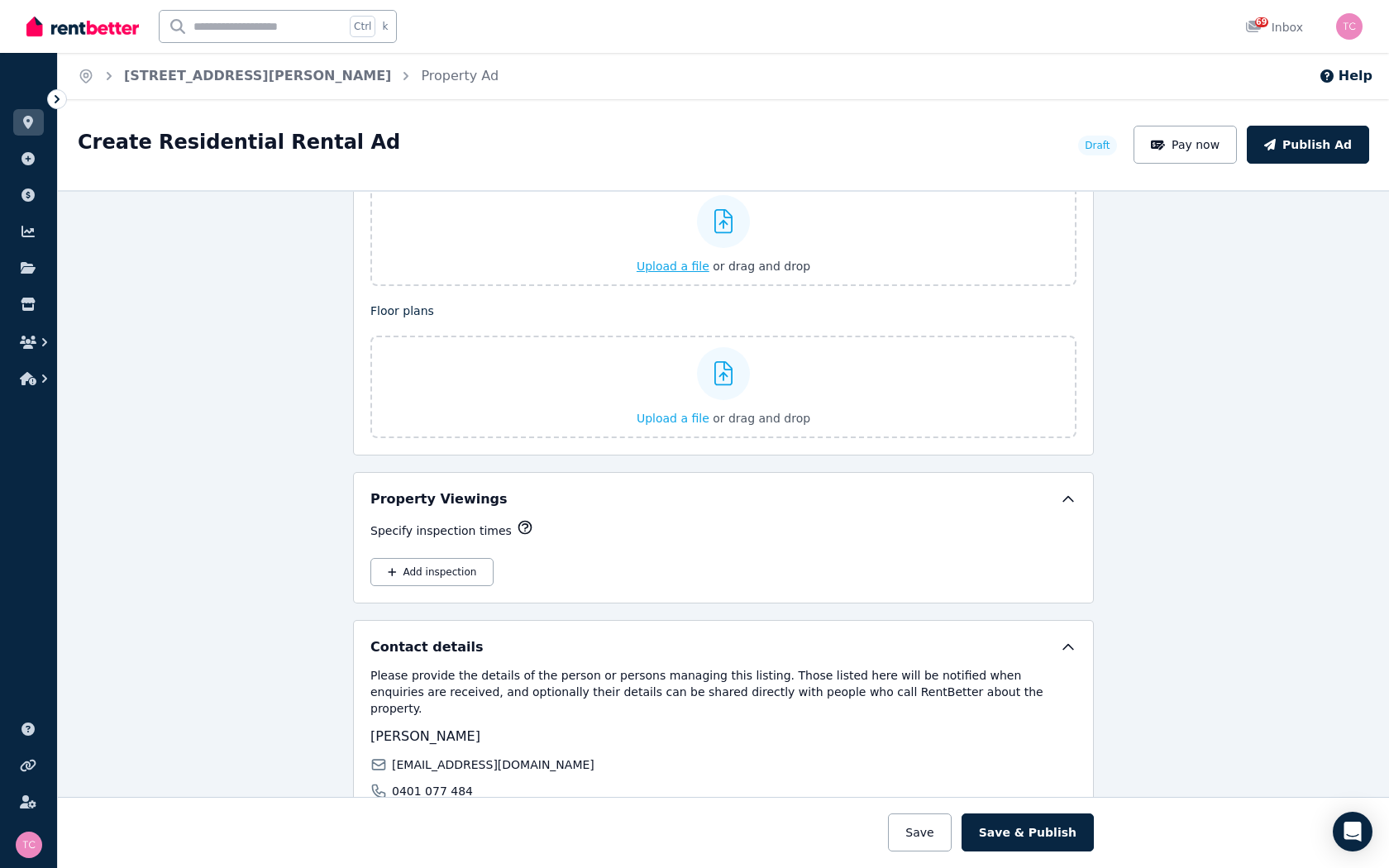
click at [0, 0] on input "Upload a file or drag and drop" at bounding box center [0, 0] width 0 height 0
click at [1200, 139] on button "Pay now" at bounding box center [1185, 145] width 104 height 38
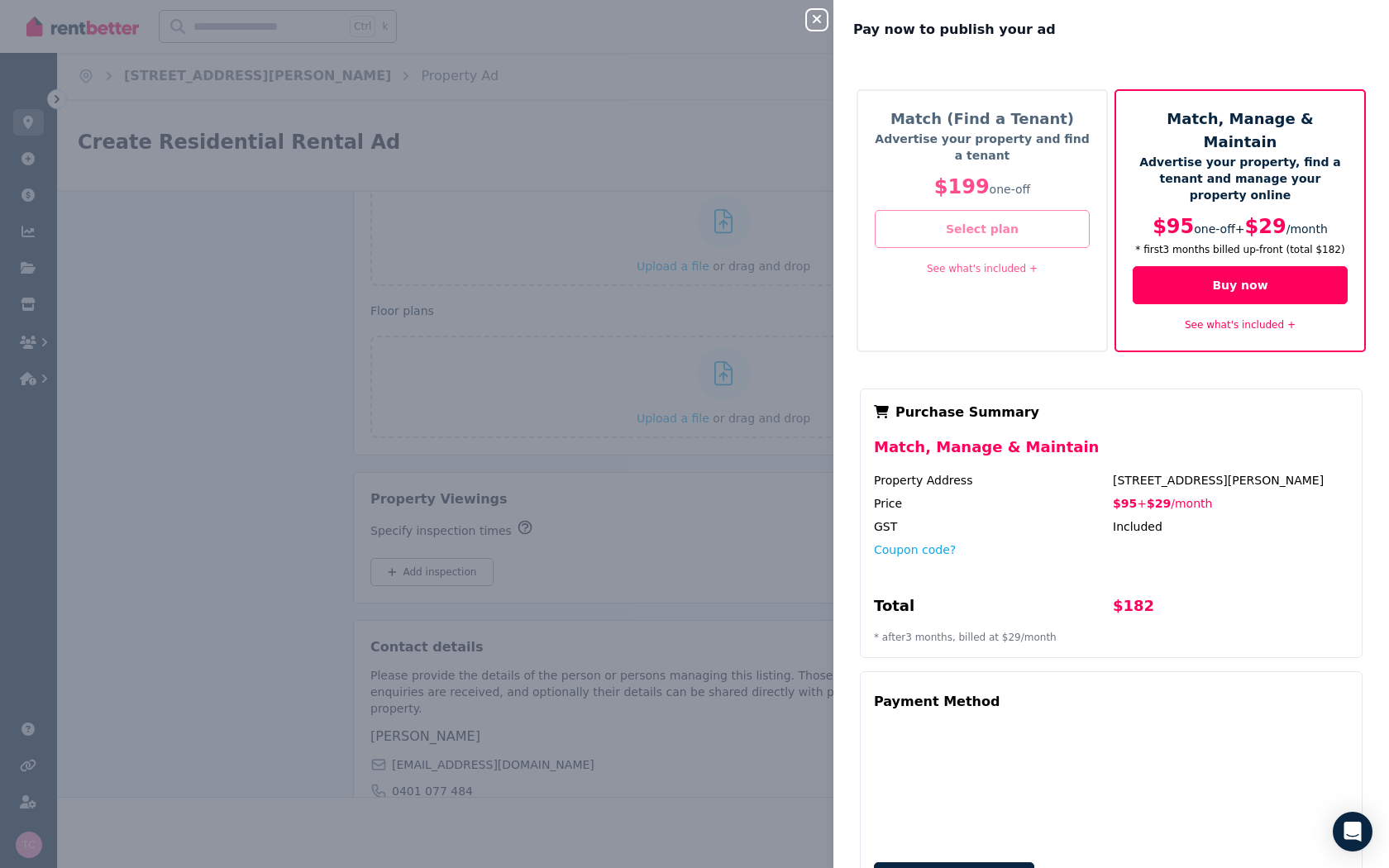
click at [983, 222] on button "Select plan" at bounding box center [982, 229] width 215 height 38
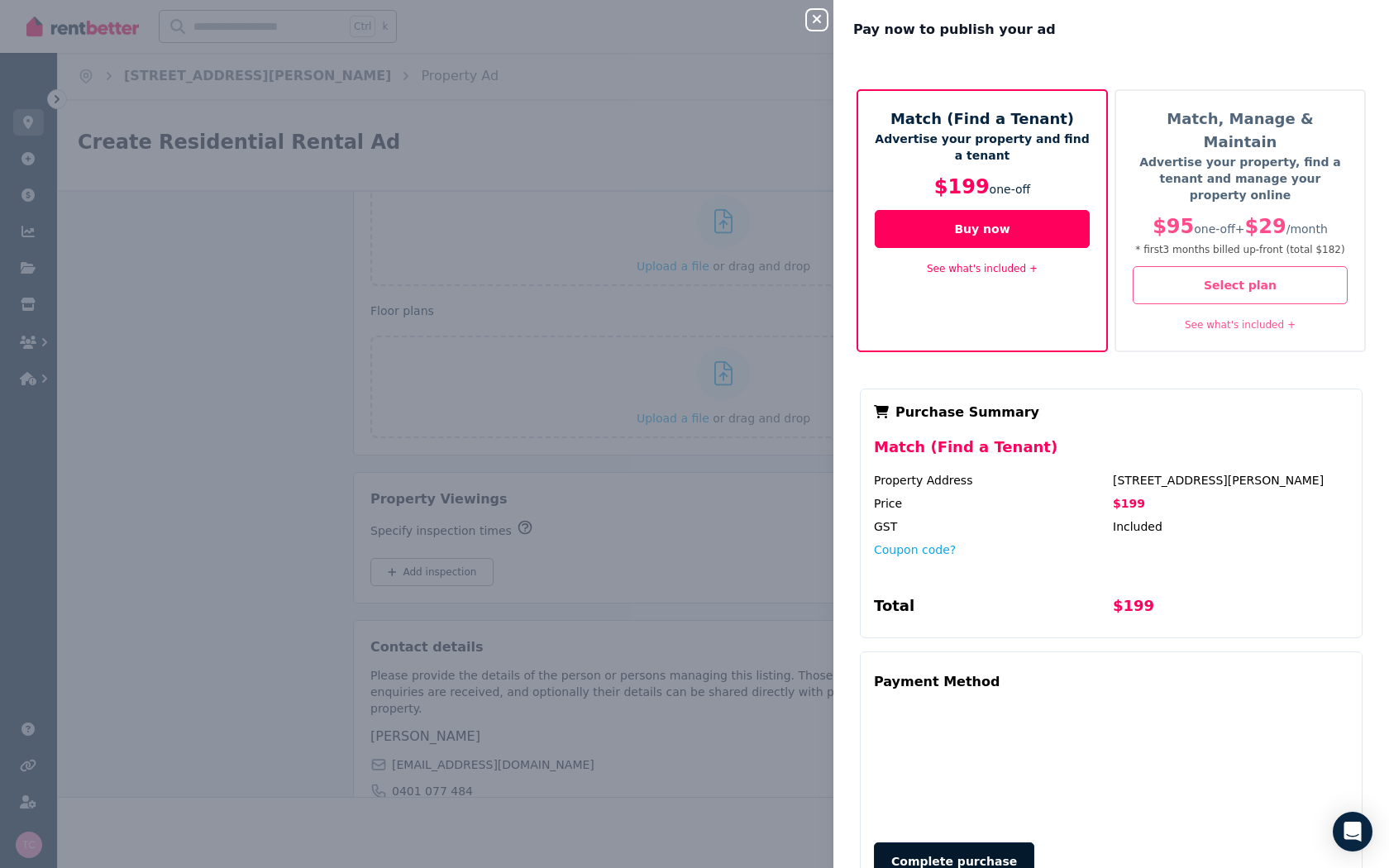
click at [939, 674] on button "Complete purchase" at bounding box center [953, 862] width 160 height 38
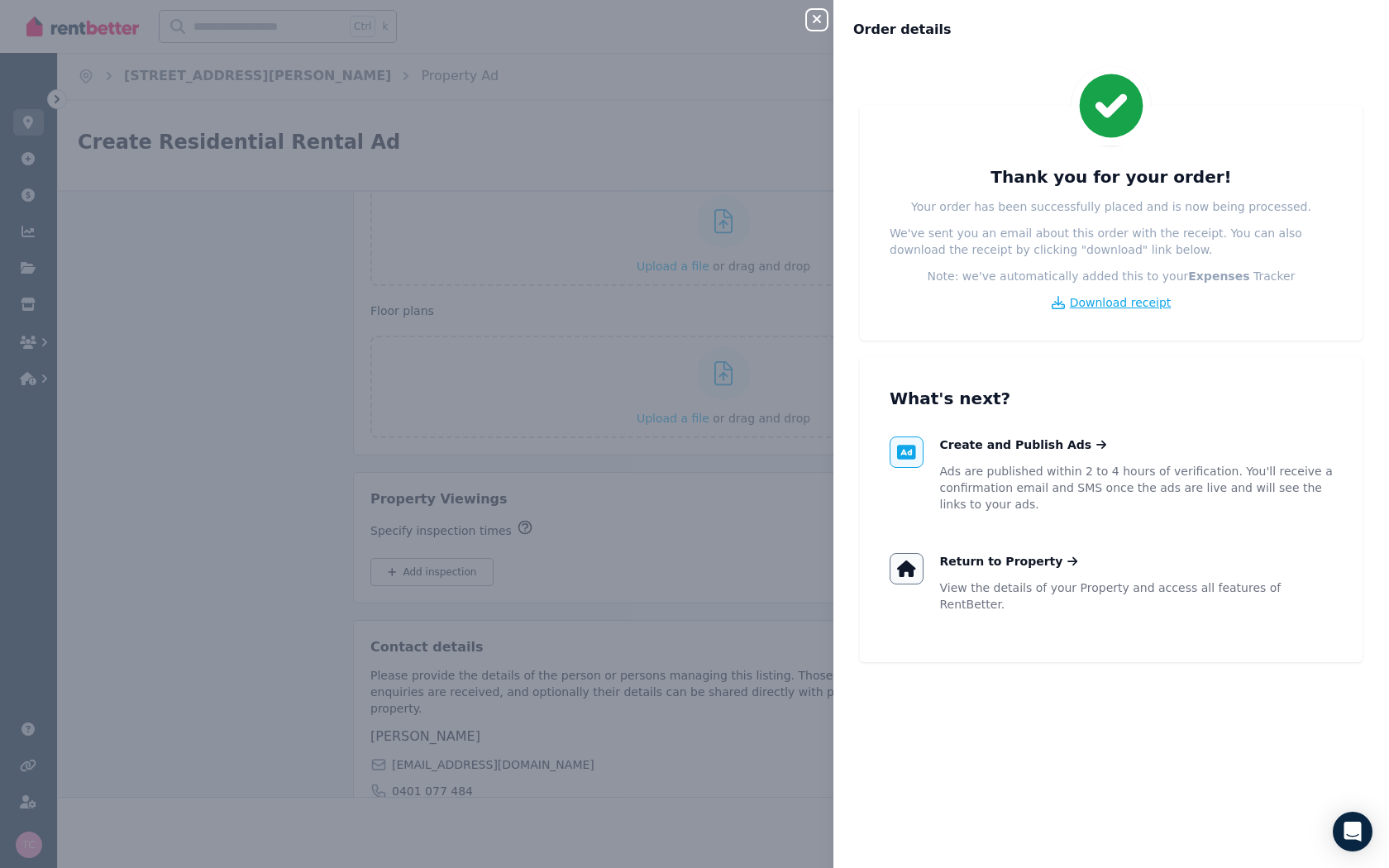
click at [1122, 298] on span "Download receipt" at bounding box center [1121, 302] width 102 height 16
click at [644, 534] on div "Close panel Order details Thank you for your order! Your order has been success…" at bounding box center [694, 434] width 1389 height 868
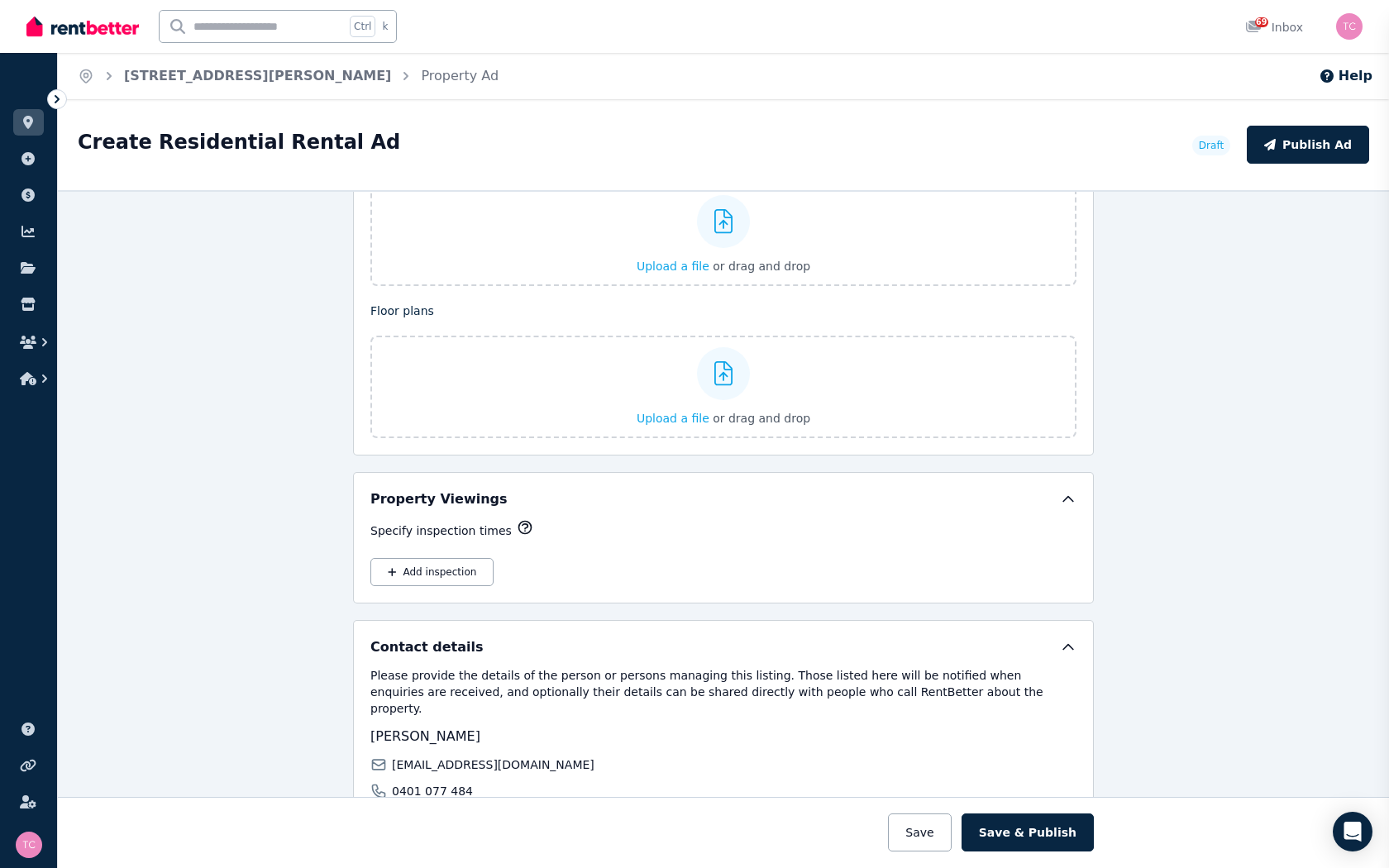
click at [646, 534] on div "Close panel Order details Thank you for your order! Your order has been success…" at bounding box center [694, 434] width 1389 height 868
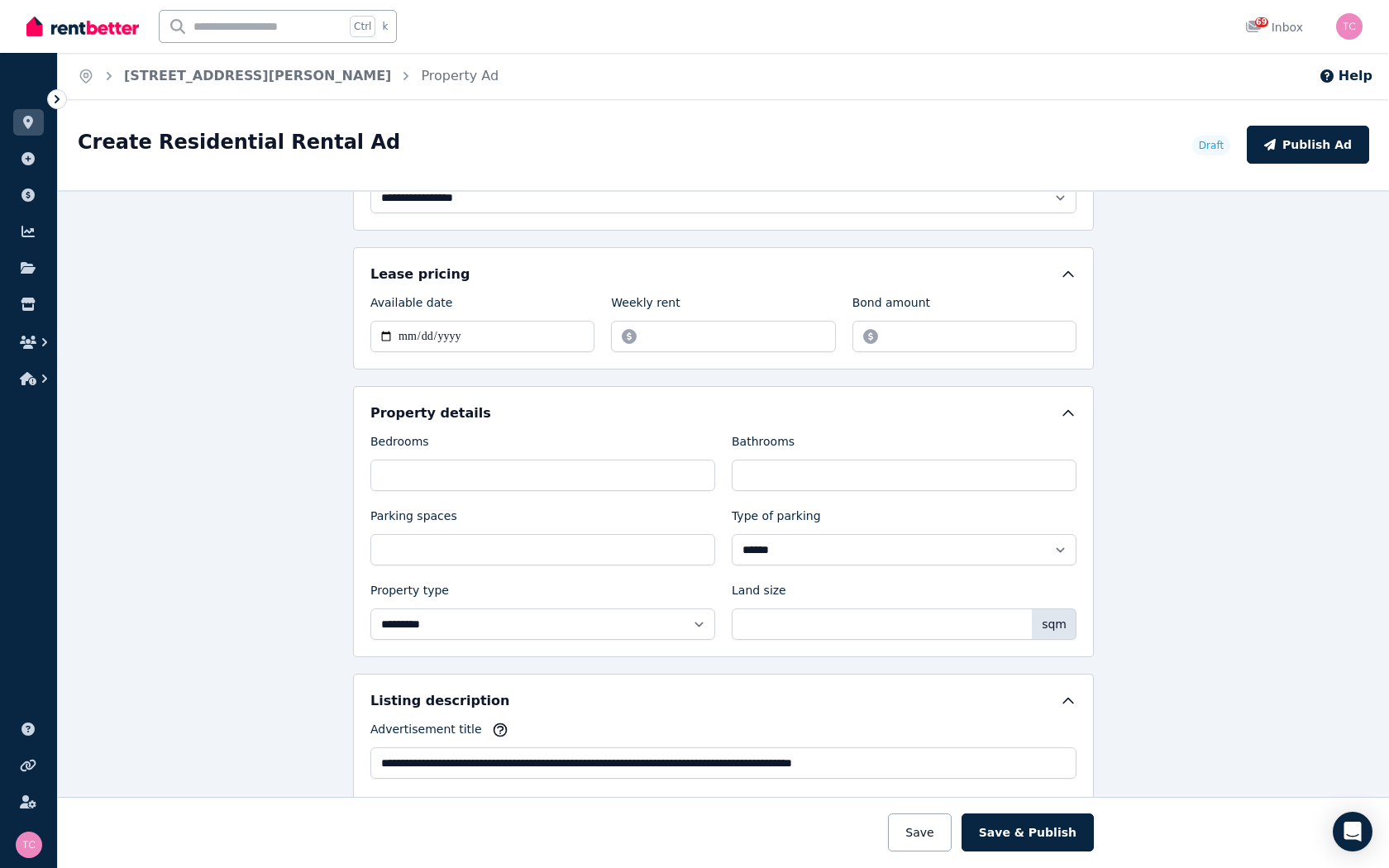
scroll to position [496, 0]
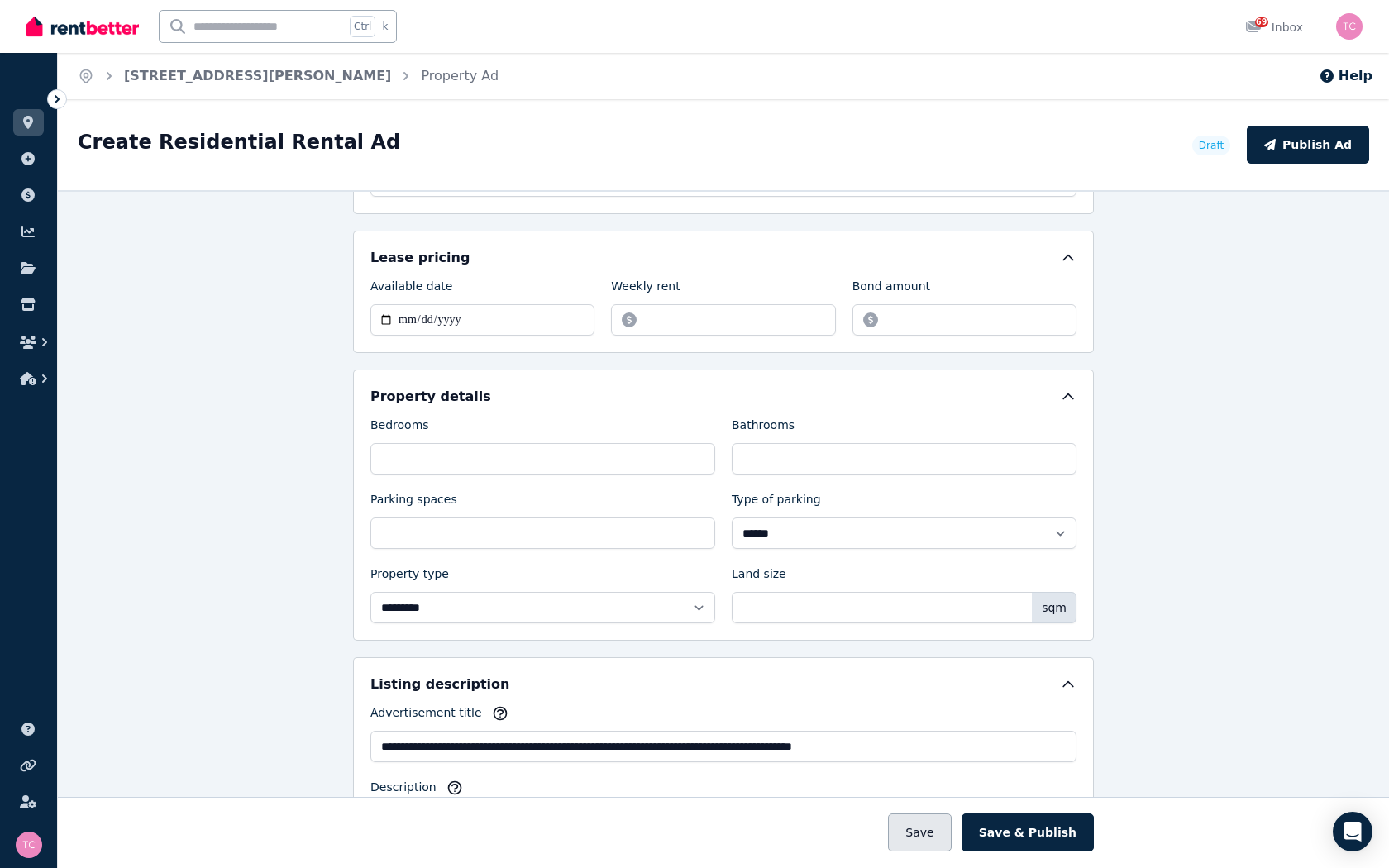
click at [938, 674] on button "Save" at bounding box center [920, 833] width 63 height 38
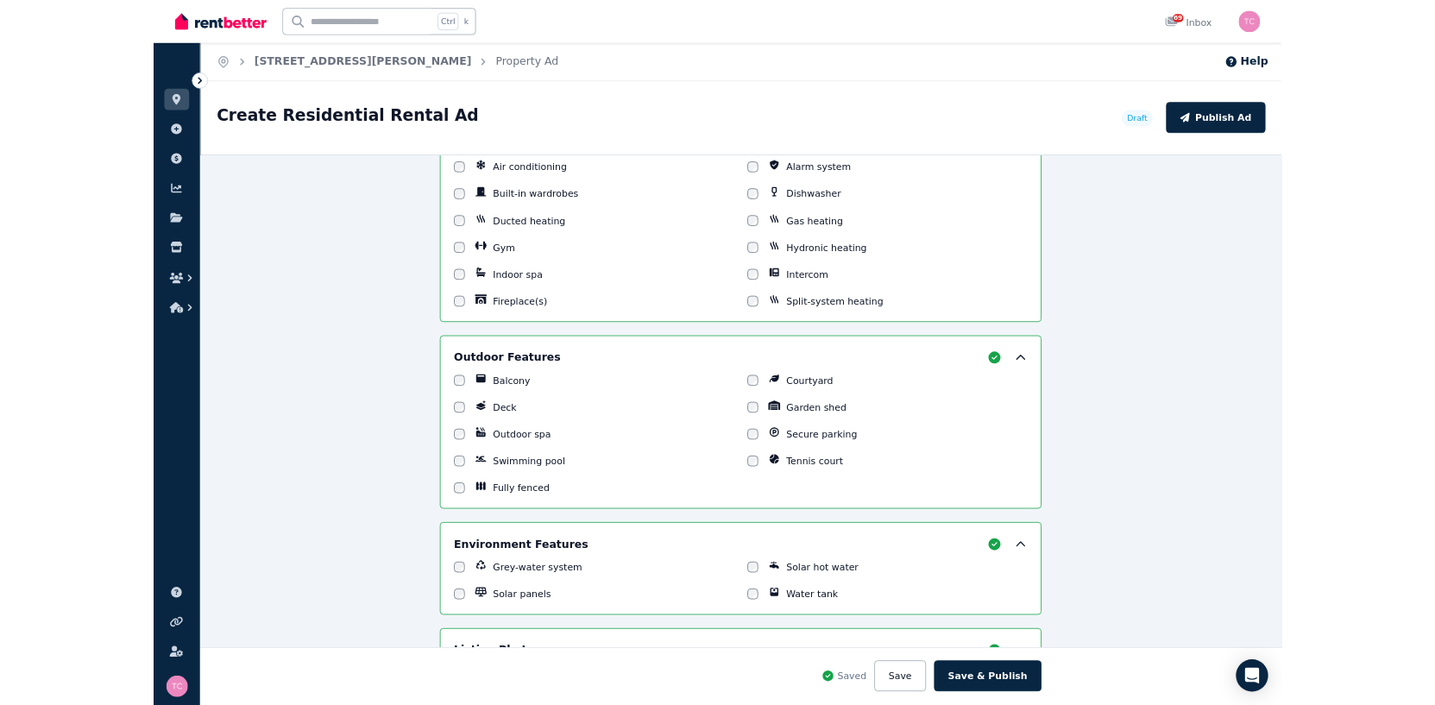
scroll to position [1602, 0]
